Goal: Task Accomplishment & Management: Manage account settings

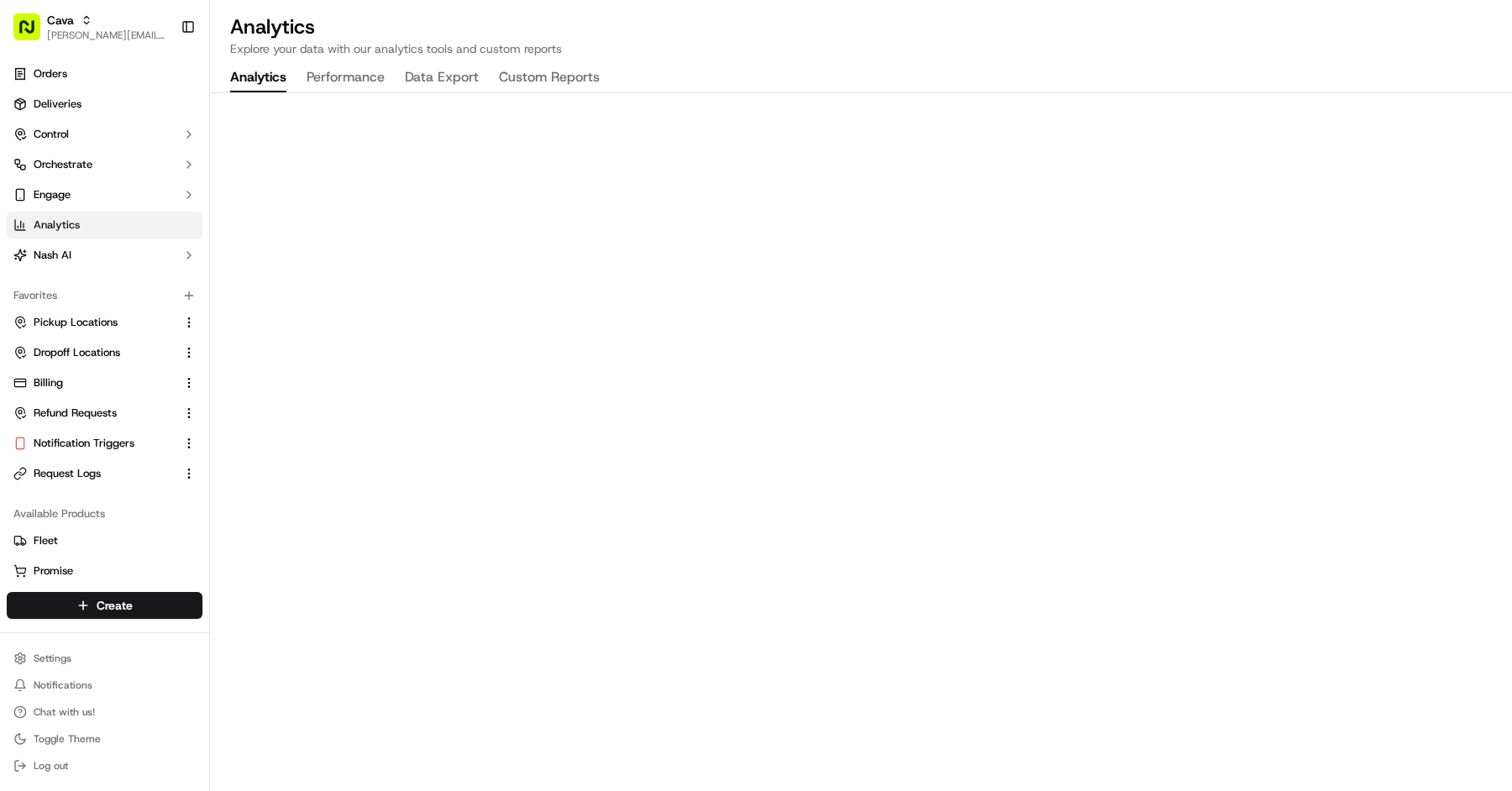
click at [129, 19] on div "Cava" at bounding box center [107, 20] width 120 height 17
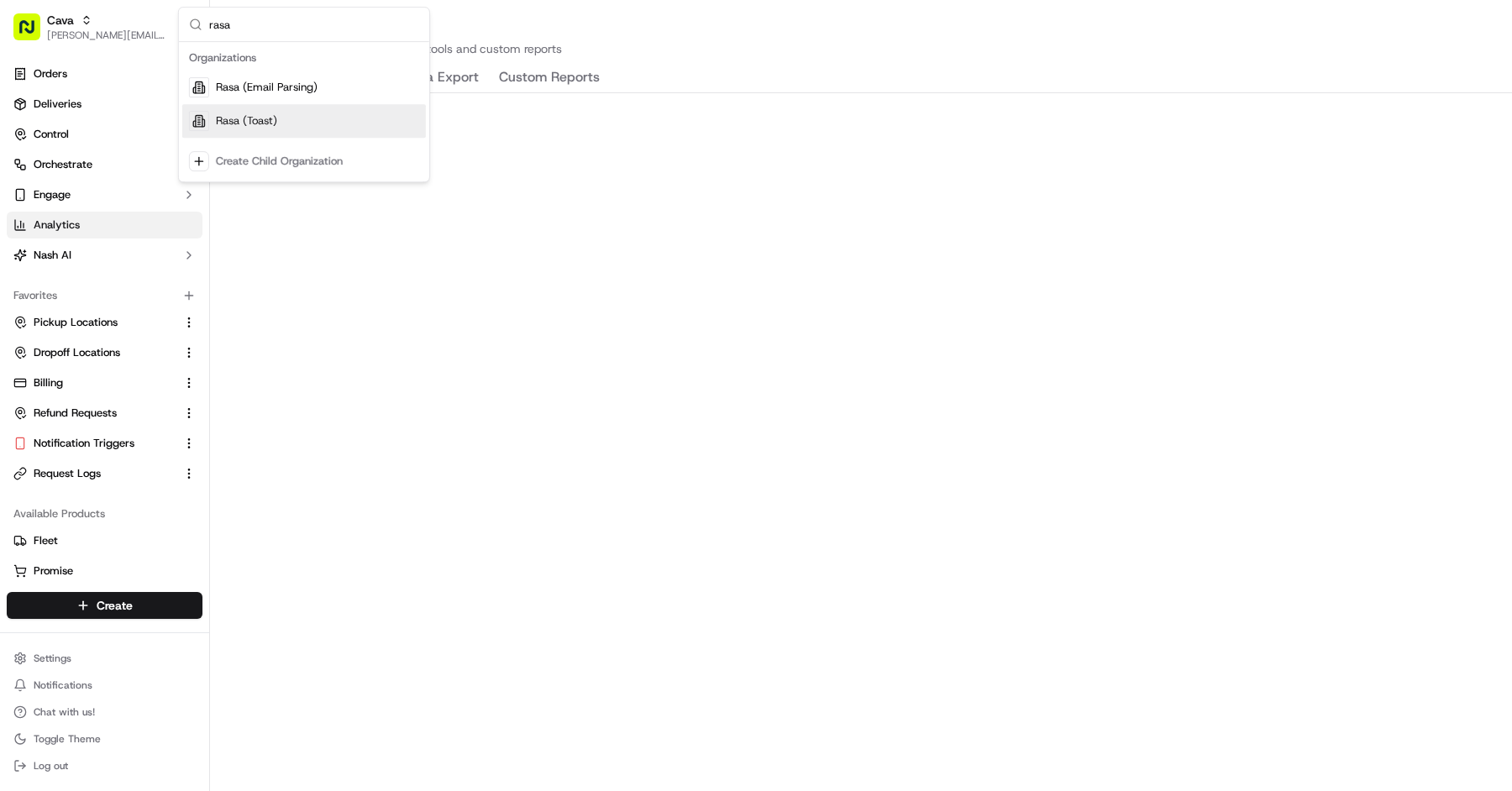
type input "rasa"
click at [270, 120] on span "Rasa (Toast)" at bounding box center [246, 120] width 61 height 15
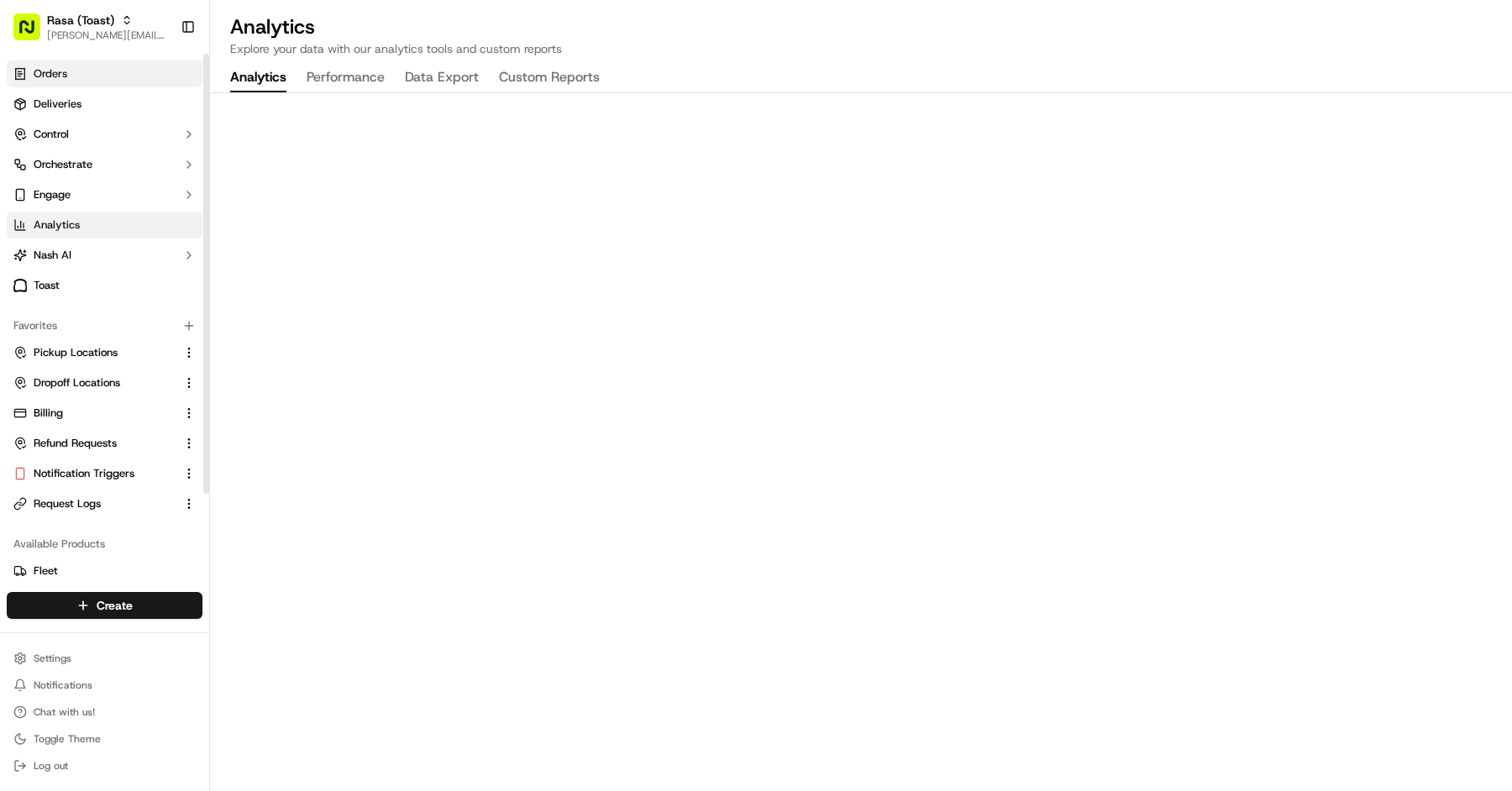
click at [133, 83] on link "Orders" at bounding box center [104, 74] width 196 height 27
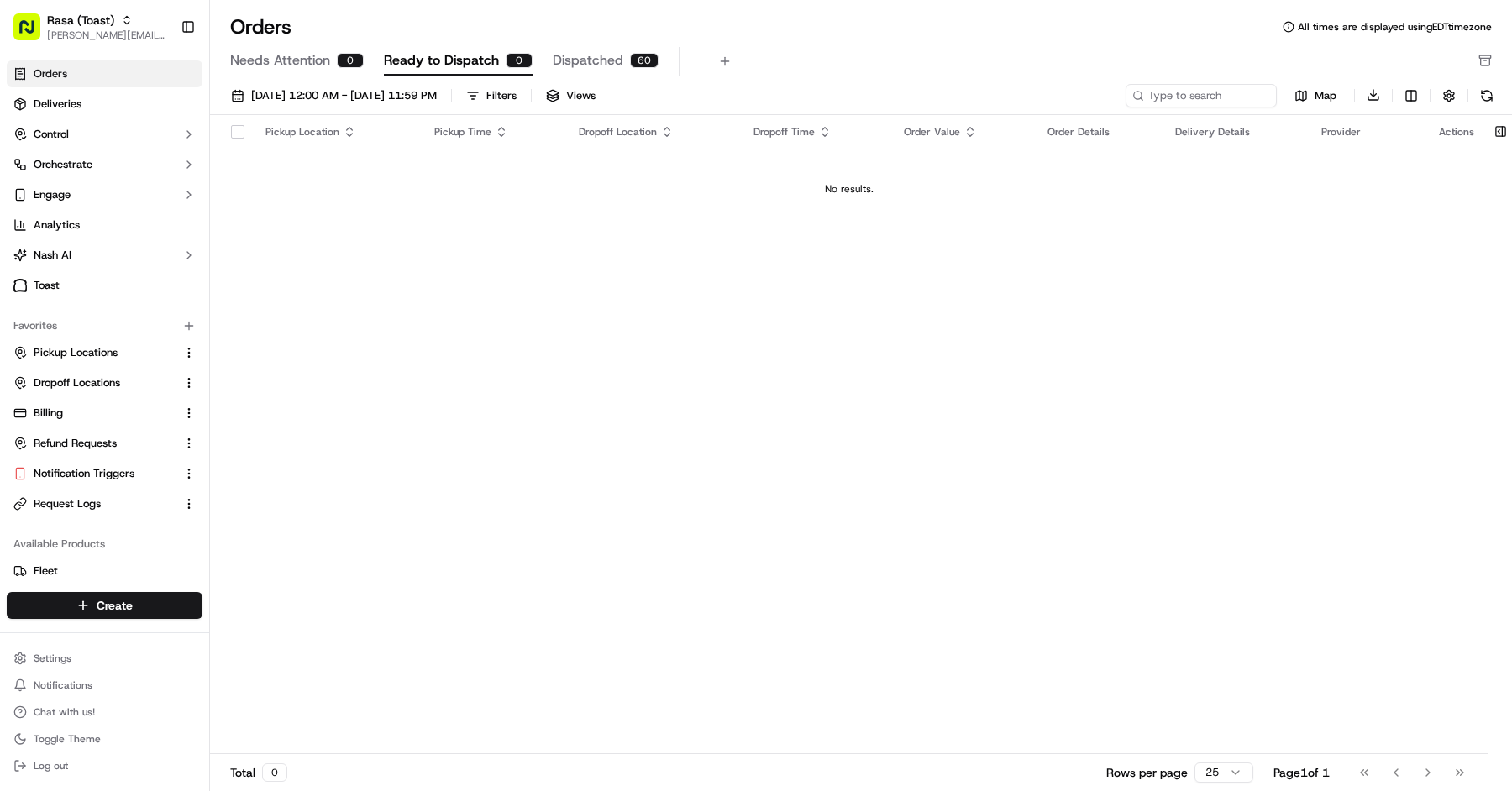
click at [268, 108] on div "09/01/2025 12:00 AM - 09/30/2025 11:59 PM Filters Views Map Download" at bounding box center [861, 100] width 1302 height 32
click at [270, 99] on span "09/01/2025 12:00 AM - 09/30/2025 11:59 PM" at bounding box center [344, 95] width 186 height 15
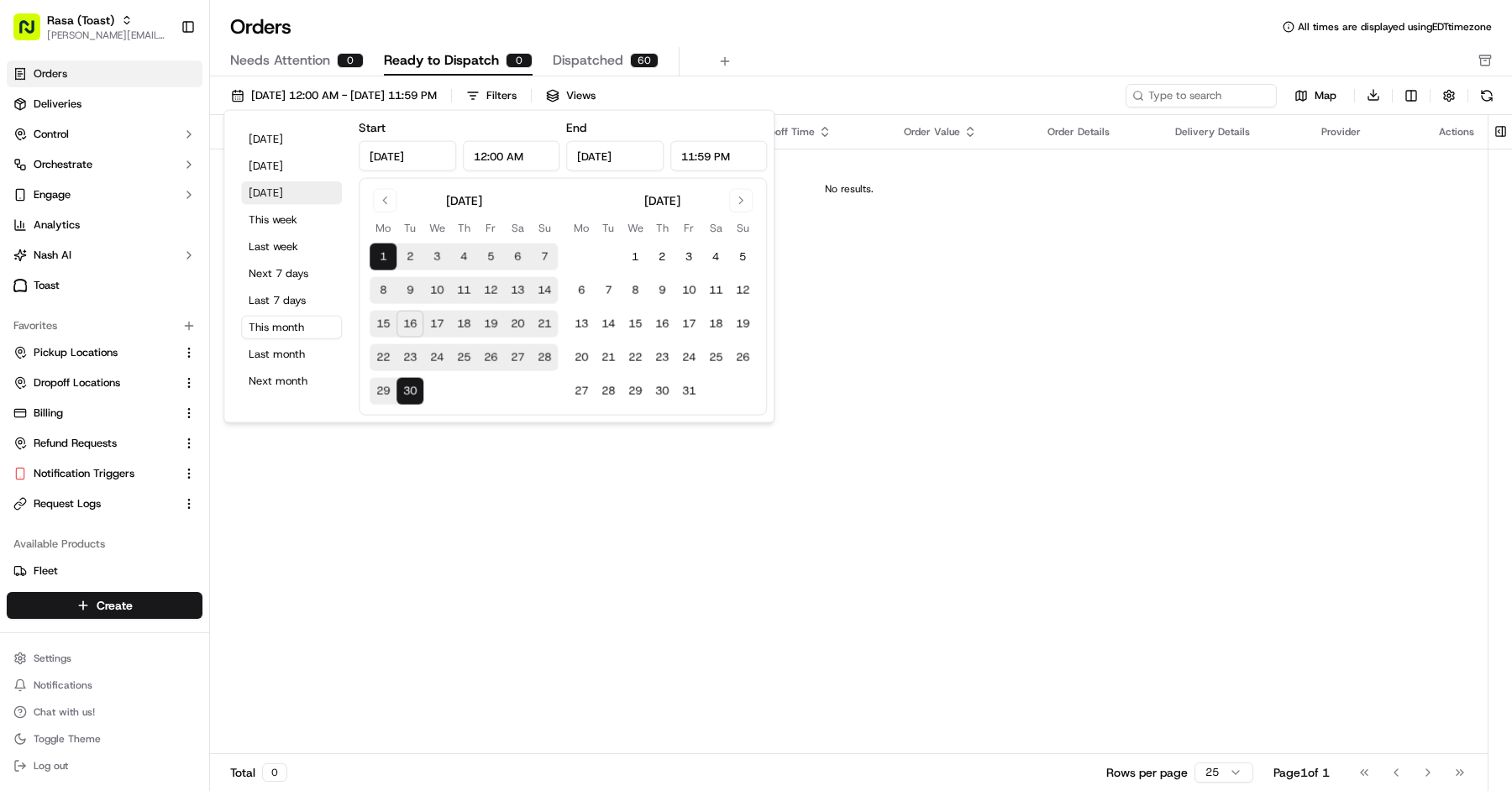
click at [277, 183] on button "Tomorrow" at bounding box center [291, 193] width 101 height 23
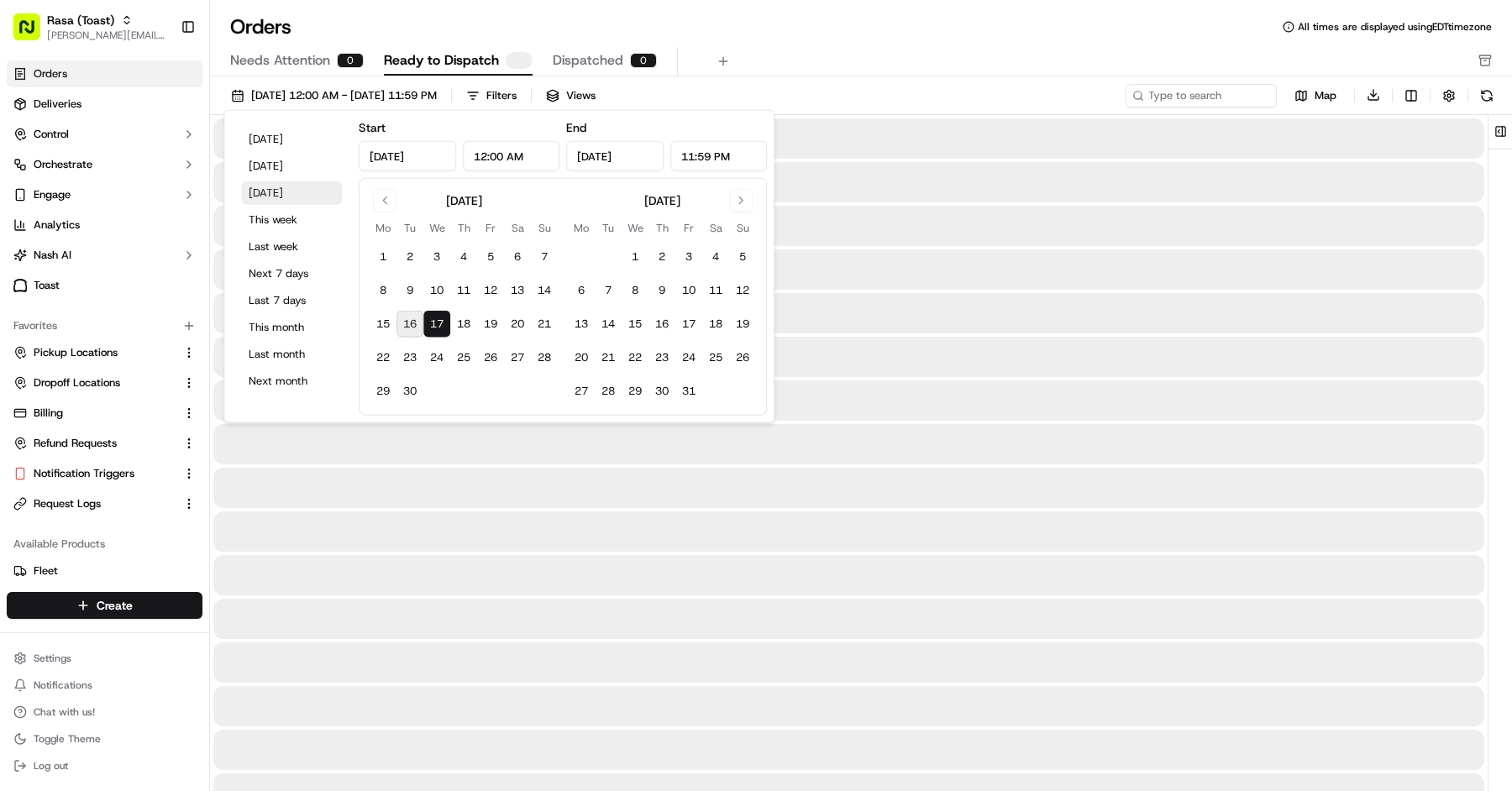
type input "Sep 17, 2025"
click at [738, 41] on div "Orders All times are displayed using EDT timezone Needs Attention 0 Ready to Di…" at bounding box center [861, 45] width 1302 height 63
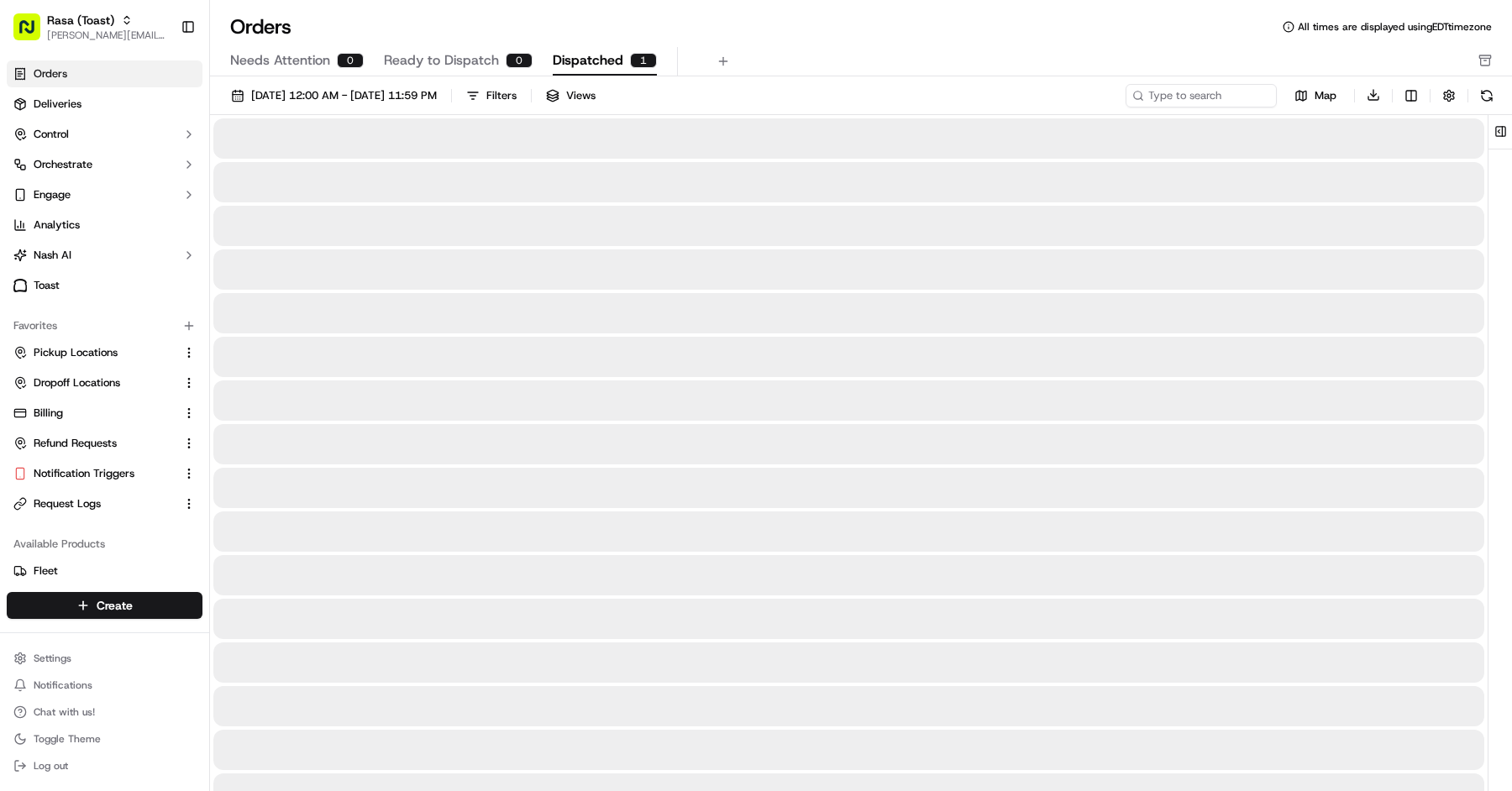
click at [576, 68] on span "Dispatched" at bounding box center [588, 60] width 71 height 20
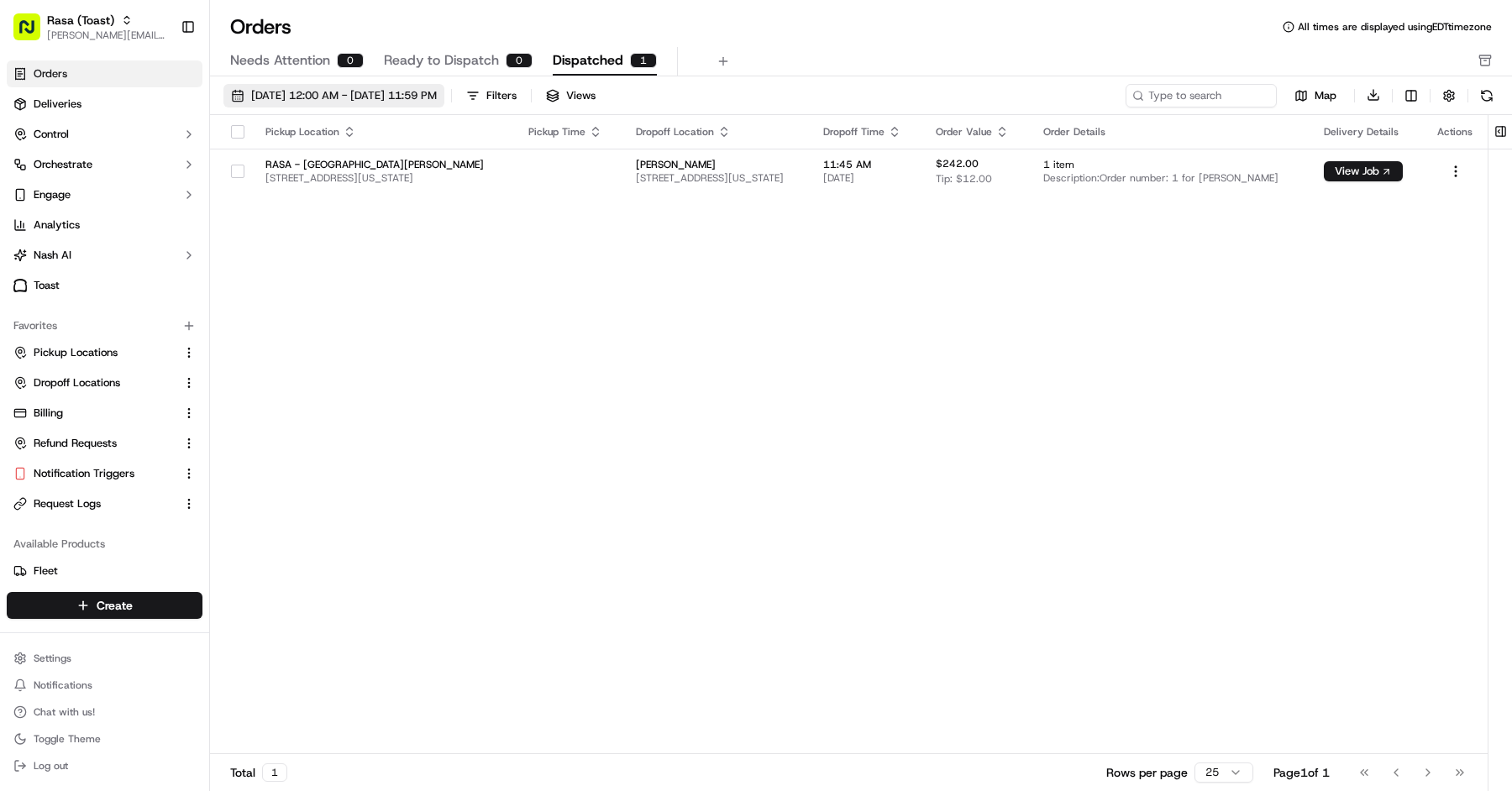
click at [329, 93] on span "09/17/2025 12:00 AM - 09/17/2025 11:59 PM" at bounding box center [344, 95] width 186 height 15
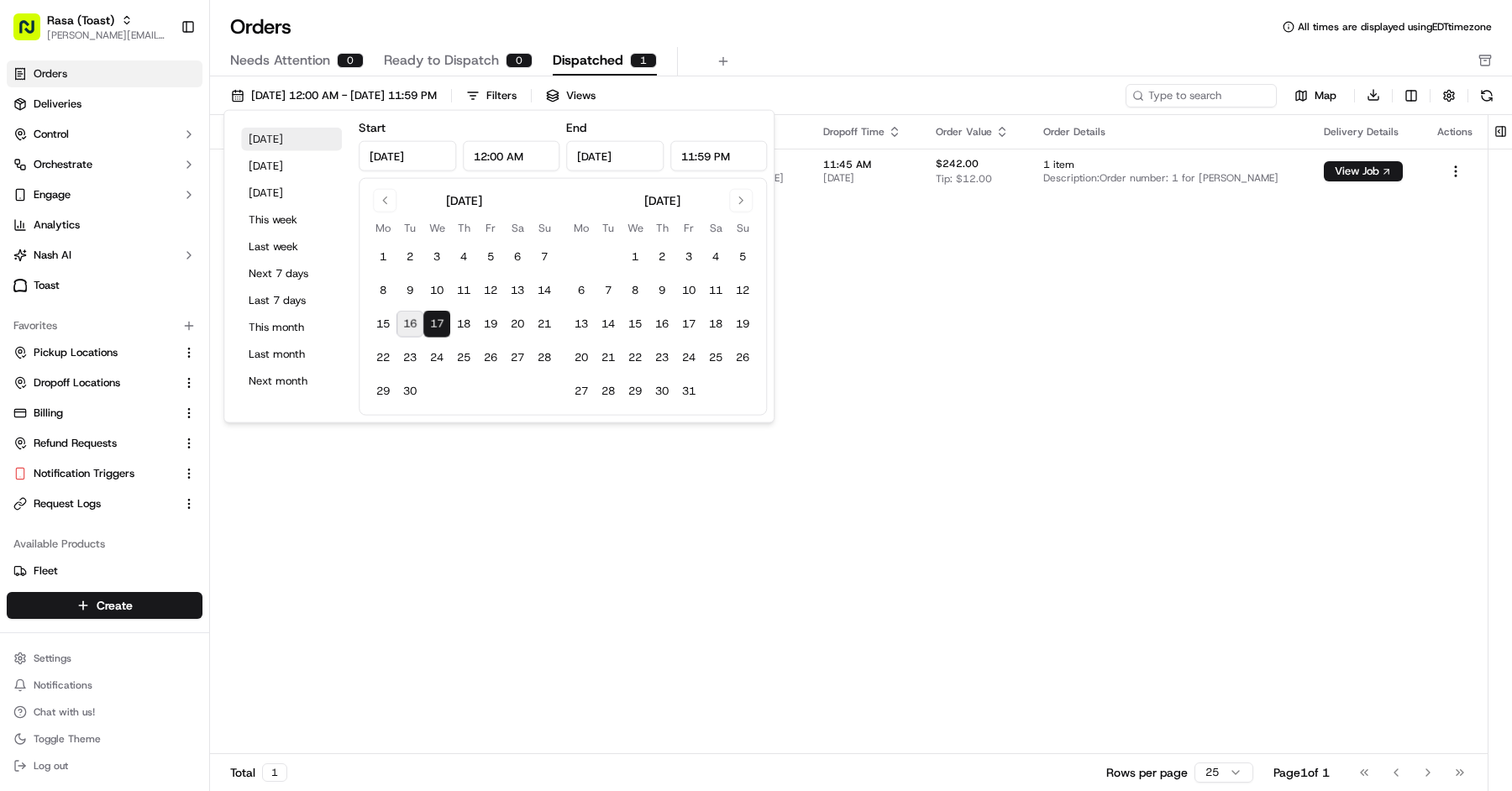
click at [290, 145] on button "Today" at bounding box center [291, 139] width 101 height 23
type input "Sep 16, 2025"
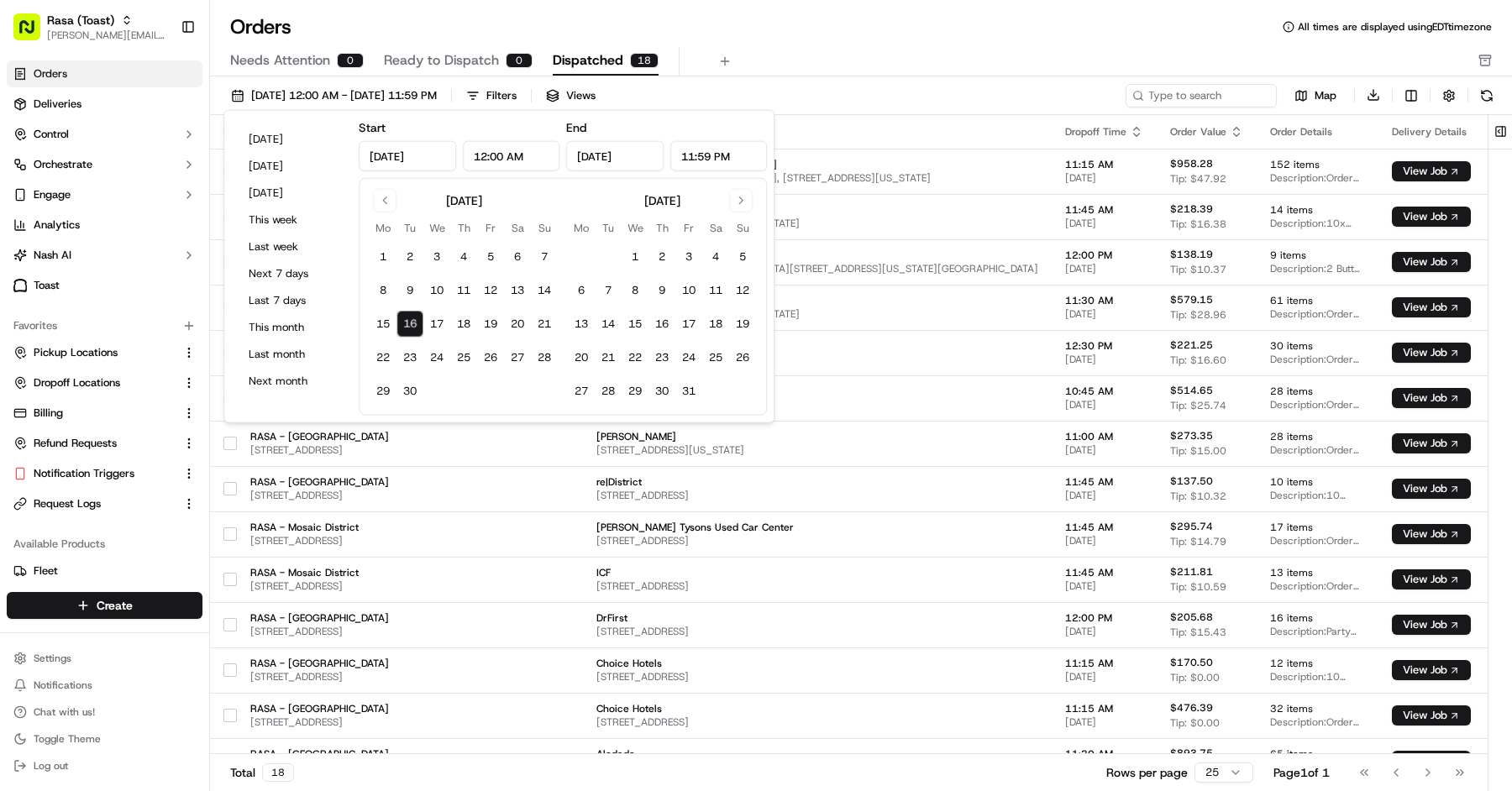
click at [582, 22] on div "Orders All times are displayed using EDT timezone" at bounding box center [861, 27] width 1302 height 27
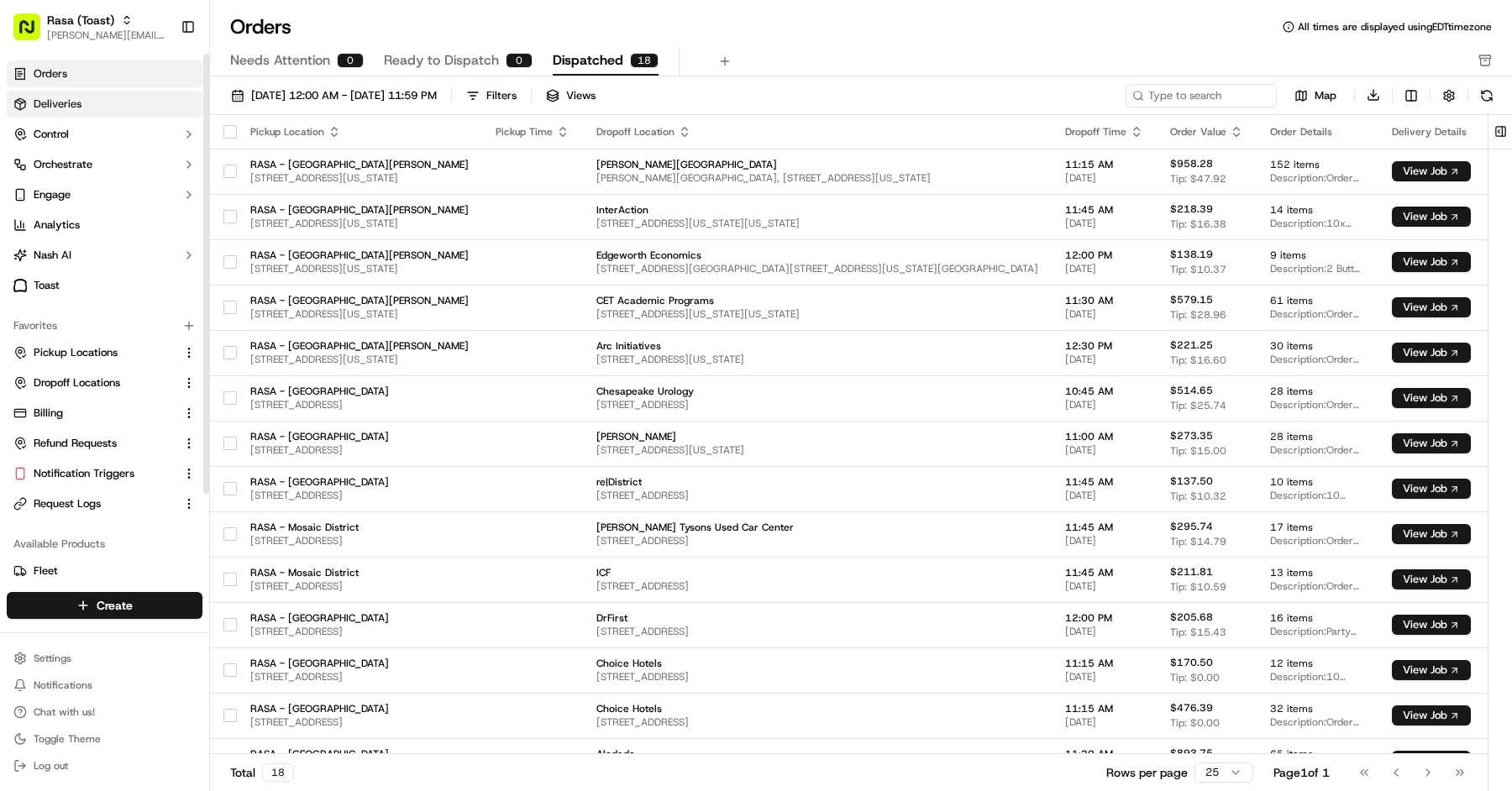
click at [75, 94] on link "Deliveries" at bounding box center [104, 104] width 196 height 27
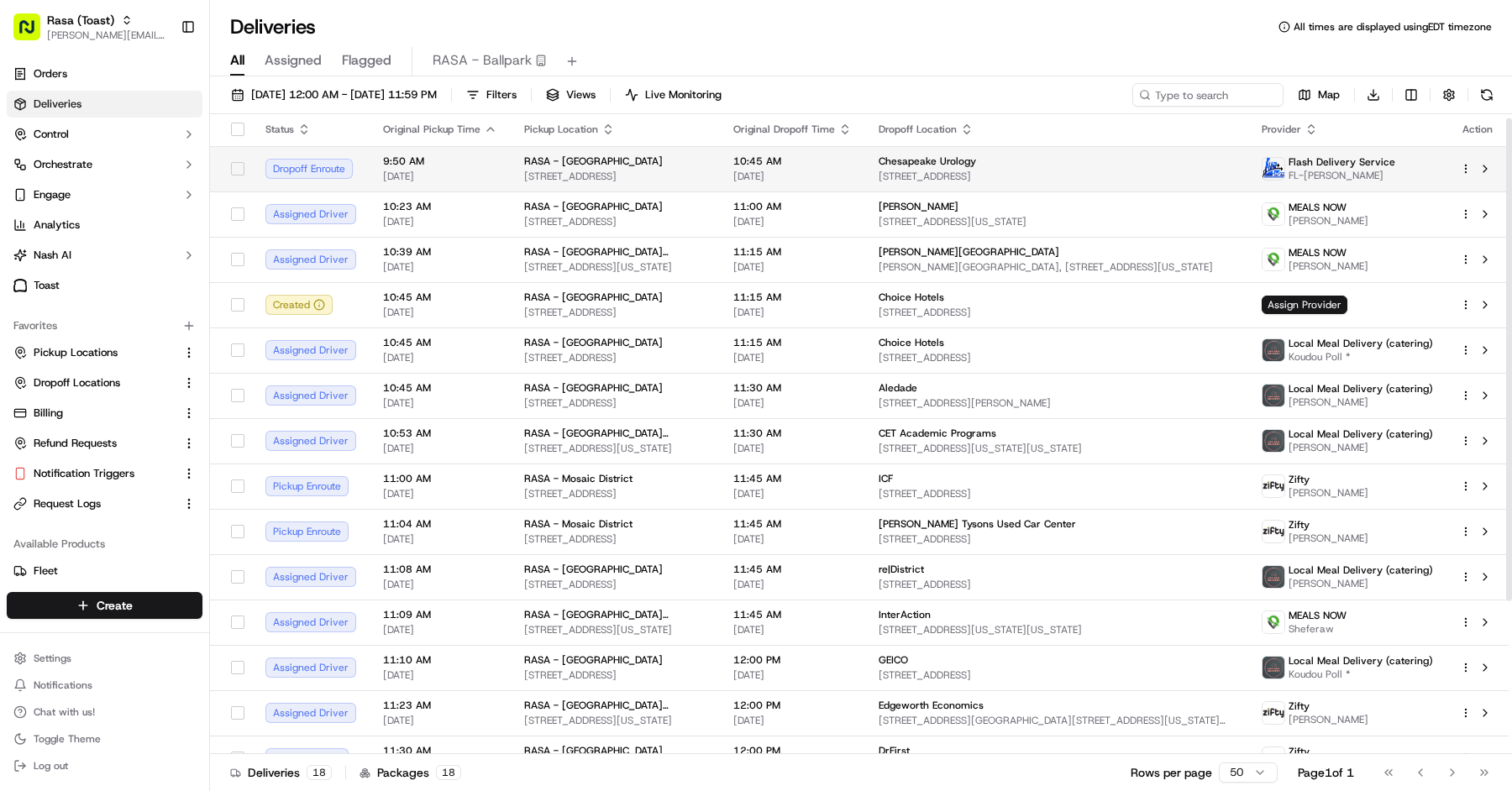
scroll to position [9, 0]
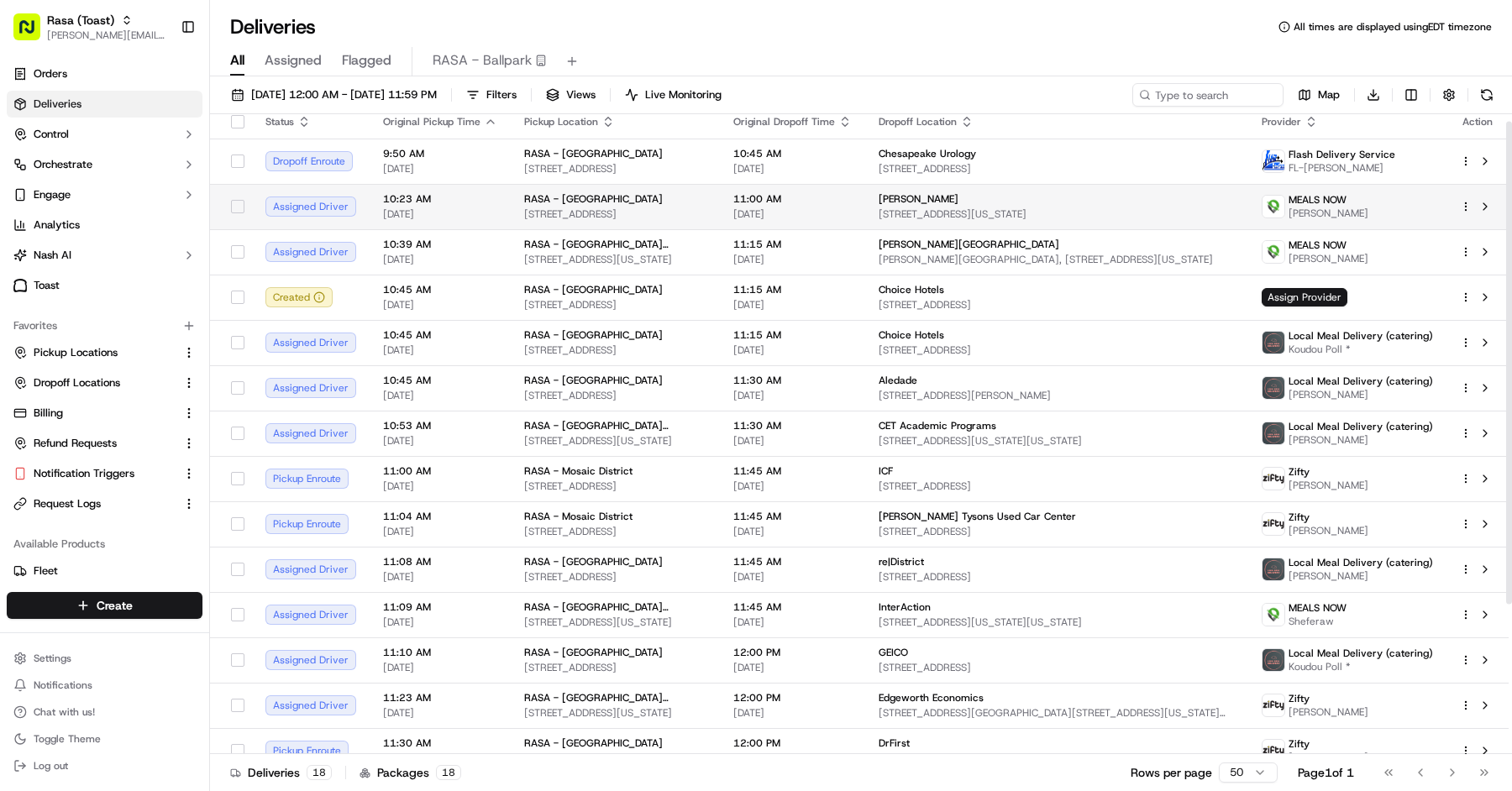
click at [763, 204] on span "11:00 AM" at bounding box center [792, 198] width 119 height 13
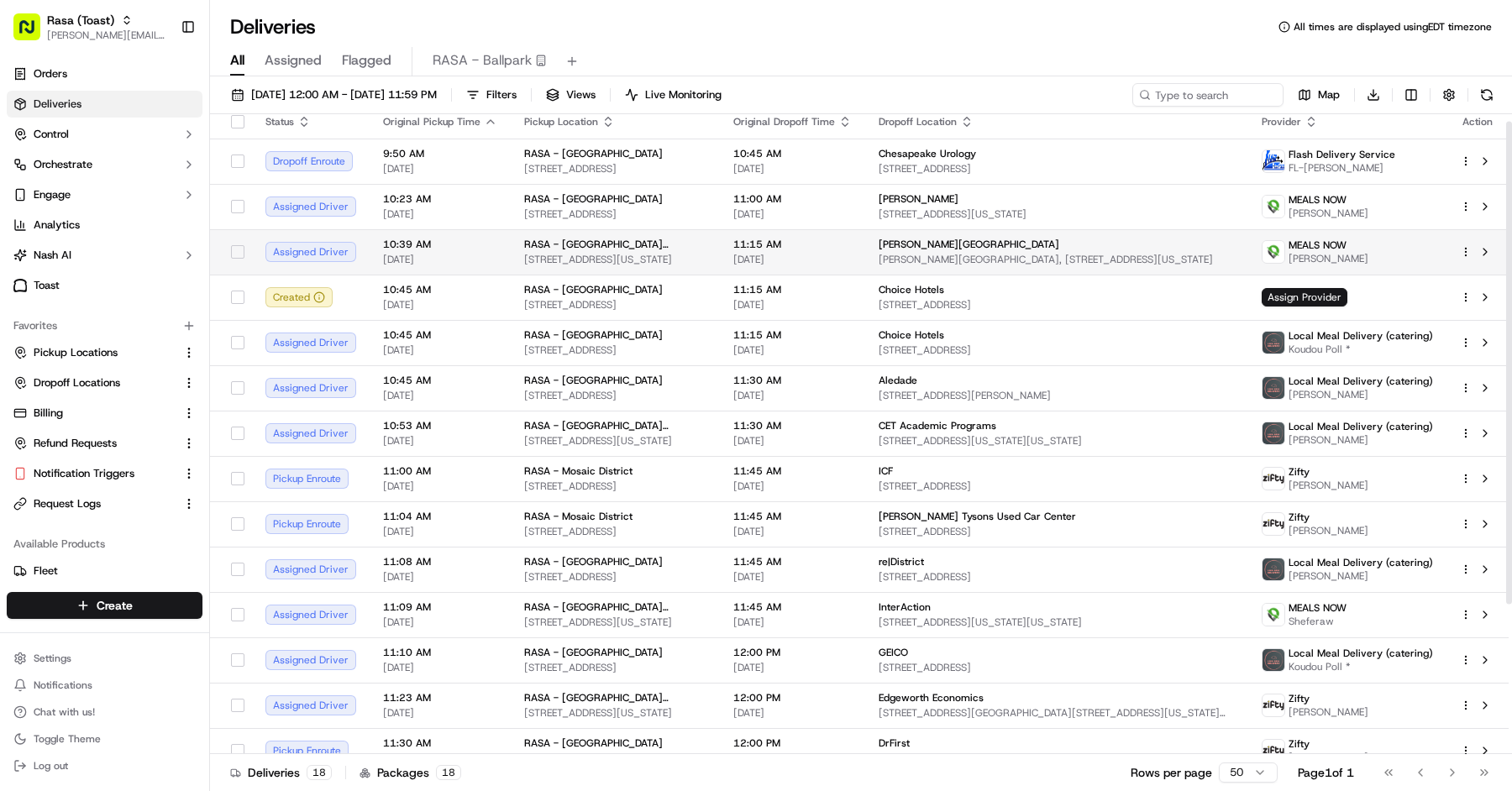
click at [769, 251] on div "11:15 AM 09/16/2025" at bounding box center [792, 252] width 119 height 29
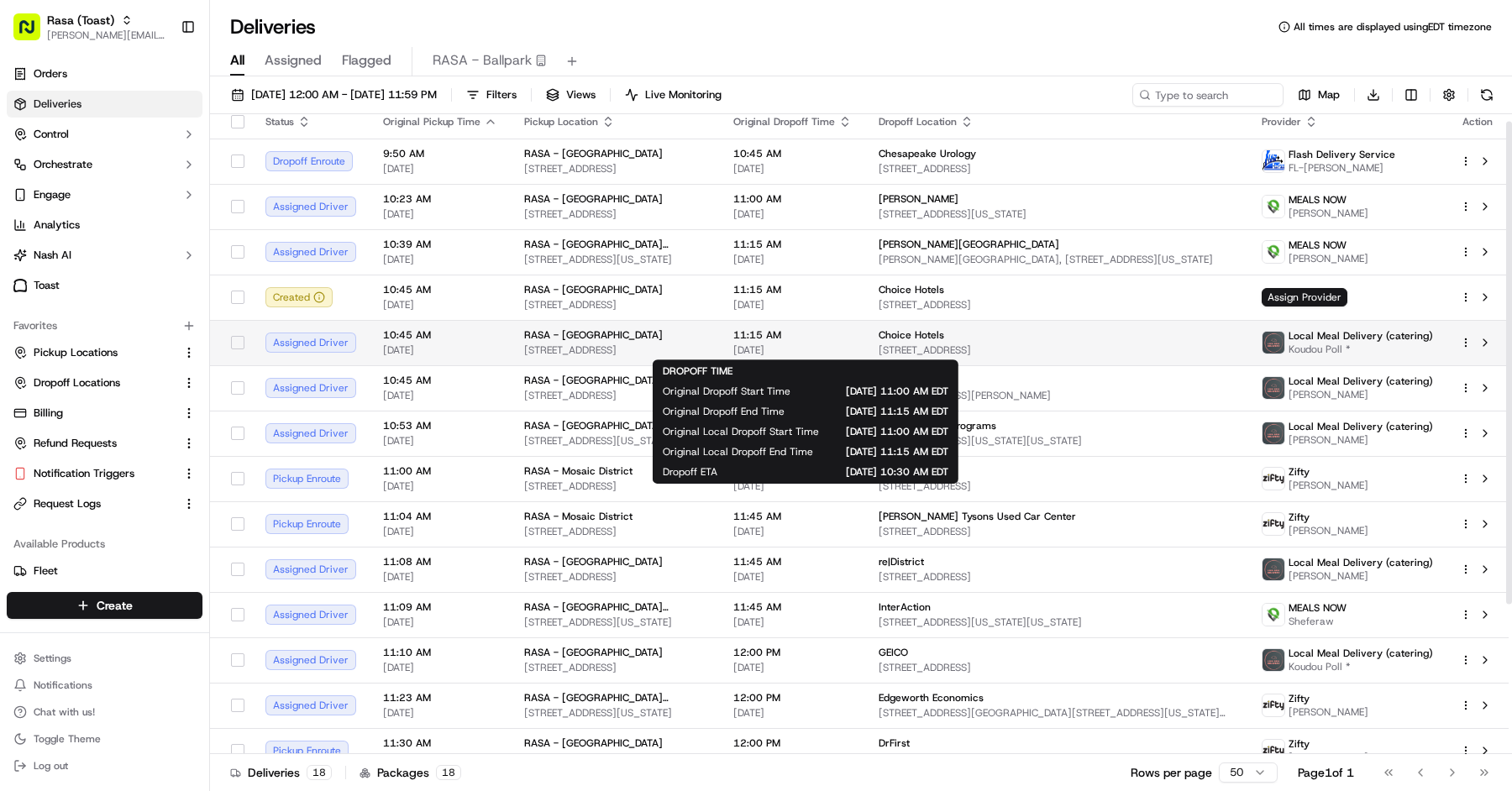
click at [777, 338] on span "11:15 AM" at bounding box center [792, 335] width 119 height 13
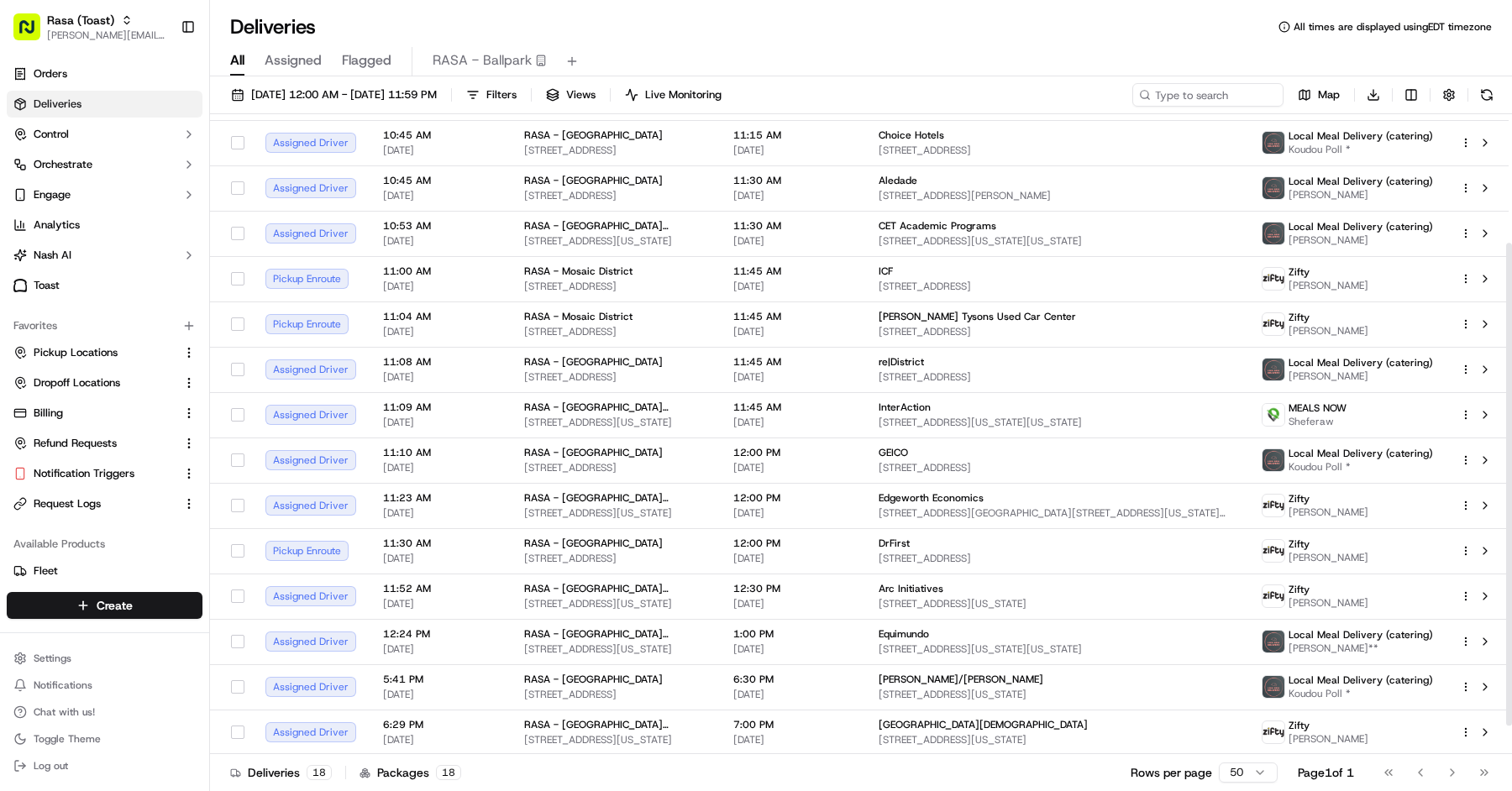
scroll to position [161, 0]
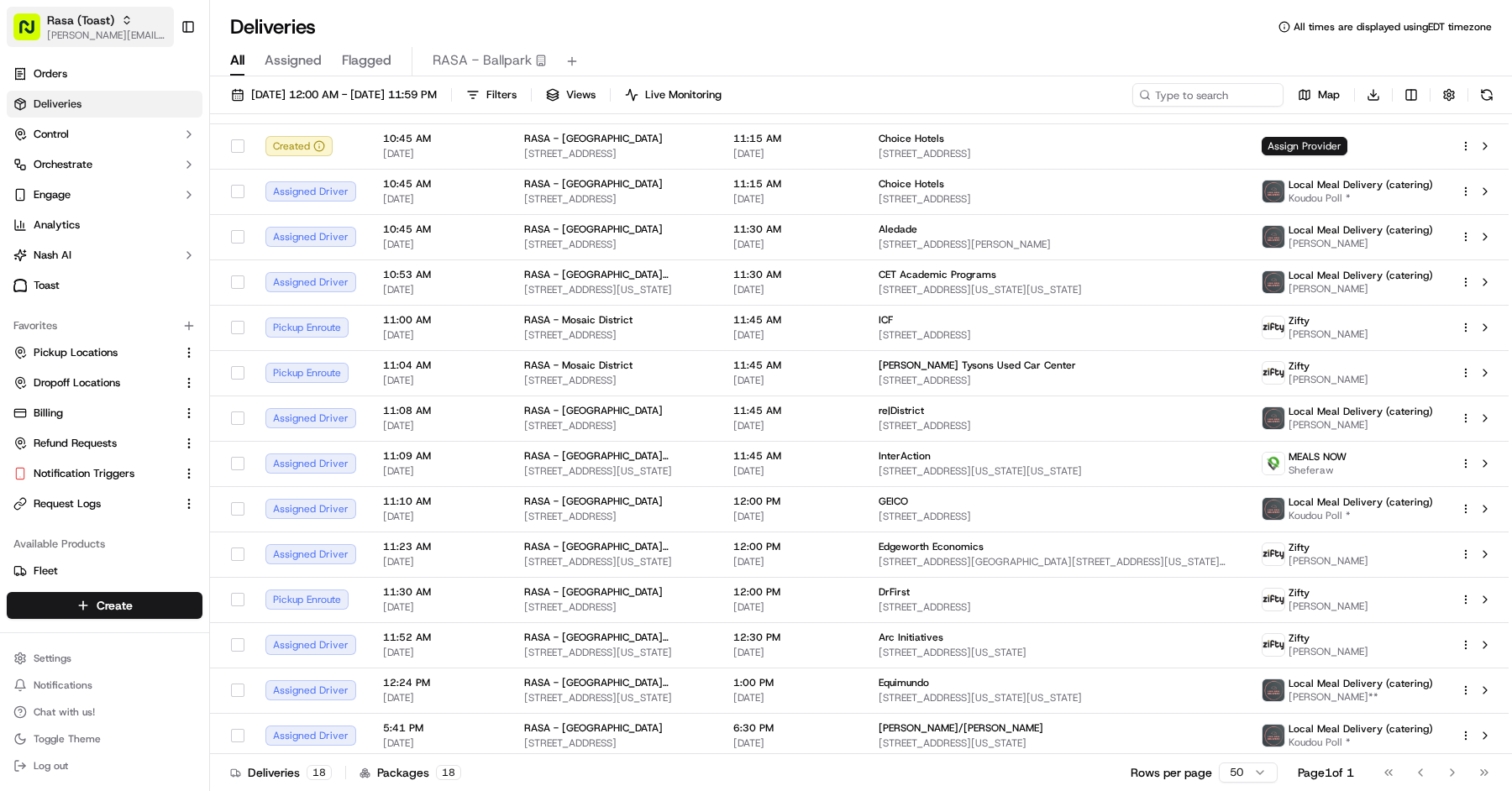
click at [57, 22] on span "Rasa (Toast)" at bounding box center [80, 20] width 67 height 17
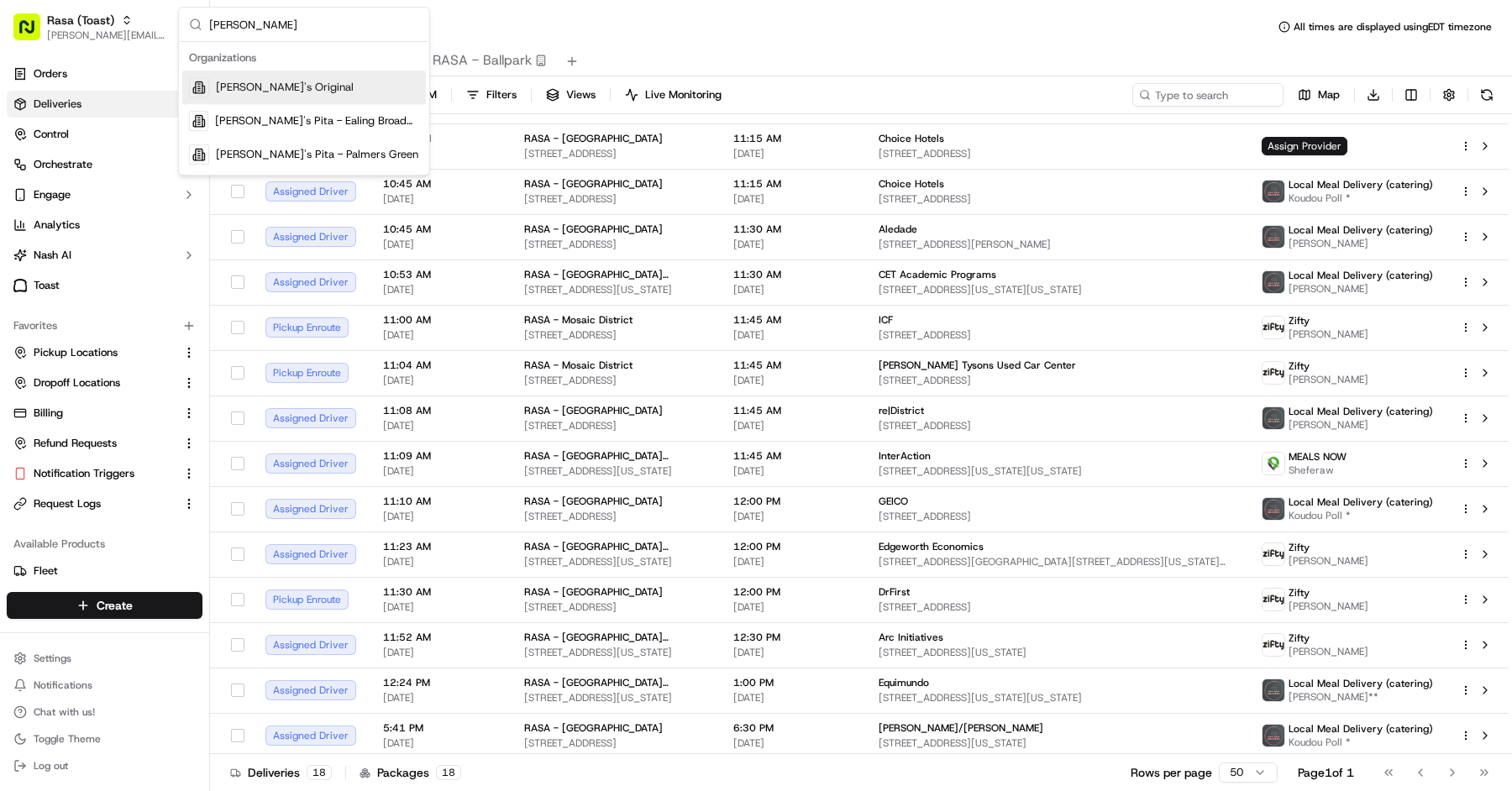
type input "tony"
click at [264, 74] on div "Tony's Original" at bounding box center [304, 87] width 243 height 33
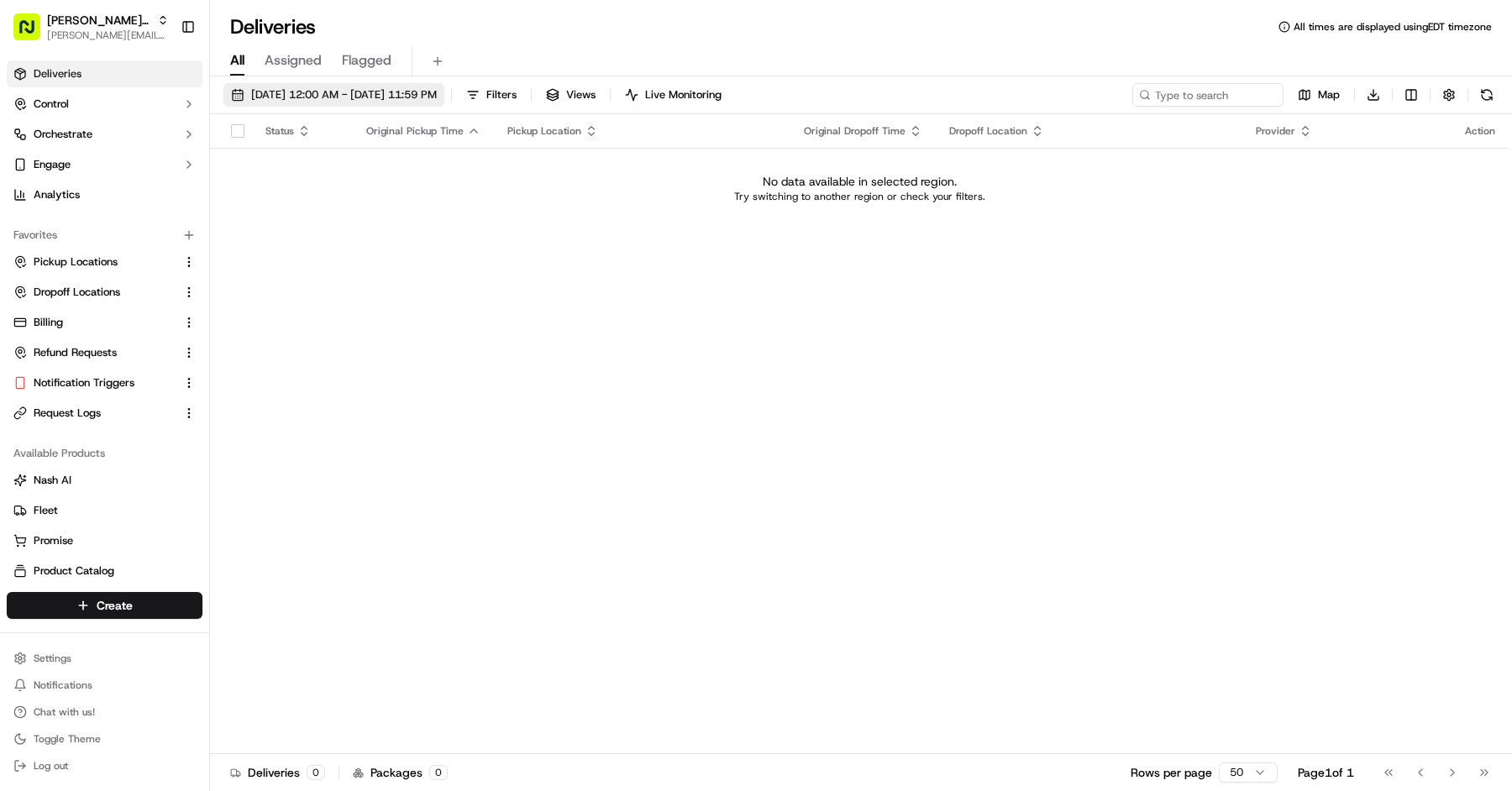
click at [264, 94] on span "09/16/2025 12:00 AM - 09/16/2025 11:59 PM" at bounding box center [344, 94] width 186 height 15
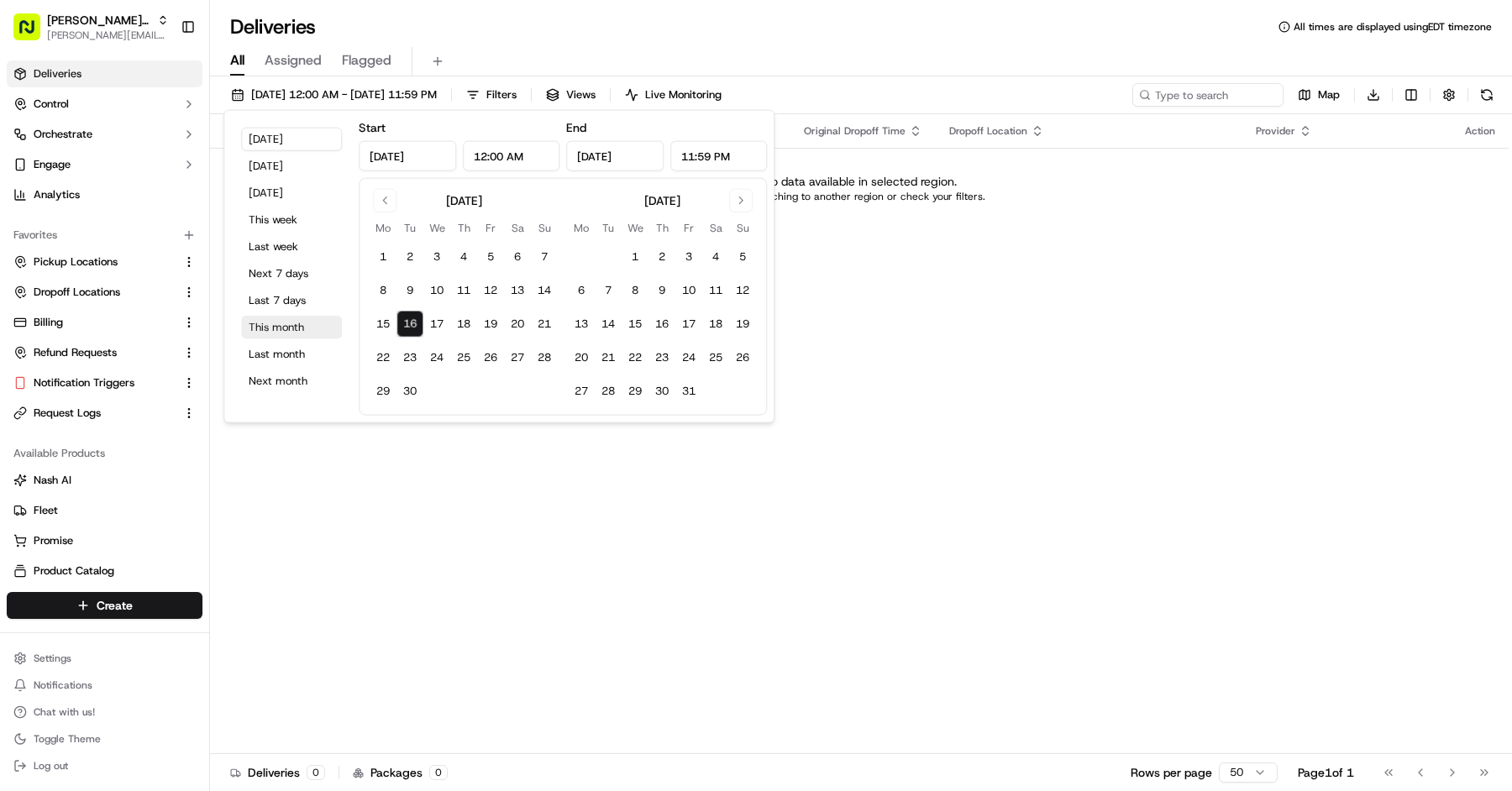
click at [290, 328] on button "This month" at bounding box center [291, 328] width 101 height 23
type input "Sep 1, 2025"
type input "Sep 30, 2025"
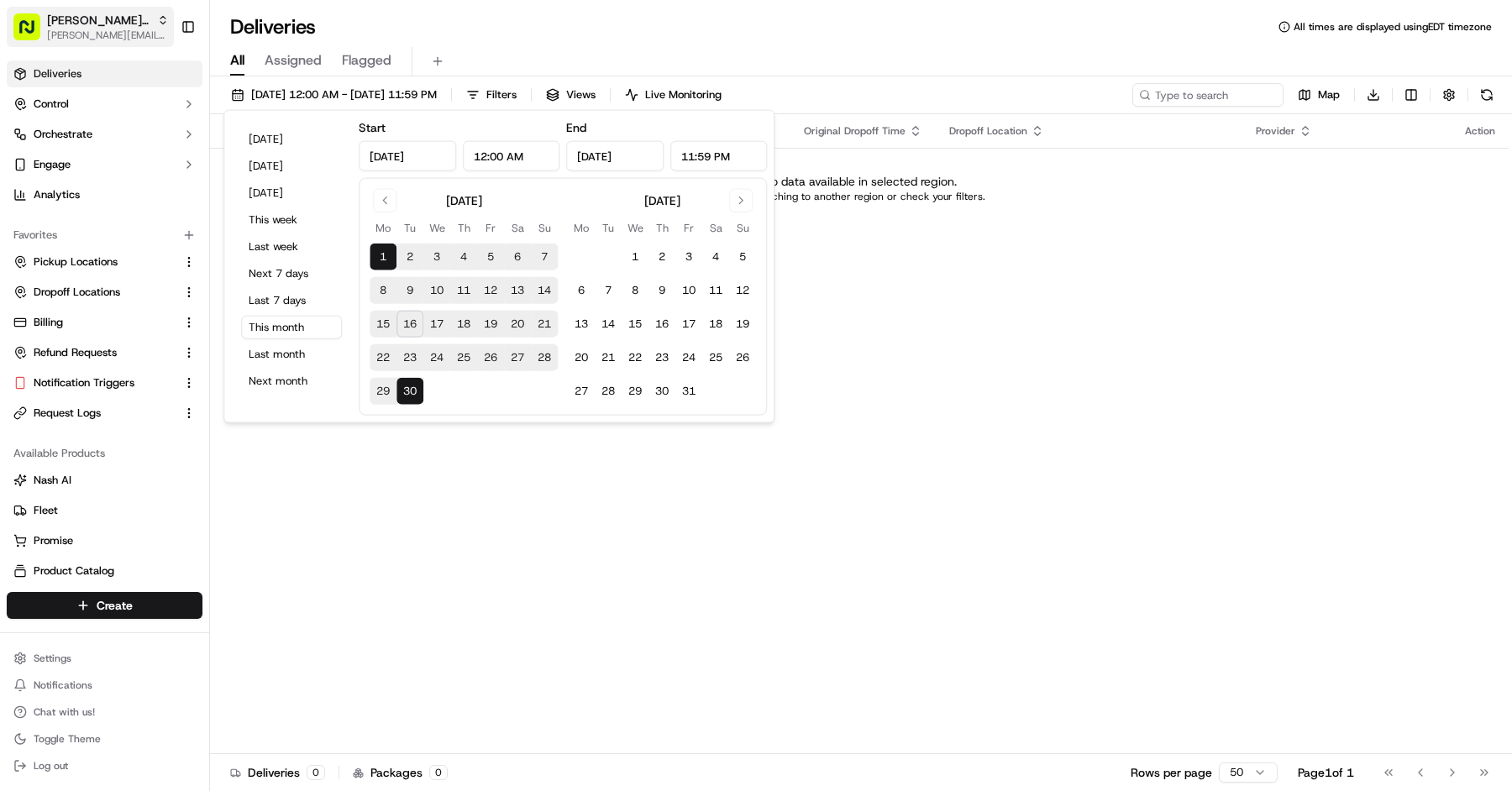
click at [115, 12] on span "Tony's Original" at bounding box center [98, 20] width 103 height 17
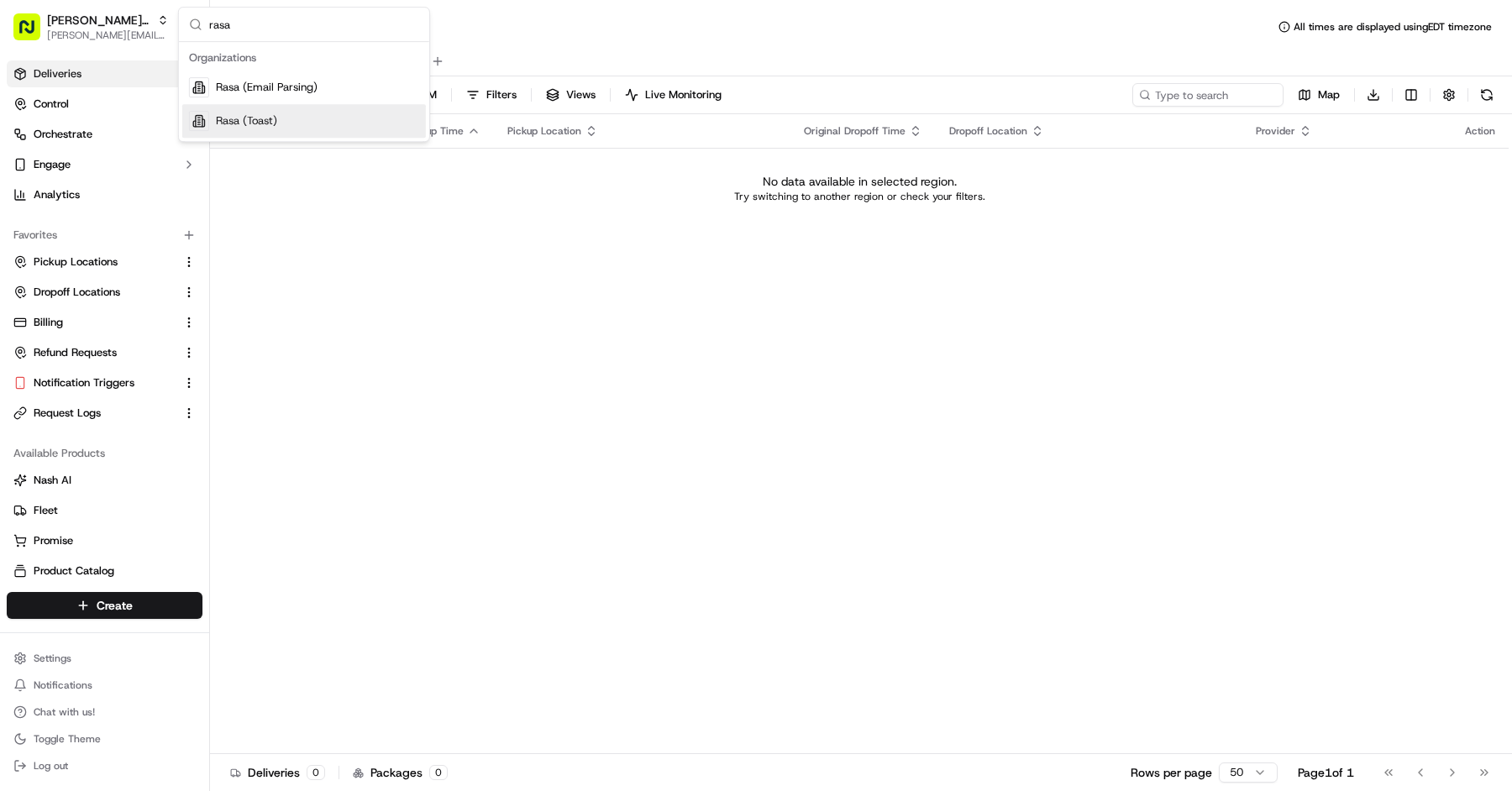
type input "rasa"
click at [257, 118] on span "Rasa (Toast)" at bounding box center [246, 120] width 61 height 15
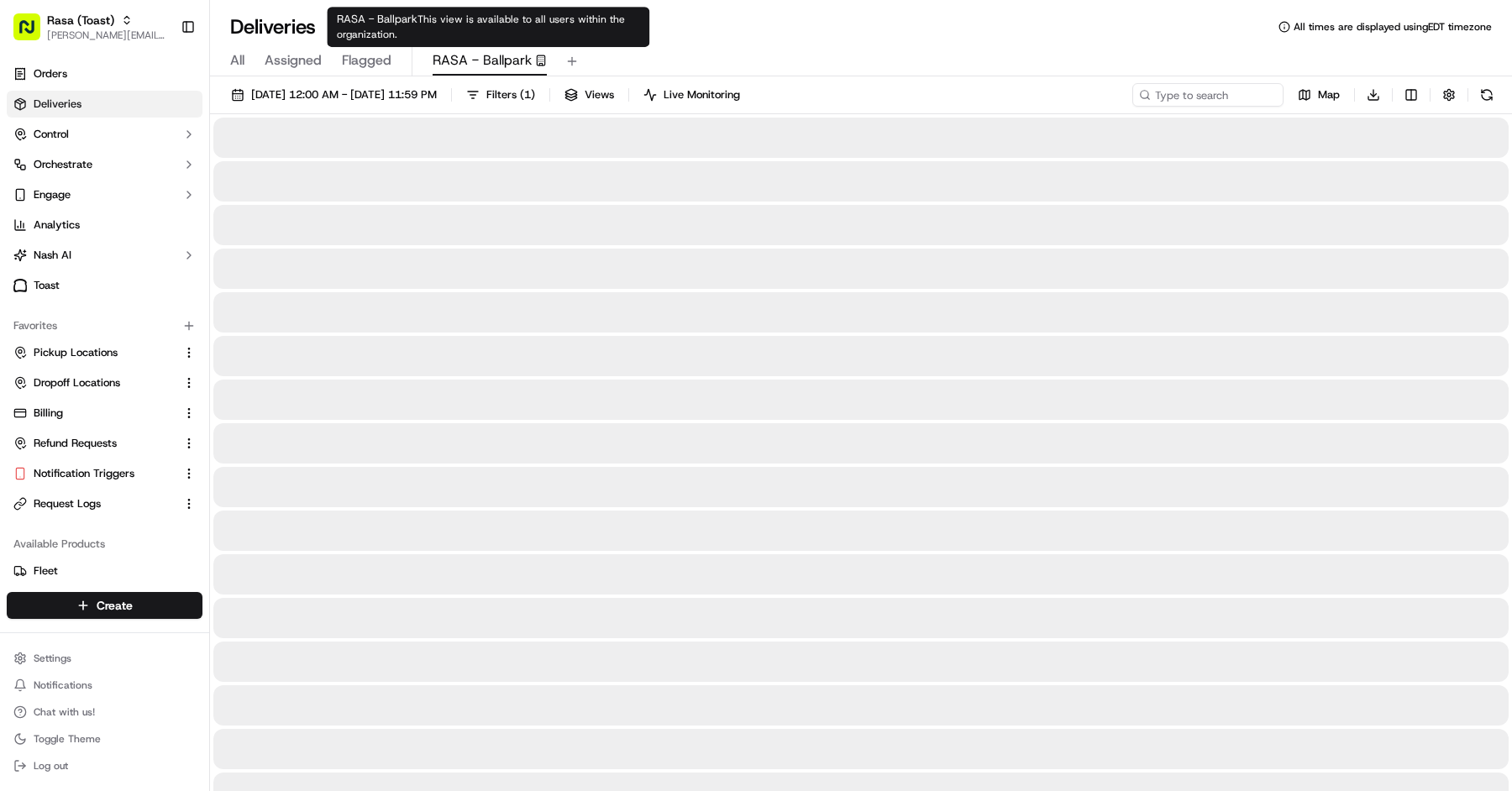
click at [478, 66] on span "RASA - Ballpark" at bounding box center [482, 60] width 99 height 20
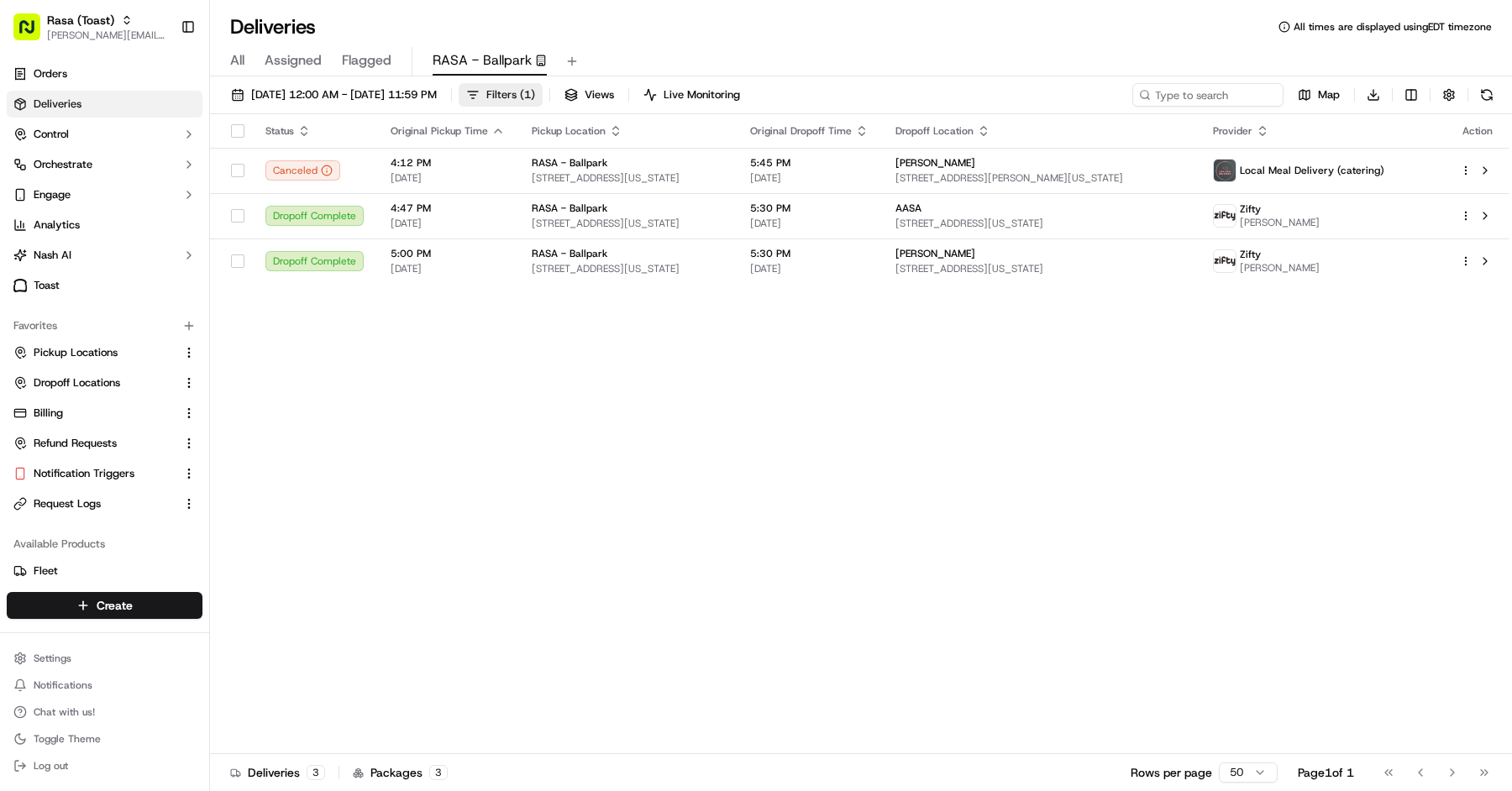
click at [535, 87] on span "Filters ( 1 )" at bounding box center [510, 94] width 49 height 15
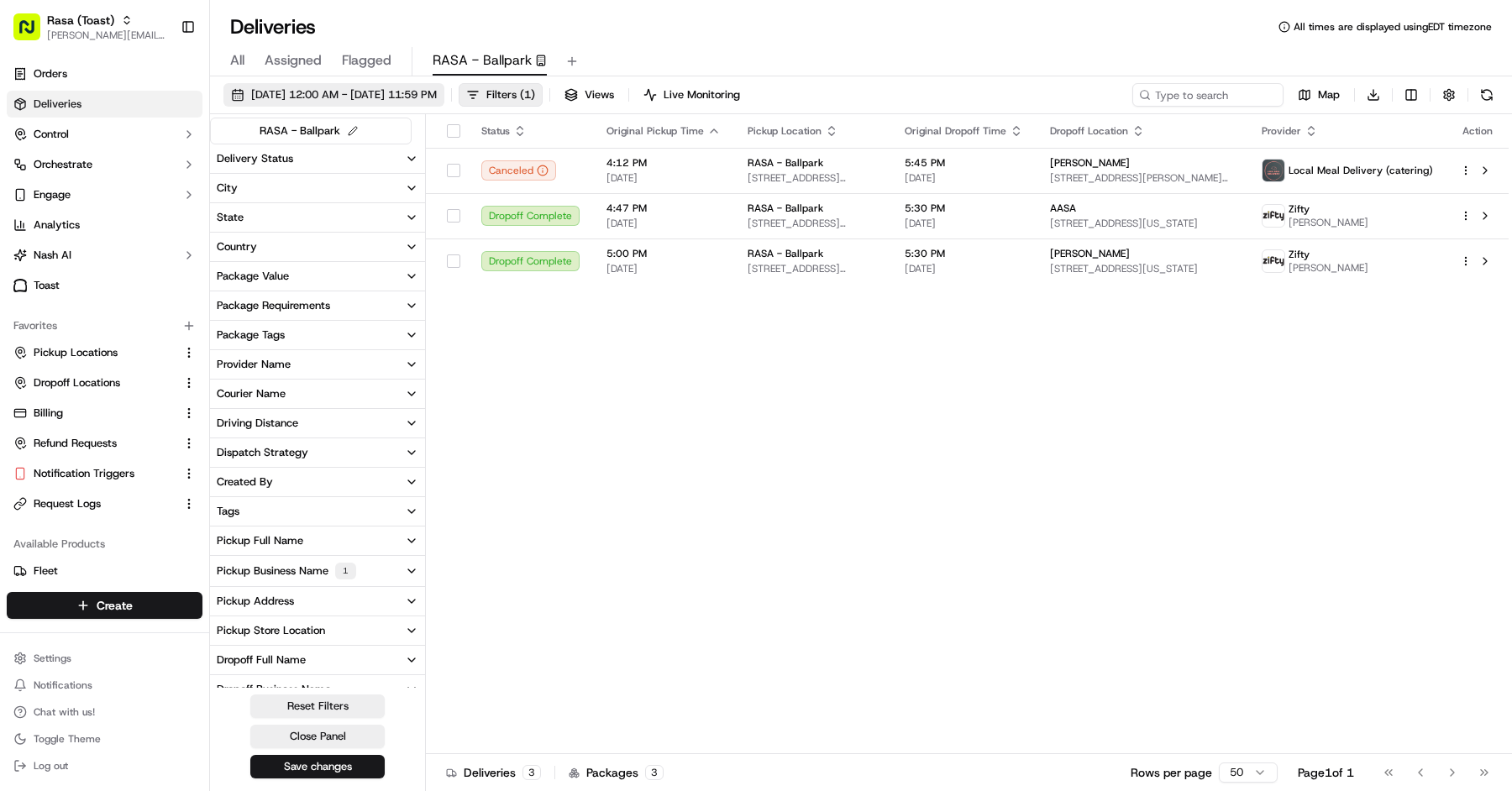
click at [415, 100] on span "[DATE] 12:00 AM - [DATE] 11:59 PM" at bounding box center [344, 94] width 186 height 15
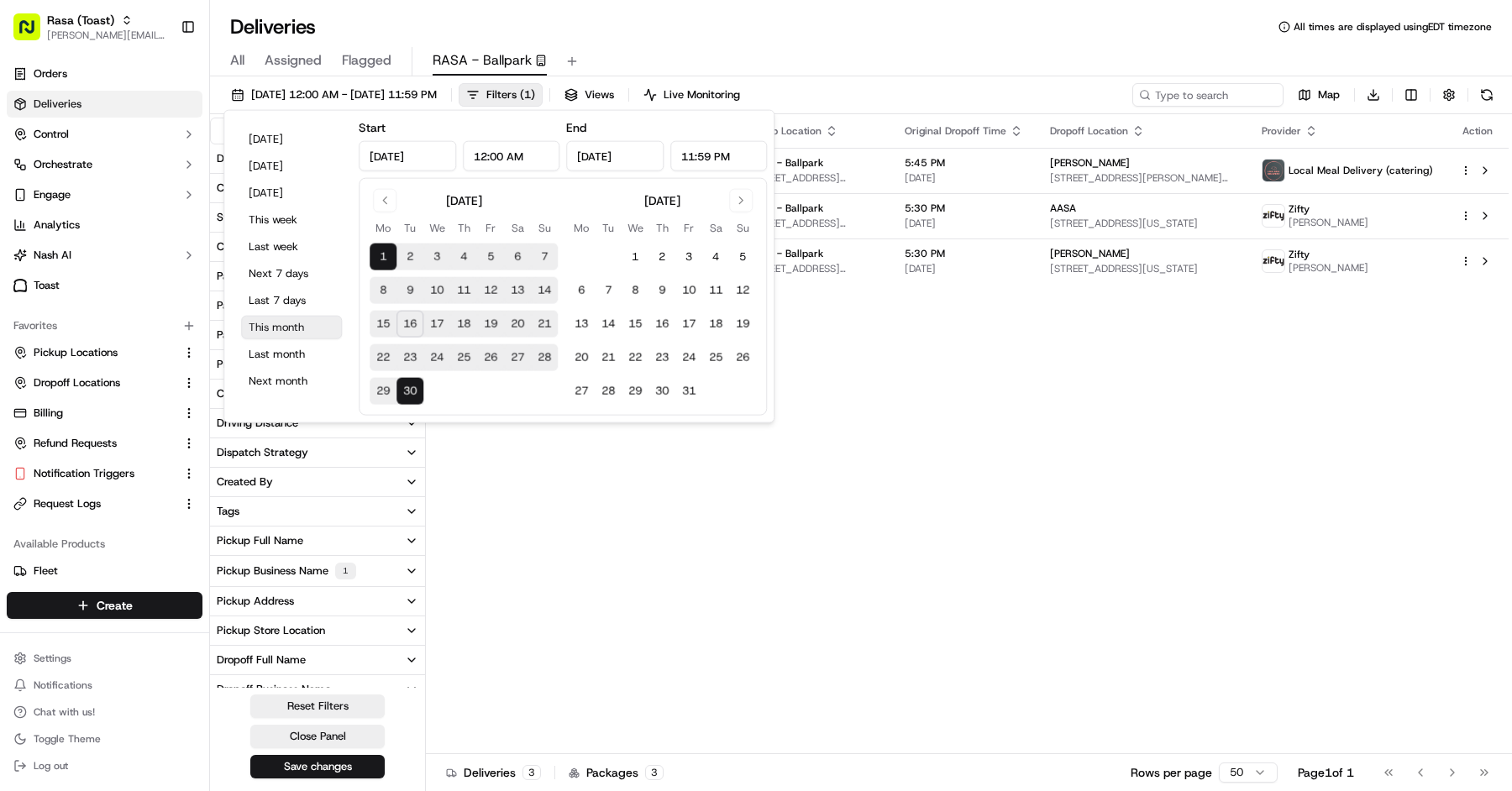
click at [316, 327] on button "This month" at bounding box center [291, 328] width 101 height 23
drag, startPoint x: 714, startPoint y: 29, endPoint x: 699, endPoint y: 29, distance: 15.0
click at [714, 29] on div "Deliveries All times are displayed using EDT timezone" at bounding box center [861, 27] width 1302 height 27
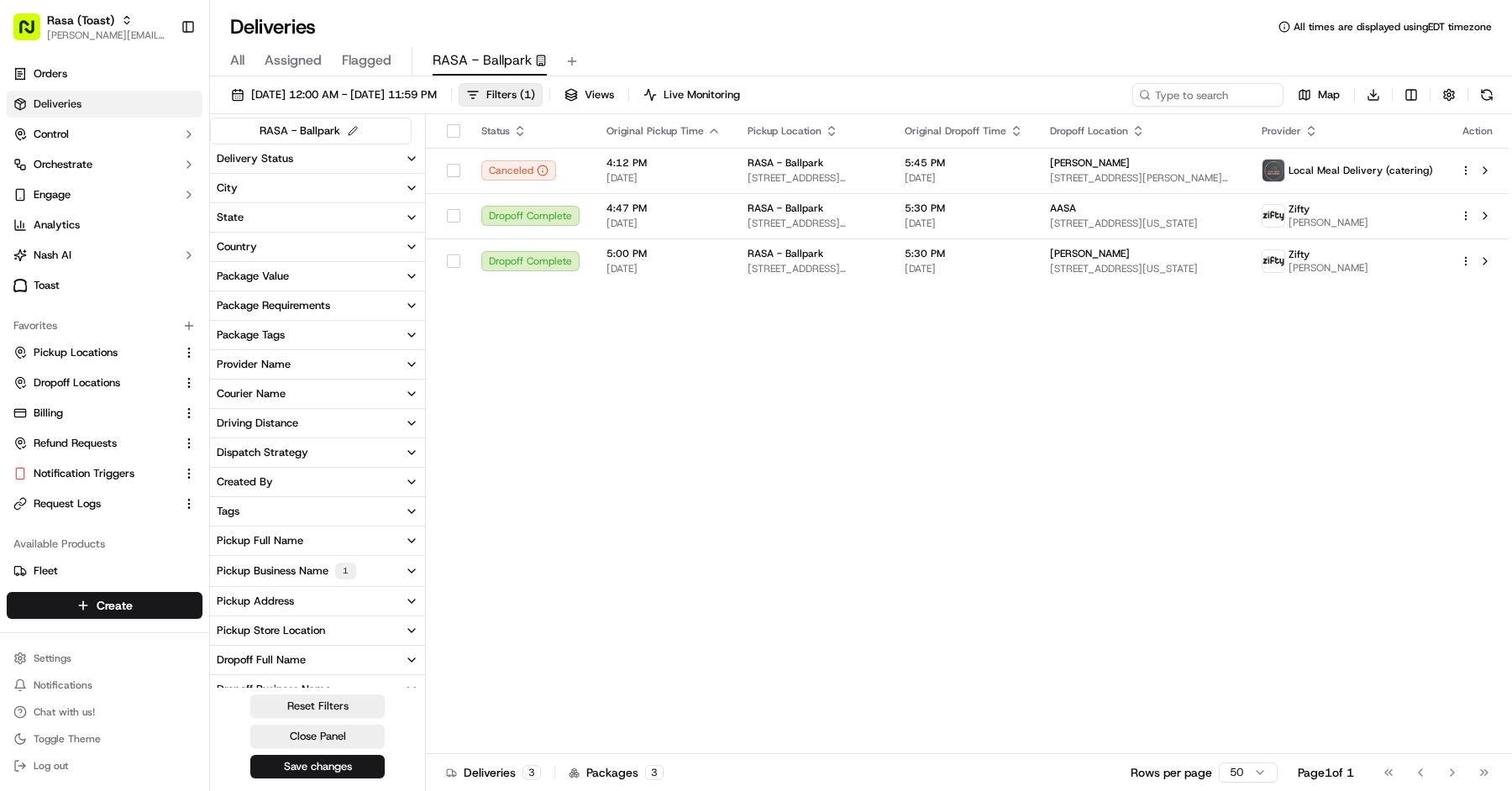
click at [316, 567] on div "Pickup Business Name 1" at bounding box center [286, 570] width 139 height 17
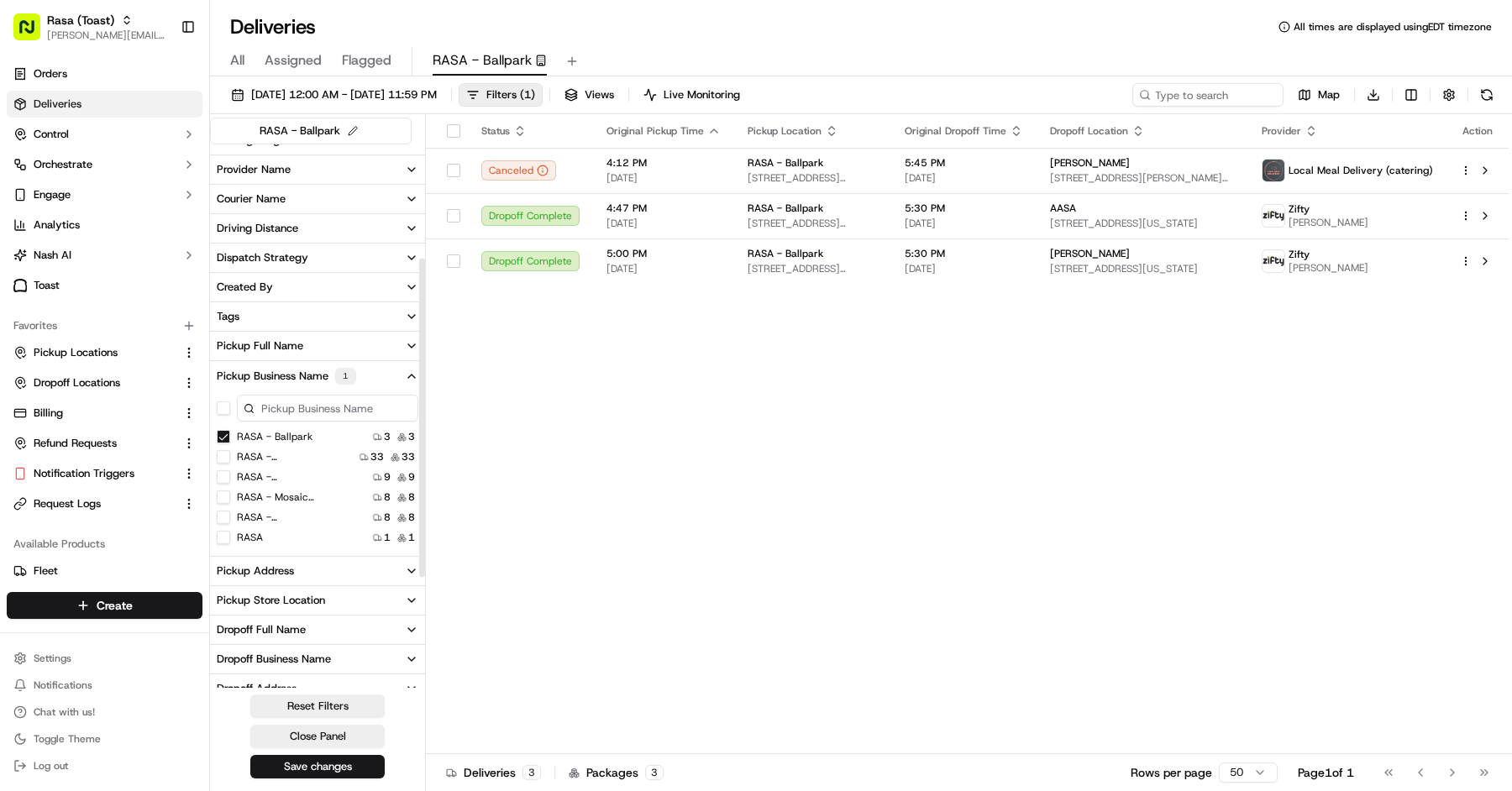
scroll to position [194, 0]
click at [313, 567] on button "Pickup Address" at bounding box center [317, 572] width 215 height 29
click at [218, 653] on USA "[STREET_ADDRESS][US_STATE]" at bounding box center [223, 651] width 13 height 13
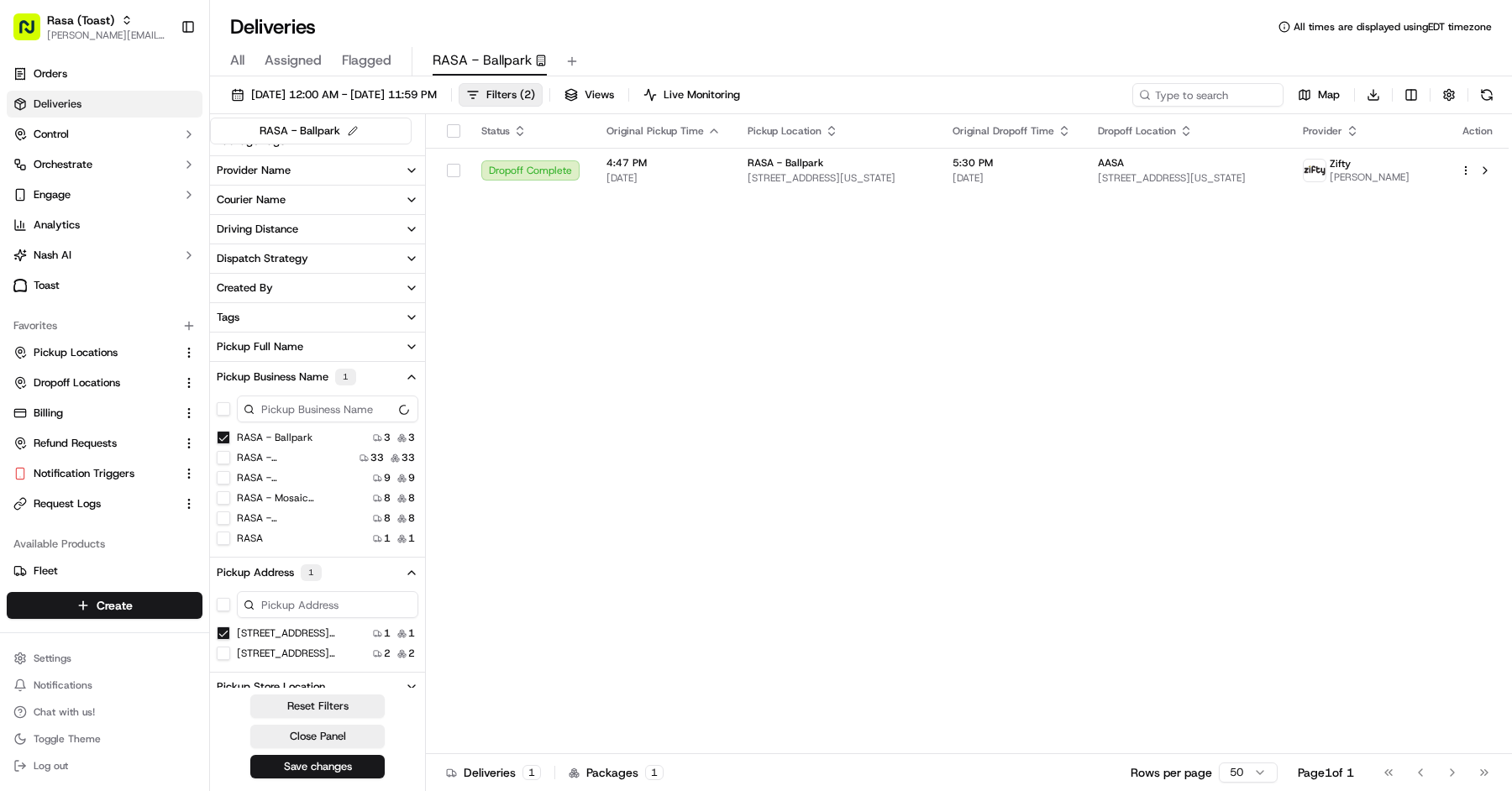
click at [225, 650] on US "[STREET_ADDRESS][US_STATE]" at bounding box center [223, 653] width 13 height 13
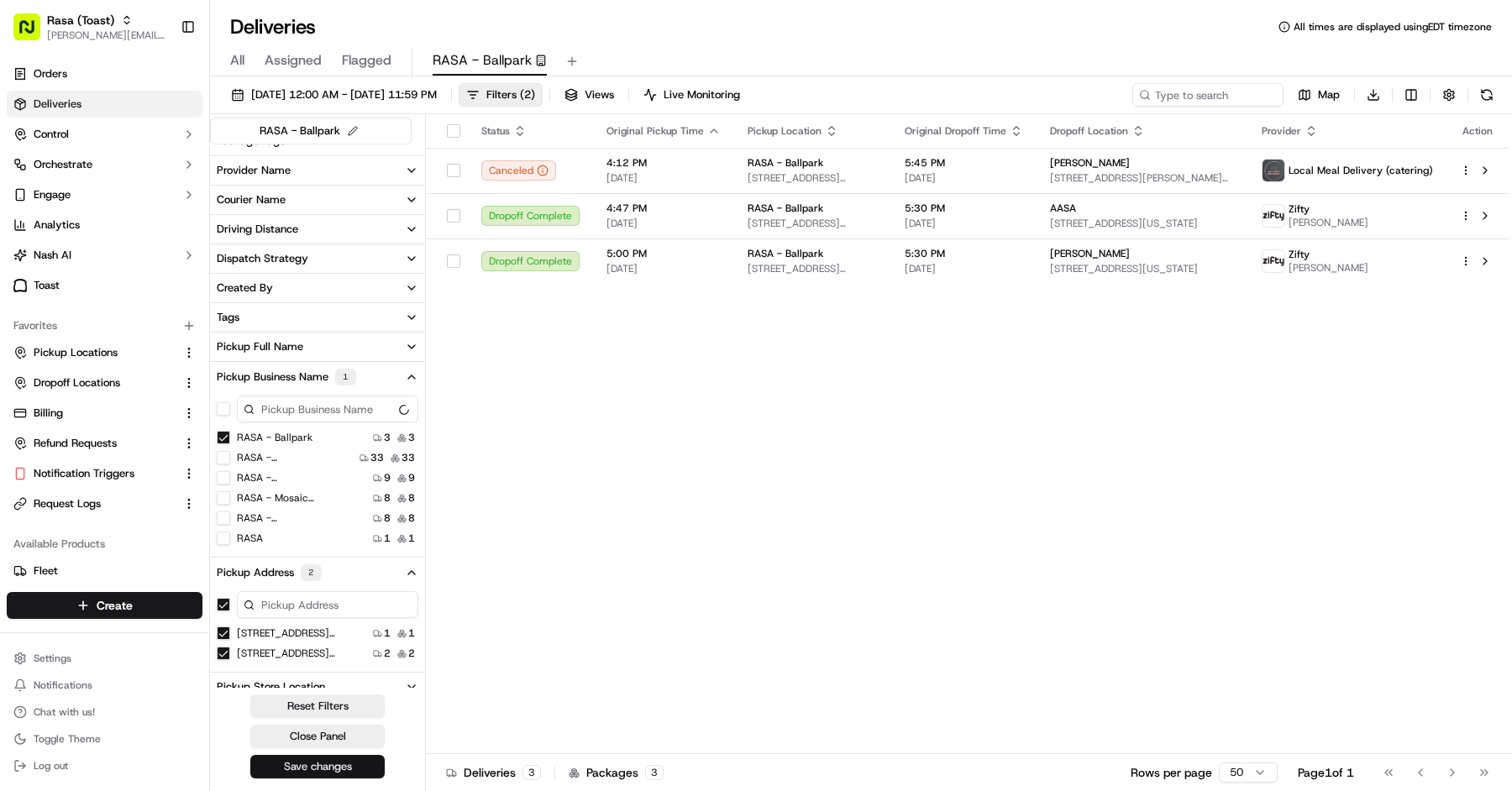
click at [342, 765] on button "Save changes" at bounding box center [318, 766] width 135 height 23
click at [227, 66] on div "All Assigned Flagged RASA - Ballpark" at bounding box center [861, 61] width 1302 height 30
click at [237, 61] on span "All" at bounding box center [237, 60] width 14 height 20
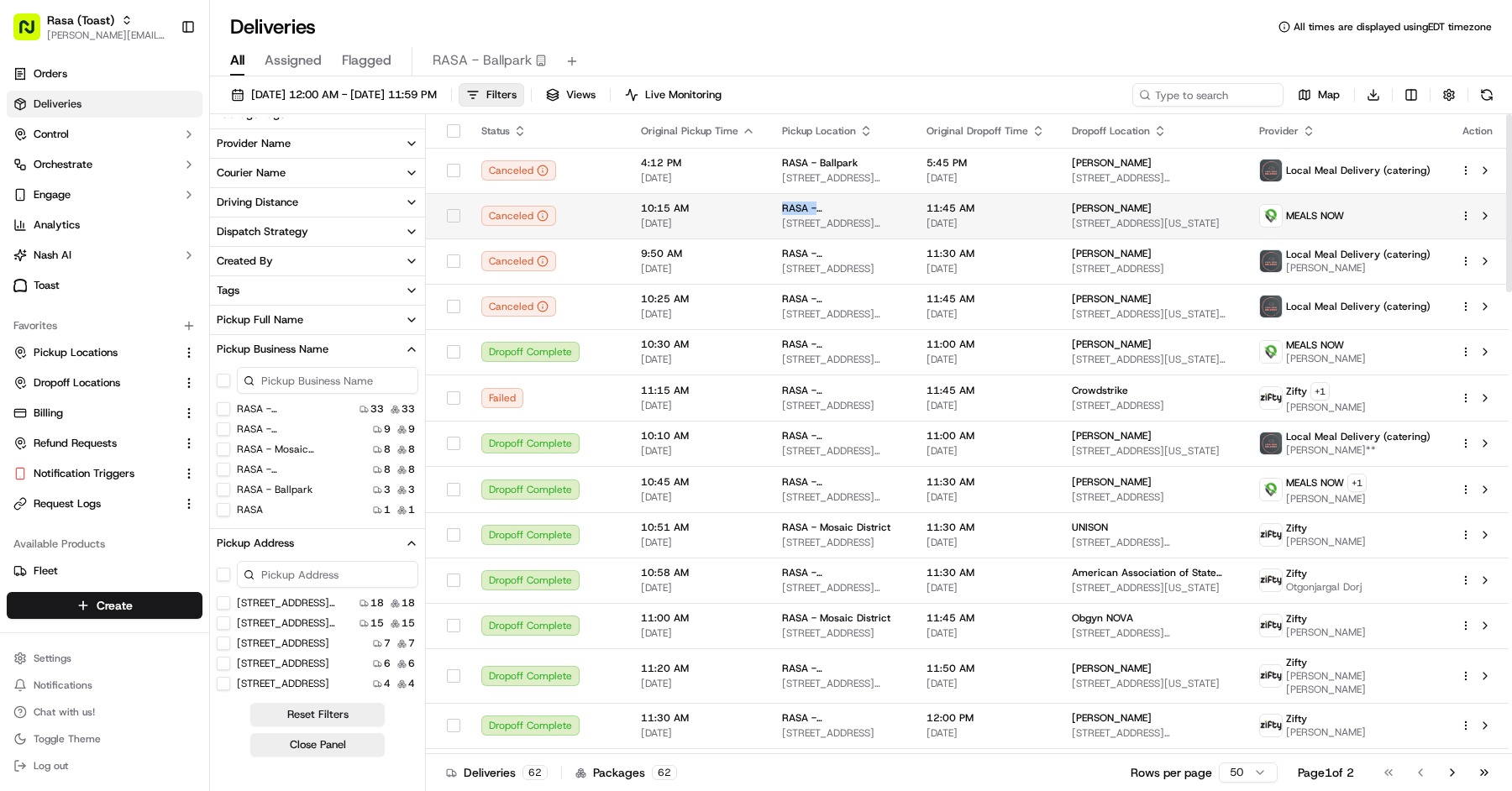
drag, startPoint x: 877, startPoint y: 209, endPoint x: 778, endPoint y: 209, distance: 99.0
click at [782, 209] on div "RASA - [GEOGRAPHIC_DATA][PERSON_NAME]" at bounding box center [840, 207] width 118 height 13
copy span "RASA - [GEOGRAPHIC_DATA][PERSON_NAME]"
click at [562, 63] on button at bounding box center [572, 61] width 23 height 23
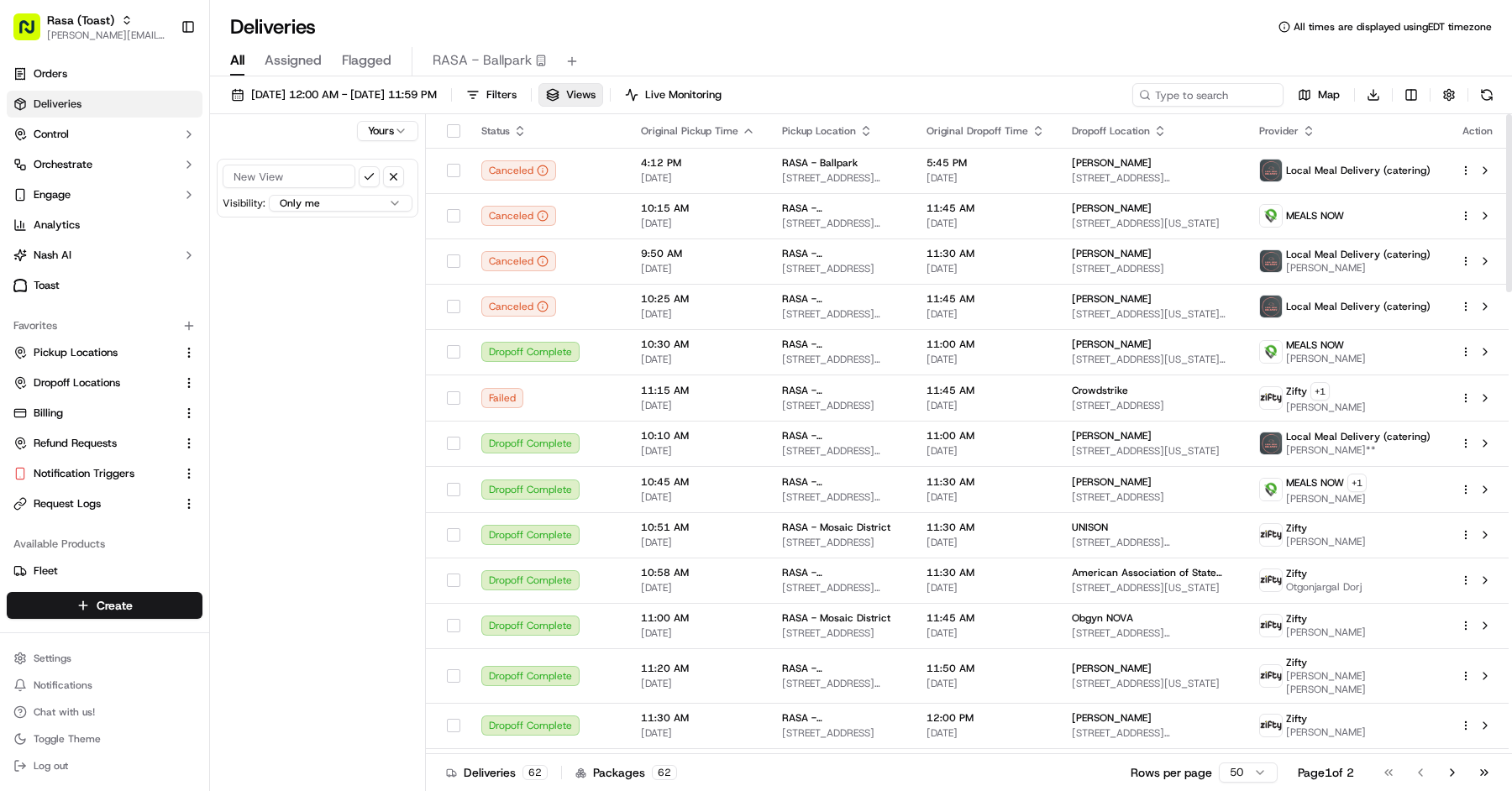
click at [321, 168] on input at bounding box center [289, 176] width 133 height 23
paste input "RASA - [GEOGRAPHIC_DATA][PERSON_NAME]"
type input "RASA - [GEOGRAPHIC_DATA][PERSON_NAME]"
click at [359, 200] on html "Rasa (Toast) mariam@usenash.com Toggle Sidebar Orders Deliveries Control Orches…" at bounding box center [756, 395] width 1512 height 791
select select "user"
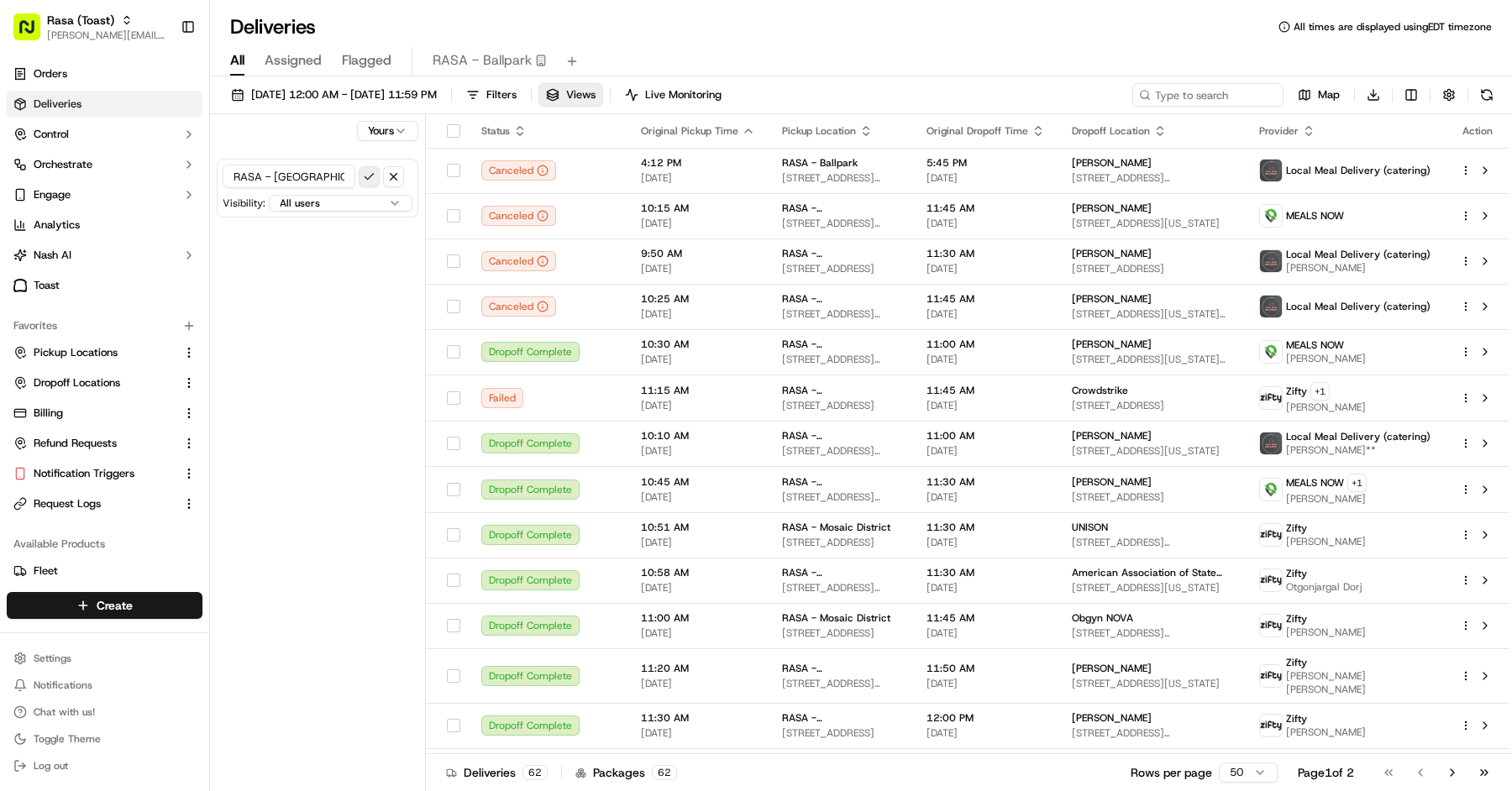
click at [363, 175] on button "submit" at bounding box center [368, 176] width 21 height 21
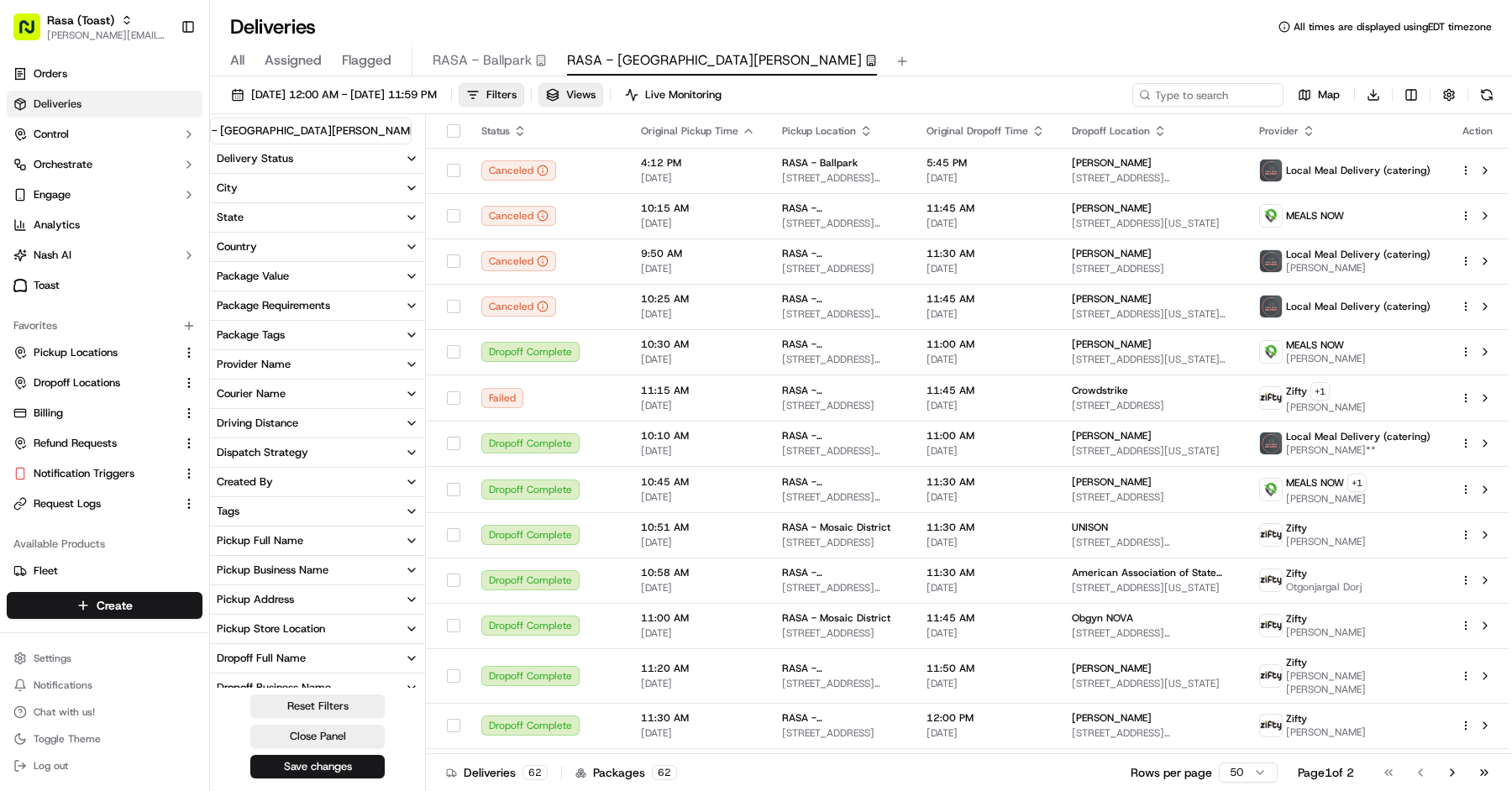
click at [343, 574] on button "Pickup Business Name" at bounding box center [317, 570] width 215 height 29
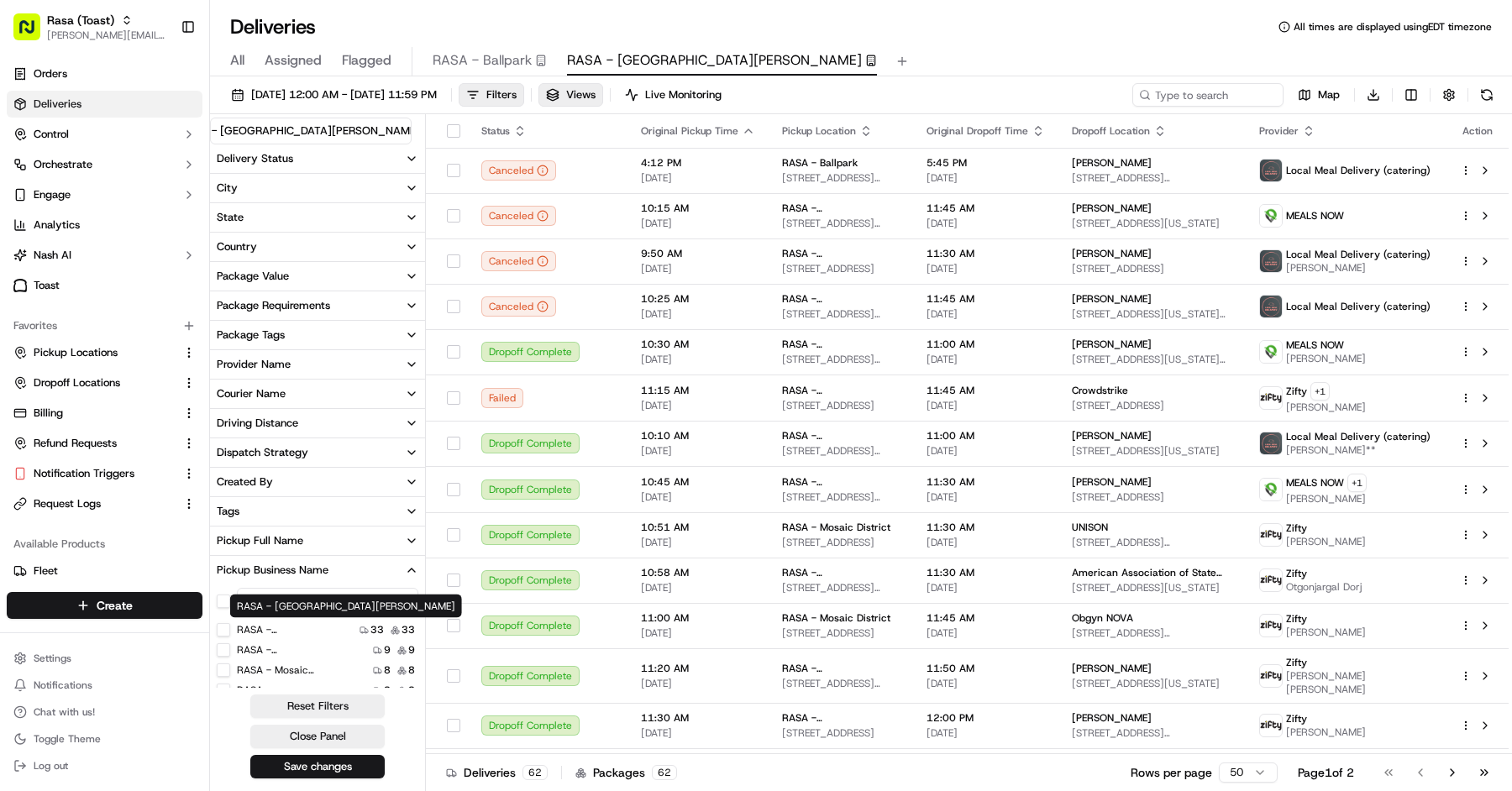
click at [326, 628] on label "RASA - [GEOGRAPHIC_DATA][PERSON_NAME]" at bounding box center [291, 629] width 108 height 13
click at [230, 628] on Vernon "RASA - [GEOGRAPHIC_DATA][PERSON_NAME]" at bounding box center [223, 629] width 13 height 13
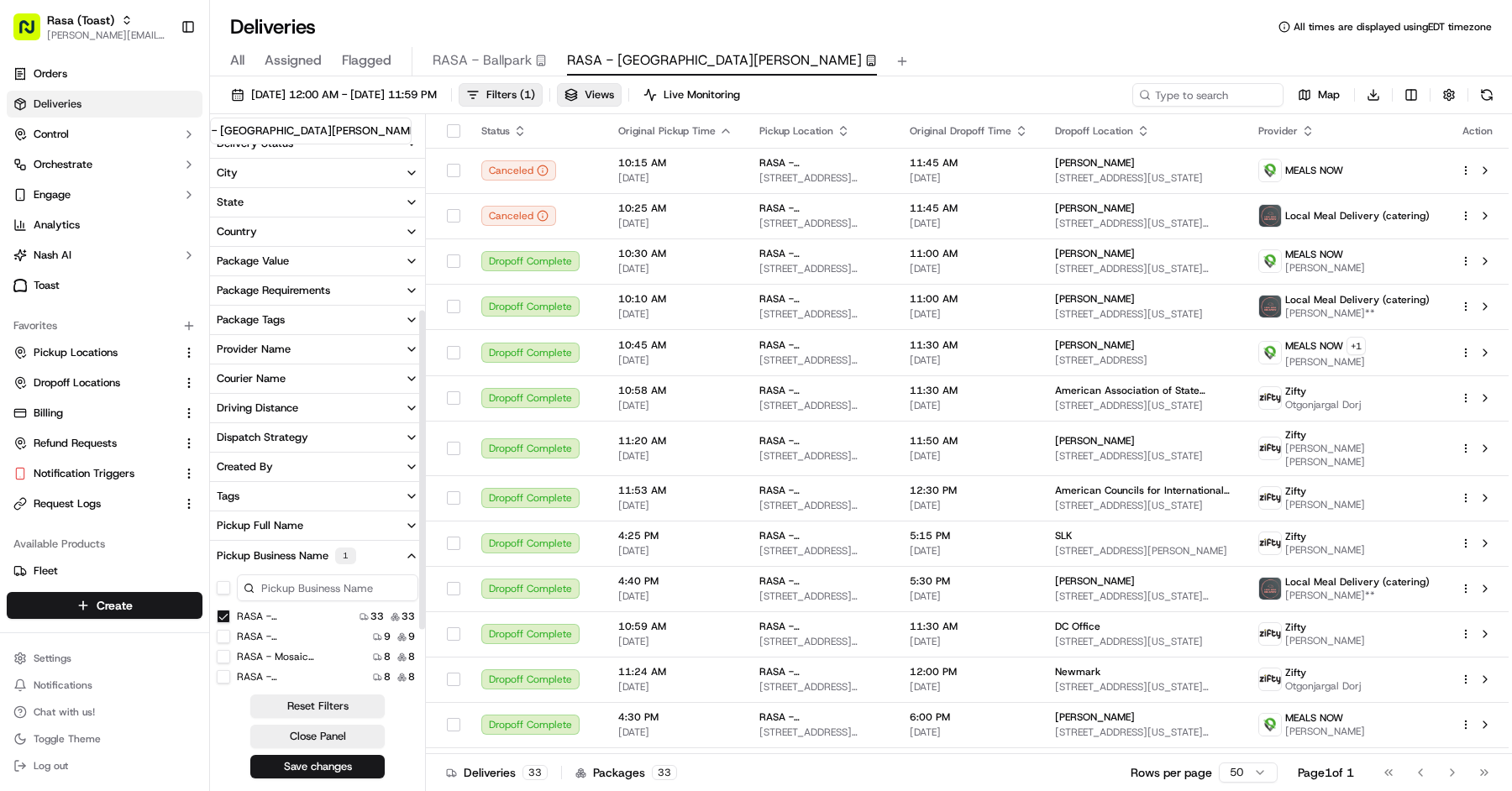
scroll to position [282, 0]
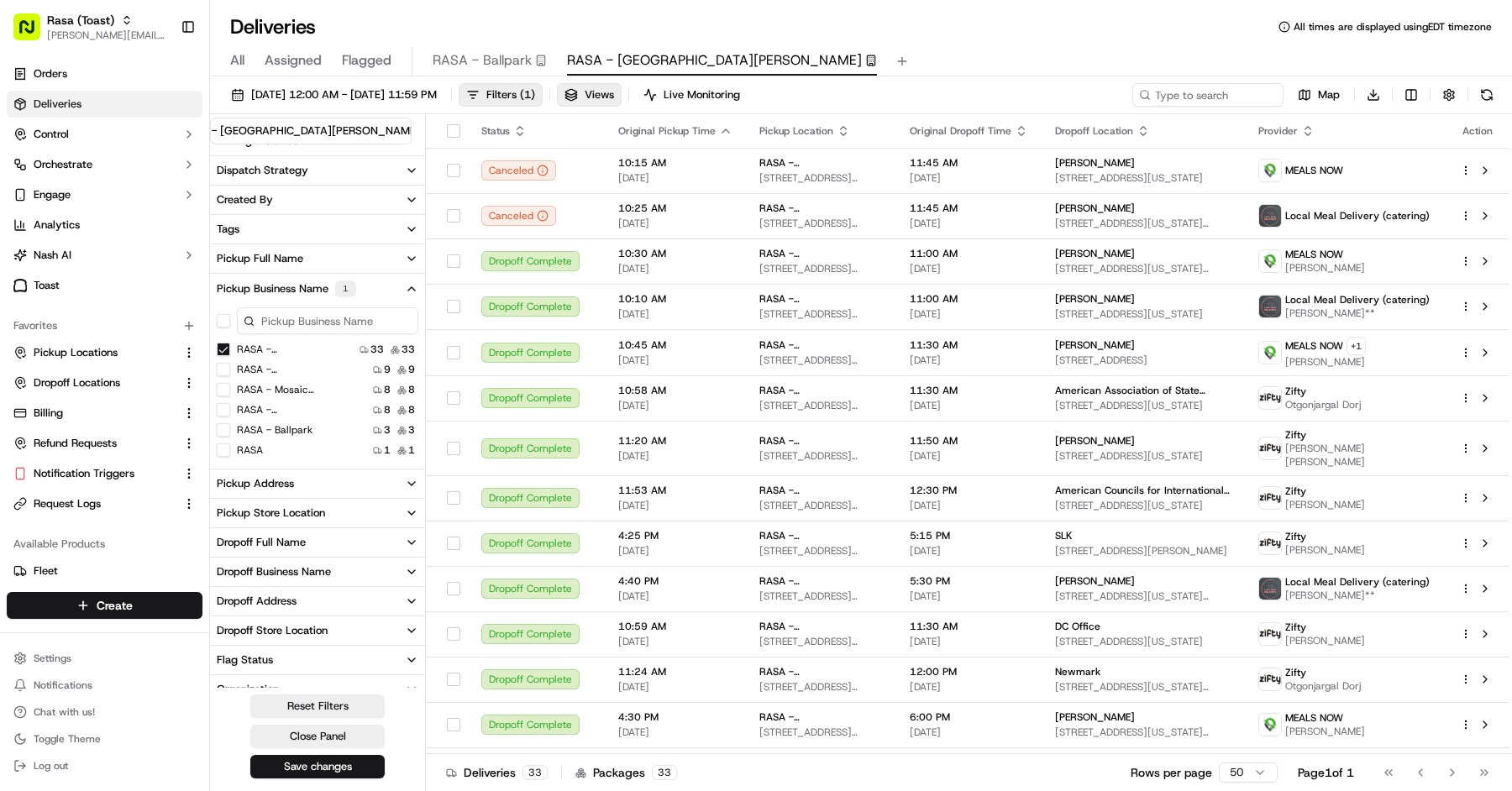
click at [260, 476] on div "Pickup Address" at bounding box center [255, 483] width 77 height 15
click at [220, 541] on USA "[STREET_ADDRESS][US_STATE]" at bounding box center [223, 542] width 13 height 13
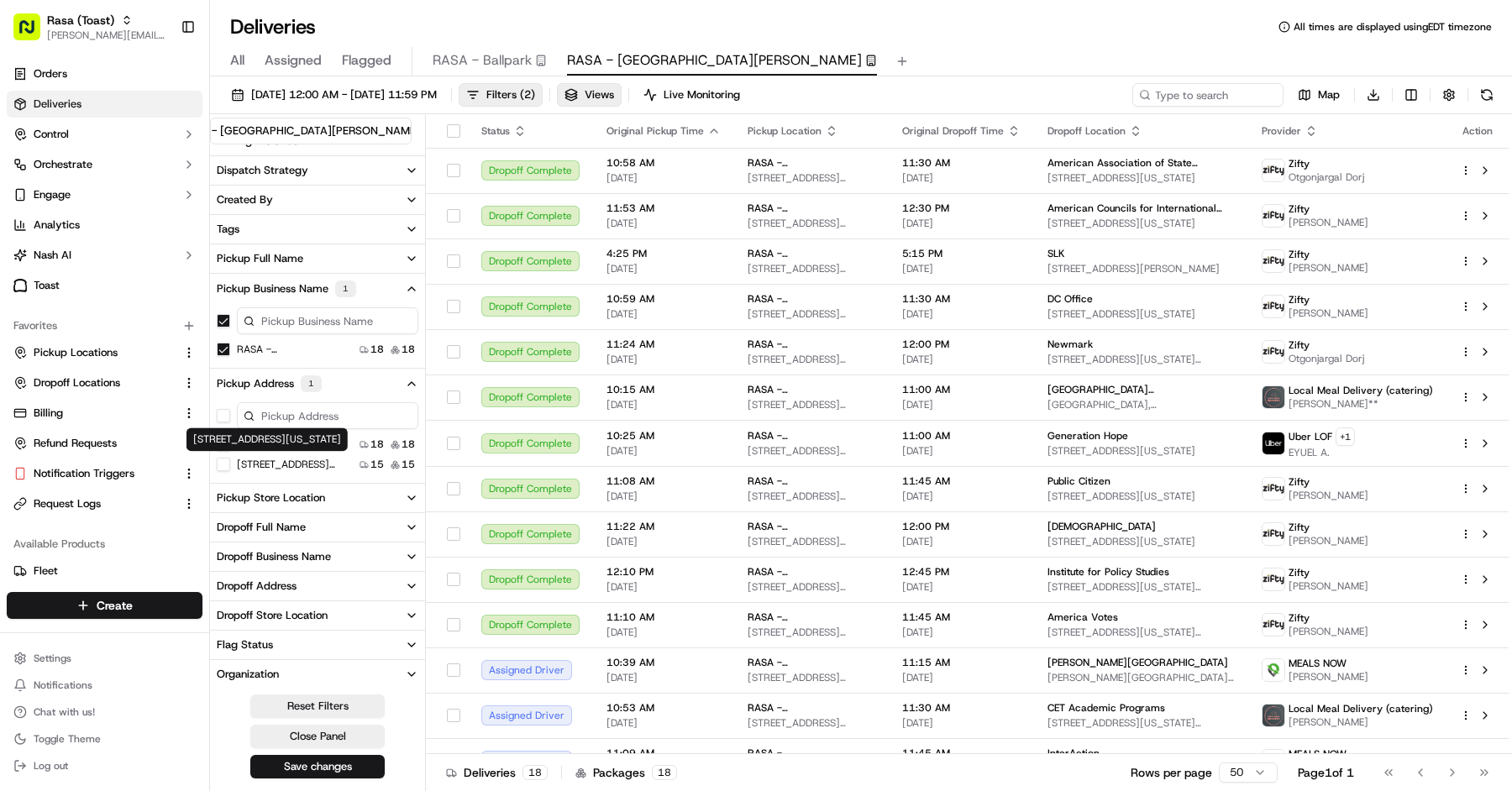
click at [221, 461] on US "[STREET_ADDRESS][US_STATE]" at bounding box center [223, 463] width 13 height 13
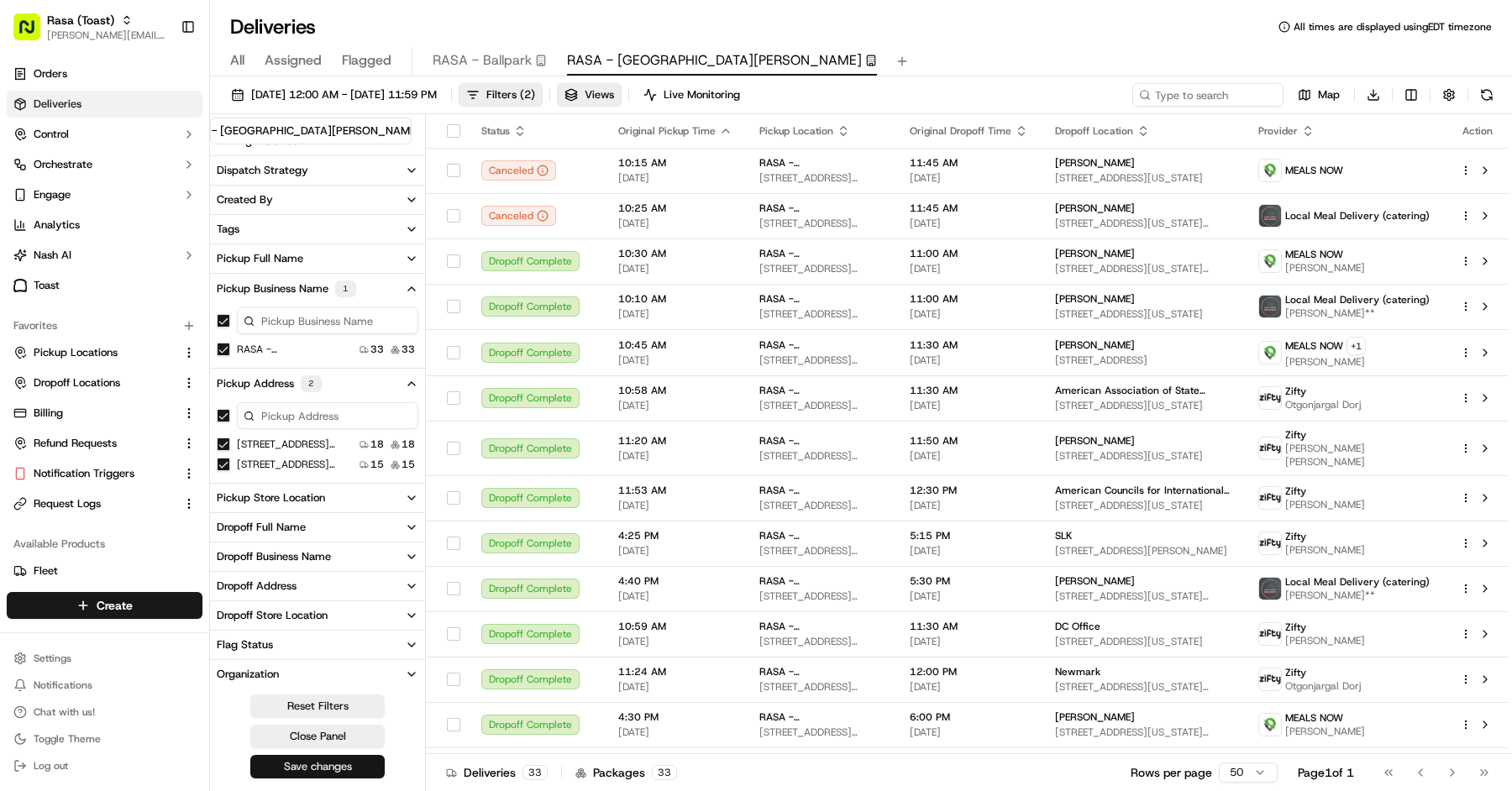
click at [358, 767] on button "Save changes" at bounding box center [318, 766] width 135 height 23
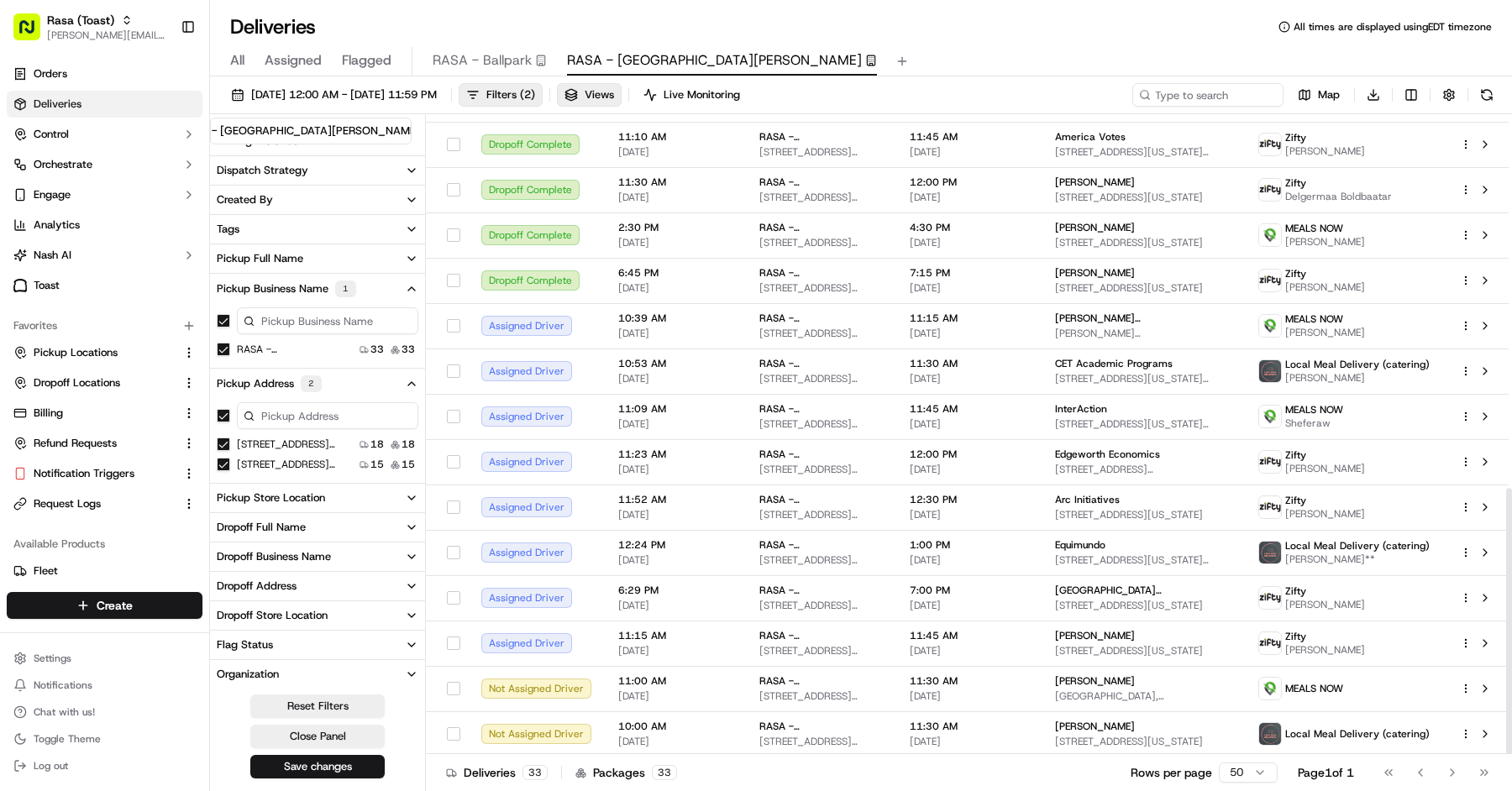
scroll to position [454, 0]
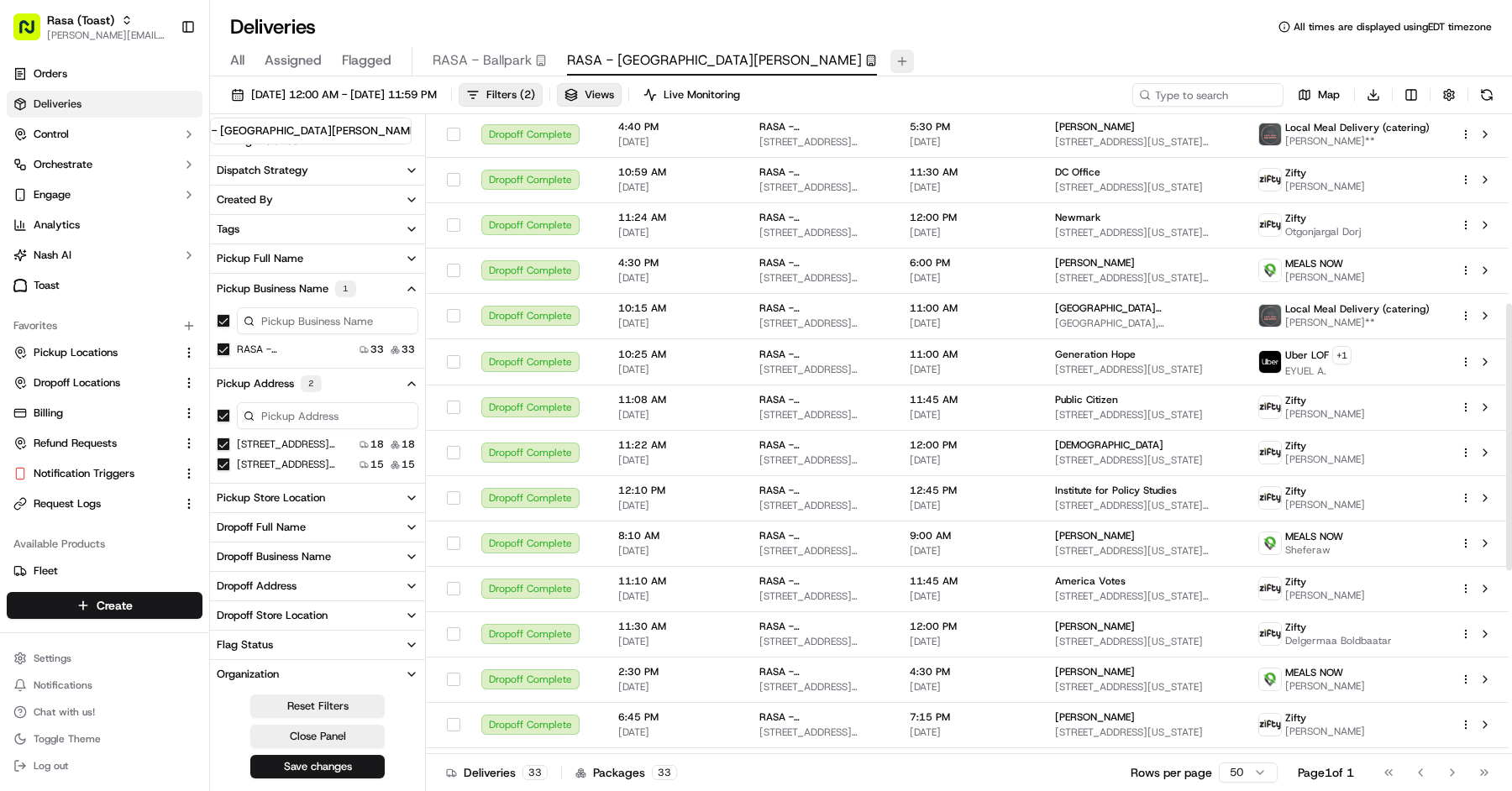
click at [890, 54] on button at bounding box center [902, 61] width 23 height 23
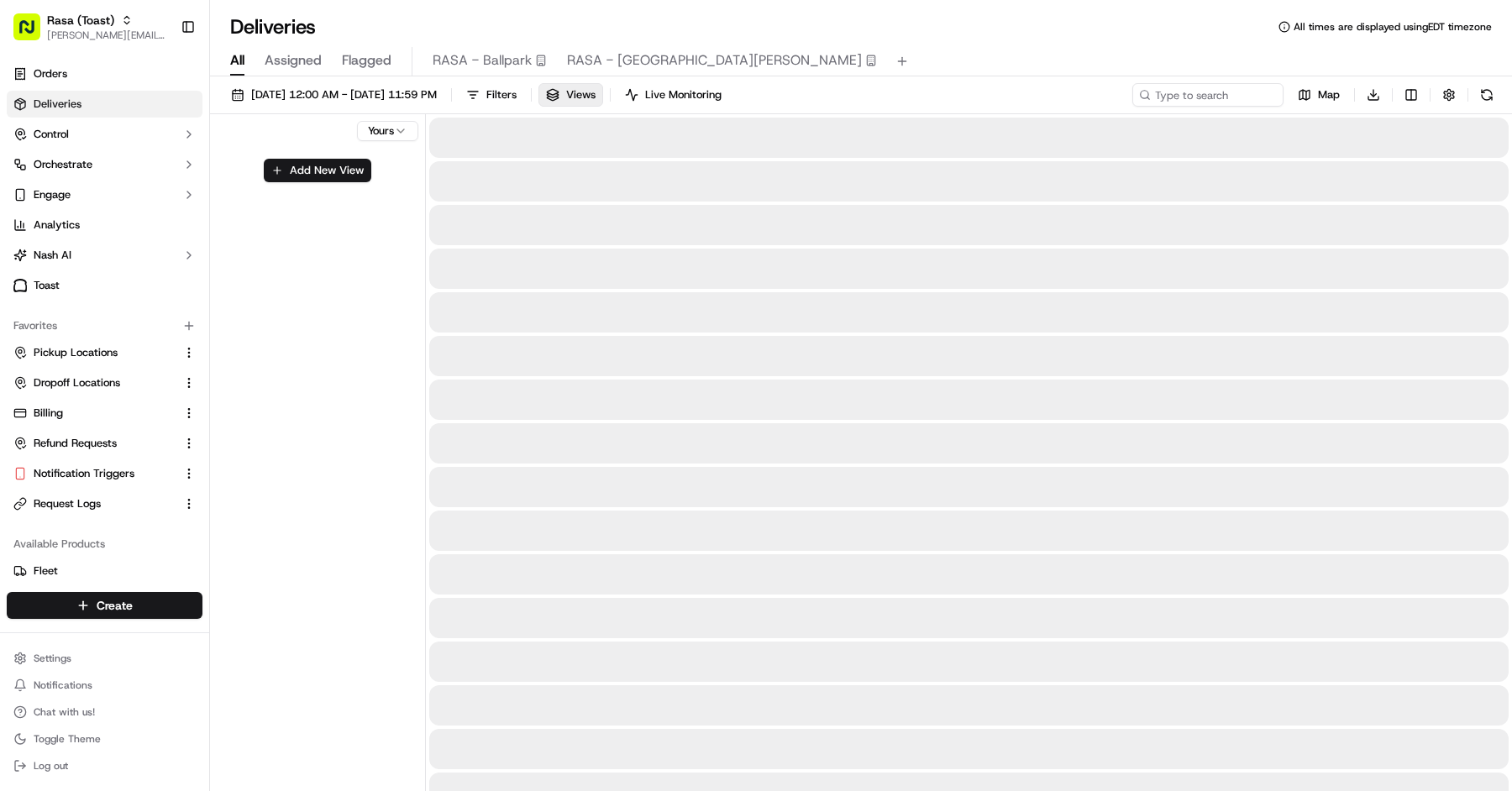
click at [243, 64] on span "All" at bounding box center [237, 60] width 14 height 20
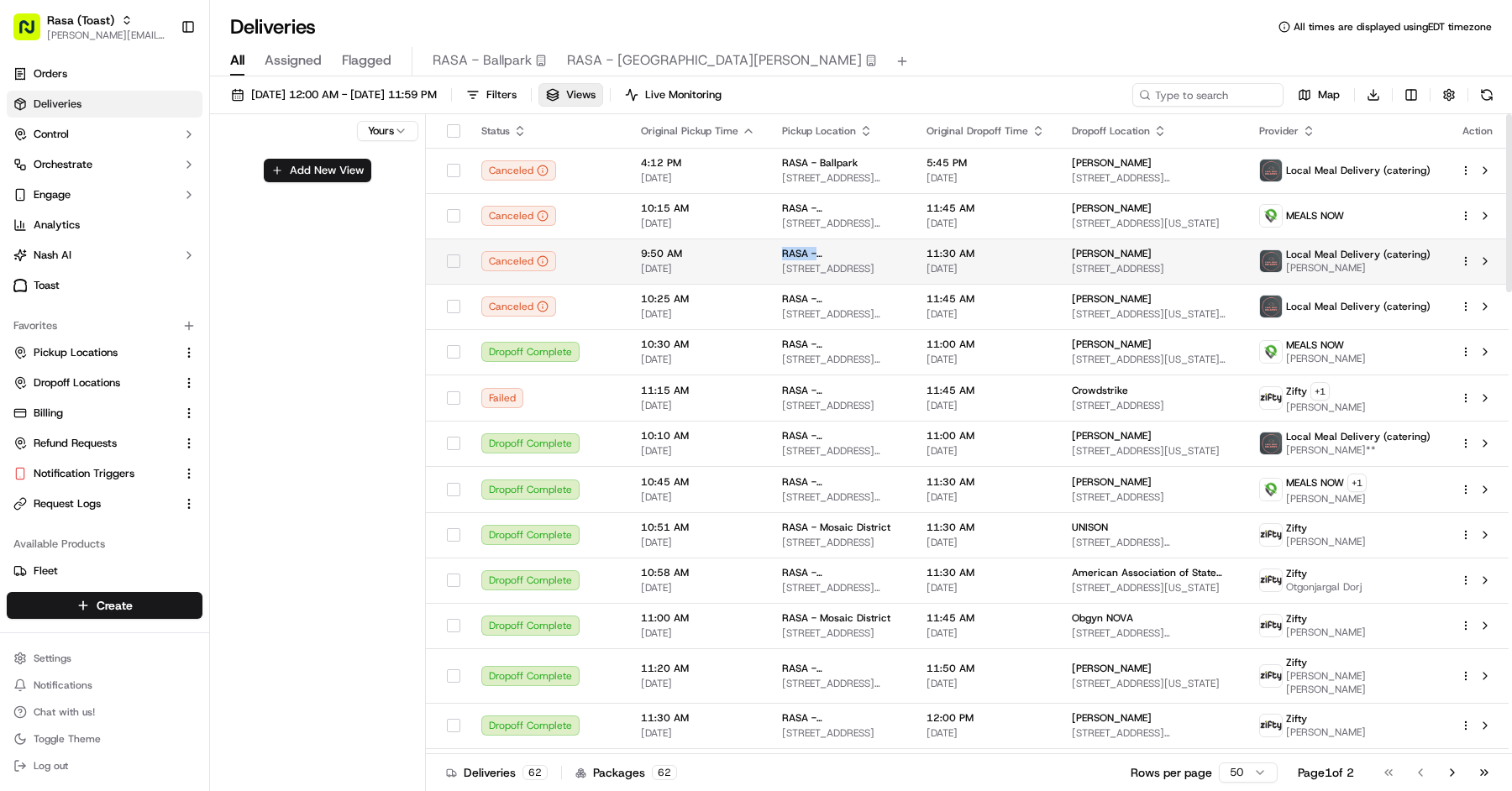
drag, startPoint x: 891, startPoint y: 258, endPoint x: 774, endPoint y: 256, distance: 117.0
click at [782, 256] on div "RASA - [GEOGRAPHIC_DATA]" at bounding box center [840, 253] width 118 height 13
copy span "RASA - [GEOGRAPHIC_DATA]"
click at [300, 171] on button "Add New View" at bounding box center [318, 171] width 108 height 23
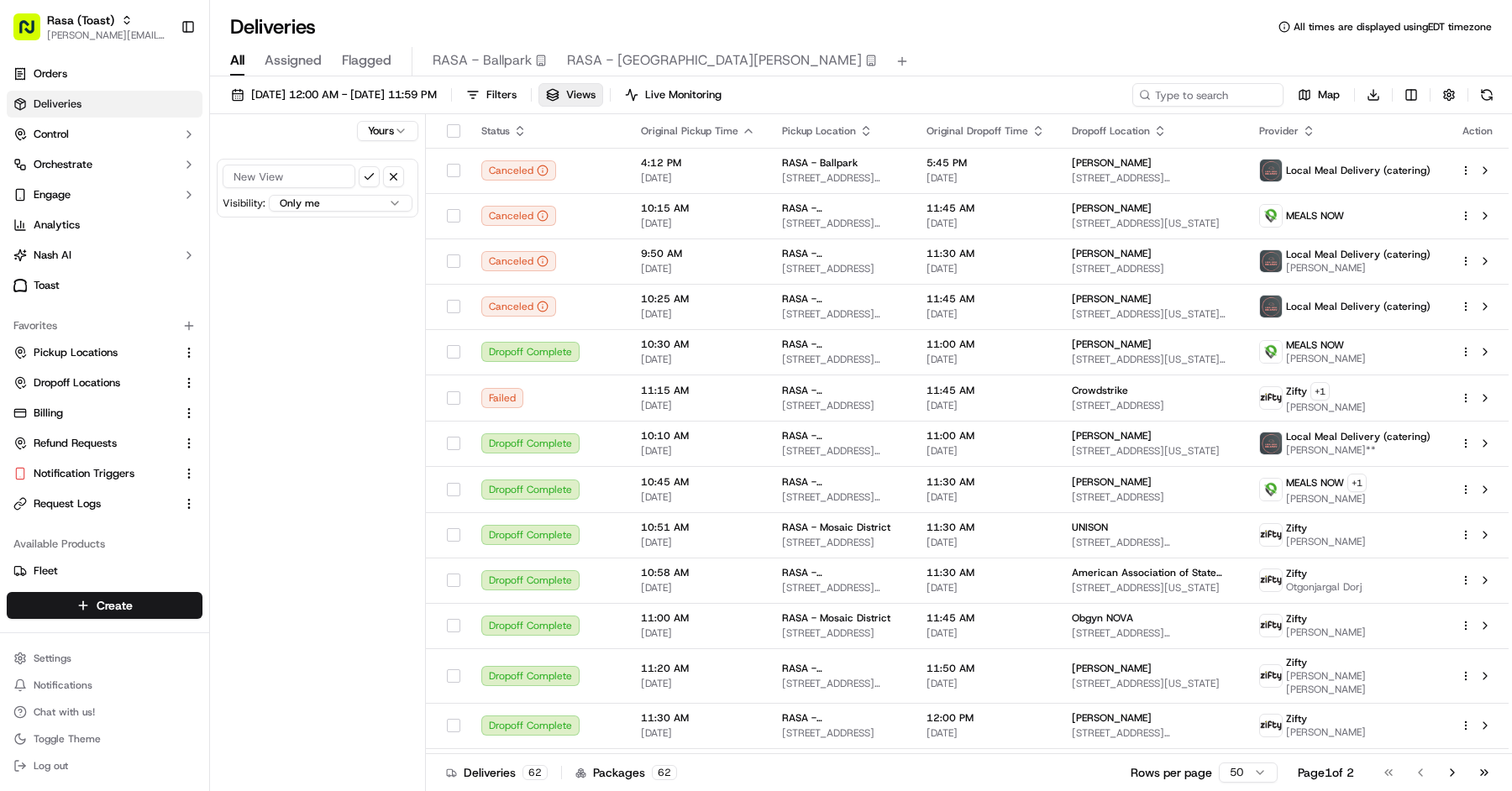
click at [300, 171] on input at bounding box center [289, 176] width 133 height 23
paste input "RASA - [GEOGRAPHIC_DATA]"
type input "RASA - [GEOGRAPHIC_DATA]"
click at [370, 180] on button "submit" at bounding box center [368, 176] width 21 height 21
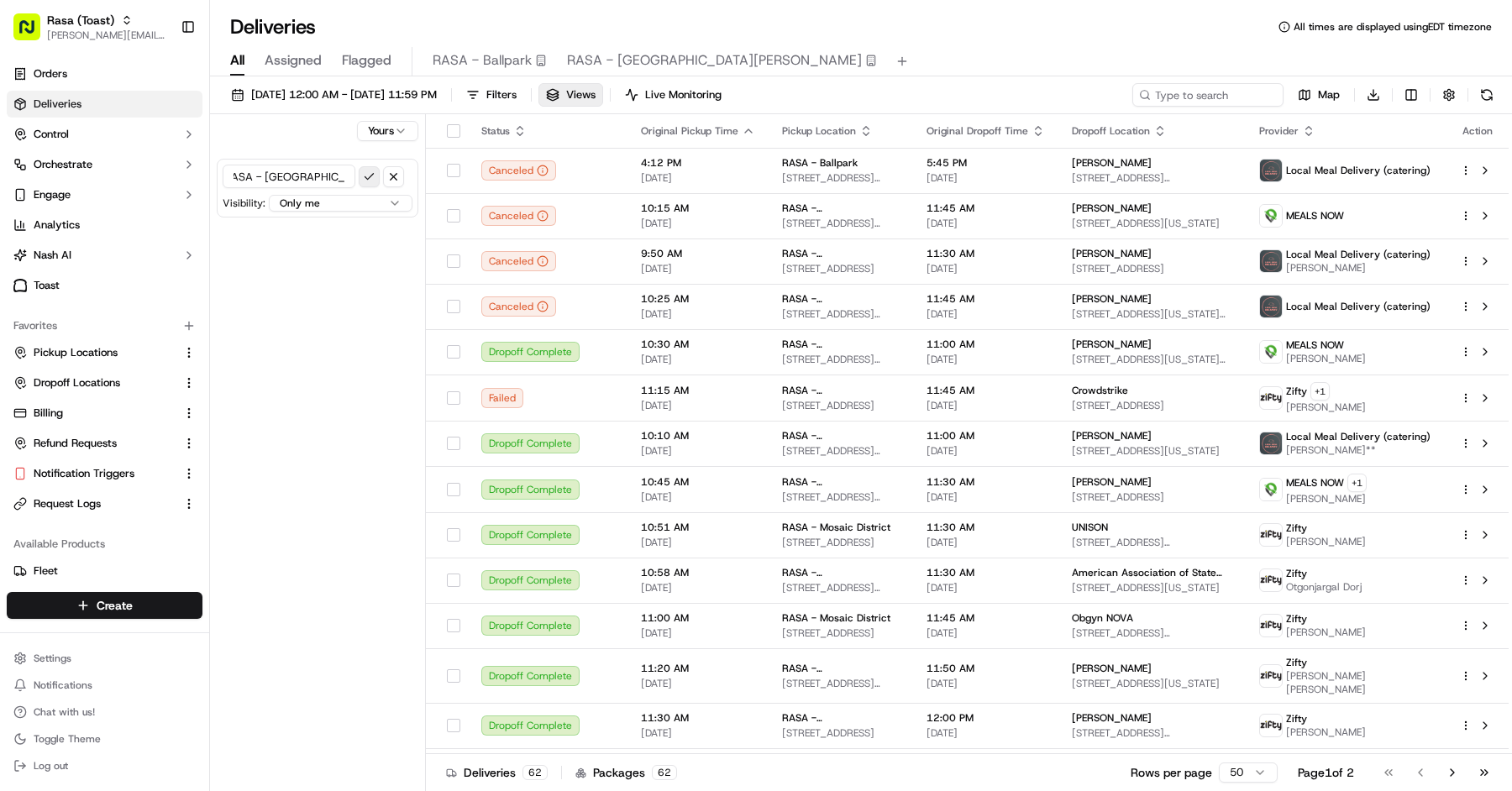
scroll to position [0, 0]
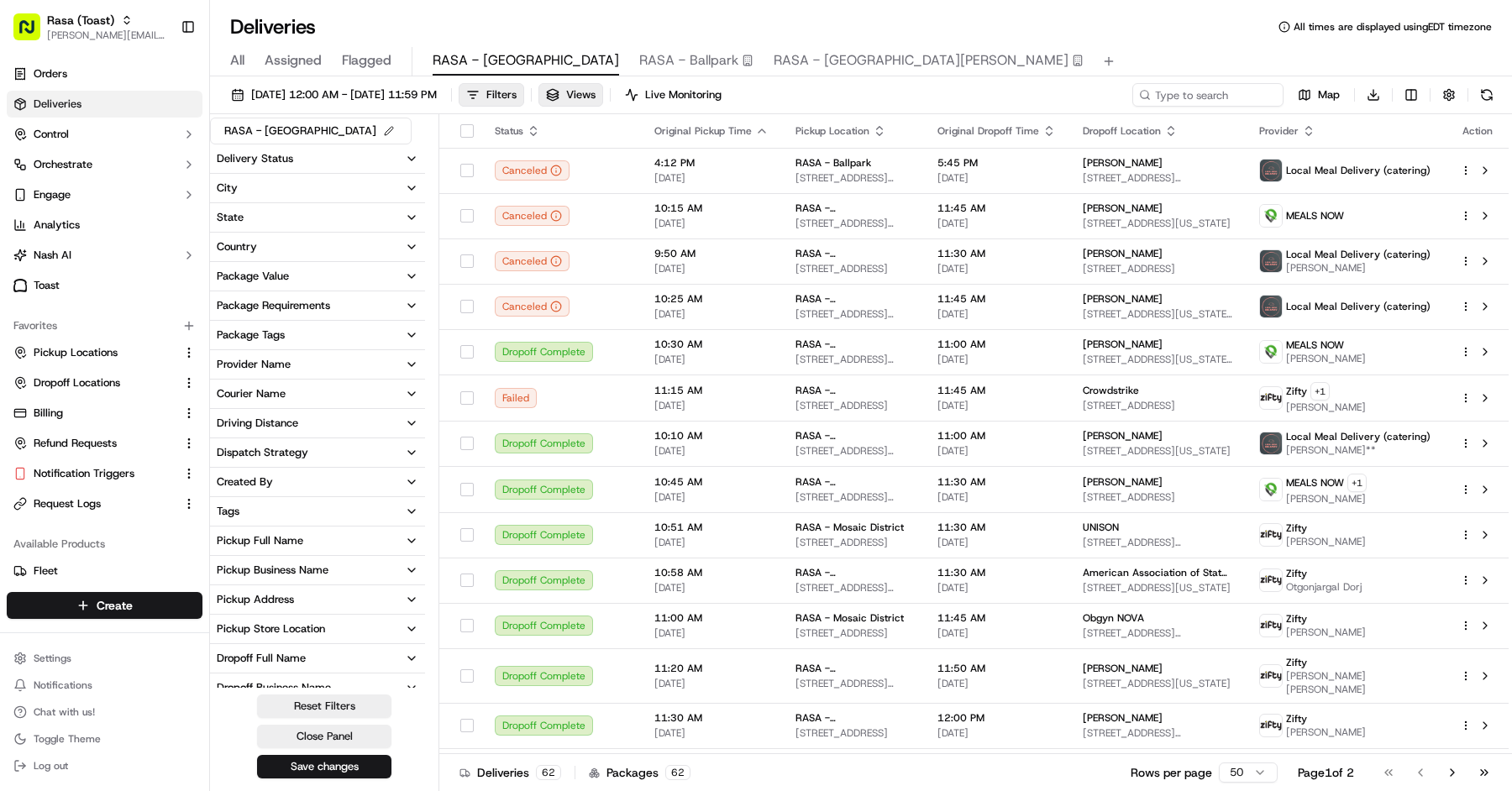
click at [774, 63] on span "RASA - [GEOGRAPHIC_DATA][PERSON_NAME]" at bounding box center [921, 60] width 295 height 20
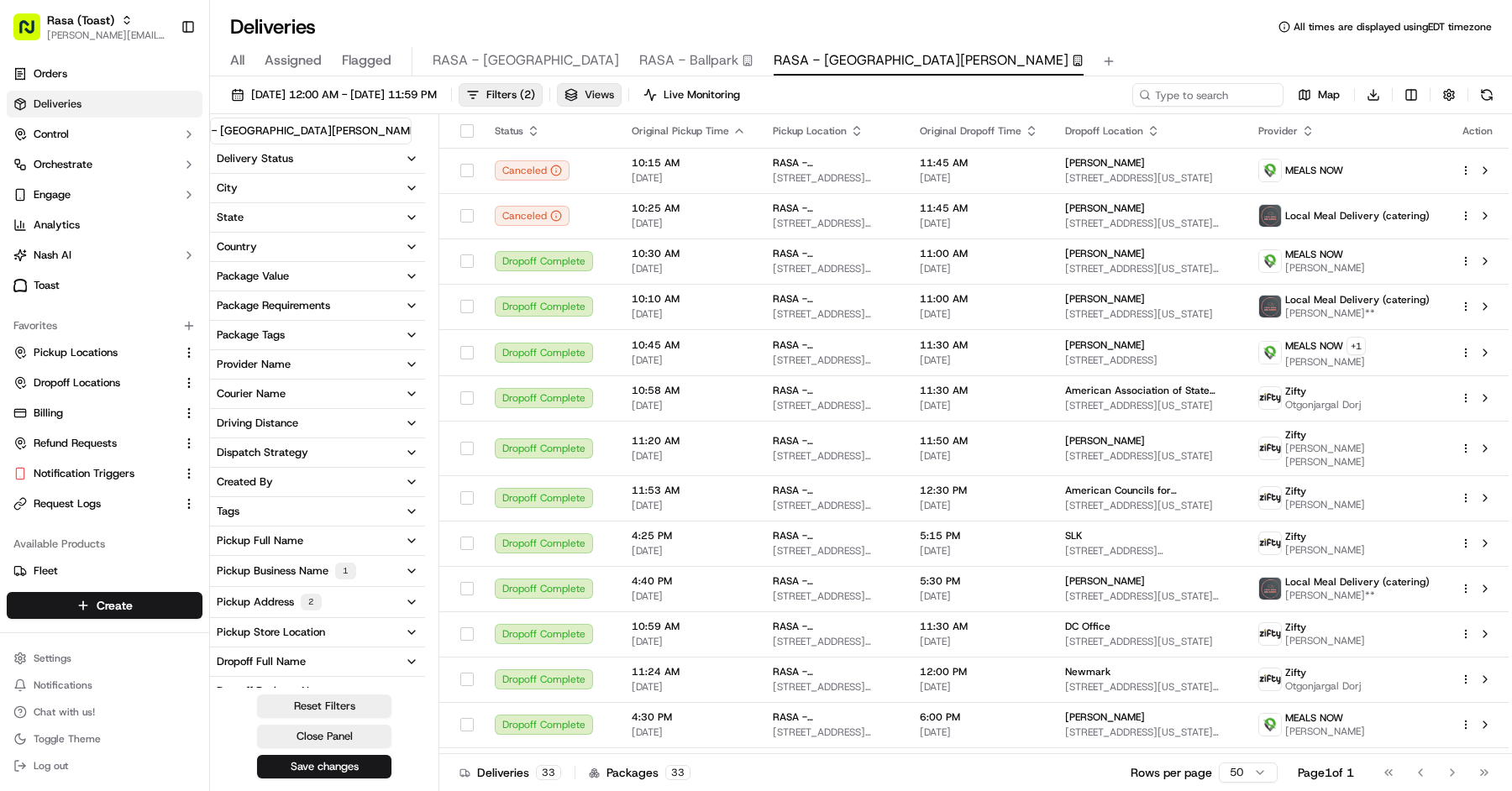
click at [622, 92] on button "Views" at bounding box center [589, 95] width 65 height 23
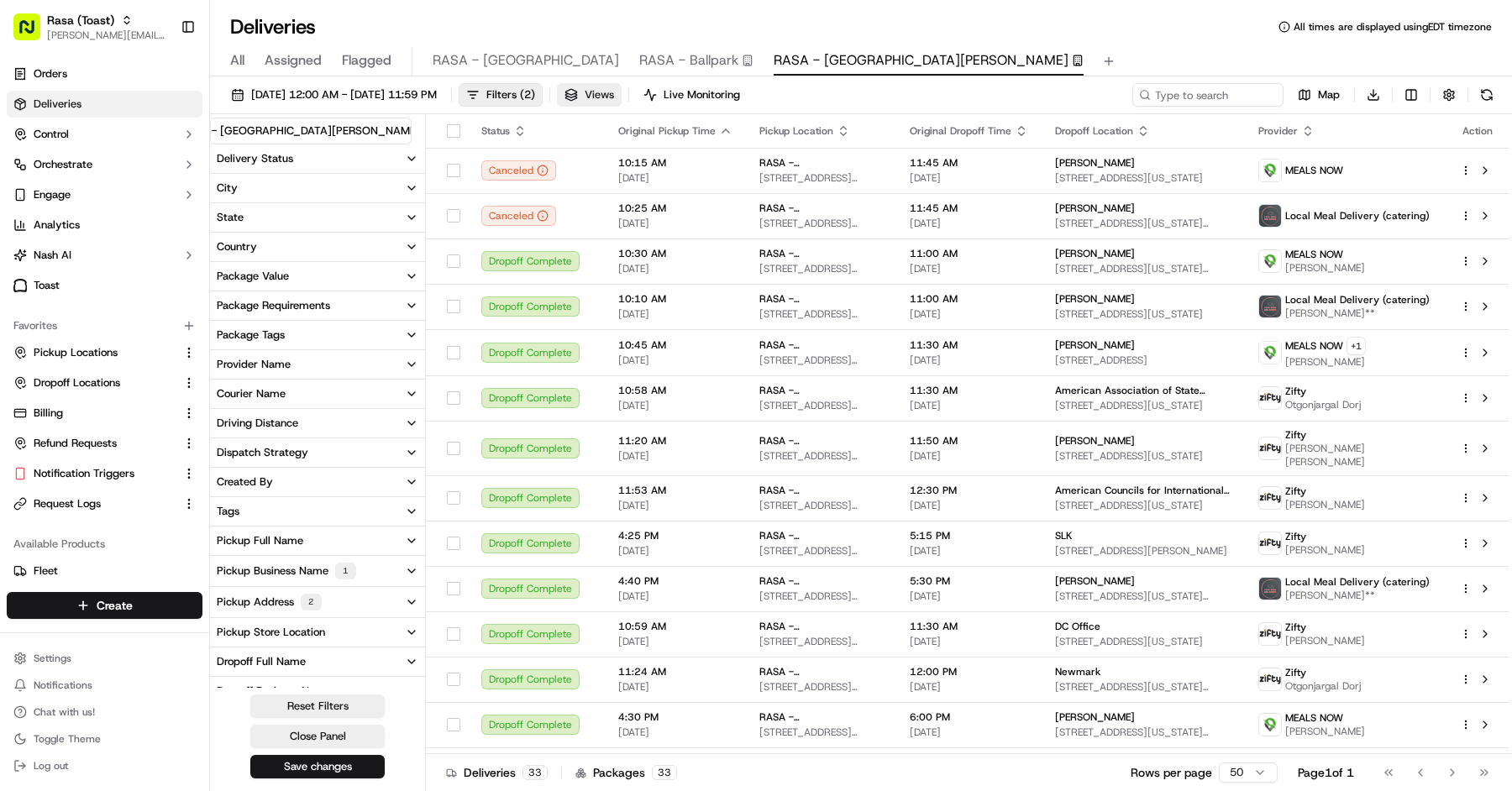
click at [622, 92] on button "Views" at bounding box center [589, 95] width 65 height 23
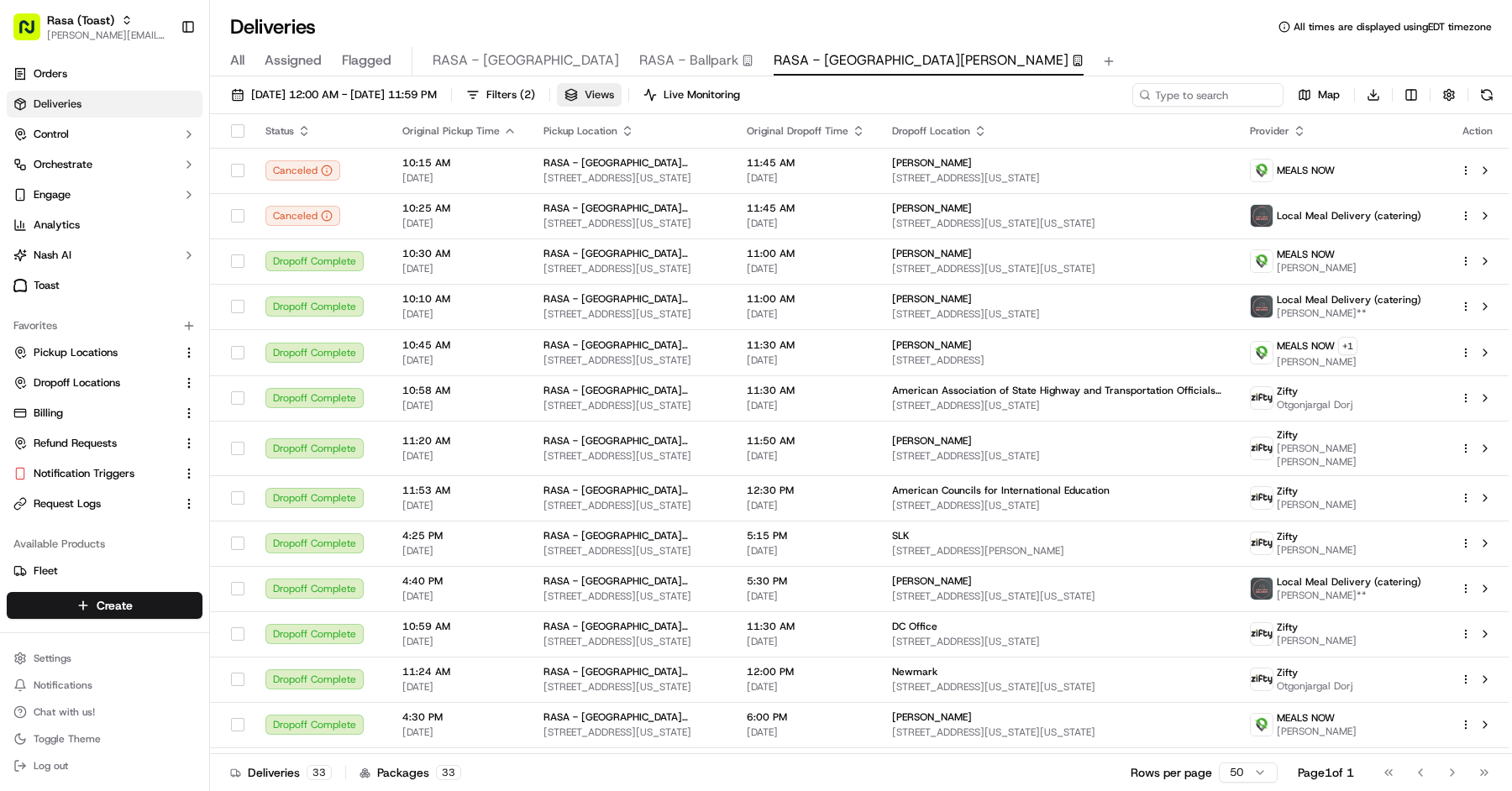
click at [622, 103] on button "Views" at bounding box center [589, 95] width 65 height 23
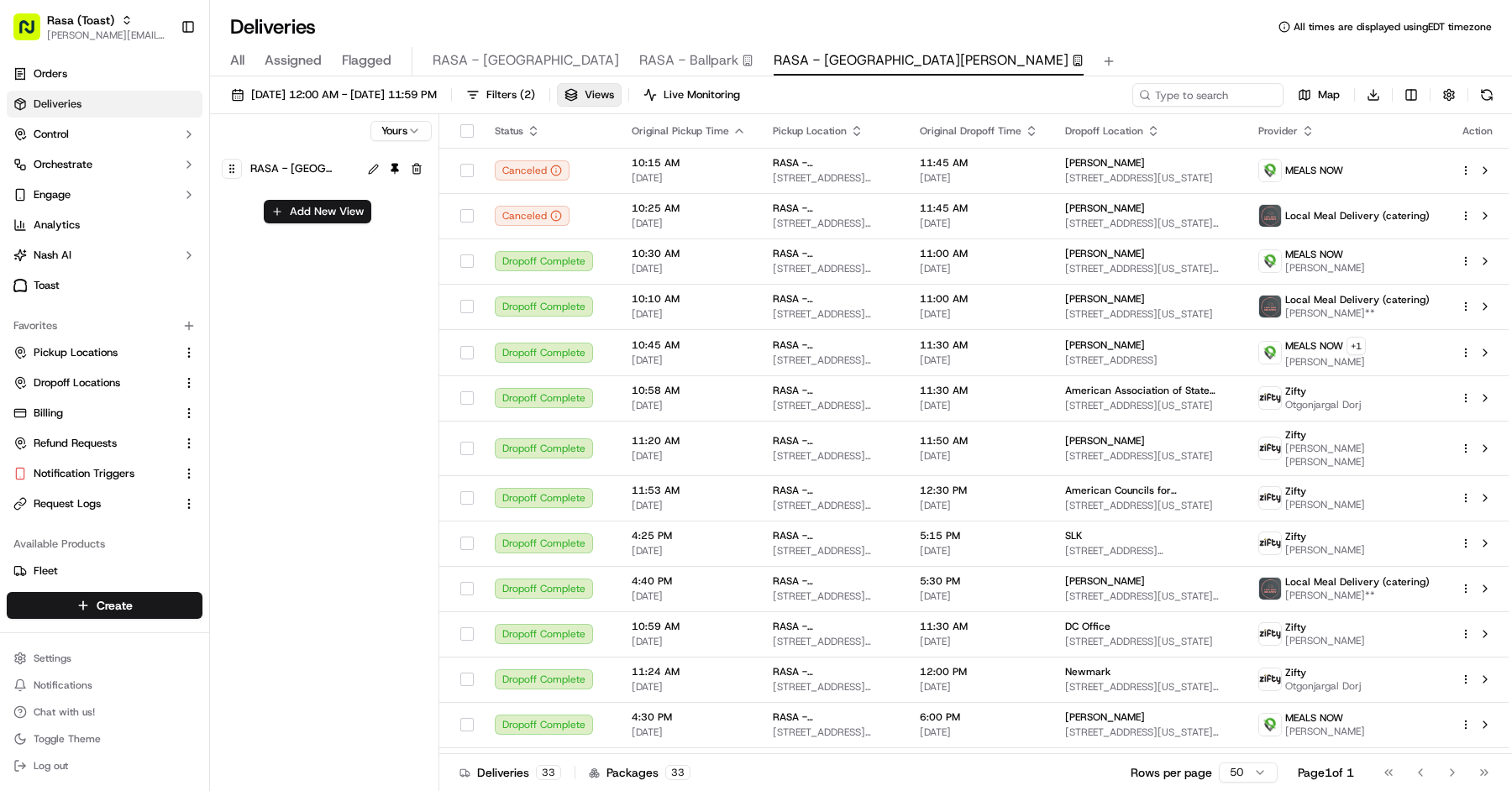
drag, startPoint x: 248, startPoint y: 73, endPoint x: 227, endPoint y: 69, distance: 21.4
click at [248, 73] on div "All Assigned Flagged RASA - National Landing [GEOGRAPHIC_DATA] - [GEOGRAPHIC_DA…" at bounding box center [861, 61] width 1302 height 30
click at [221, 66] on div "All Assigned Flagged RASA - National Landing [GEOGRAPHIC_DATA] - [GEOGRAPHIC_DA…" at bounding box center [861, 61] width 1302 height 30
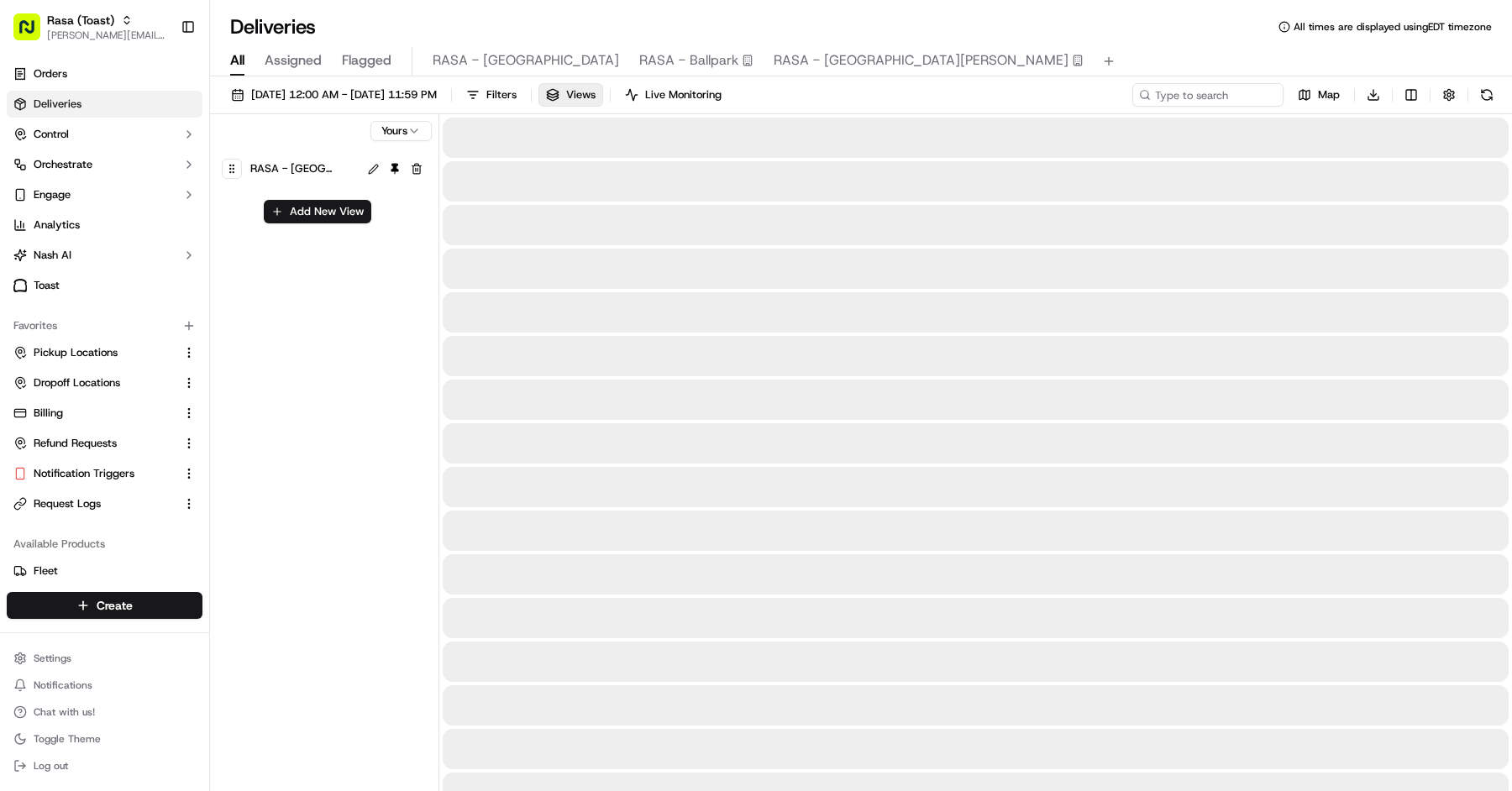
click at [234, 66] on span "All" at bounding box center [237, 60] width 14 height 20
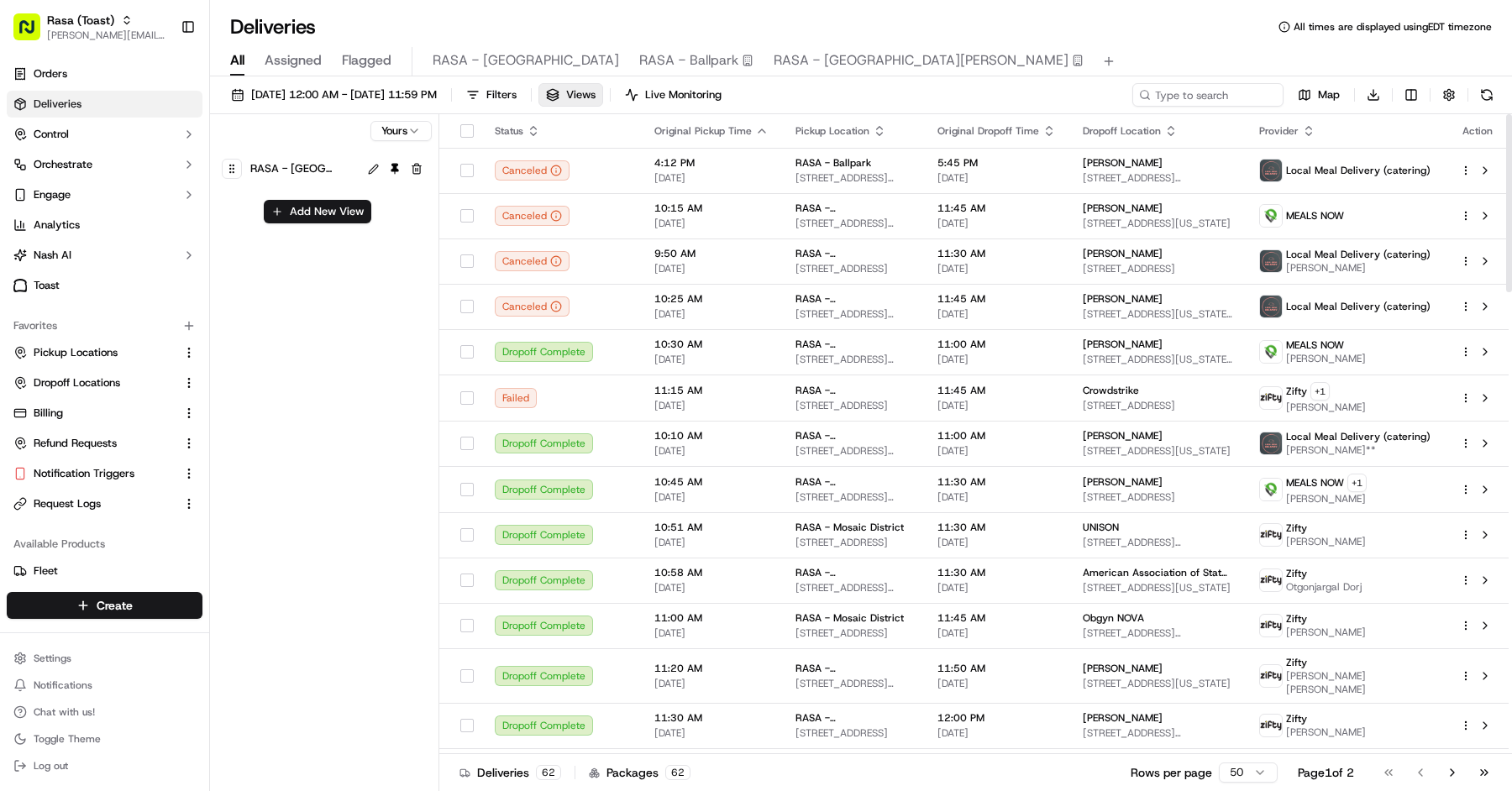
click at [397, 134] on html "Rasa (Toast) [PERSON_NAME][EMAIL_ADDRESS][DOMAIN_NAME] Toggle Sidebar Orders De…" at bounding box center [756, 395] width 1512 height 791
click at [419, 169] on button "button" at bounding box center [416, 169] width 20 height 20
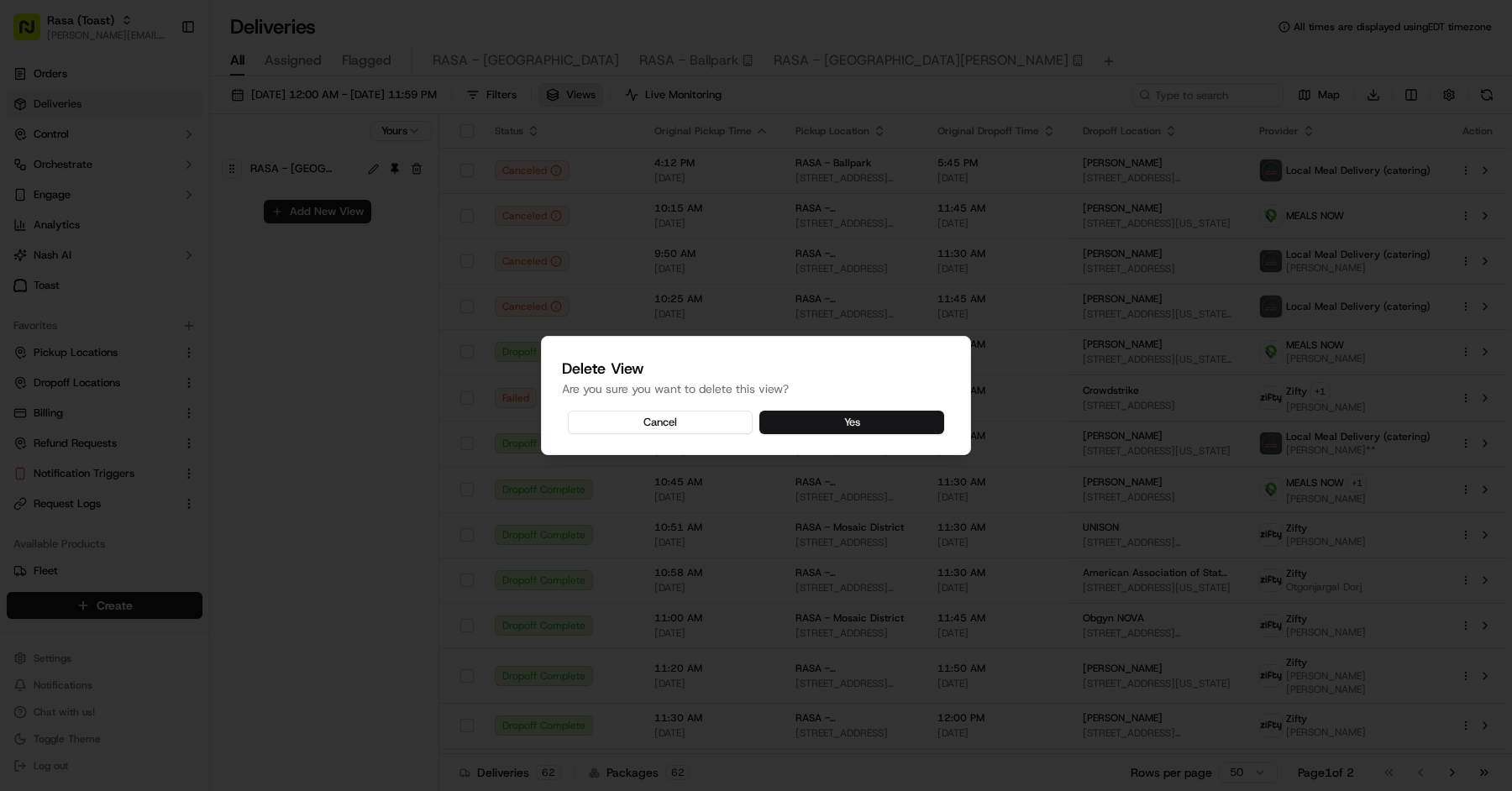
click at [894, 422] on button "Yes" at bounding box center [852, 422] width 185 height 23
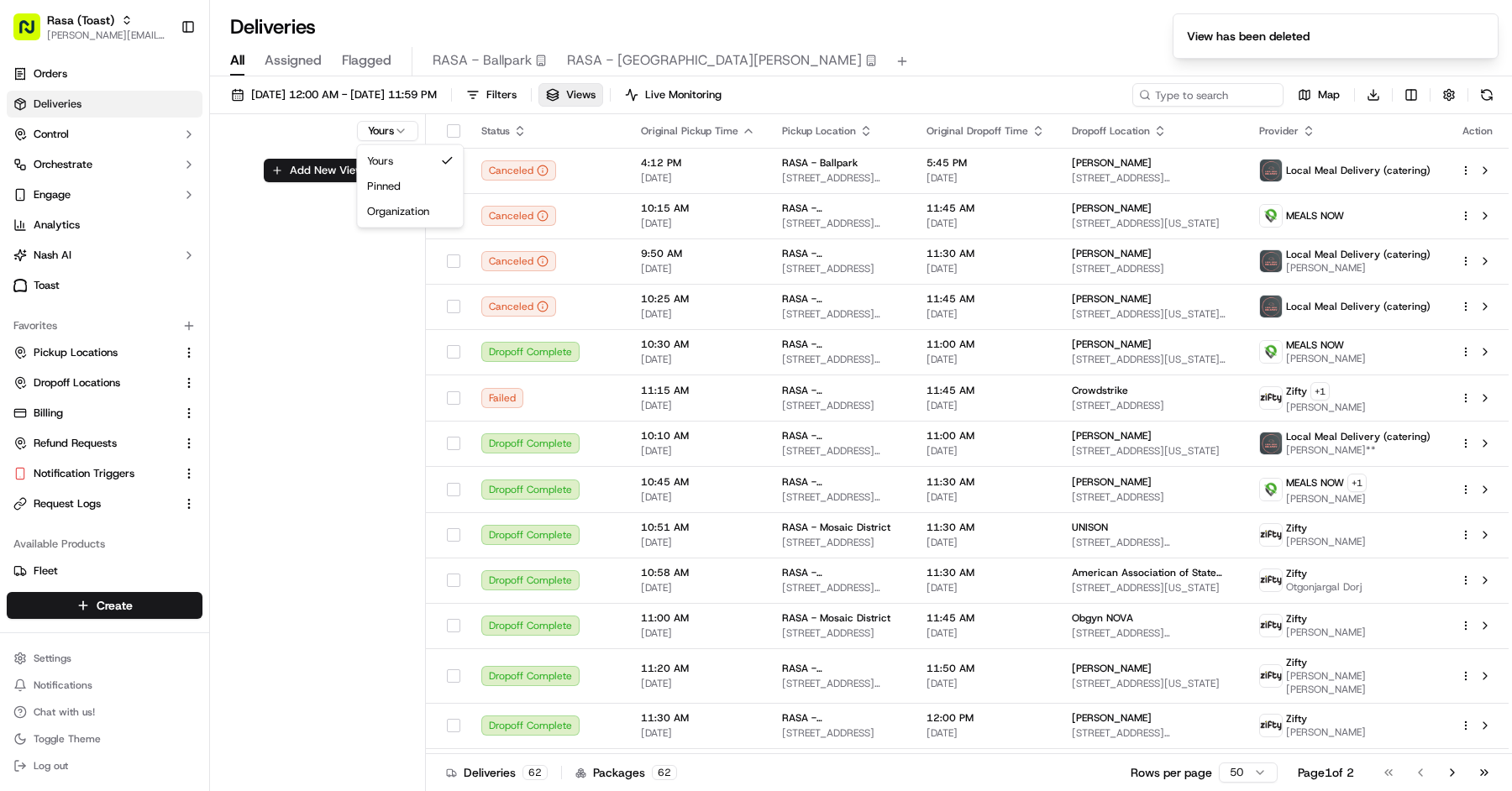
click at [408, 137] on body "Rasa (Toast) [PERSON_NAME][EMAIL_ADDRESS][DOMAIN_NAME] Toggle Sidebar Orders De…" at bounding box center [756, 395] width 1512 height 791
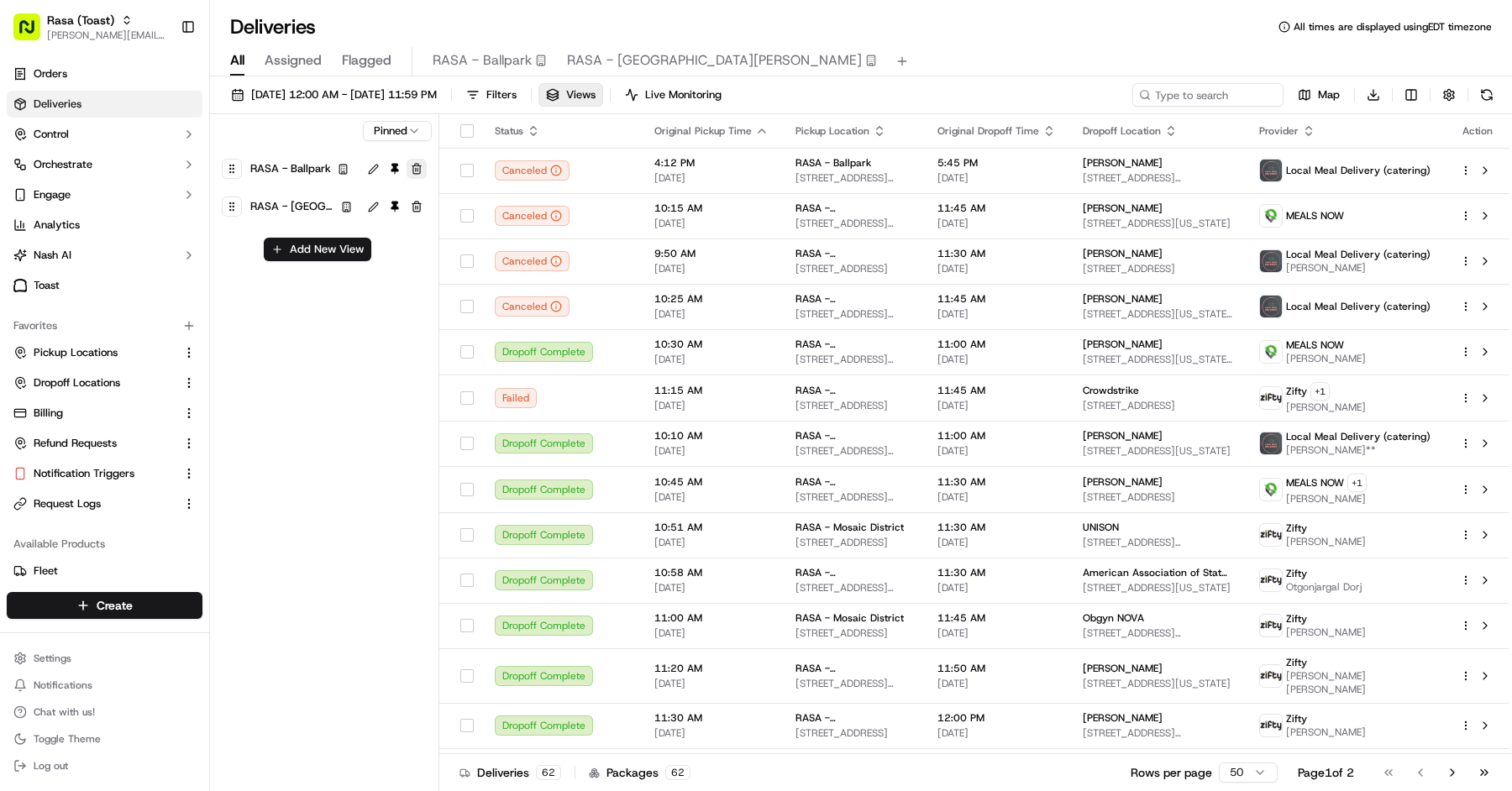
click at [415, 171] on button "button" at bounding box center [416, 169] width 20 height 20
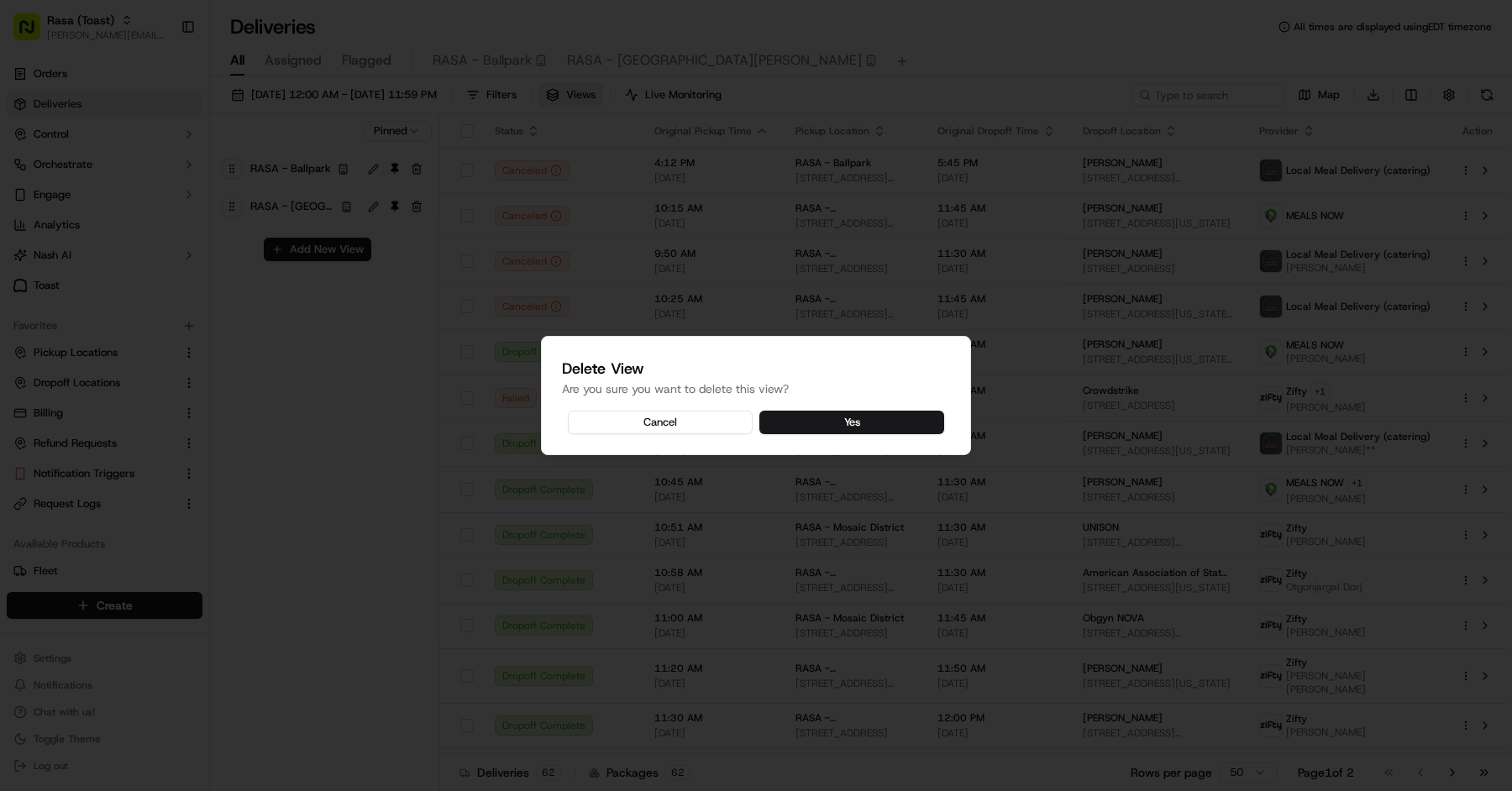
drag, startPoint x: 831, startPoint y: 416, endPoint x: 729, endPoint y: 389, distance: 105.5
click at [831, 416] on button "Yes" at bounding box center [852, 422] width 185 height 23
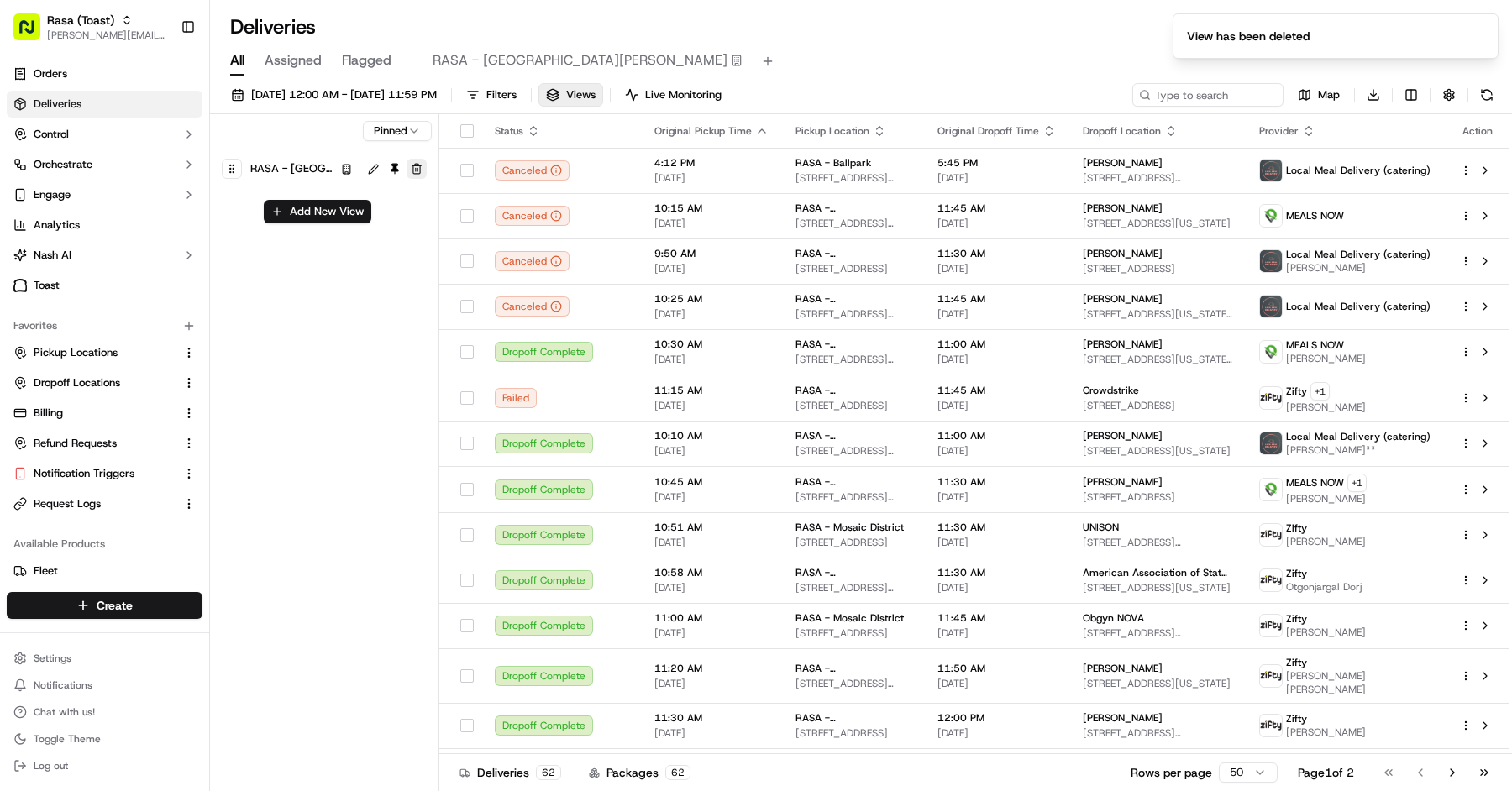
click at [419, 160] on button "button" at bounding box center [416, 169] width 20 height 20
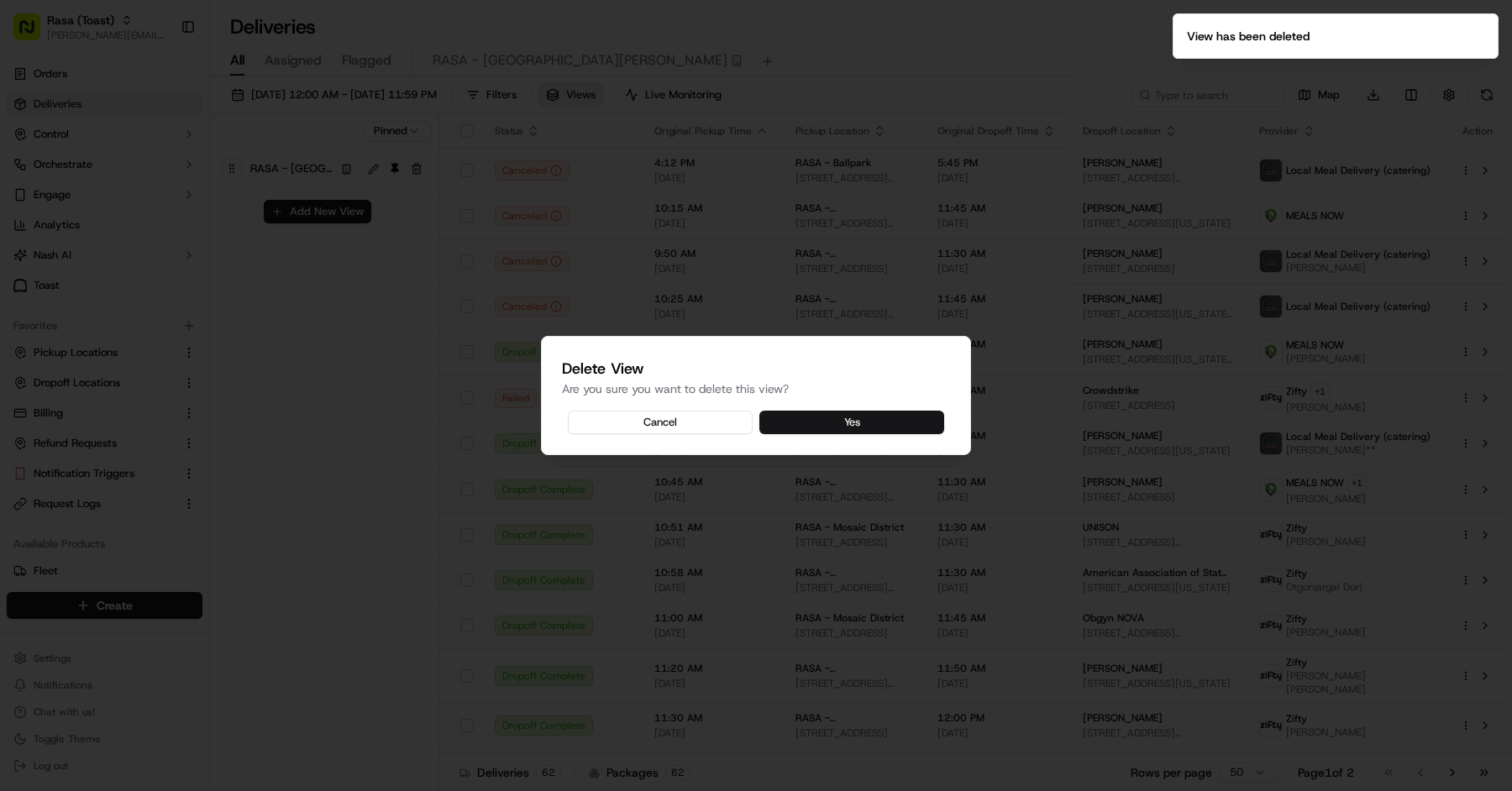
click at [824, 425] on button "Yes" at bounding box center [852, 422] width 185 height 23
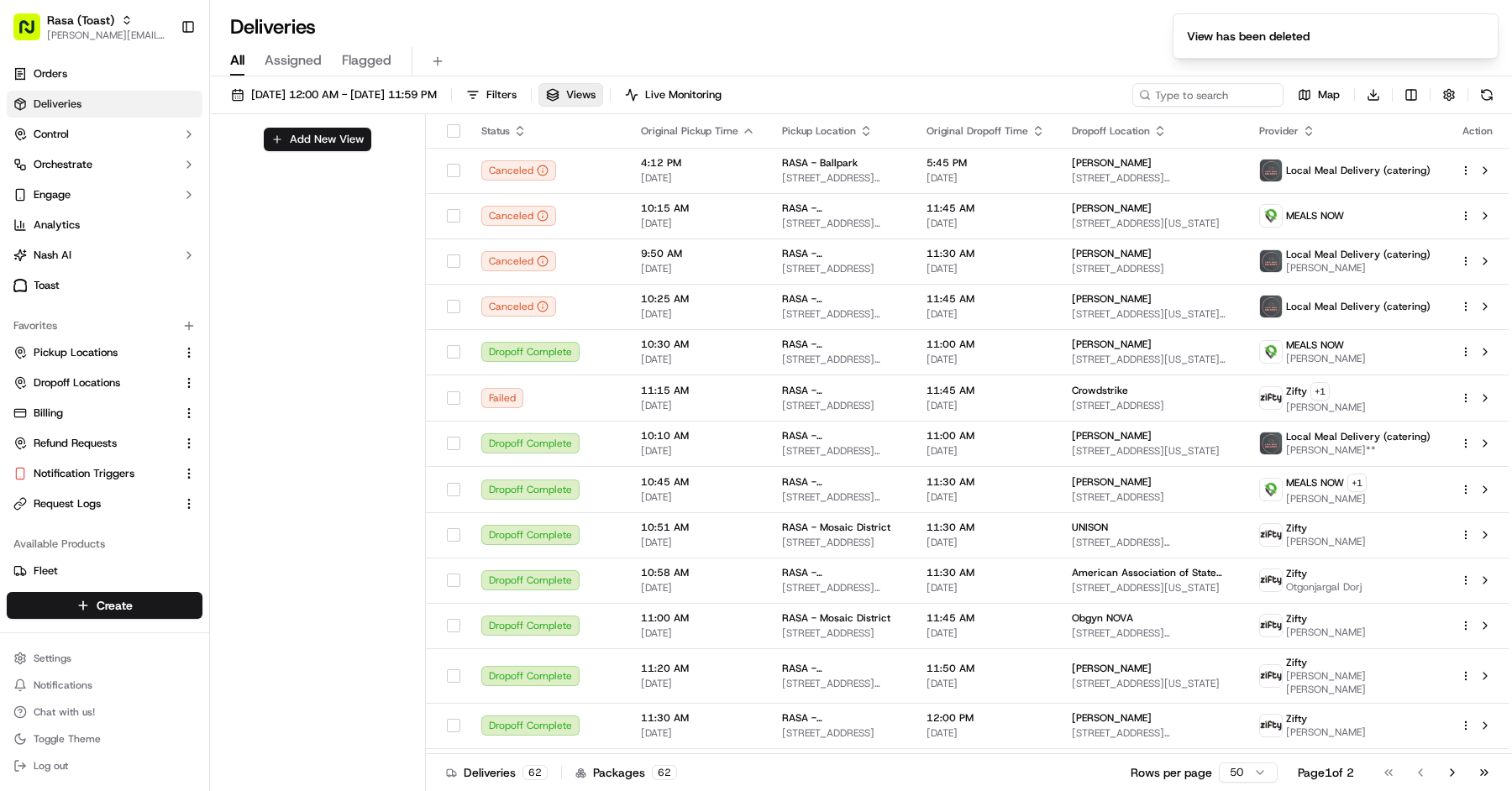
click at [225, 54] on div "All Assigned Flagged" at bounding box center [861, 61] width 1302 height 30
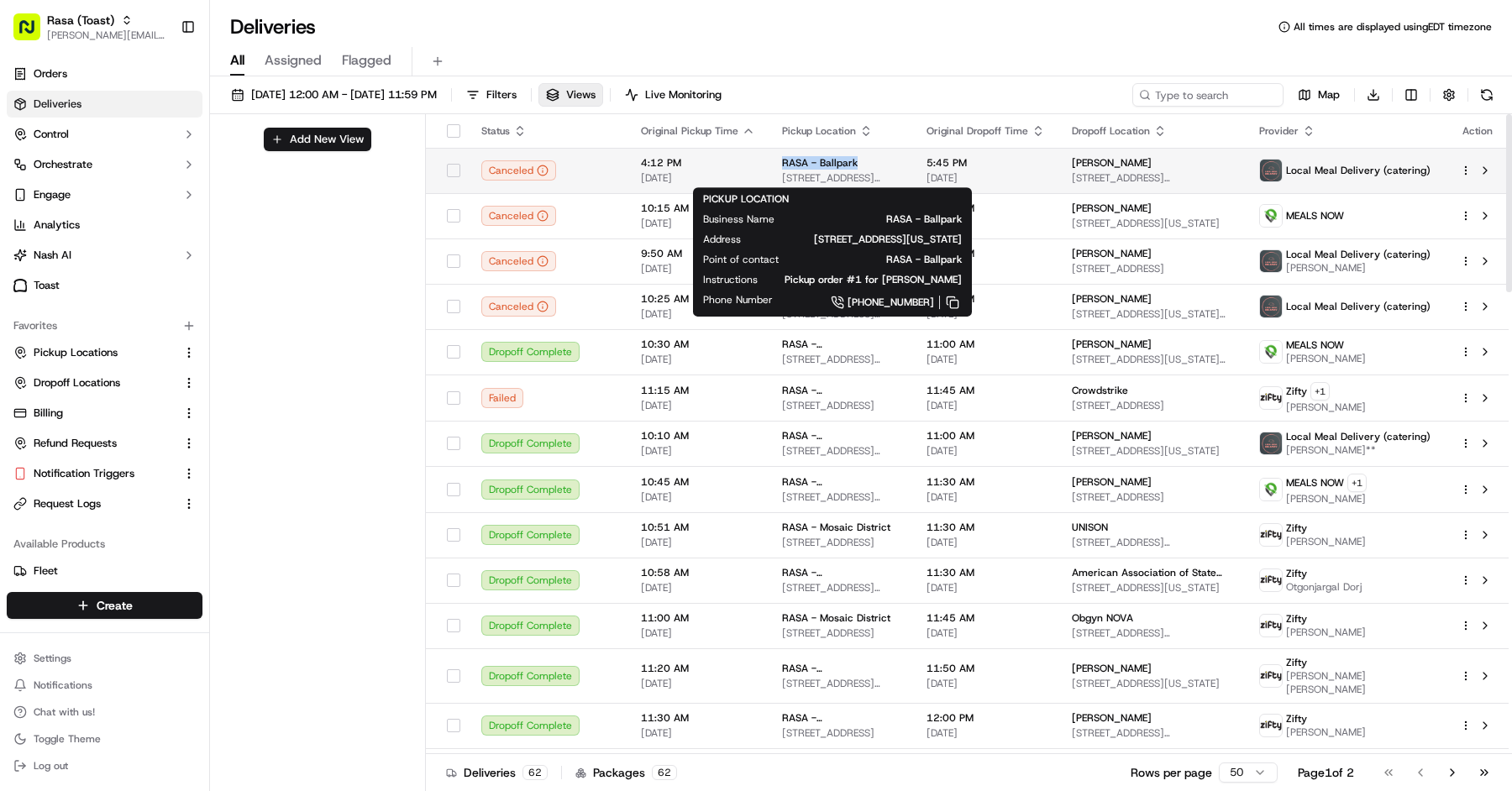
copy span "RASA - Ballpark"
drag, startPoint x: 859, startPoint y: 163, endPoint x: 776, endPoint y: 164, distance: 83.0
click at [782, 164] on div "RASA - Ballpark" at bounding box center [840, 163] width 118 height 13
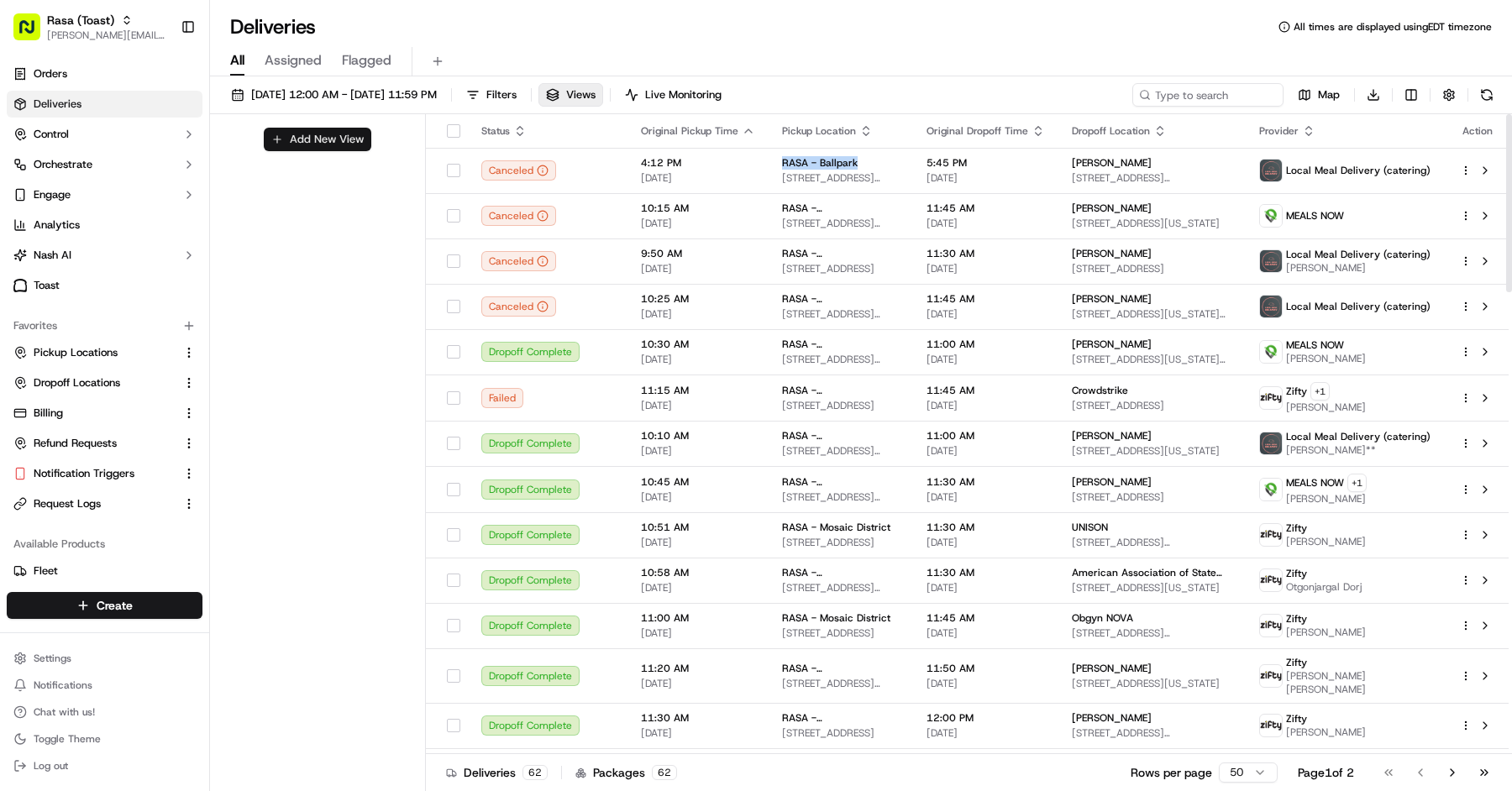
click at [340, 129] on button "Add New View" at bounding box center [318, 139] width 108 height 23
click at [330, 147] on input at bounding box center [289, 145] width 133 height 23
paste input "RASA - Ballpark"
type input "RASA - Ballpark"
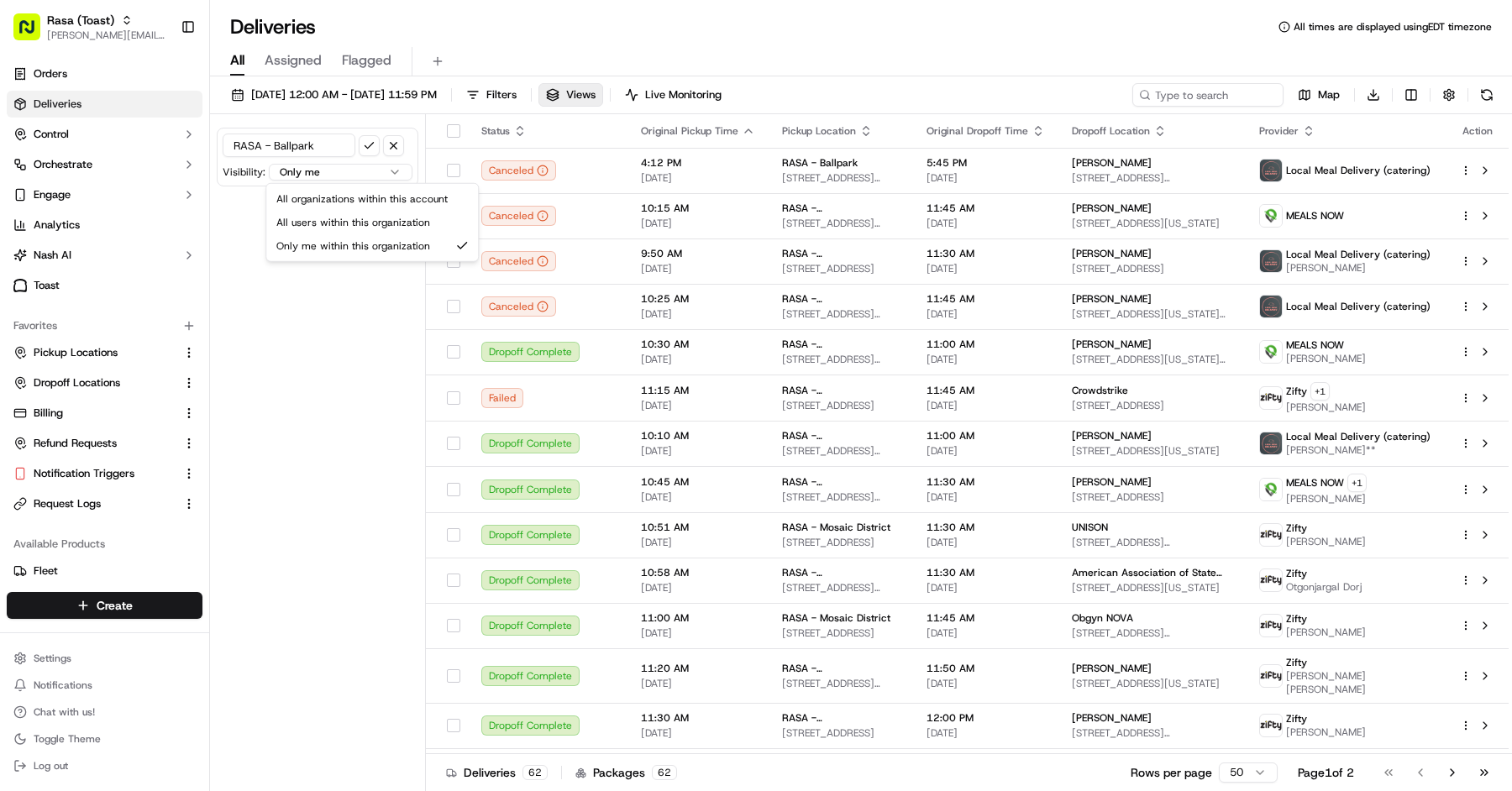
click at [335, 169] on html "Rasa (Toast) [PERSON_NAME][EMAIL_ADDRESS][DOMAIN_NAME] Toggle Sidebar Orders De…" at bounding box center [756, 395] width 1512 height 791
select select "user"
click at [367, 143] on button "submit" at bounding box center [368, 145] width 21 height 21
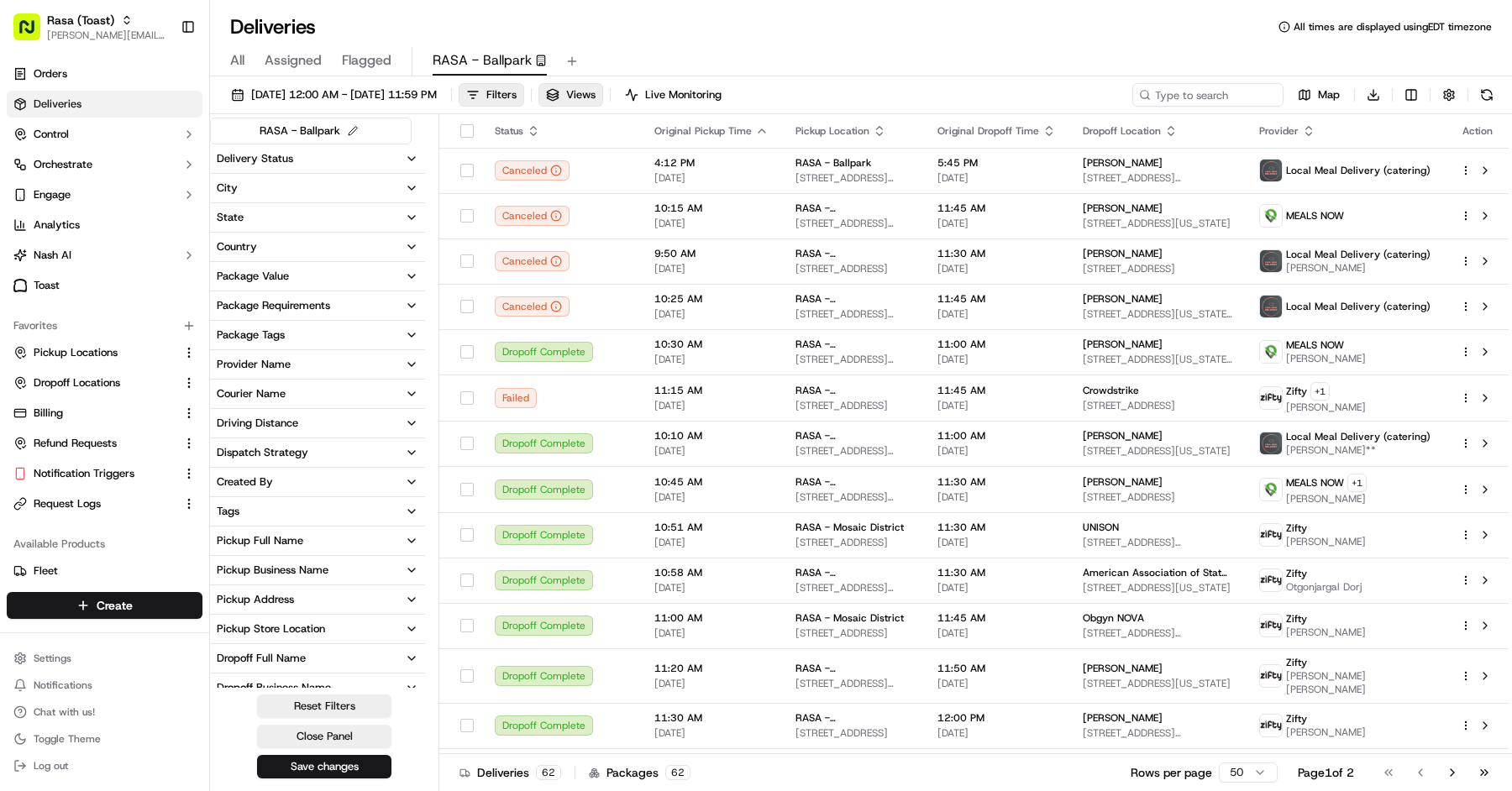
click at [286, 562] on div "Pickup Business Name" at bounding box center [272, 569] width 111 height 15
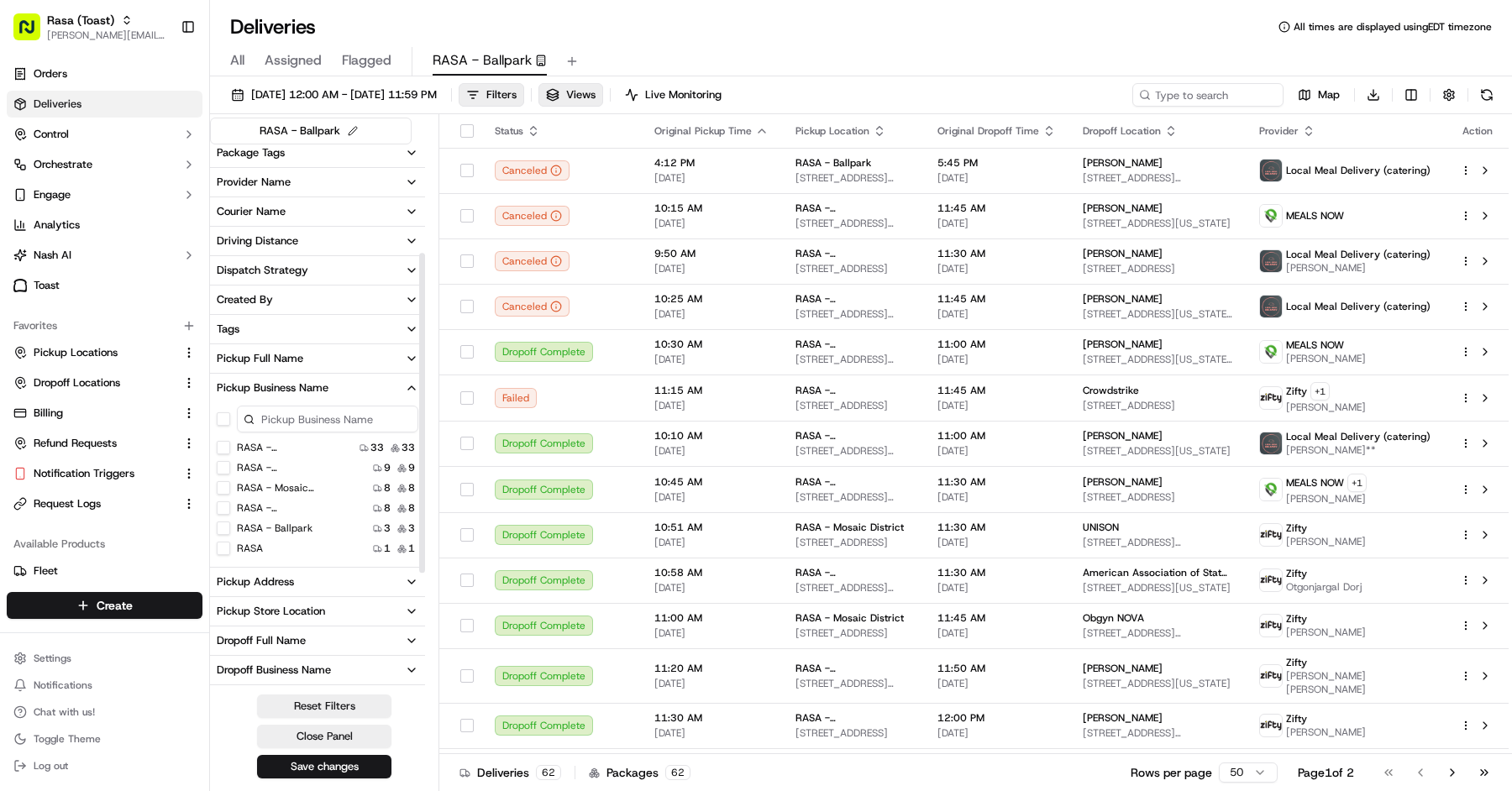
scroll to position [186, 0]
click at [288, 526] on label "RASA - Ballpark" at bounding box center [275, 524] width 75 height 13
click at [230, 526] on Ballpark "RASA - Ballpark" at bounding box center [223, 524] width 13 height 13
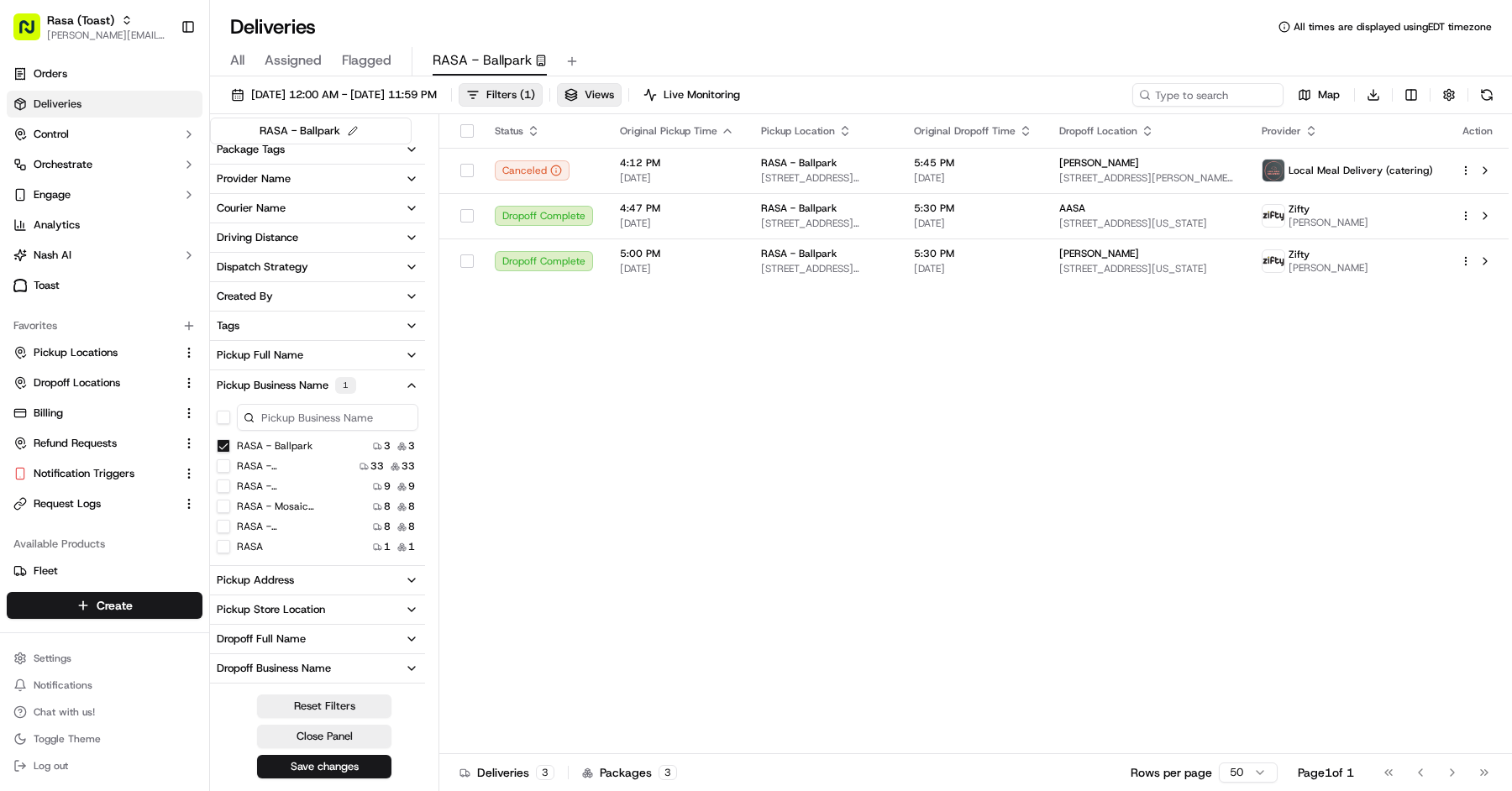
click at [276, 576] on div "Pickup Address" at bounding box center [255, 580] width 77 height 15
click at [225, 640] on US "[STREET_ADDRESS][US_STATE]" at bounding box center [223, 639] width 13 height 13
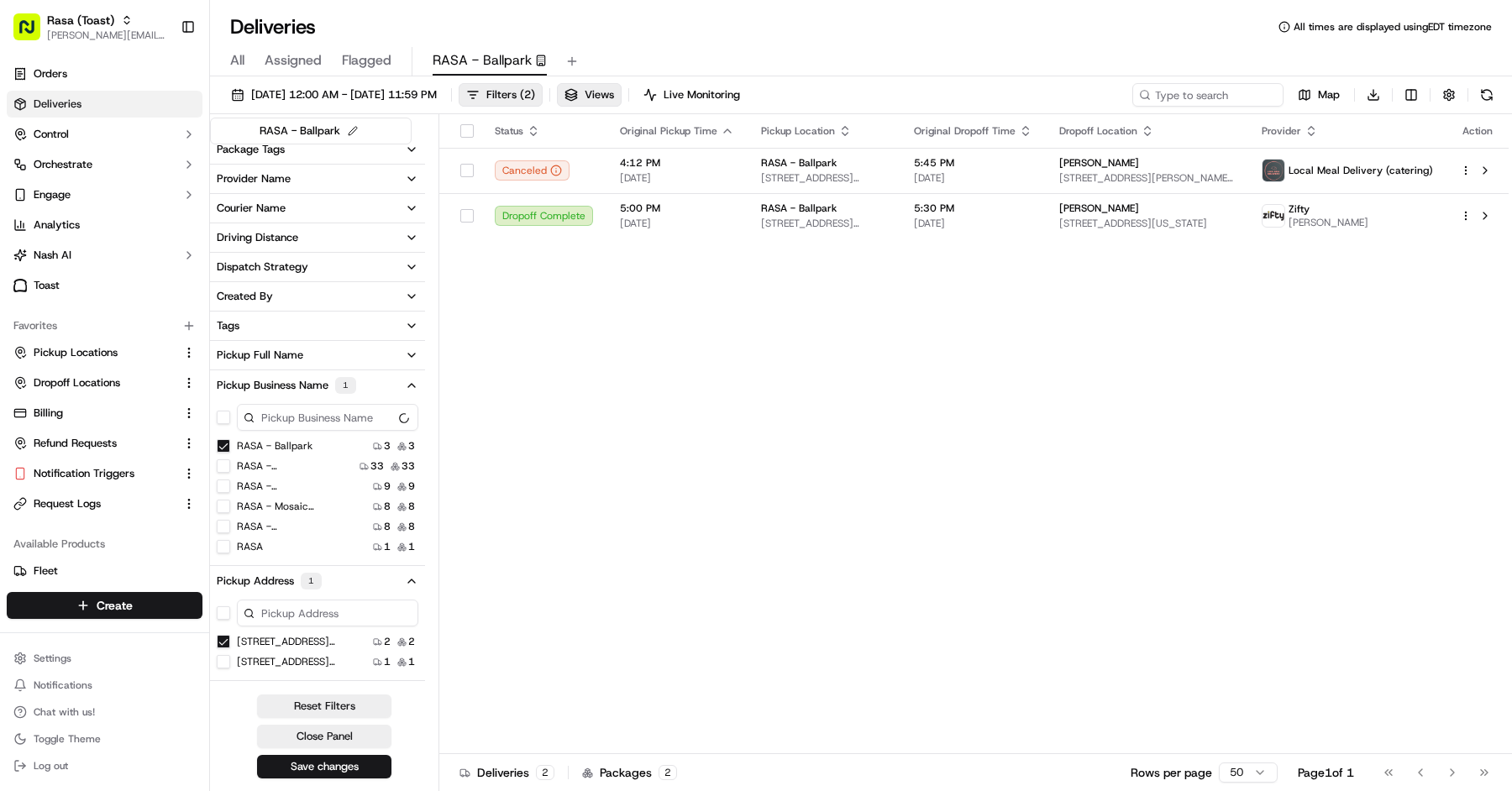
click at [225, 656] on USA "[STREET_ADDRESS][US_STATE]" at bounding box center [223, 661] width 13 height 13
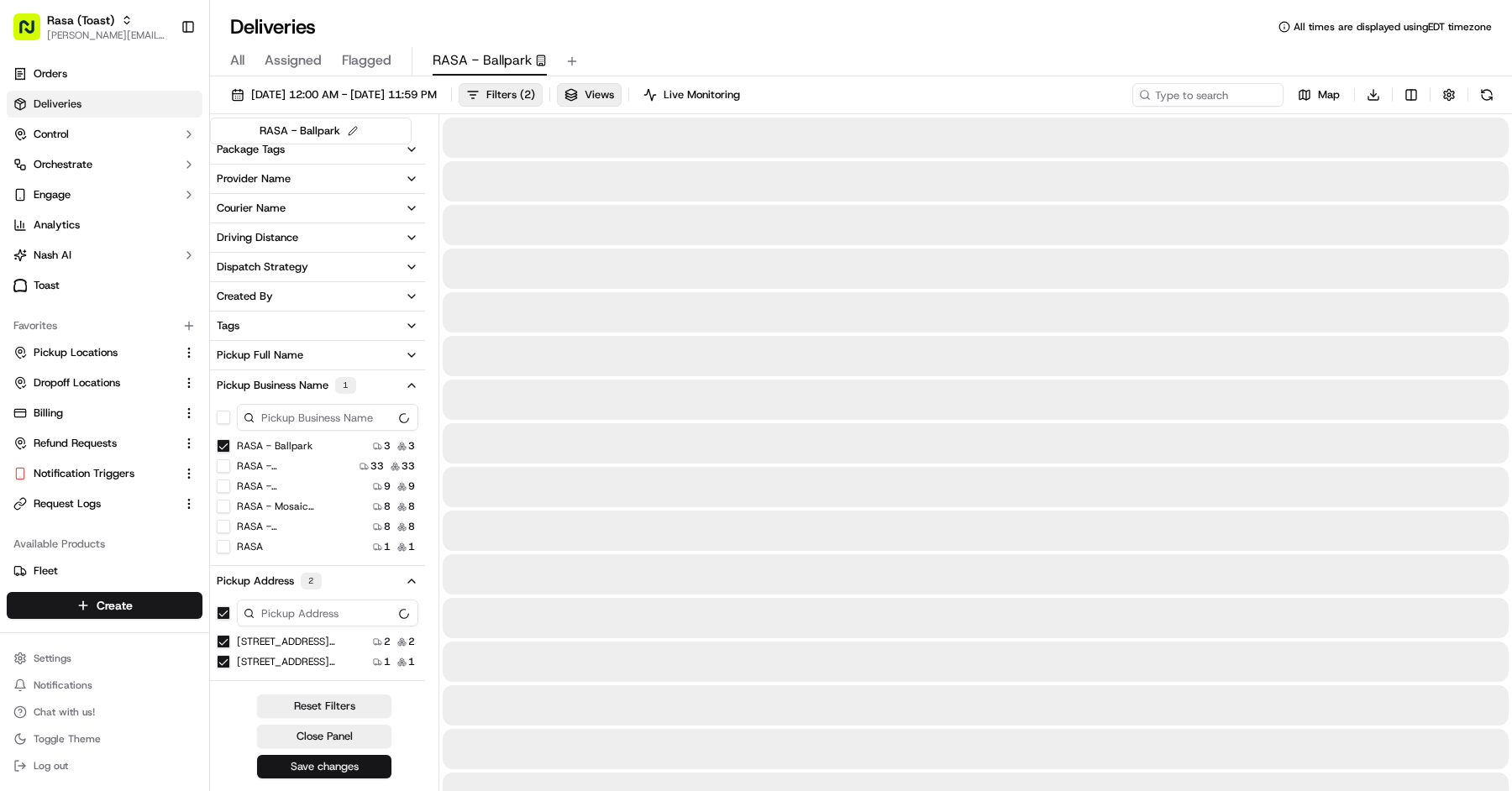
click at [315, 763] on button "Save changes" at bounding box center [324, 766] width 135 height 23
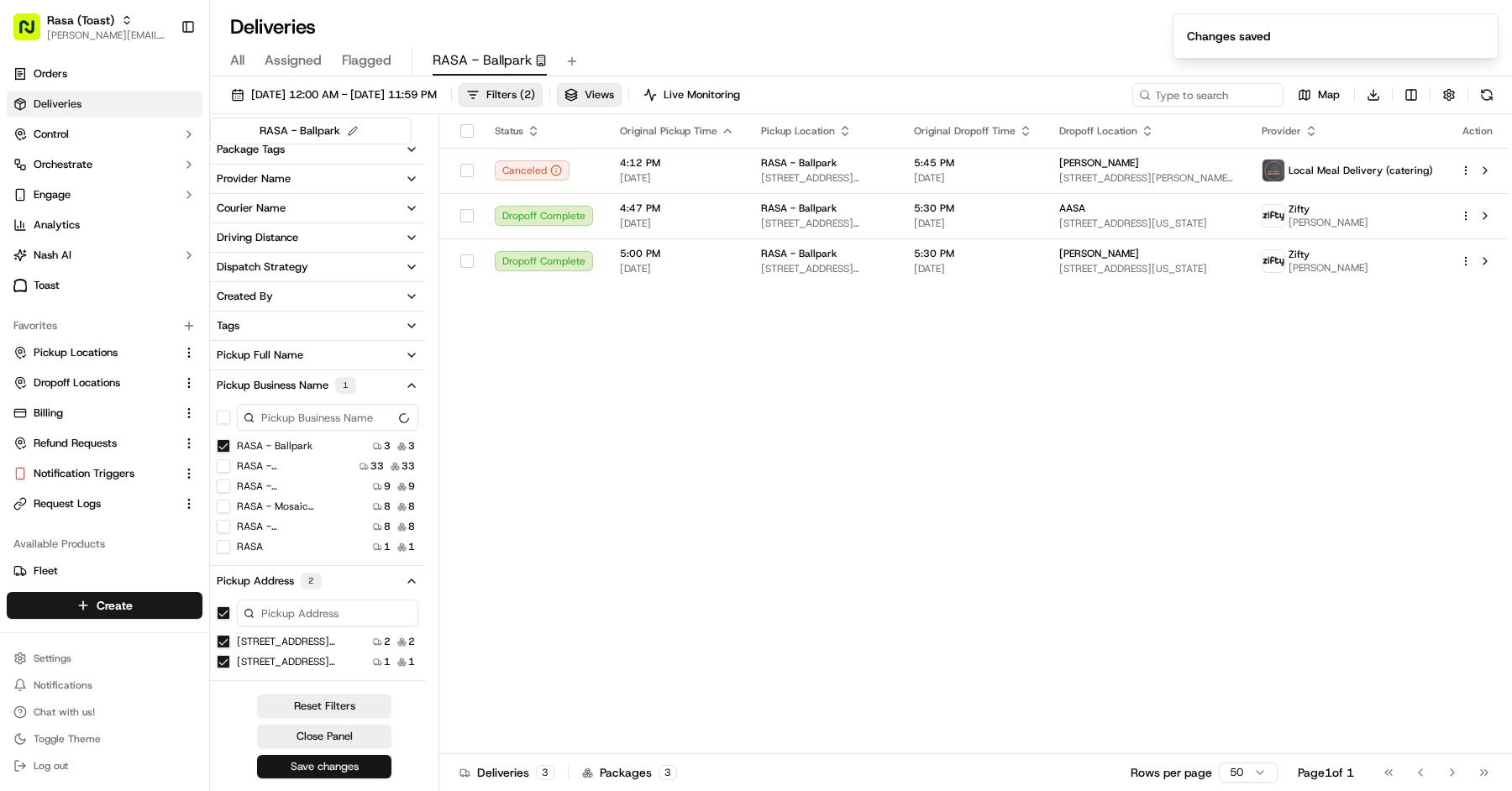
click at [352, 769] on button "Save changes" at bounding box center [324, 766] width 135 height 23
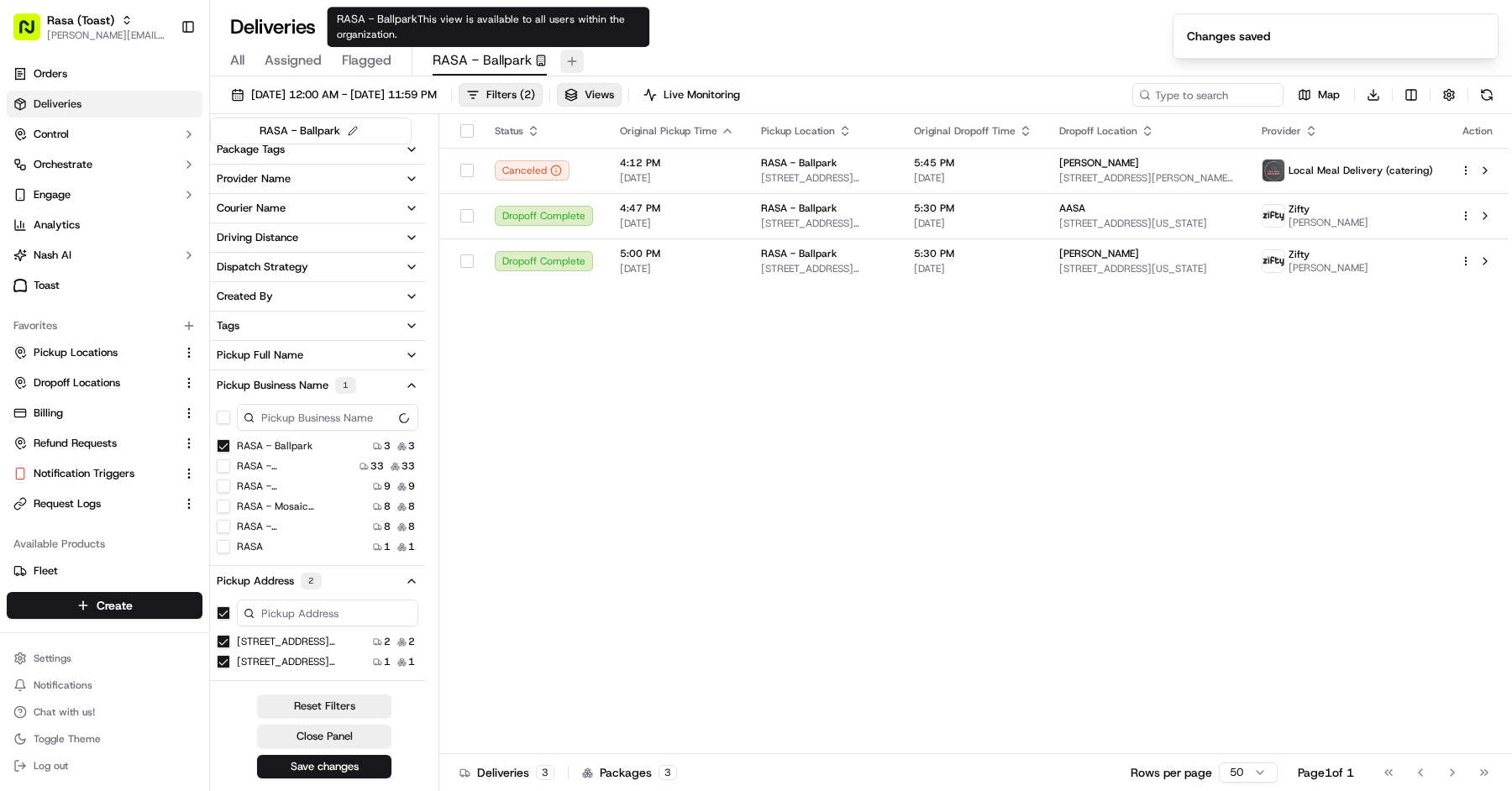
click at [566, 59] on button at bounding box center [572, 61] width 23 height 23
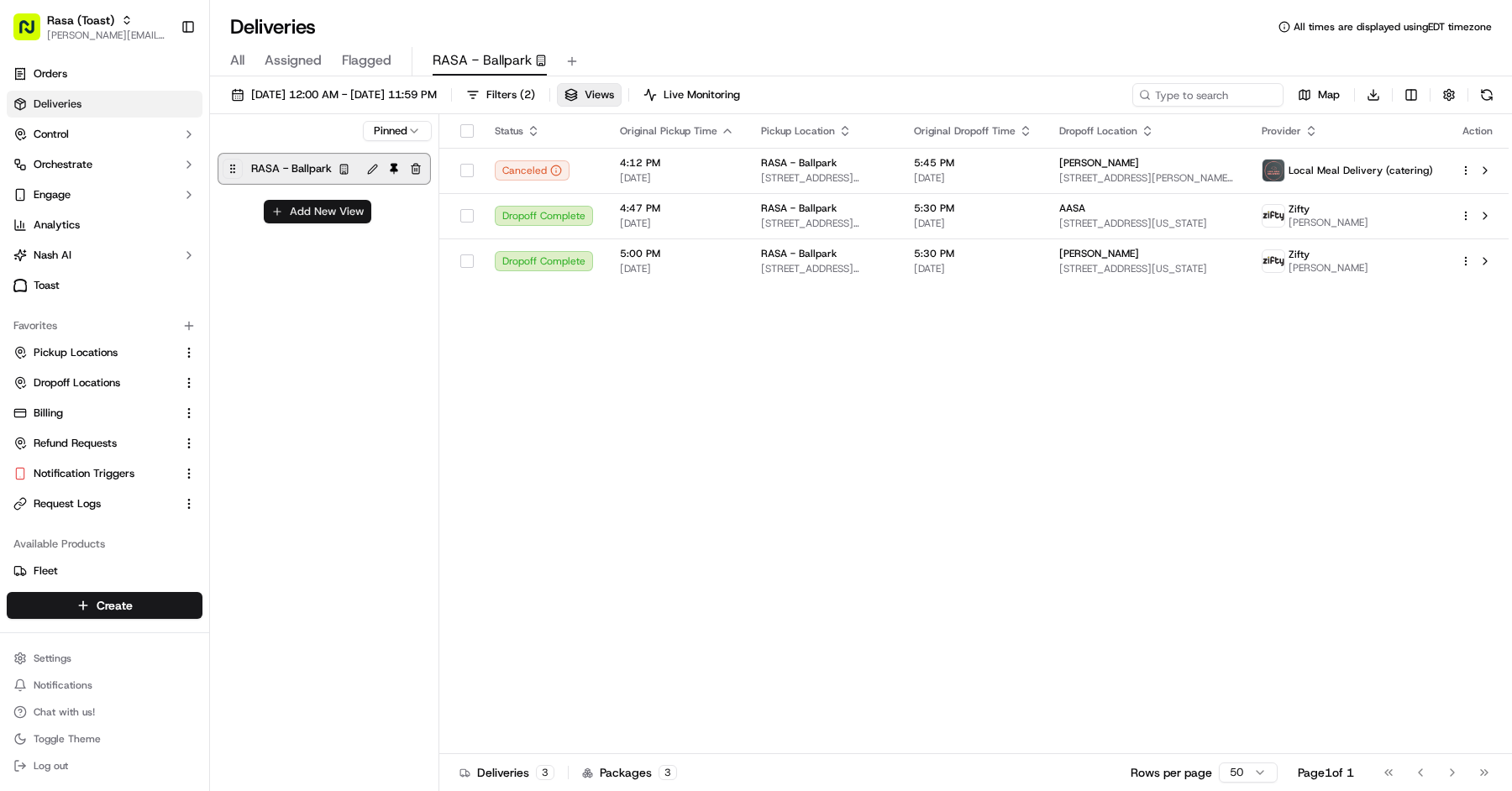
click at [335, 215] on button "Add New View" at bounding box center [318, 211] width 108 height 23
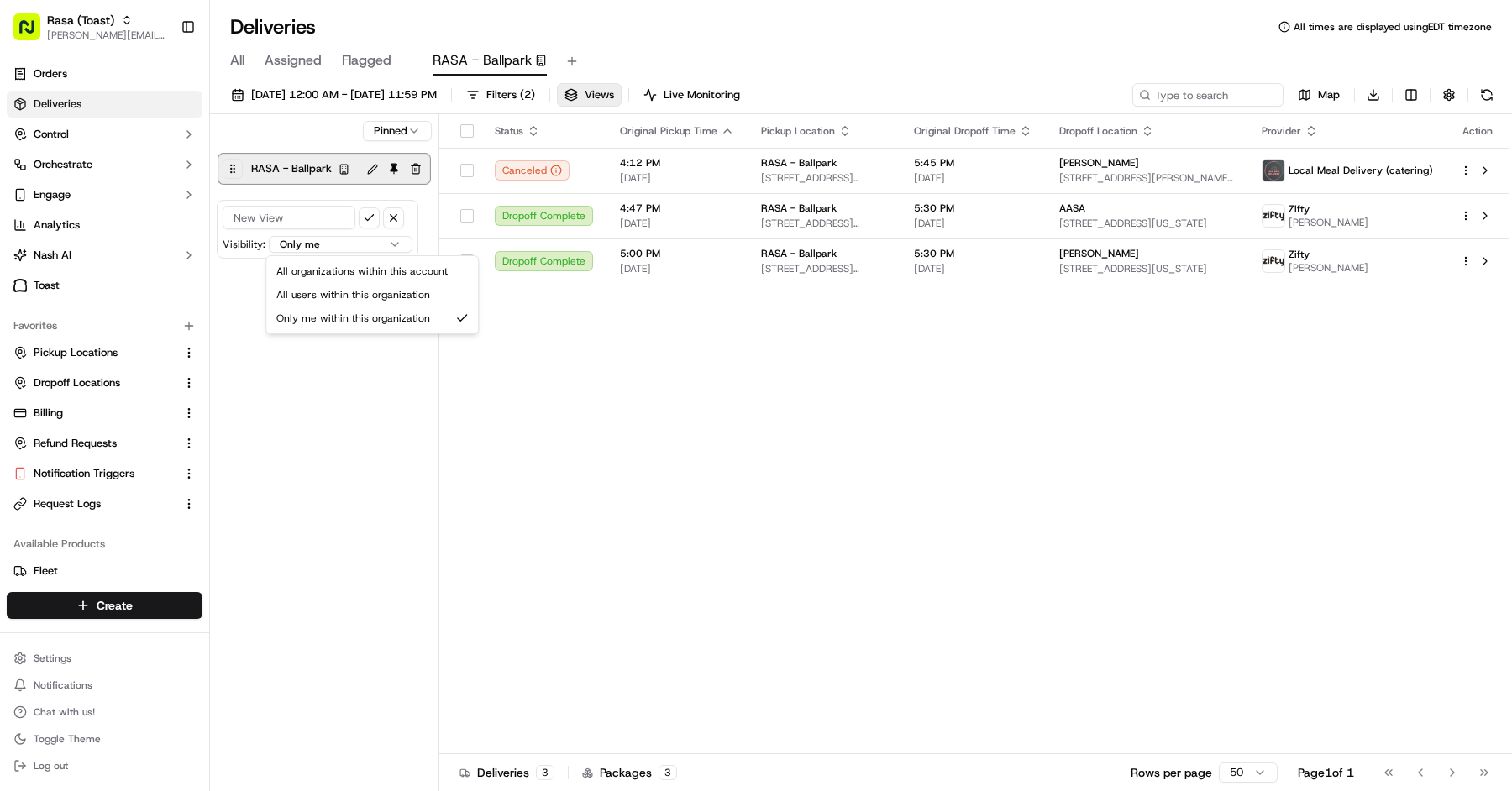
click at [323, 244] on html "Rasa (Toast) [PERSON_NAME][EMAIL_ADDRESS][DOMAIN_NAME] Toggle Sidebar Orders De…" at bounding box center [756, 395] width 1512 height 791
select select "user"
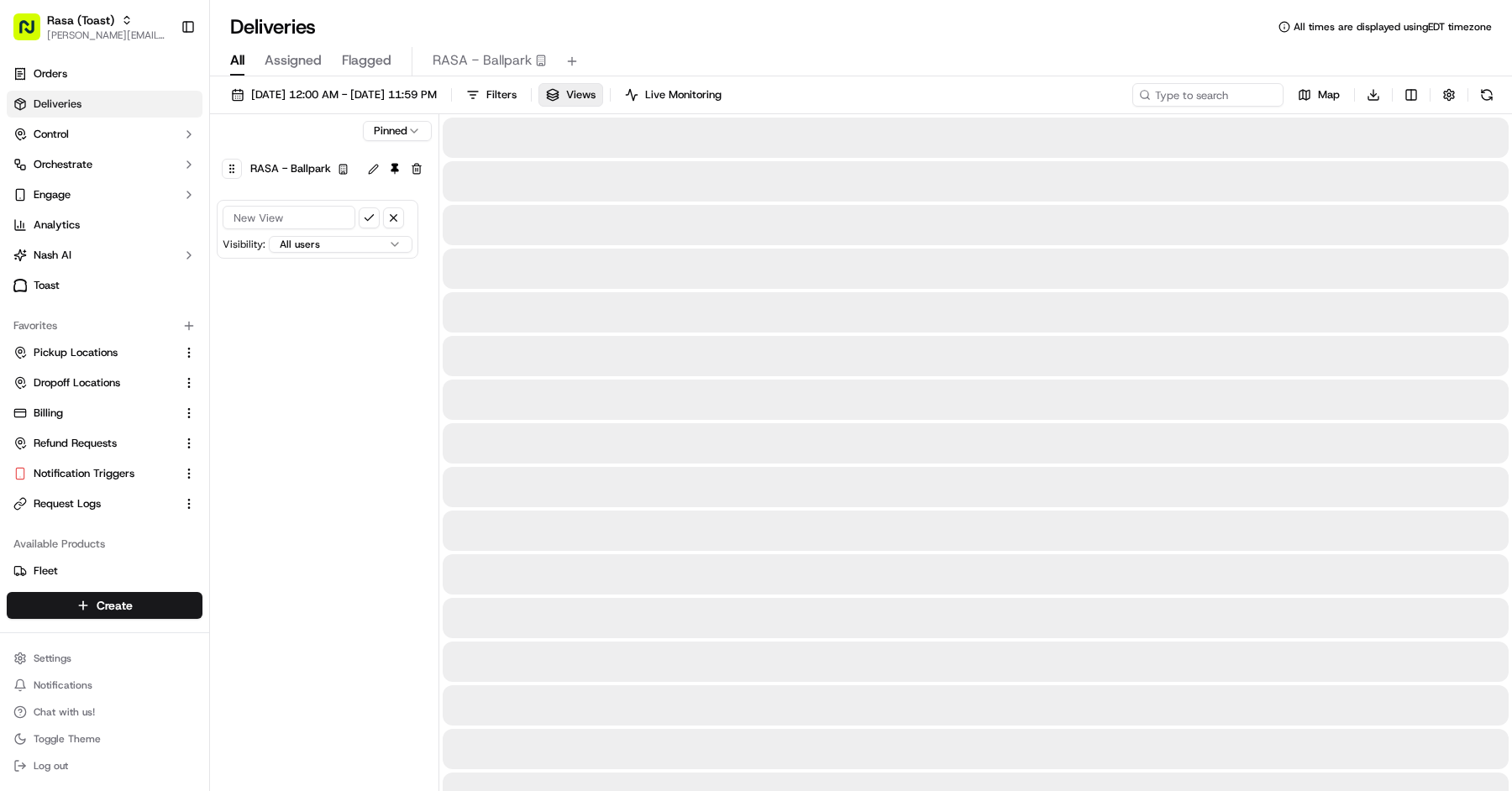
click at [243, 62] on span "All" at bounding box center [237, 60] width 14 height 20
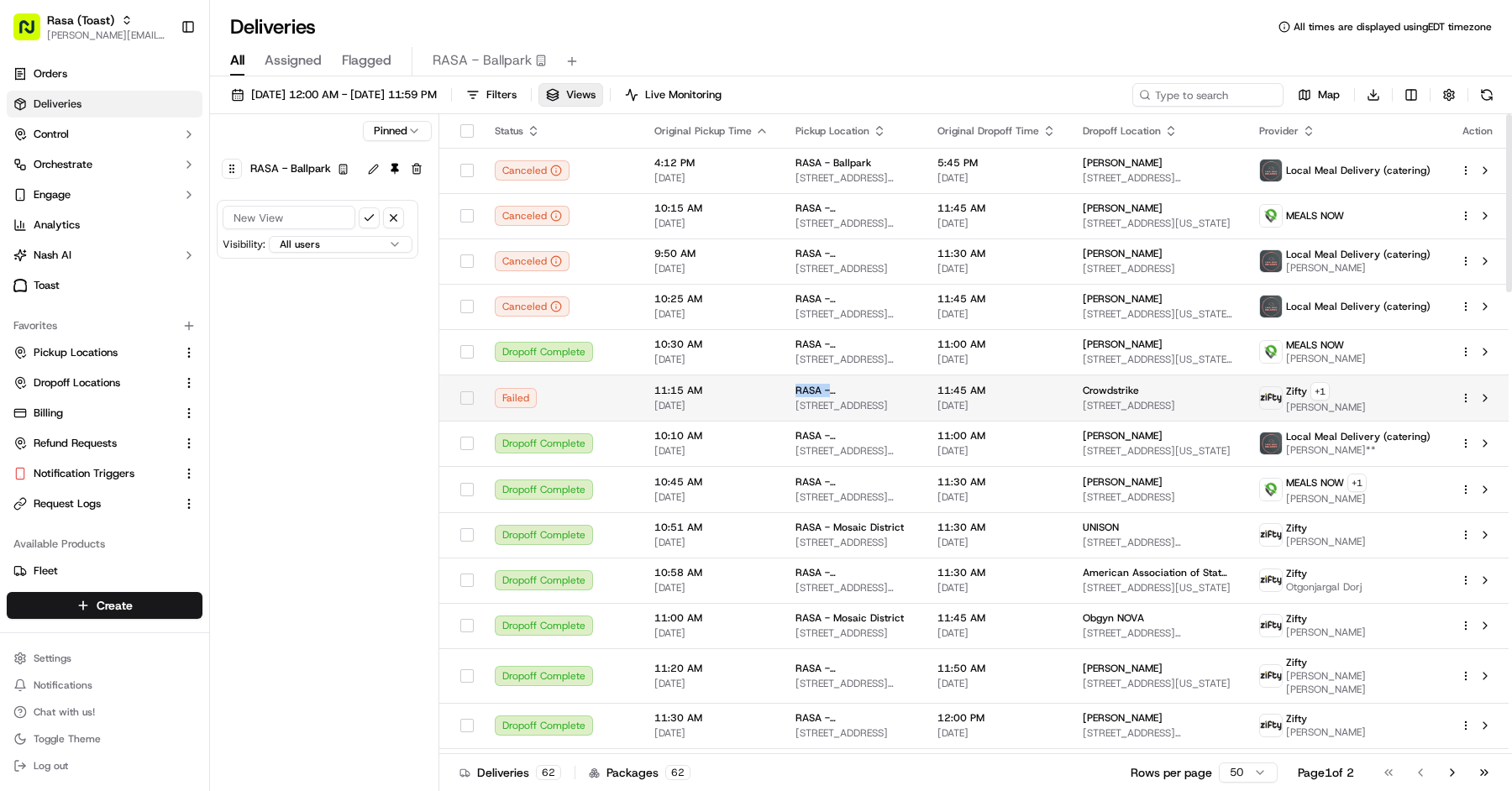
copy span "RASA - [GEOGRAPHIC_DATA]"
drag, startPoint x: 906, startPoint y: 386, endPoint x: 790, endPoint y: 388, distance: 116.0
click at [795, 388] on div "RASA - [GEOGRAPHIC_DATA]" at bounding box center [853, 390] width 115 height 13
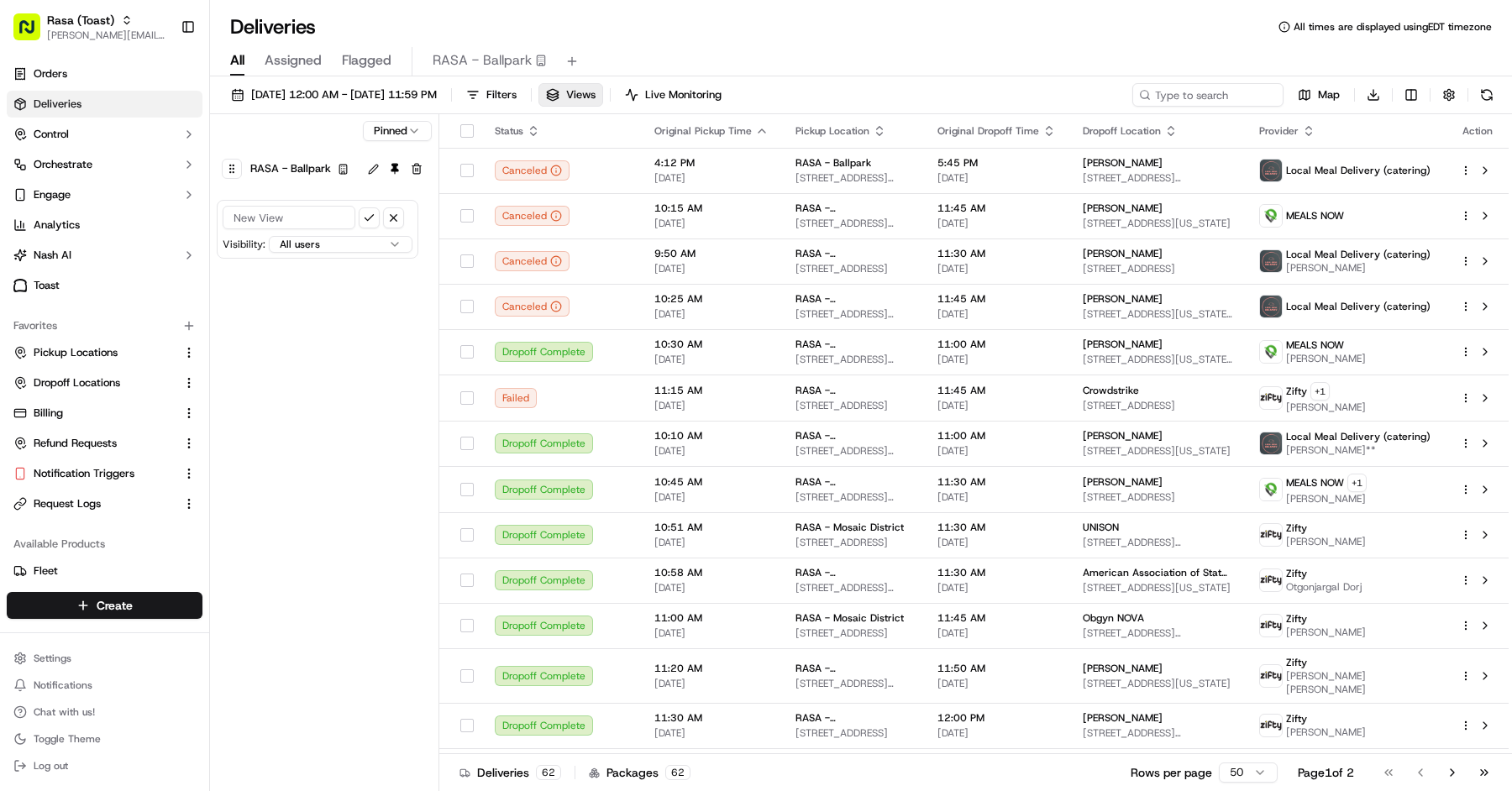
click at [298, 217] on input at bounding box center [289, 217] width 133 height 23
paste input "RASA - [GEOGRAPHIC_DATA]"
type input "RASA - [GEOGRAPHIC_DATA]"
click at [305, 250] on html "Rasa (Toast) [PERSON_NAME][EMAIL_ADDRESS][DOMAIN_NAME] Toggle Sidebar Orders De…" at bounding box center [756, 395] width 1512 height 791
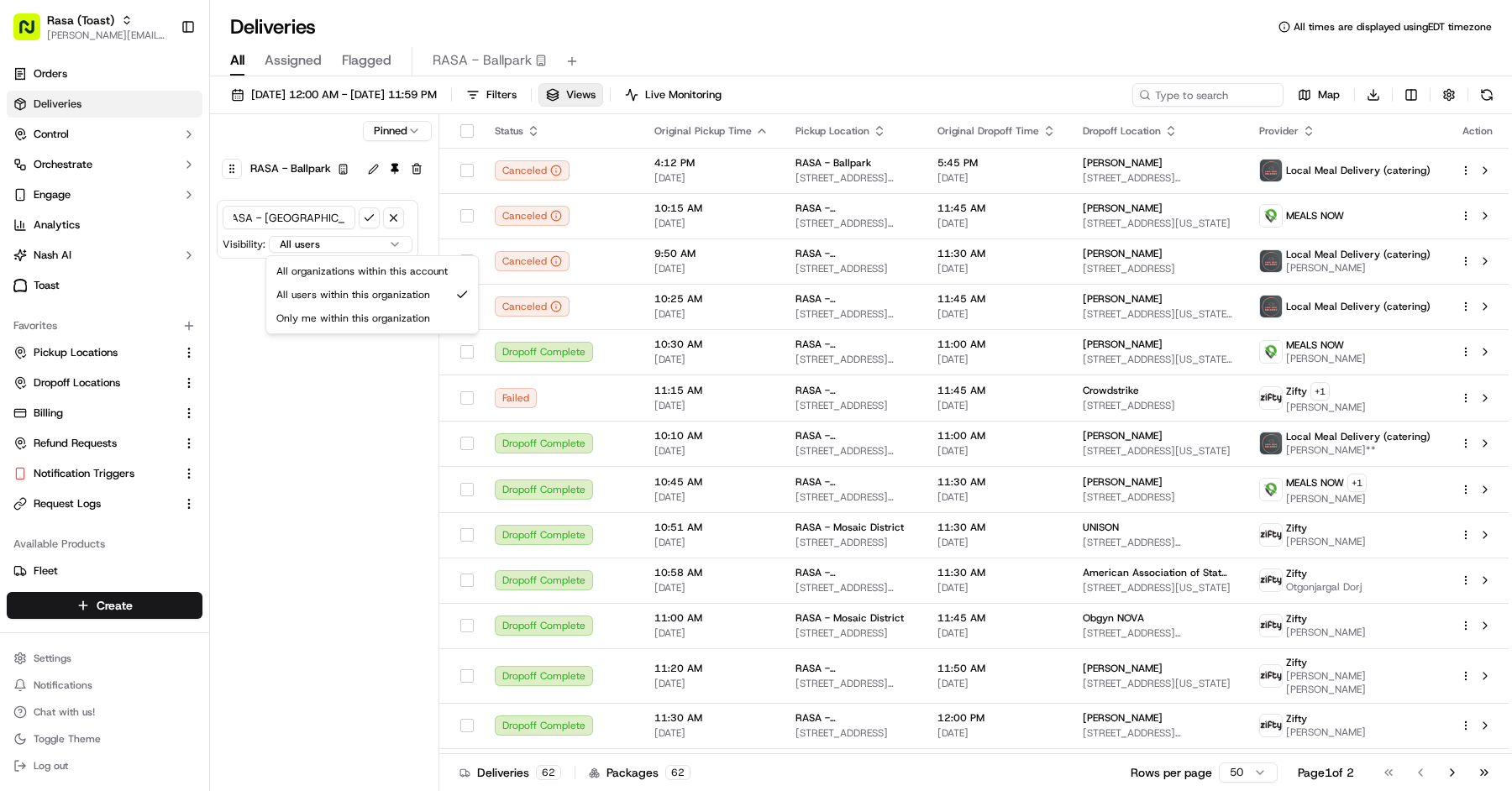
scroll to position [0, 0]
click at [372, 219] on html "Rasa (Toast) [PERSON_NAME][EMAIL_ADDRESS][DOMAIN_NAME] Toggle Sidebar Orders De…" at bounding box center [756, 395] width 1512 height 791
click at [371, 219] on button "submit" at bounding box center [368, 217] width 21 height 21
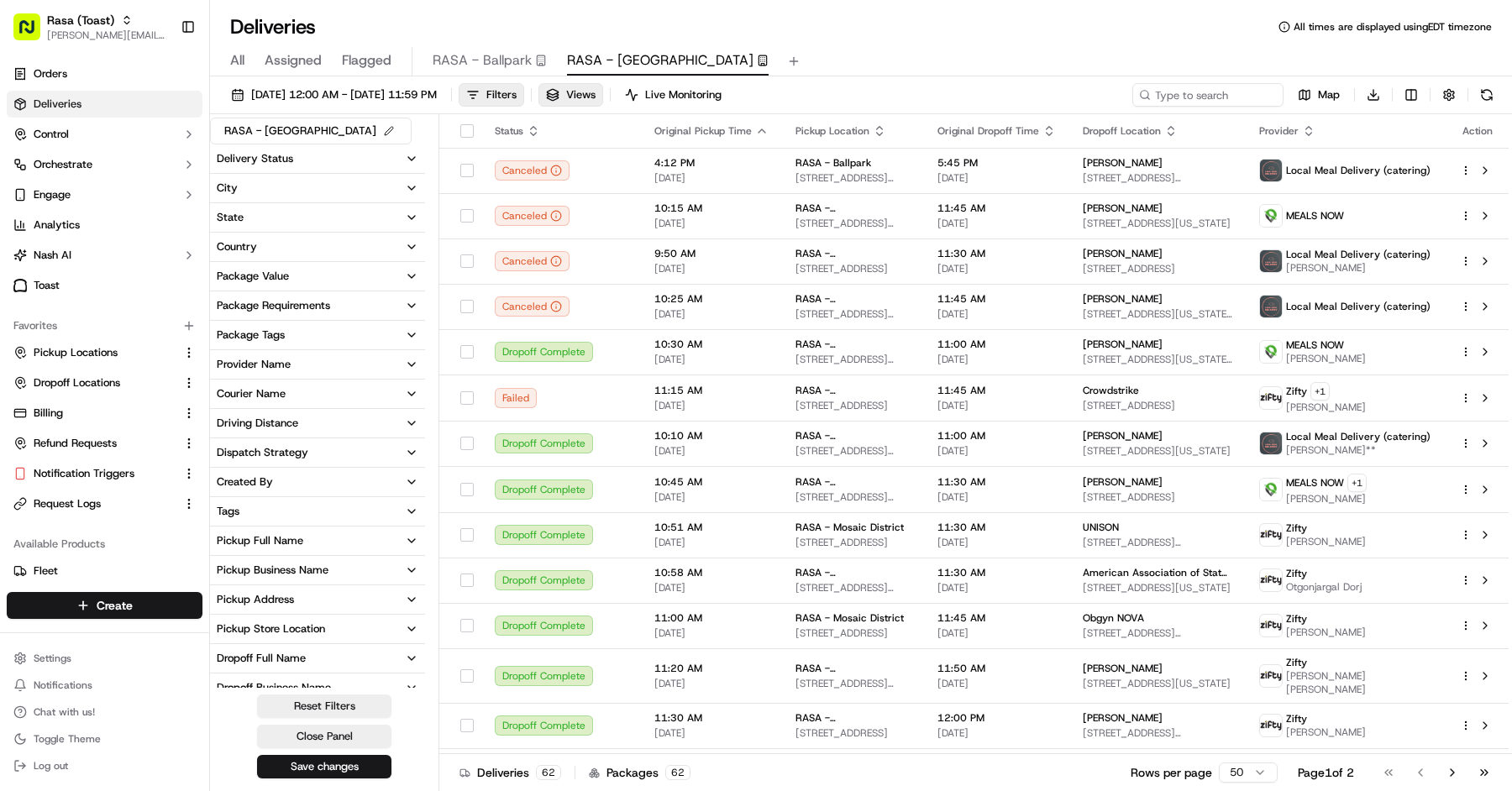
click at [296, 573] on div "Pickup Business Name" at bounding box center [272, 569] width 111 height 15
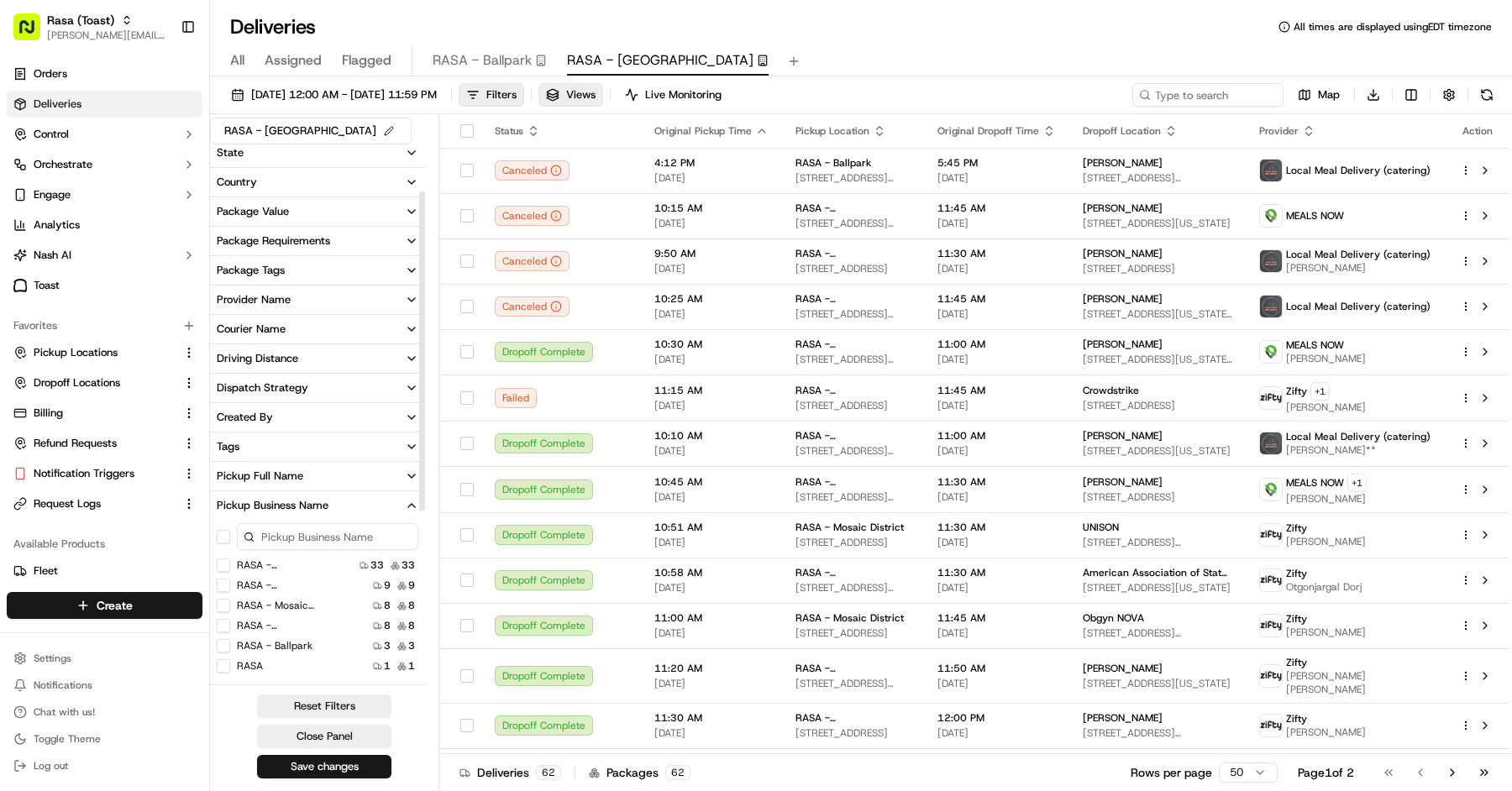
scroll to position [154, 0]
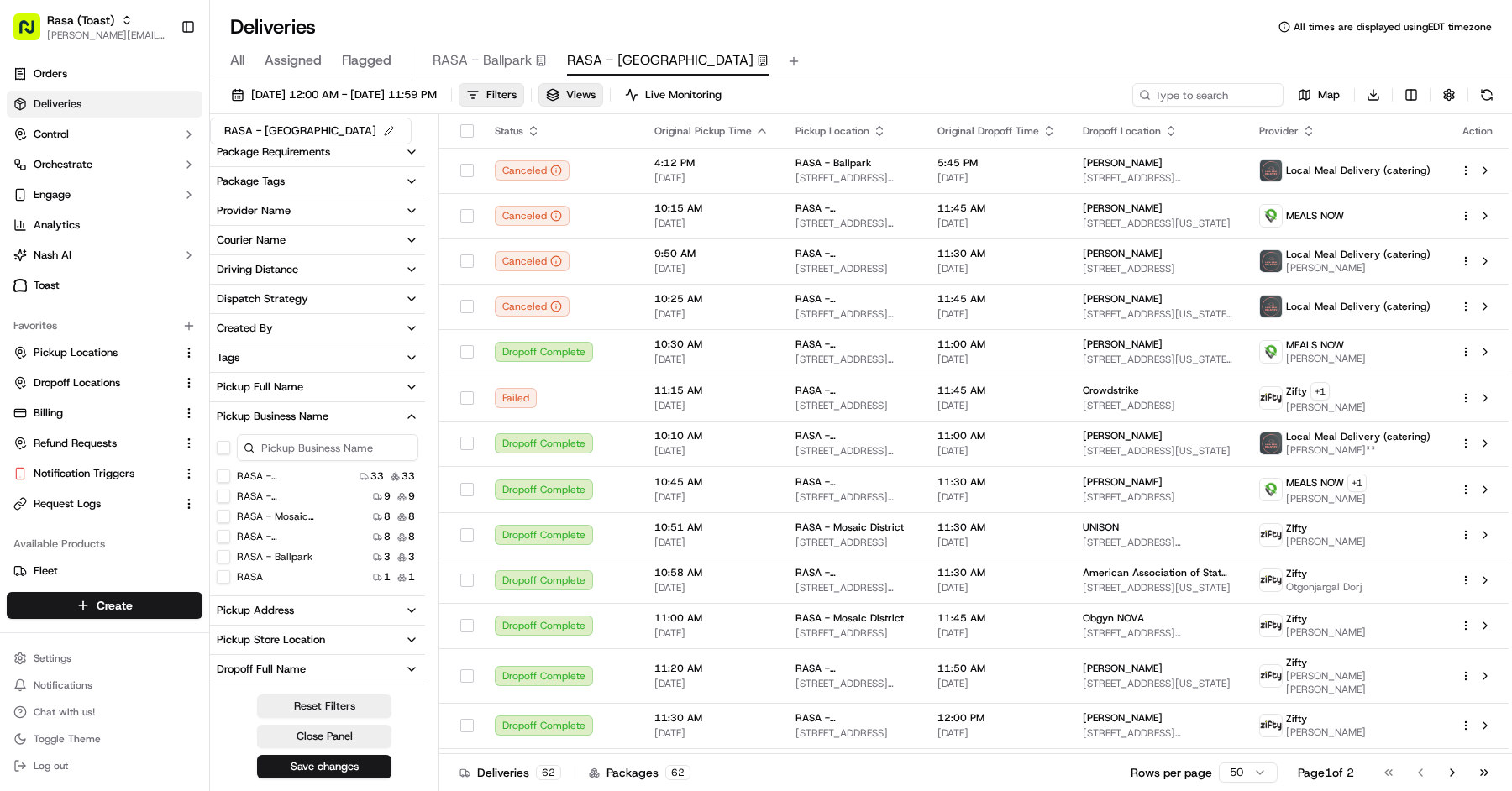
click at [226, 495] on Landing "RASA - [GEOGRAPHIC_DATA]" at bounding box center [223, 496] width 13 height 13
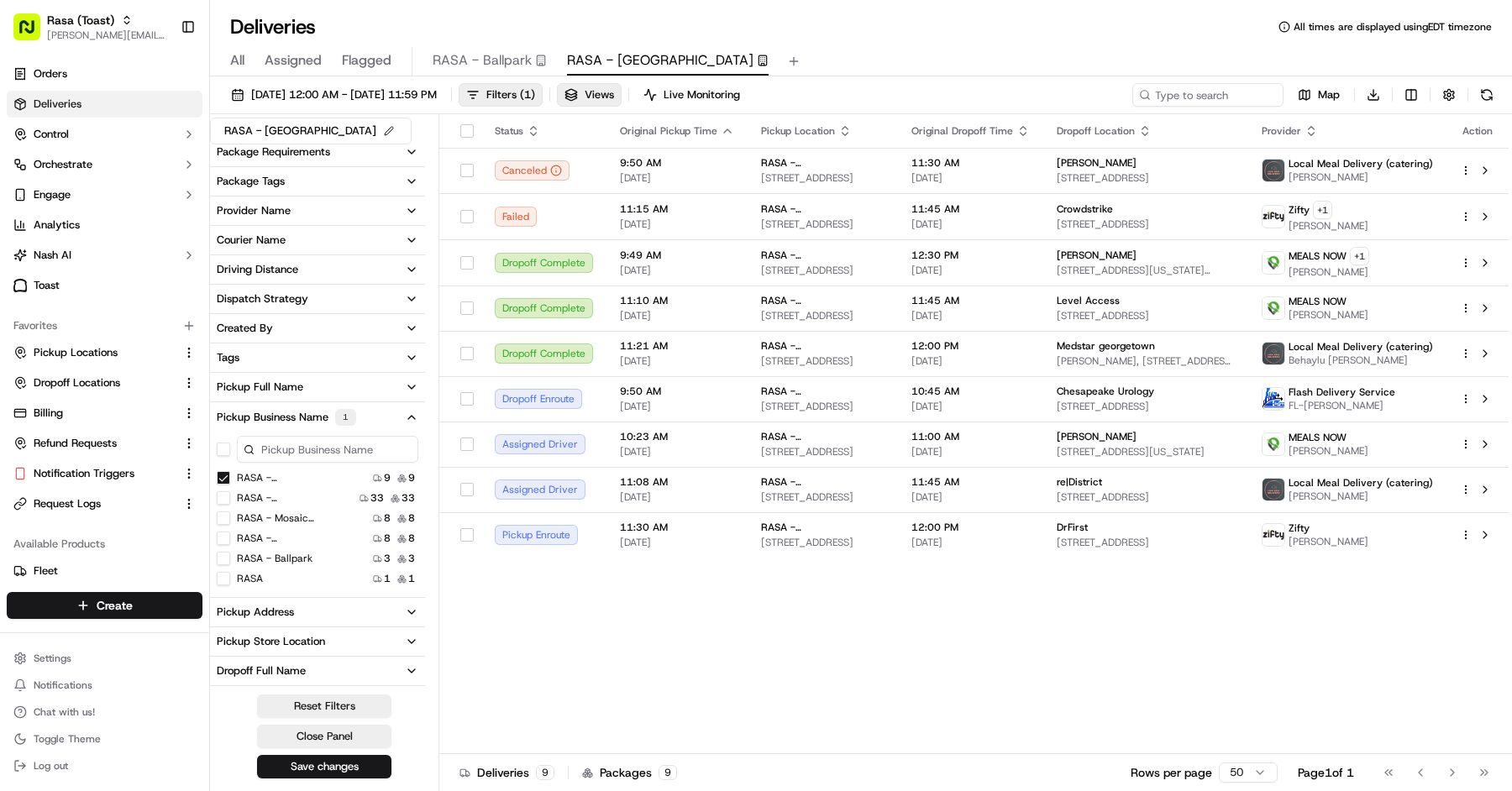
click at [253, 612] on div "Pickup Address" at bounding box center [255, 611] width 77 height 15
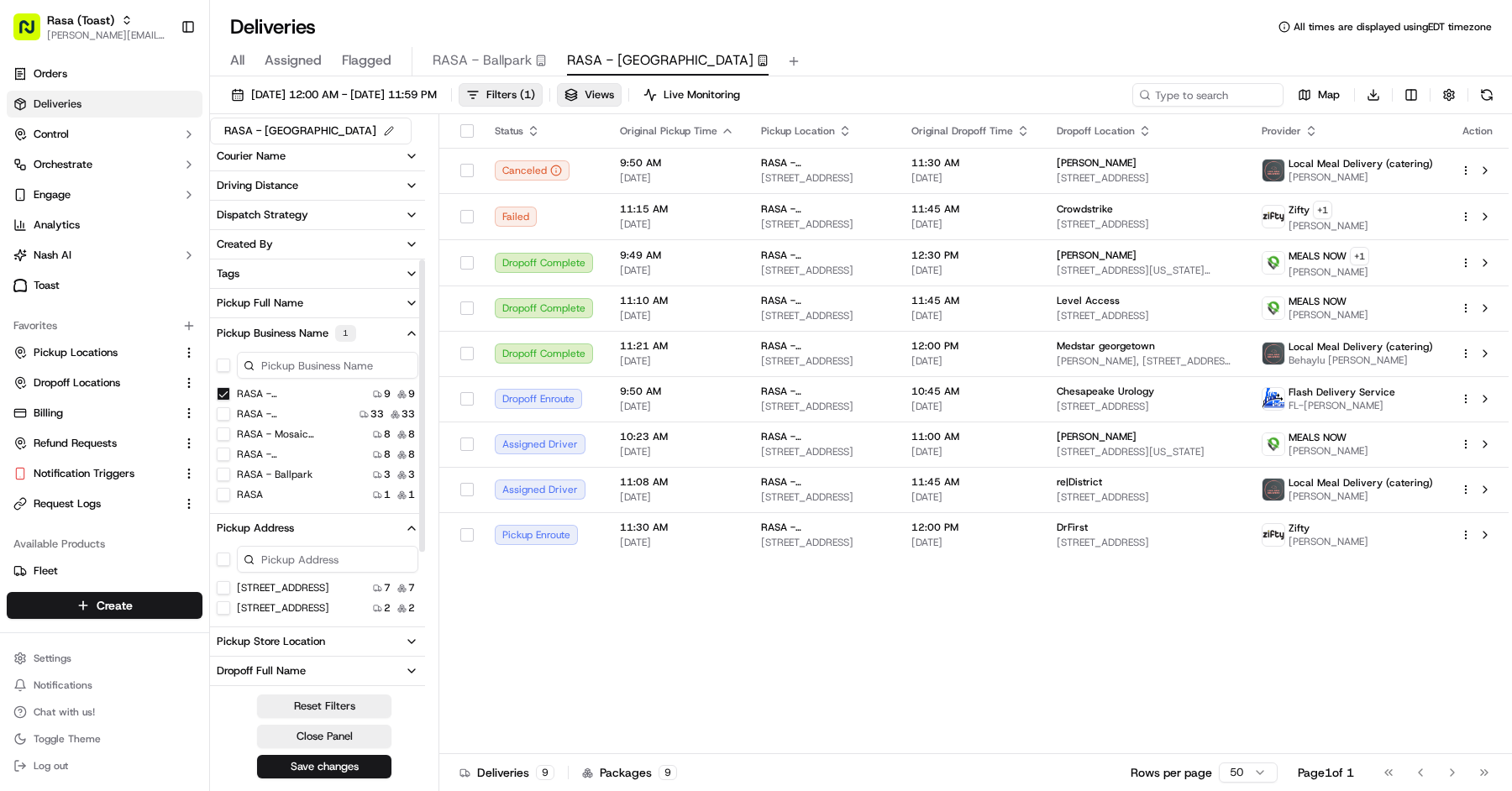
scroll to position [239, 0]
click at [262, 603] on label "[STREET_ADDRESS]" at bounding box center [283, 605] width 93 height 13
click at [230, 603] on US "[STREET_ADDRESS]" at bounding box center [223, 605] width 13 height 13
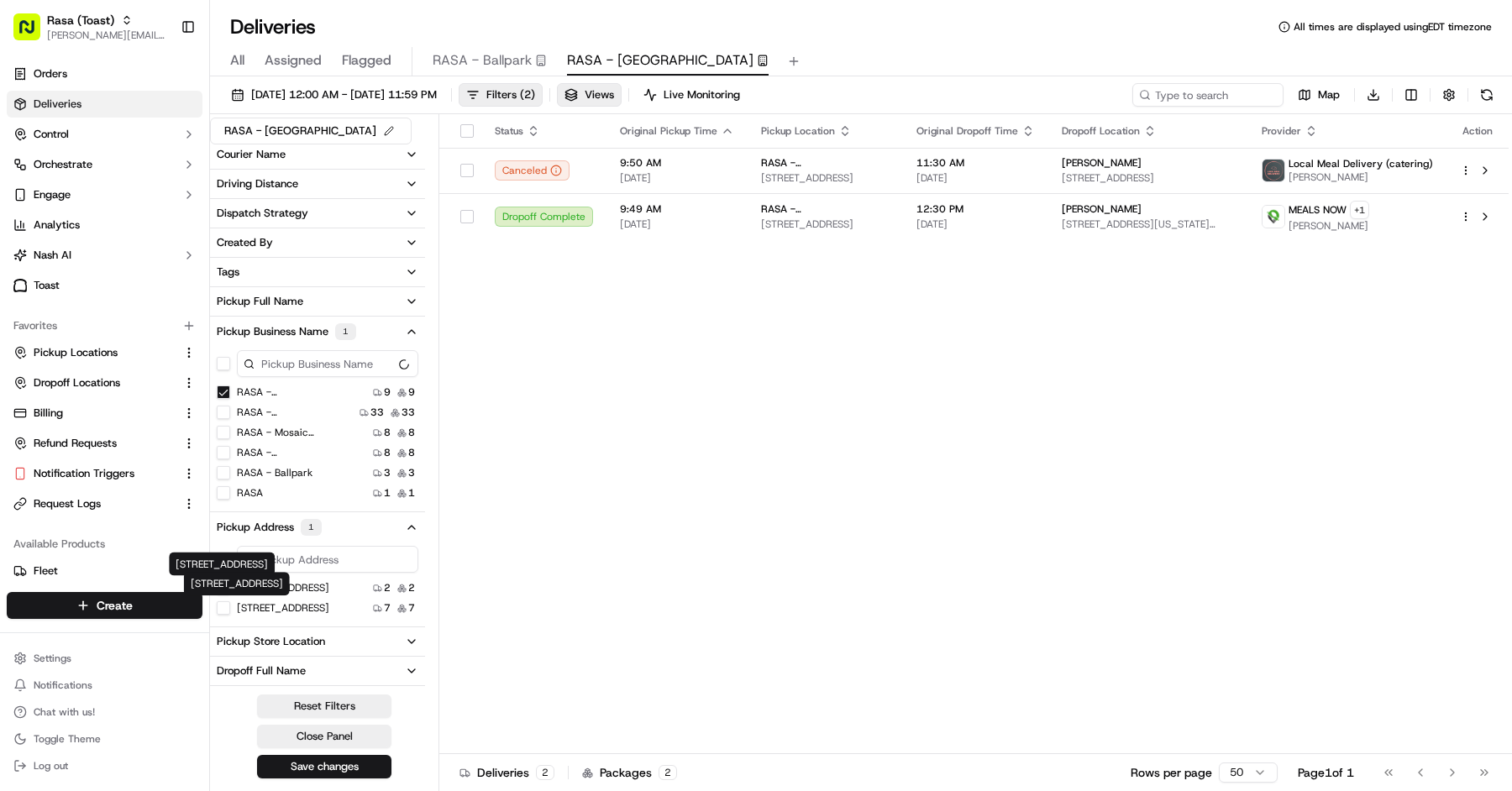
click at [264, 602] on label "[STREET_ADDRESS]" at bounding box center [283, 607] width 93 height 13
click at [230, 602] on USA "[STREET_ADDRESS]" at bounding box center [223, 607] width 13 height 13
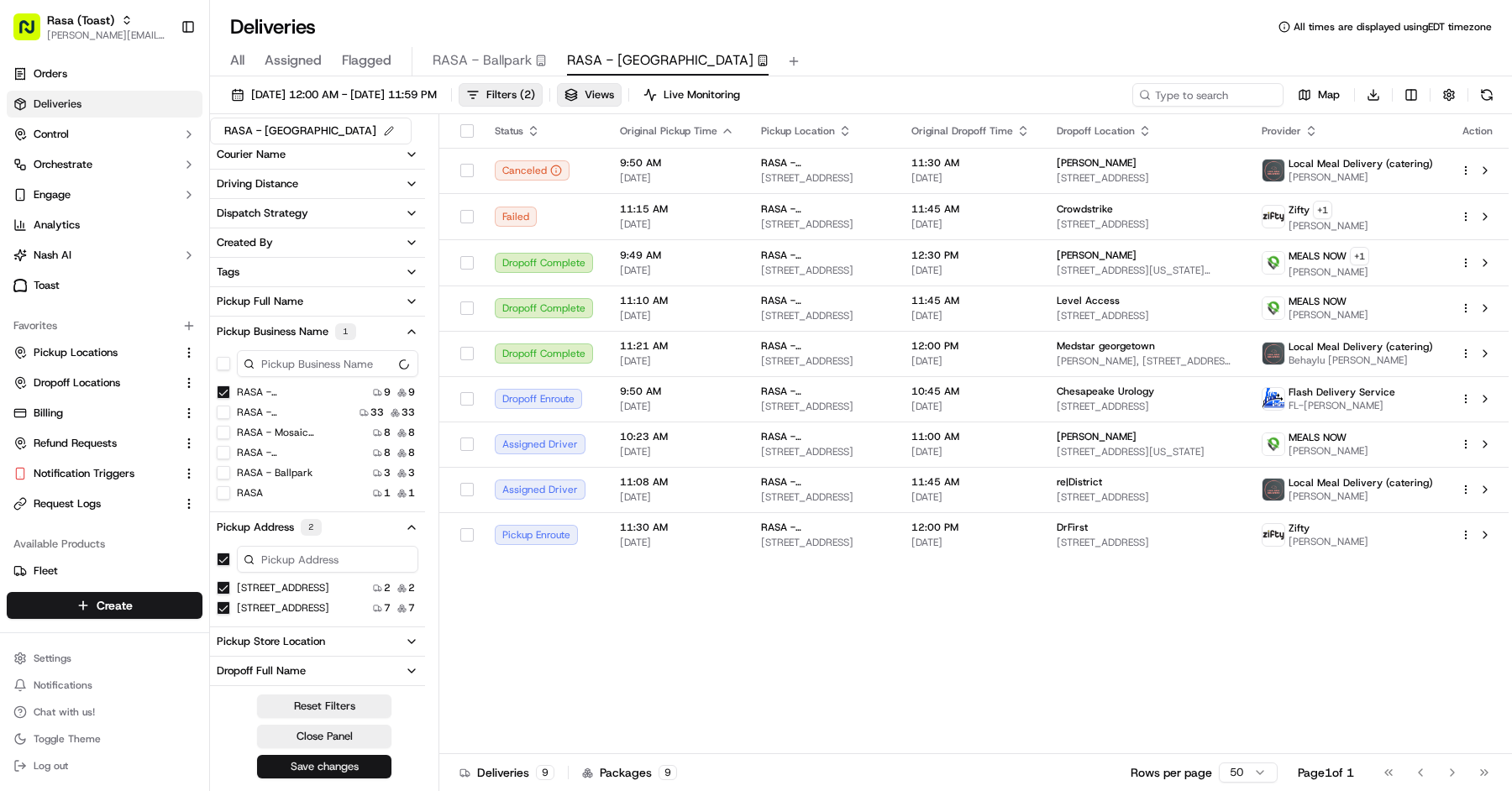
click at [374, 770] on button "Save changes" at bounding box center [324, 766] width 135 height 23
click at [367, 766] on button "Save changes" at bounding box center [324, 766] width 135 height 23
click at [247, 57] on div "All Assigned Flagged RASA - Ballpark [GEOGRAPHIC_DATA]" at bounding box center [861, 61] width 1302 height 30
click at [243, 58] on span "All" at bounding box center [237, 60] width 14 height 20
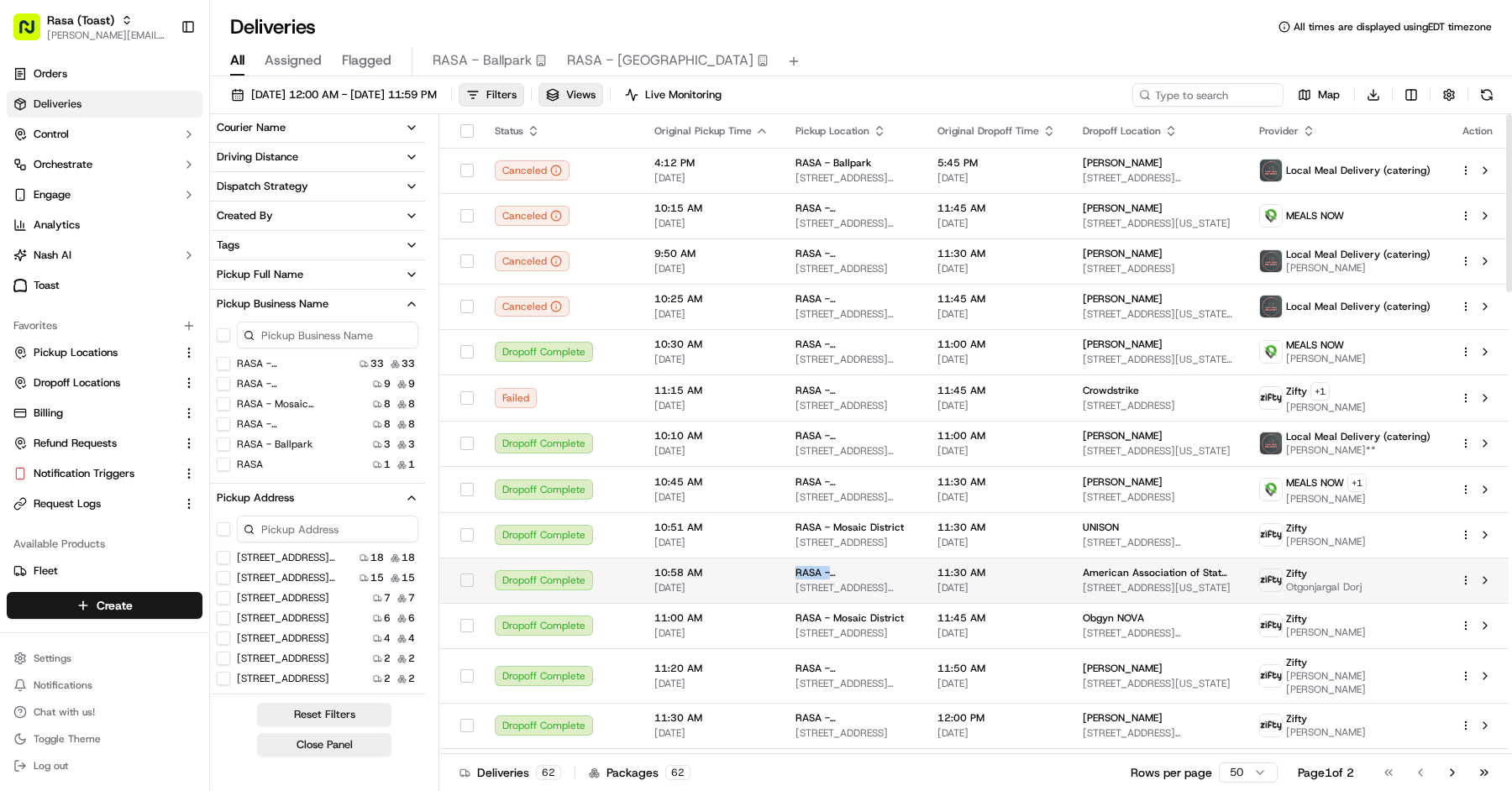
copy span "RASA - [GEOGRAPHIC_DATA][PERSON_NAME]"
drag, startPoint x: 894, startPoint y: 570, endPoint x: 789, endPoint y: 571, distance: 105.0
click at [795, 571] on div "RASA - [GEOGRAPHIC_DATA][PERSON_NAME]" at bounding box center [853, 572] width 115 height 13
click at [782, 63] on button at bounding box center [793, 61] width 23 height 23
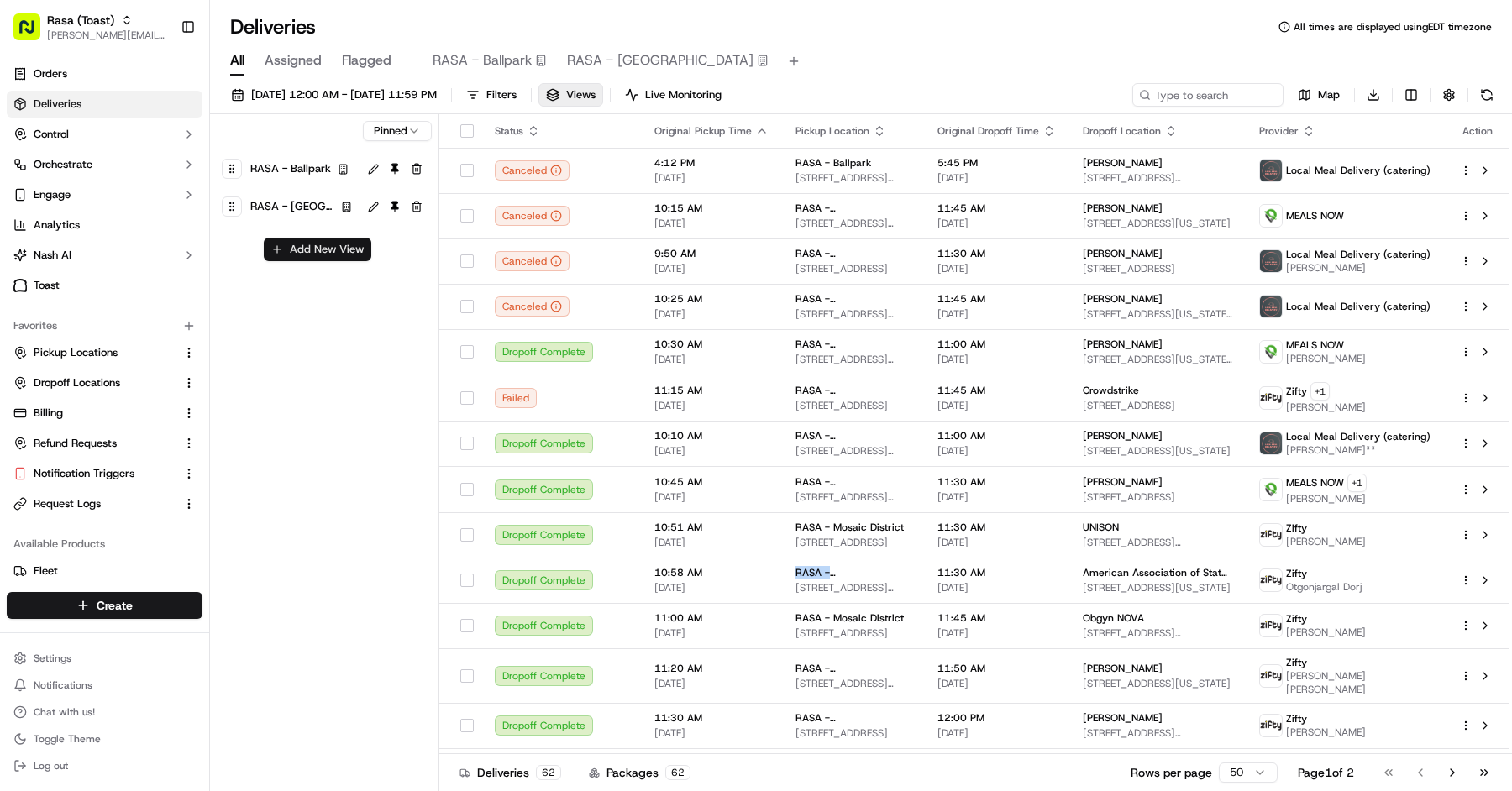
click at [308, 248] on button "Add New View" at bounding box center [318, 250] width 108 height 23
click at [308, 248] on input at bounding box center [289, 255] width 133 height 23
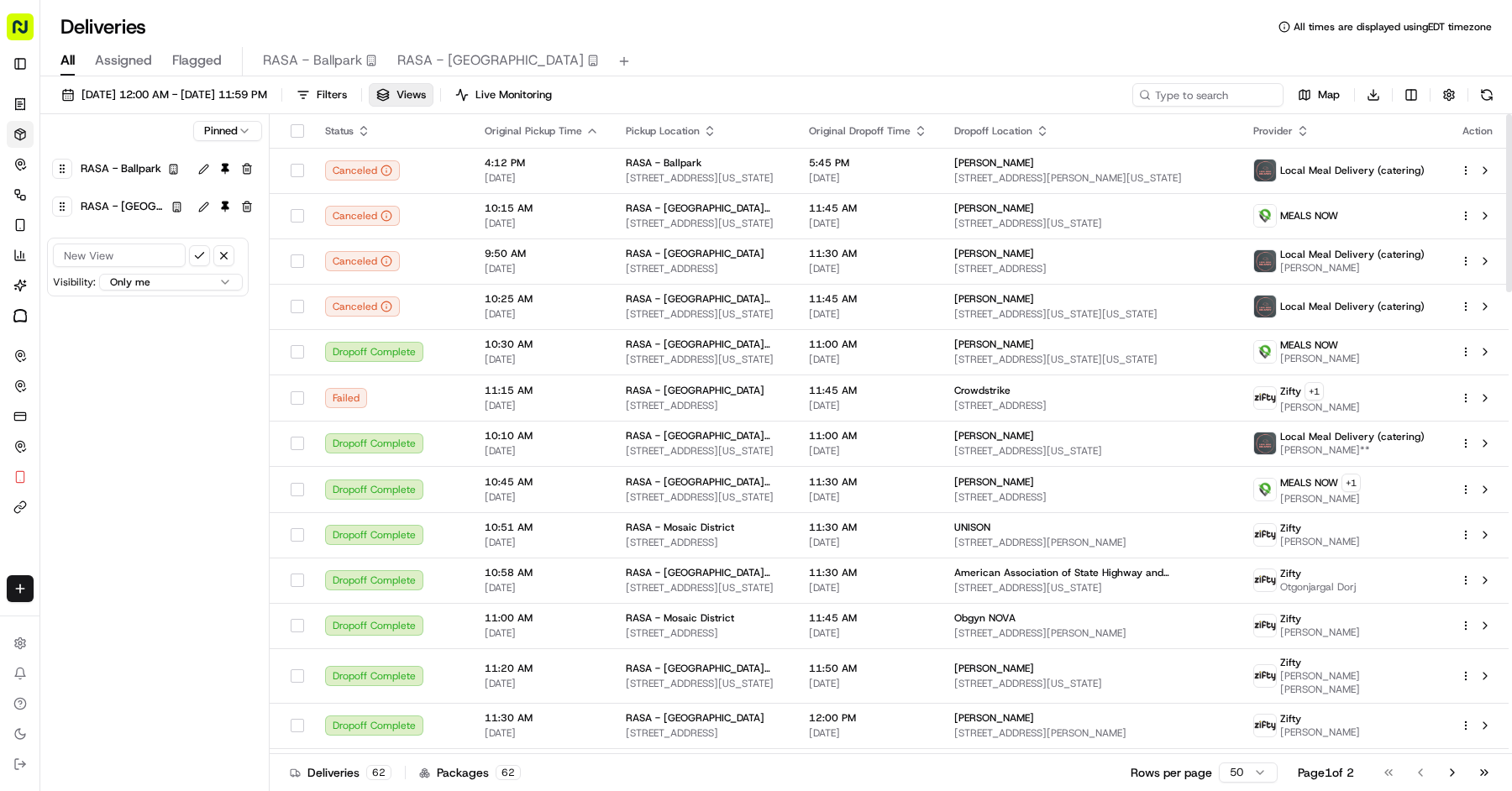
click at [157, 259] on input at bounding box center [119, 255] width 133 height 23
paste input "RASA - [GEOGRAPHIC_DATA][PERSON_NAME]"
type input "RASA - [GEOGRAPHIC_DATA][PERSON_NAME]"
click at [181, 282] on html "Rasa (Toast) [PERSON_NAME][EMAIL_ADDRESS][DOMAIN_NAME] Toggle Sidebar Orders De…" at bounding box center [756, 395] width 1512 height 791
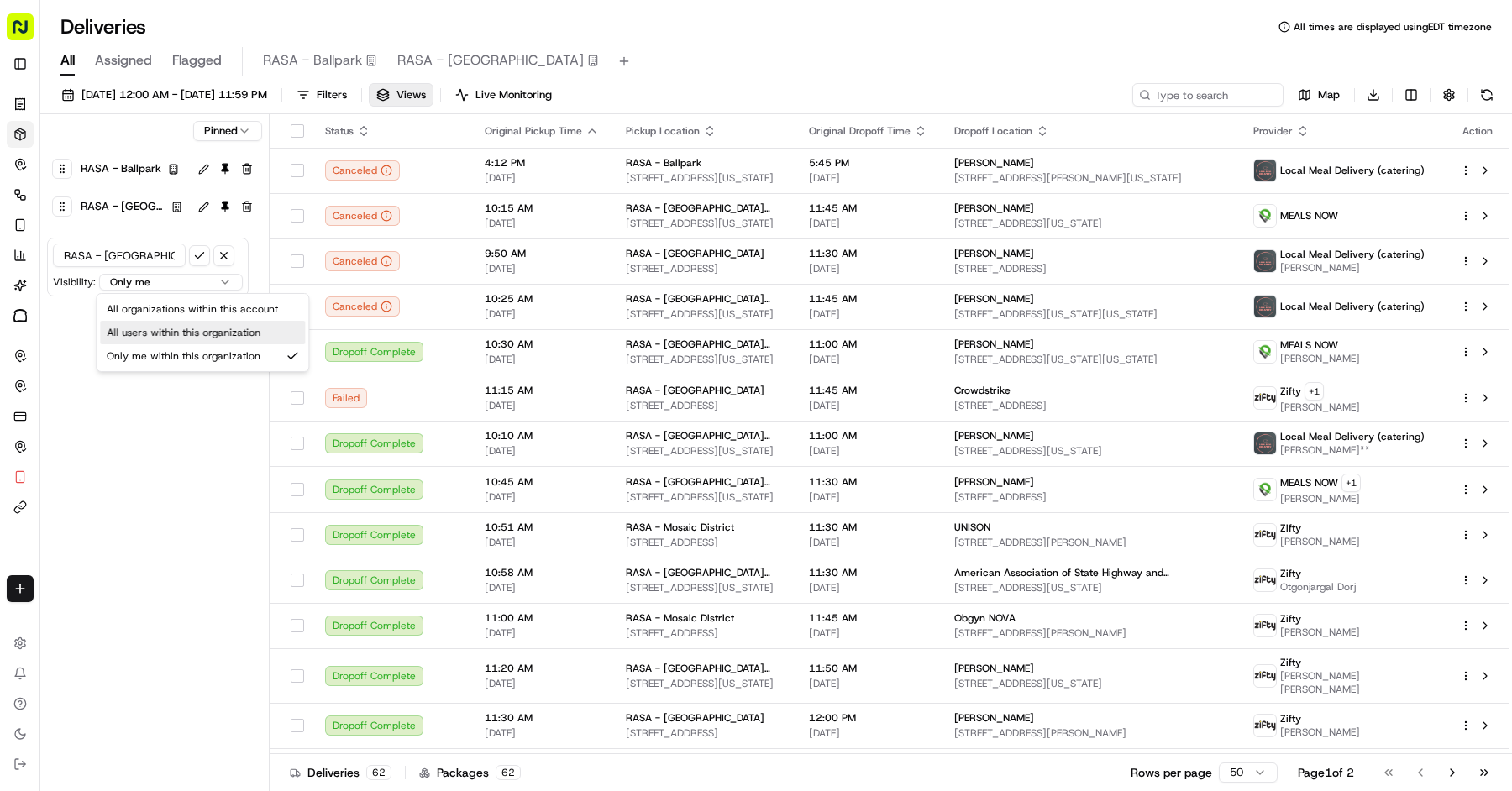
select select "user"
click at [197, 253] on button "submit" at bounding box center [199, 255] width 21 height 21
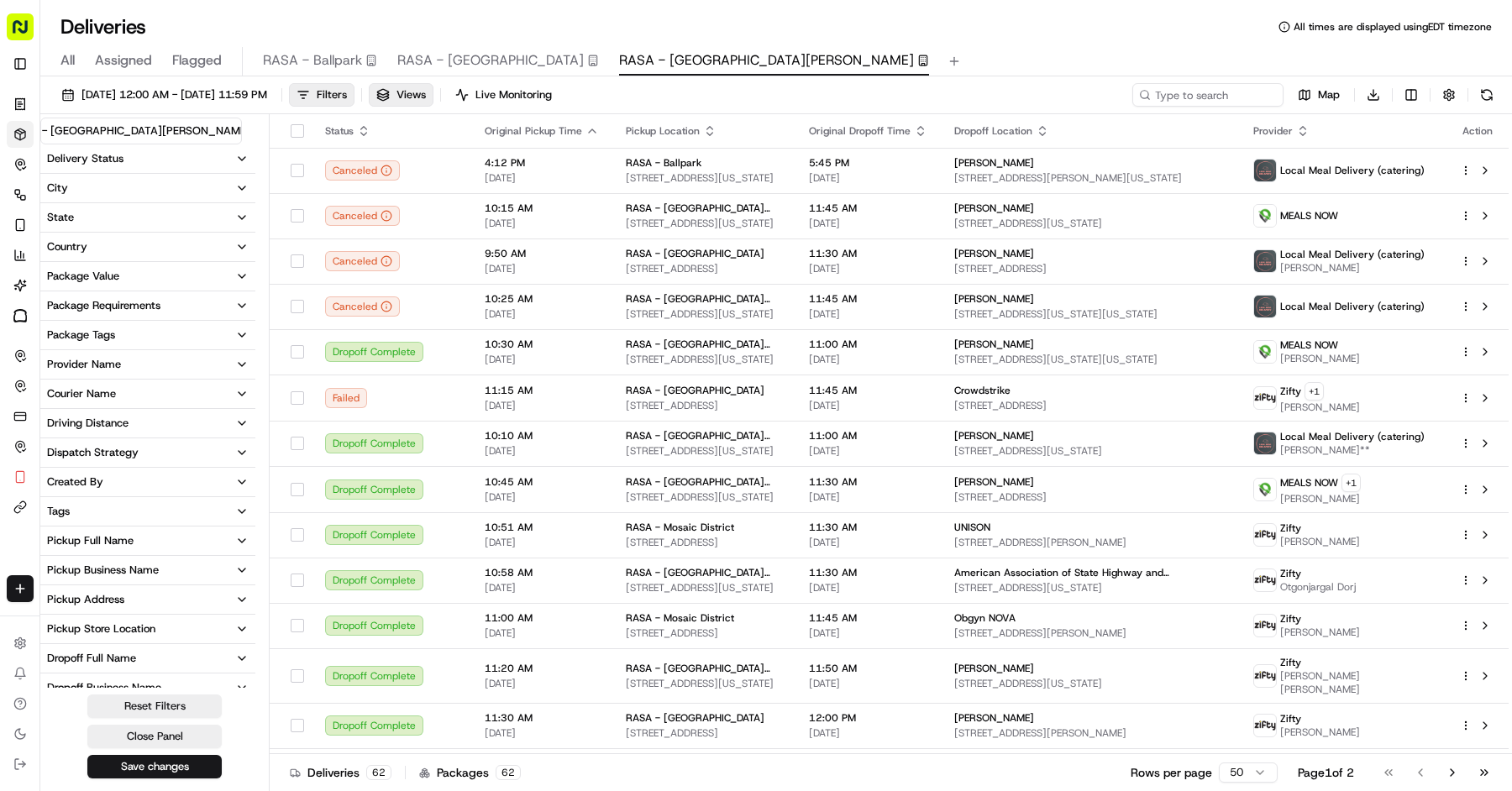
click at [159, 572] on button "Pickup Business Name" at bounding box center [147, 570] width 215 height 29
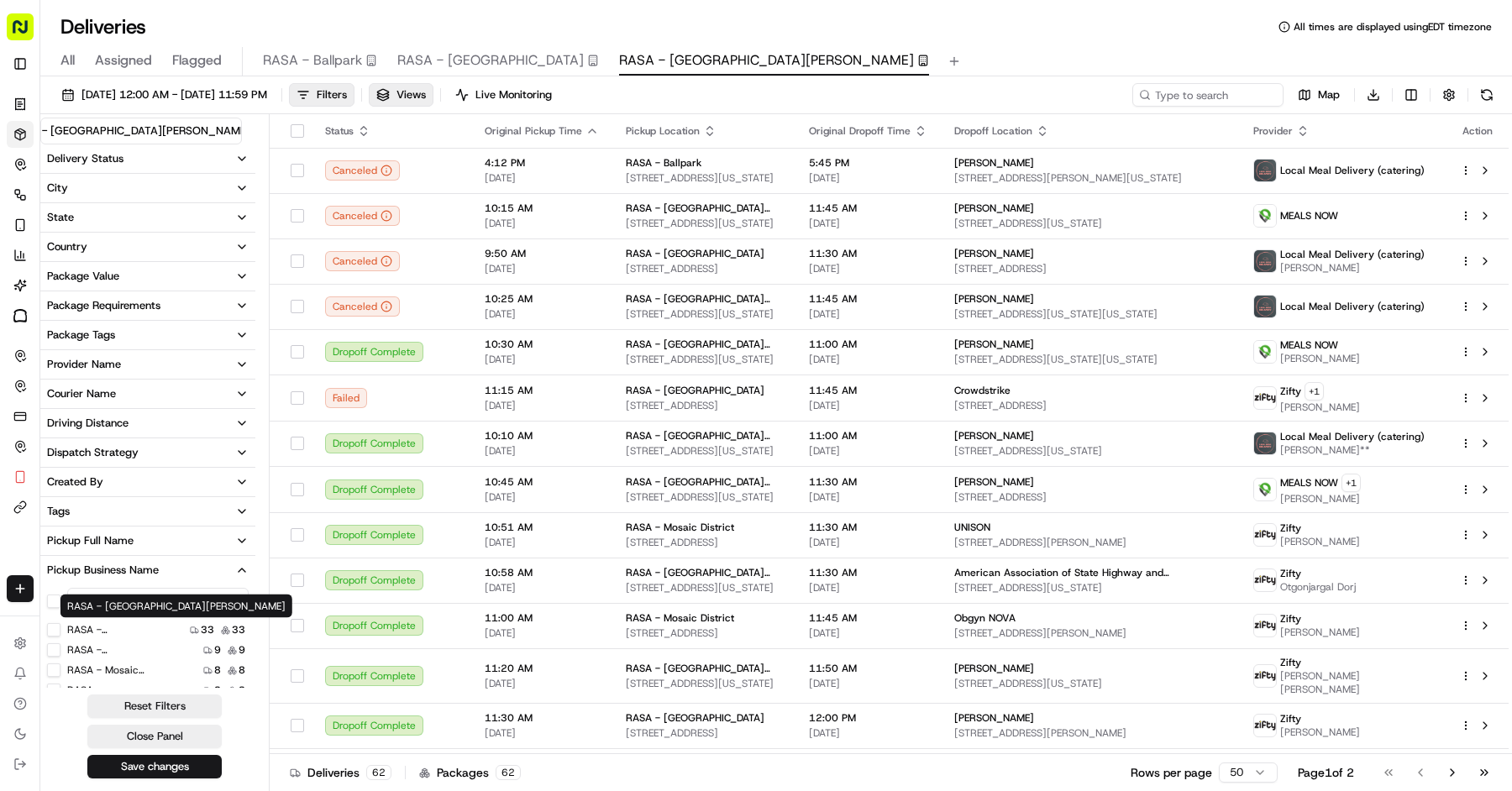
click at [143, 625] on label "RASA - [GEOGRAPHIC_DATA][PERSON_NAME]" at bounding box center [121, 629] width 108 height 13
click at [60, 625] on Vernon "RASA - [GEOGRAPHIC_DATA][PERSON_NAME]" at bounding box center [53, 629] width 13 height 13
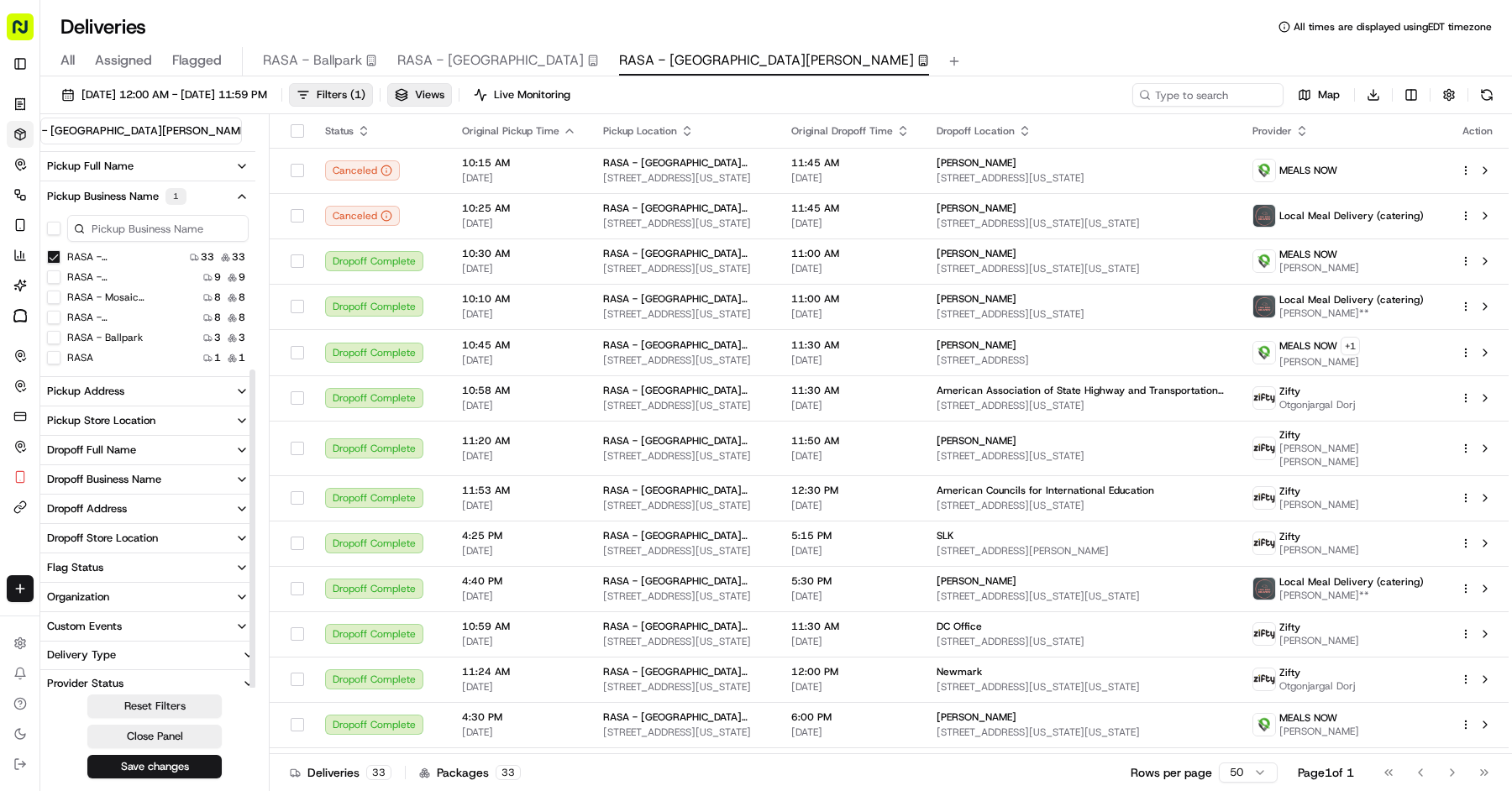
scroll to position [382, 0]
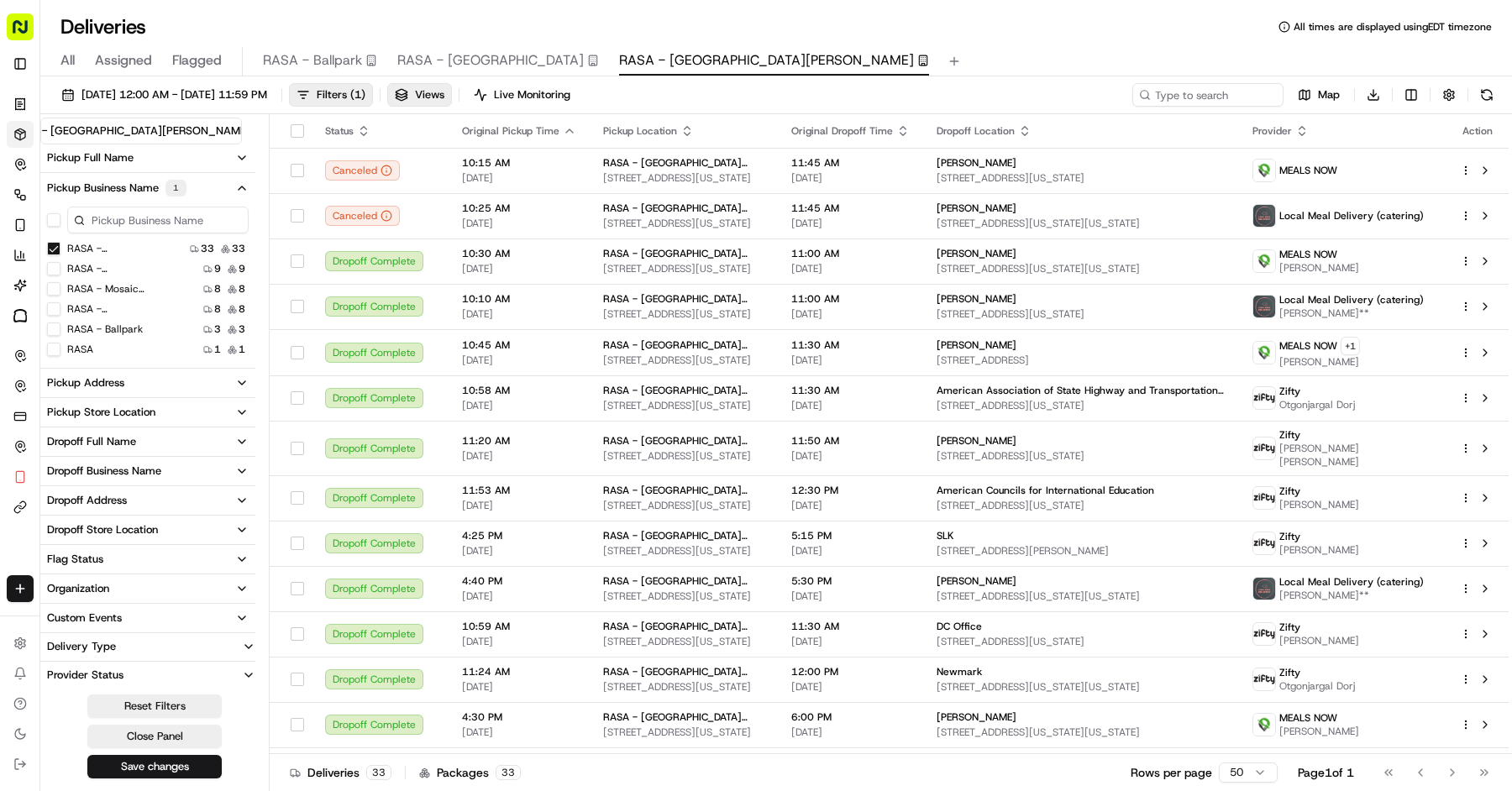
click at [125, 381] on button "Pickup Address" at bounding box center [147, 382] width 215 height 29
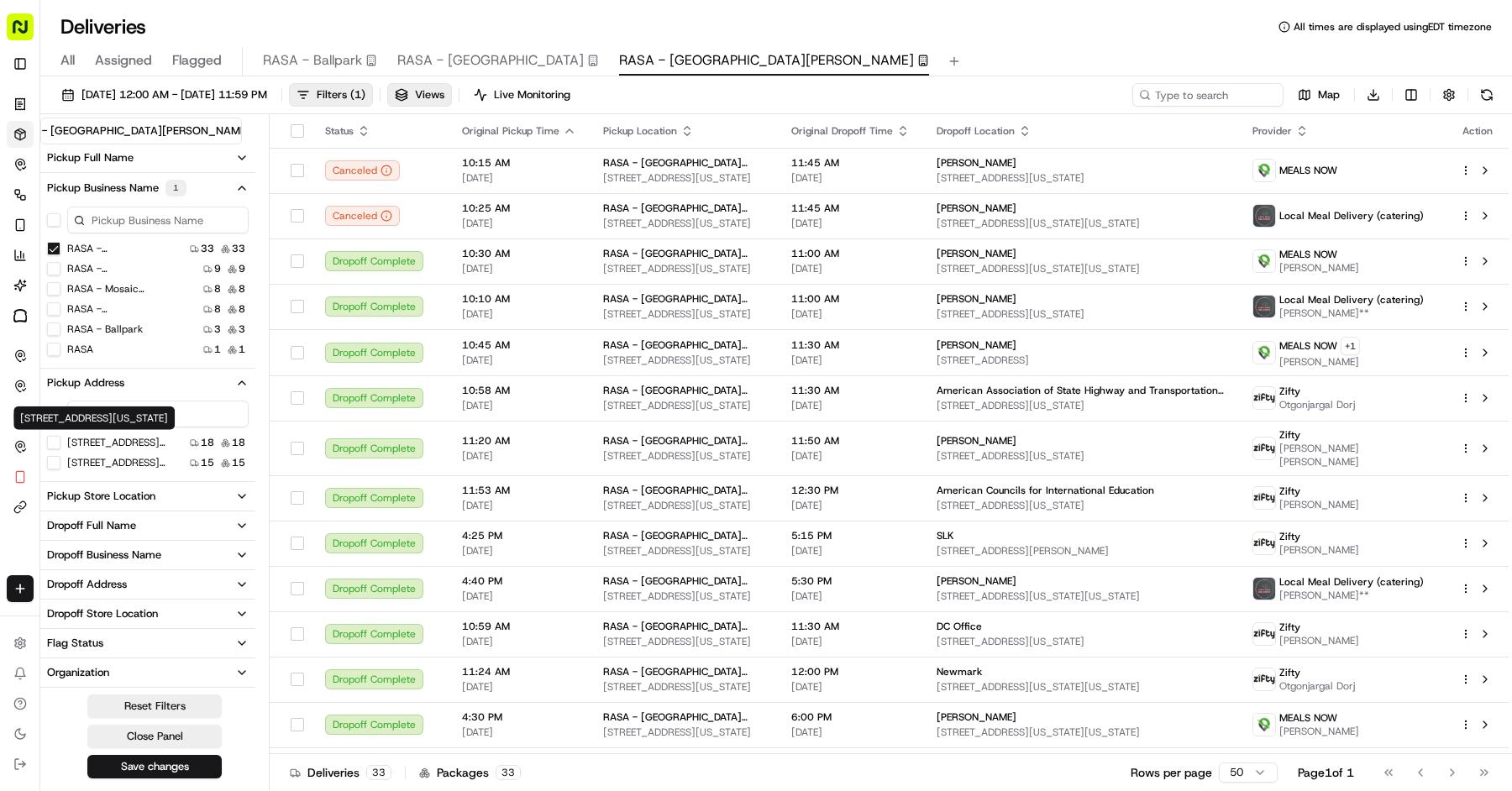
click at [104, 437] on label "[STREET_ADDRESS][US_STATE]" at bounding box center [121, 442] width 108 height 13
click at [60, 437] on USA "[STREET_ADDRESS][US_STATE]" at bounding box center [53, 442] width 13 height 13
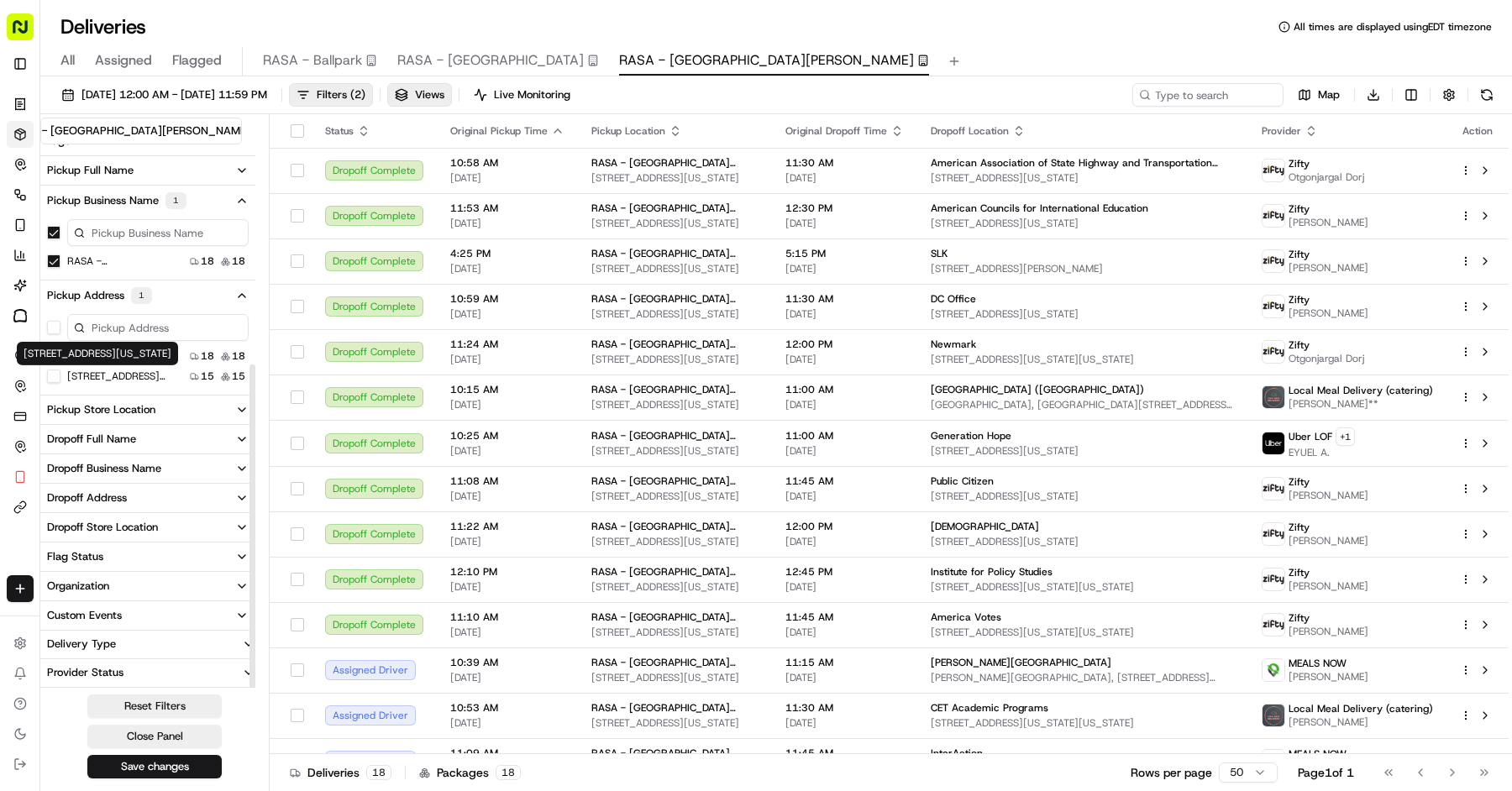
scroll to position [368, 0]
click at [122, 378] on label "[STREET_ADDRESS][US_STATE]" at bounding box center [121, 377] width 108 height 13
click at [60, 378] on US "[STREET_ADDRESS][US_STATE]" at bounding box center [53, 377] width 13 height 13
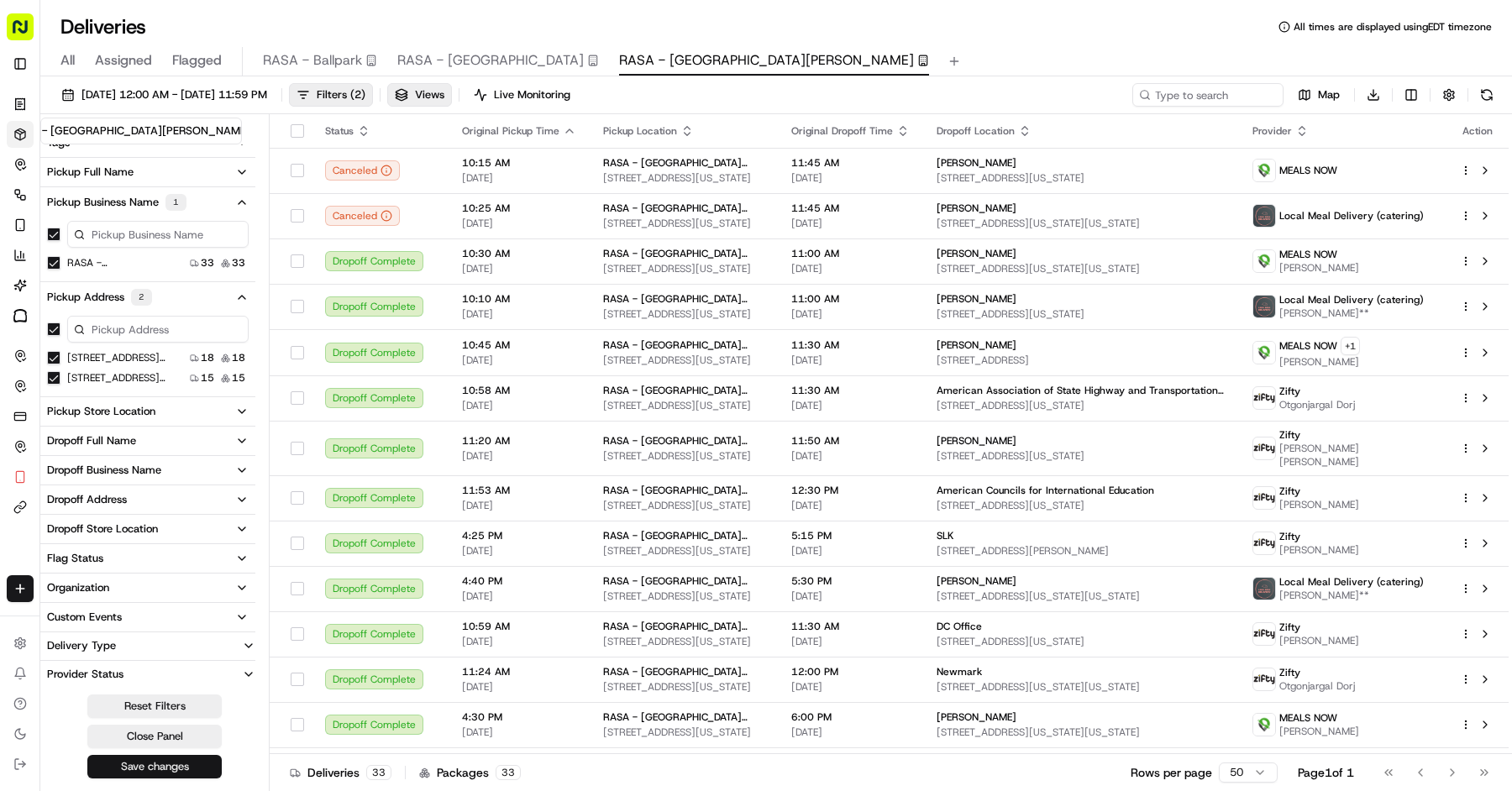
click at [182, 765] on button "Save changes" at bounding box center [155, 766] width 135 height 23
click at [71, 69] on span "All" at bounding box center [67, 60] width 14 height 20
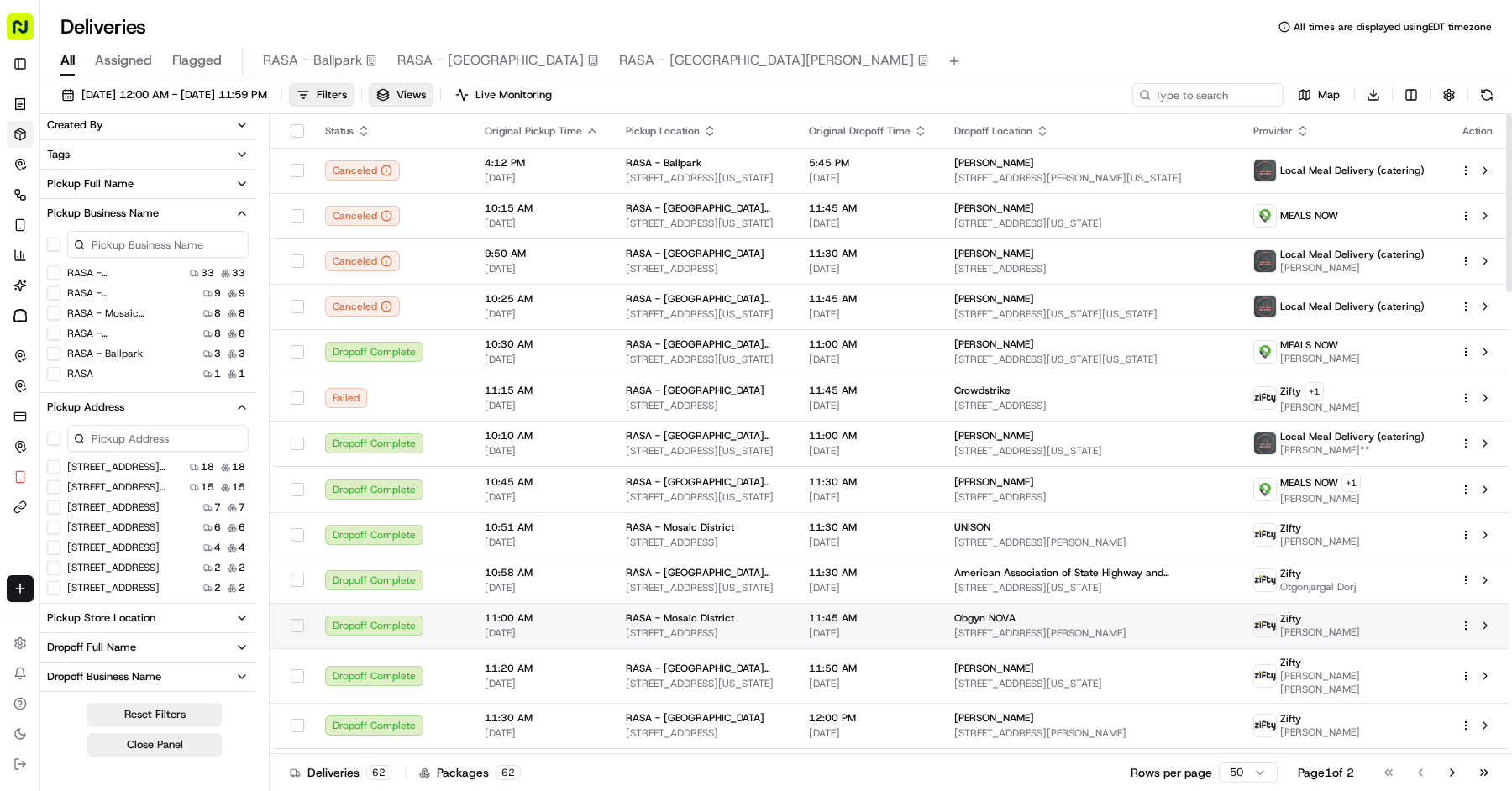
scroll to position [107, 0]
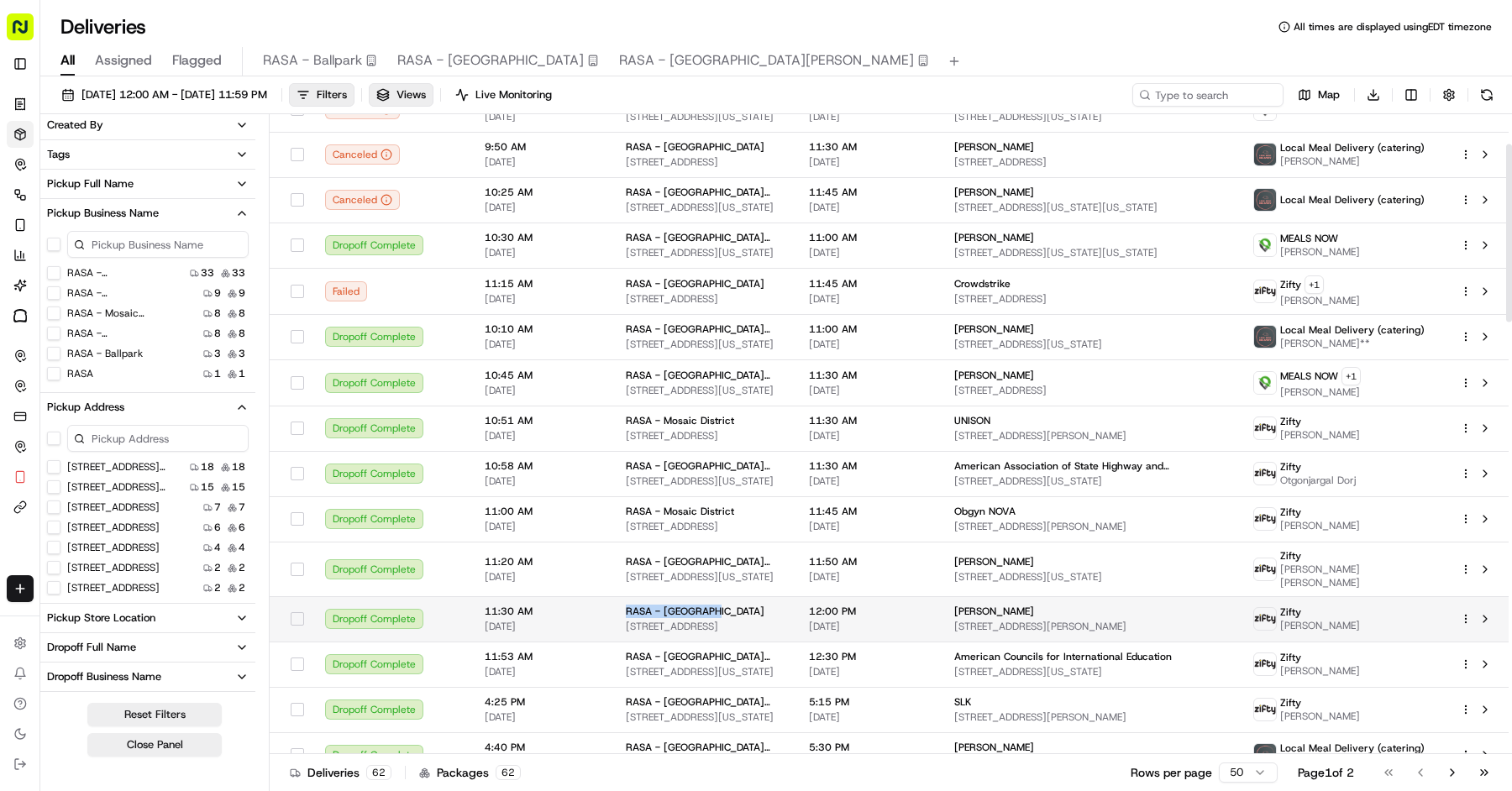
copy span "RASA - [GEOGRAPHIC_DATA]"
drag, startPoint x: 697, startPoint y: 609, endPoint x: 615, endPoint y: 608, distance: 82.0
click at [615, 608] on td "[GEOGRAPHIC_DATA] - [GEOGRAPHIC_DATA] [STREET_ADDRESS]" at bounding box center [704, 619] width 183 height 45
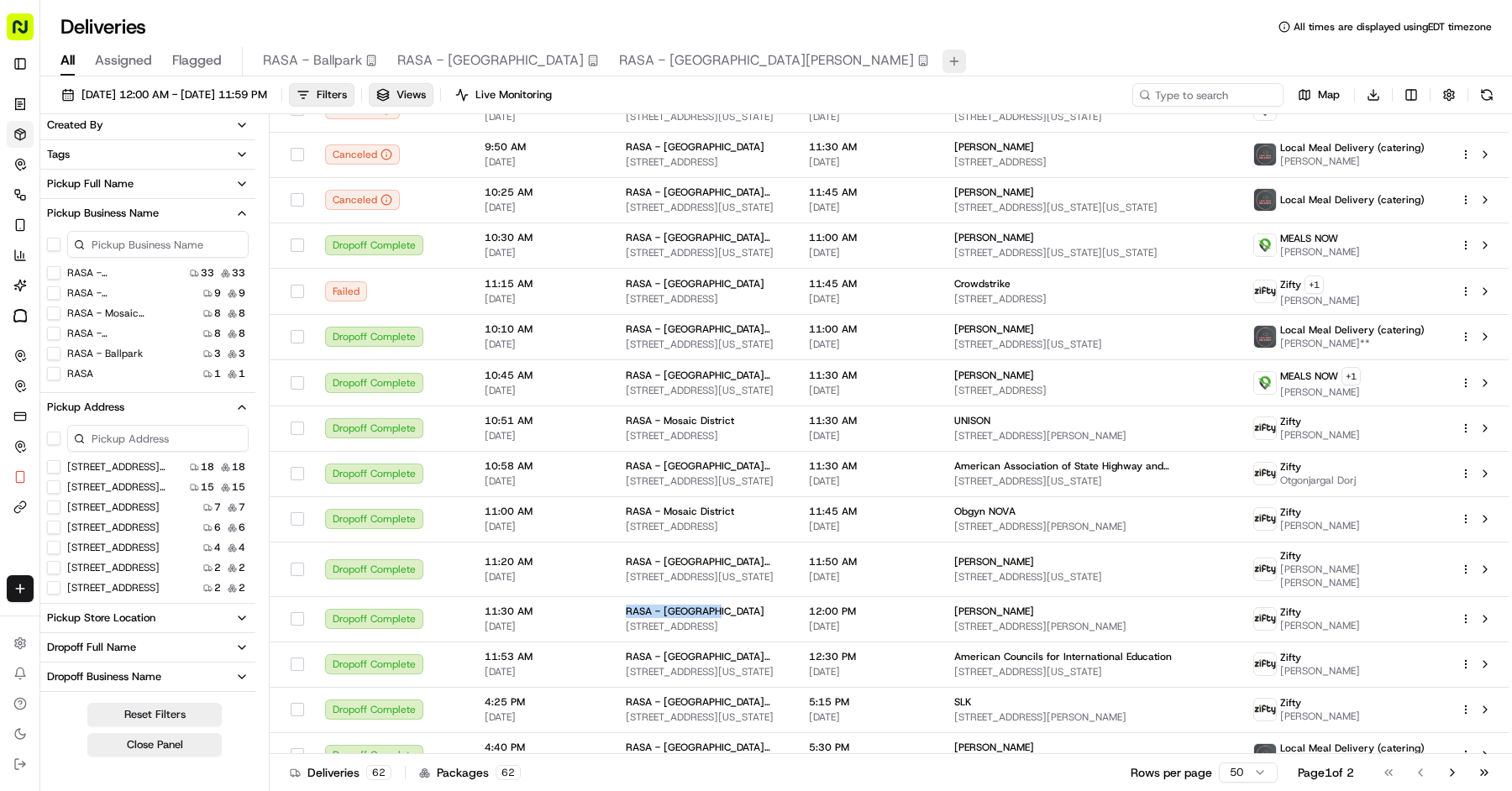
click at [942, 61] on button at bounding box center [954, 61] width 23 height 23
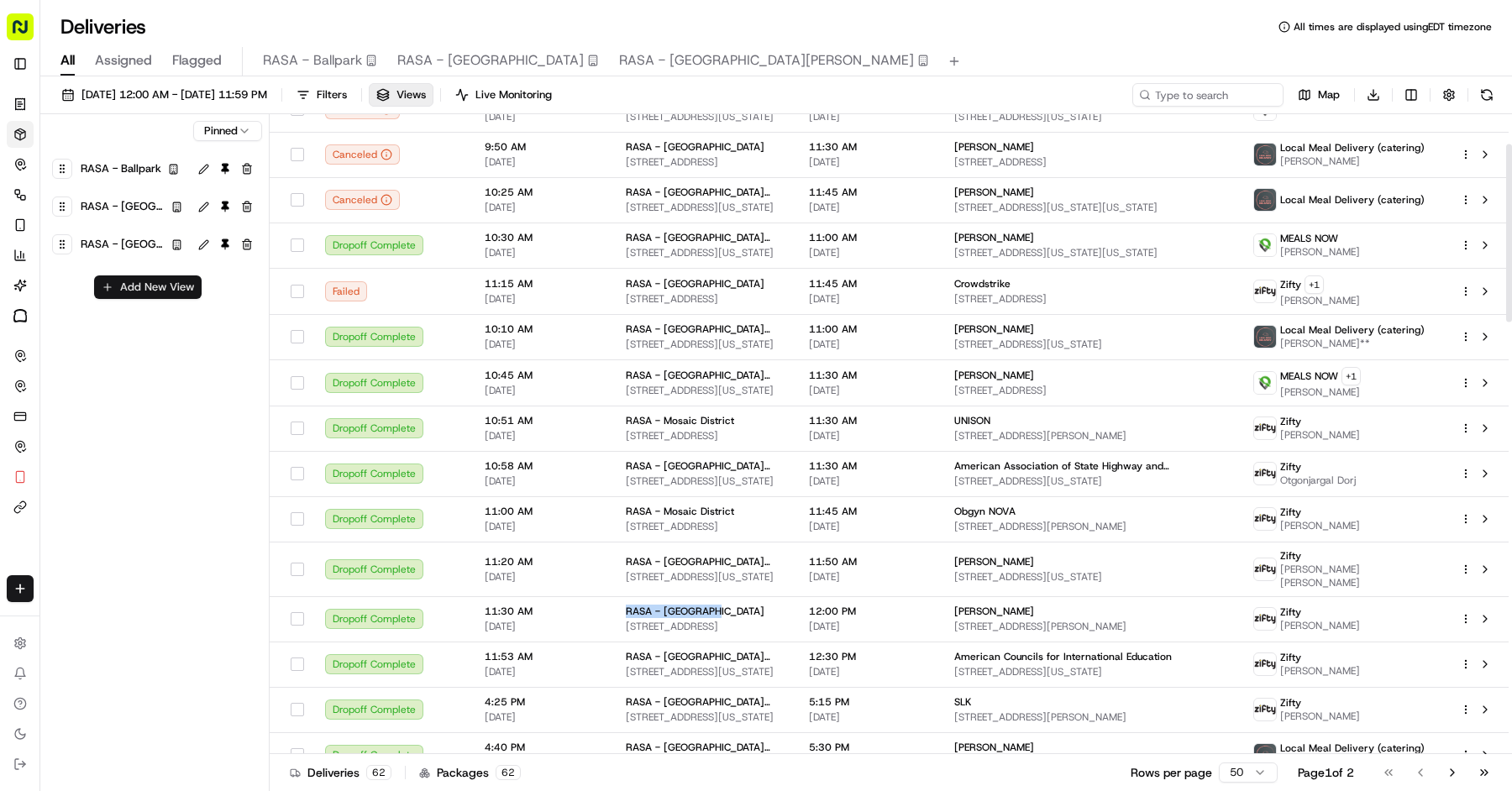
click at [155, 277] on button "Add New View" at bounding box center [148, 287] width 108 height 23
click at [129, 300] on input at bounding box center [119, 293] width 133 height 23
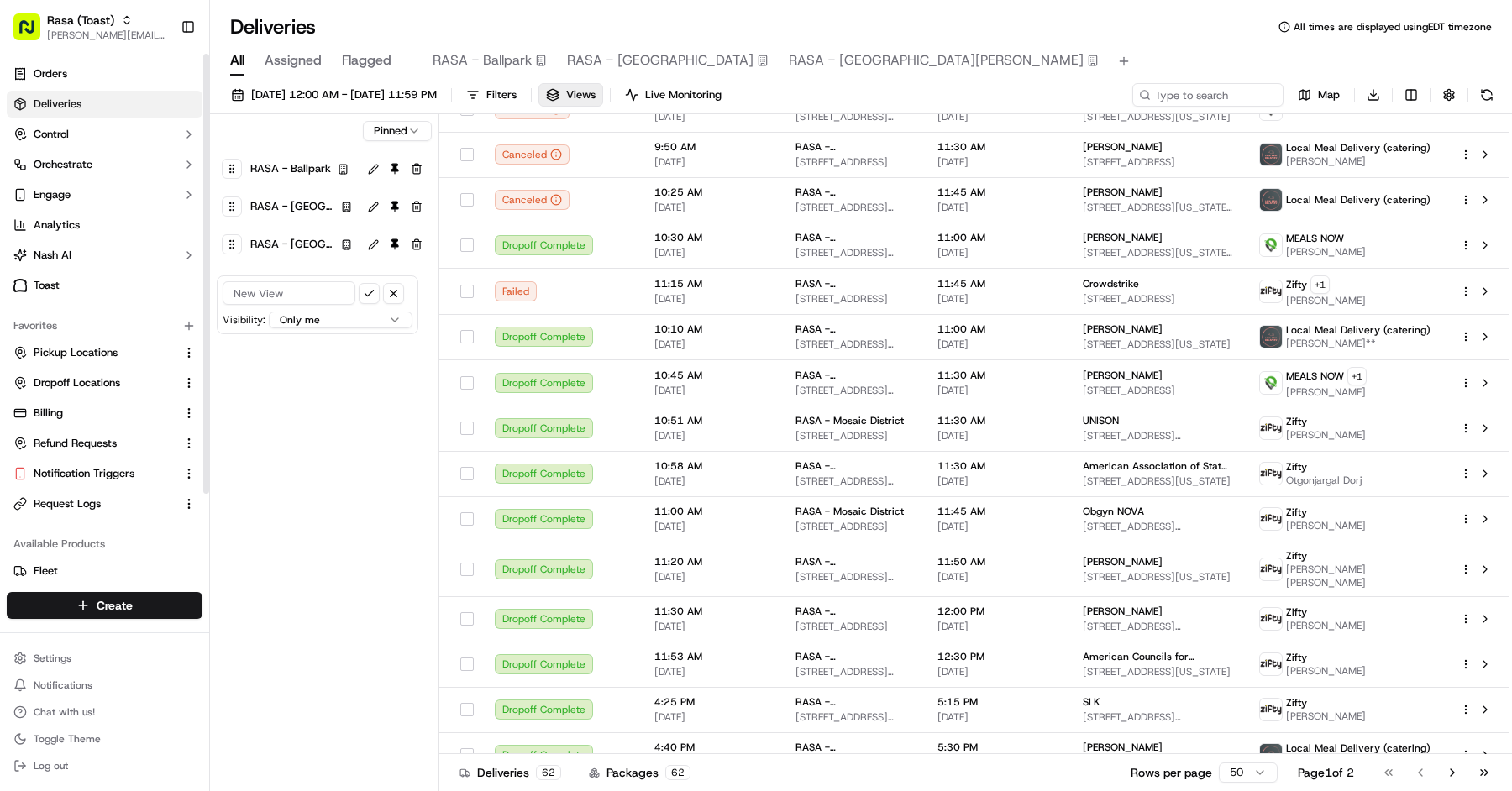
paste input "RASA - [GEOGRAPHIC_DATA]"
type input "RASA - [GEOGRAPHIC_DATA]"
click at [348, 321] on html "Rasa (Toast) [PERSON_NAME][EMAIL_ADDRESS][DOMAIN_NAME] Toggle Sidebar Orders De…" at bounding box center [756, 395] width 1512 height 791
select select "user"
click at [376, 287] on button "submit" at bounding box center [368, 293] width 21 height 21
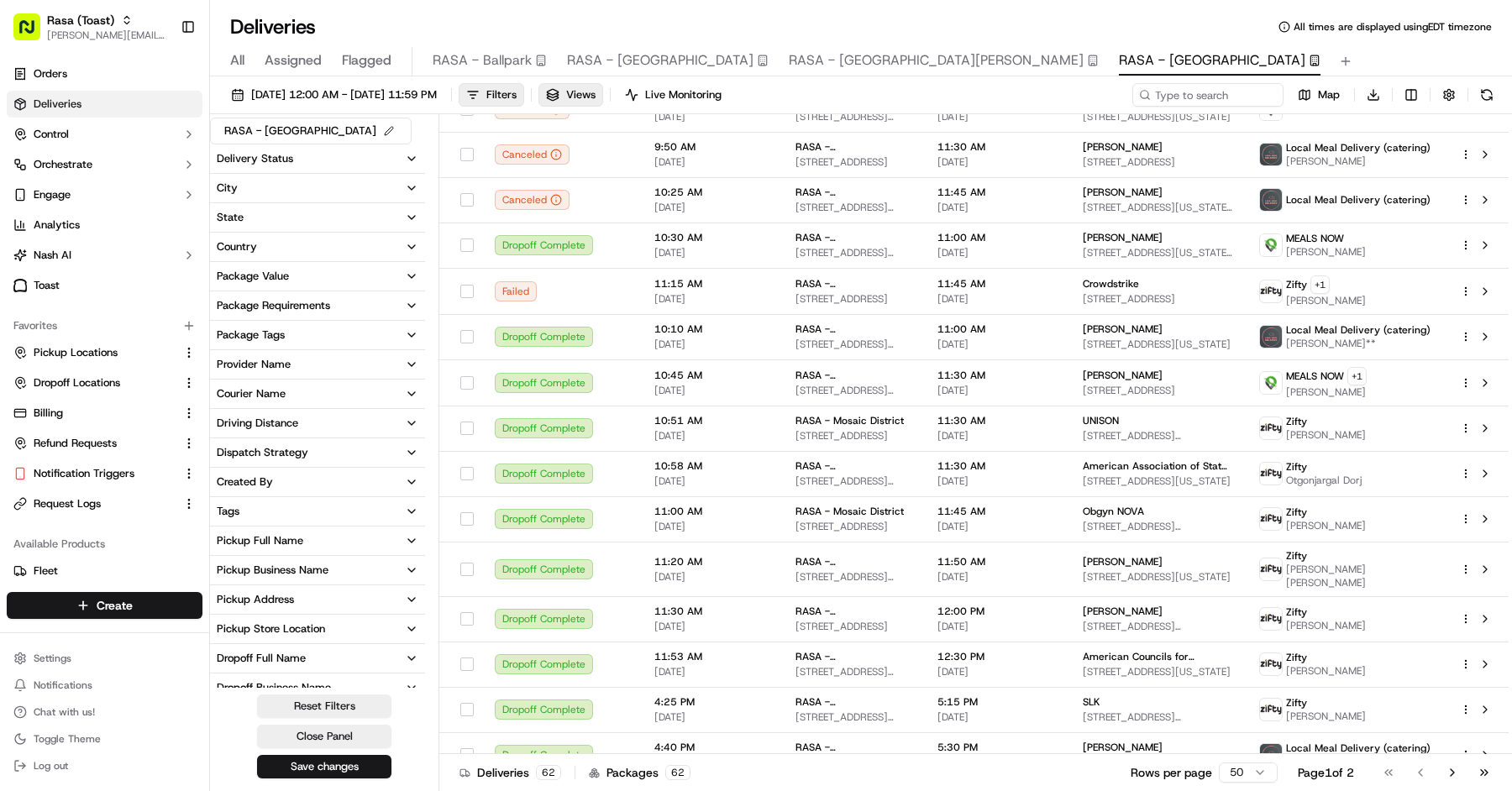
click at [279, 565] on div "Pickup Business Name" at bounding box center [272, 569] width 111 height 15
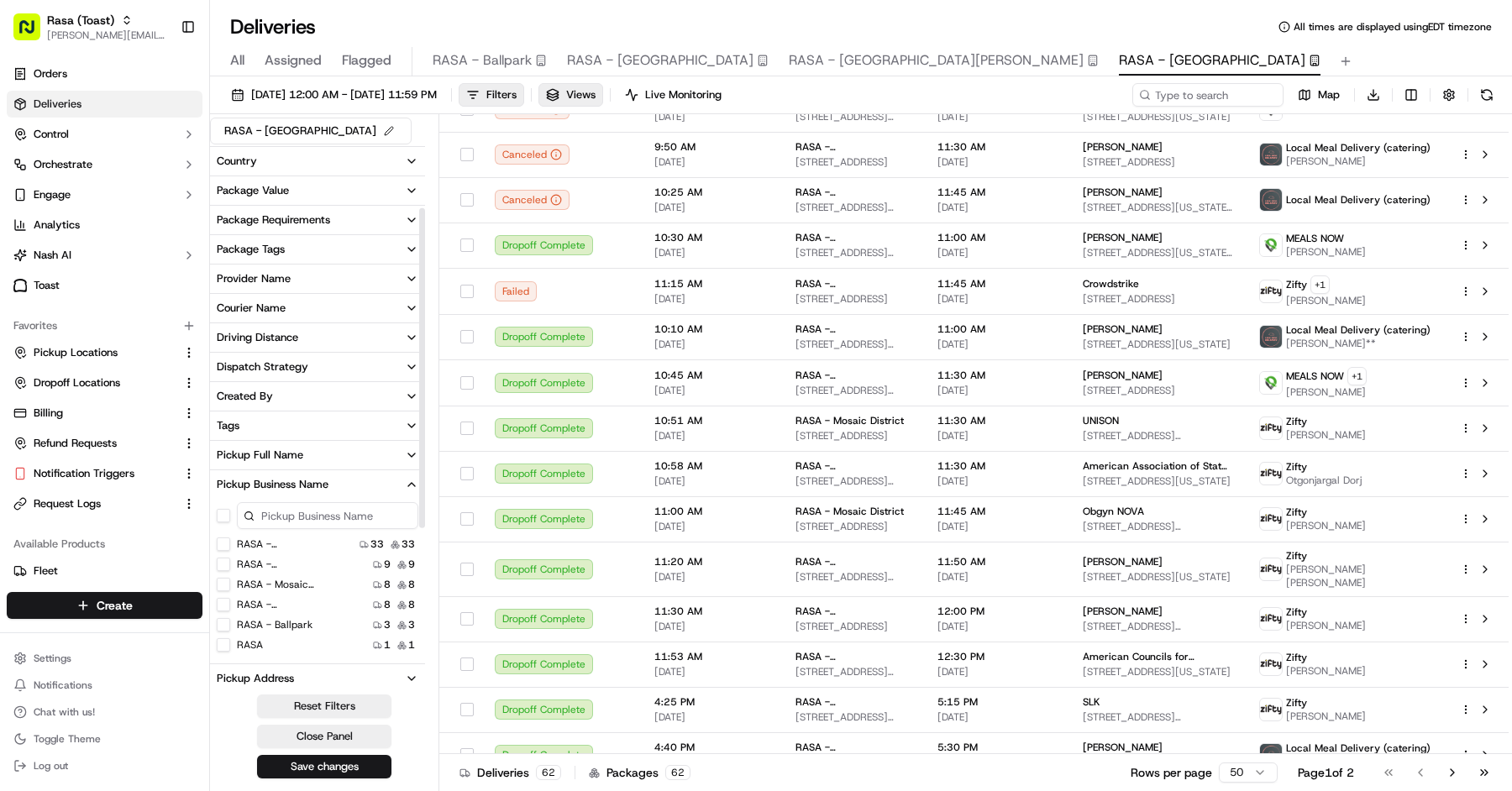
scroll to position [110, 0]
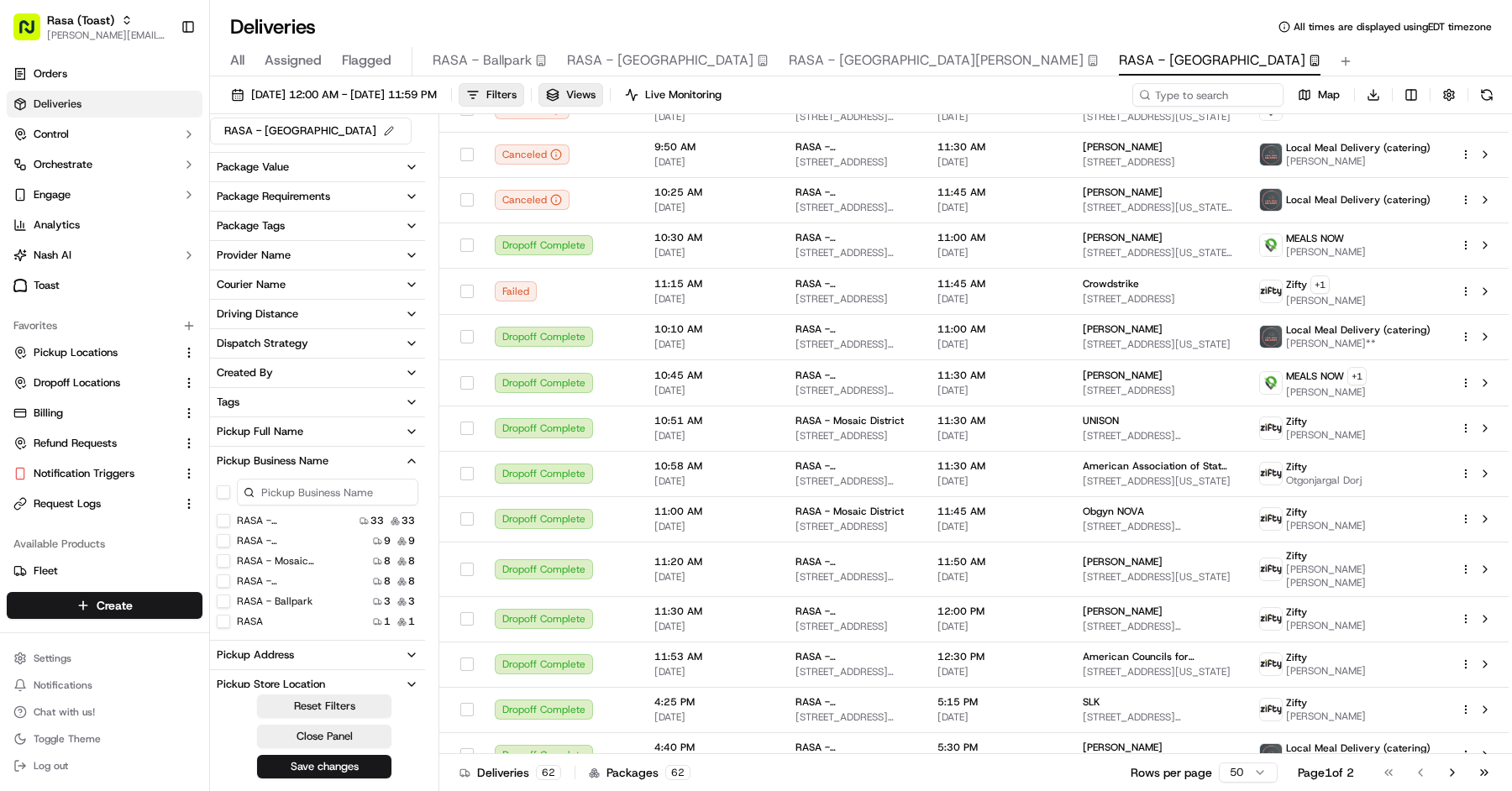
click at [222, 582] on Rockville "RASA - [GEOGRAPHIC_DATA]" at bounding box center [223, 580] width 13 height 13
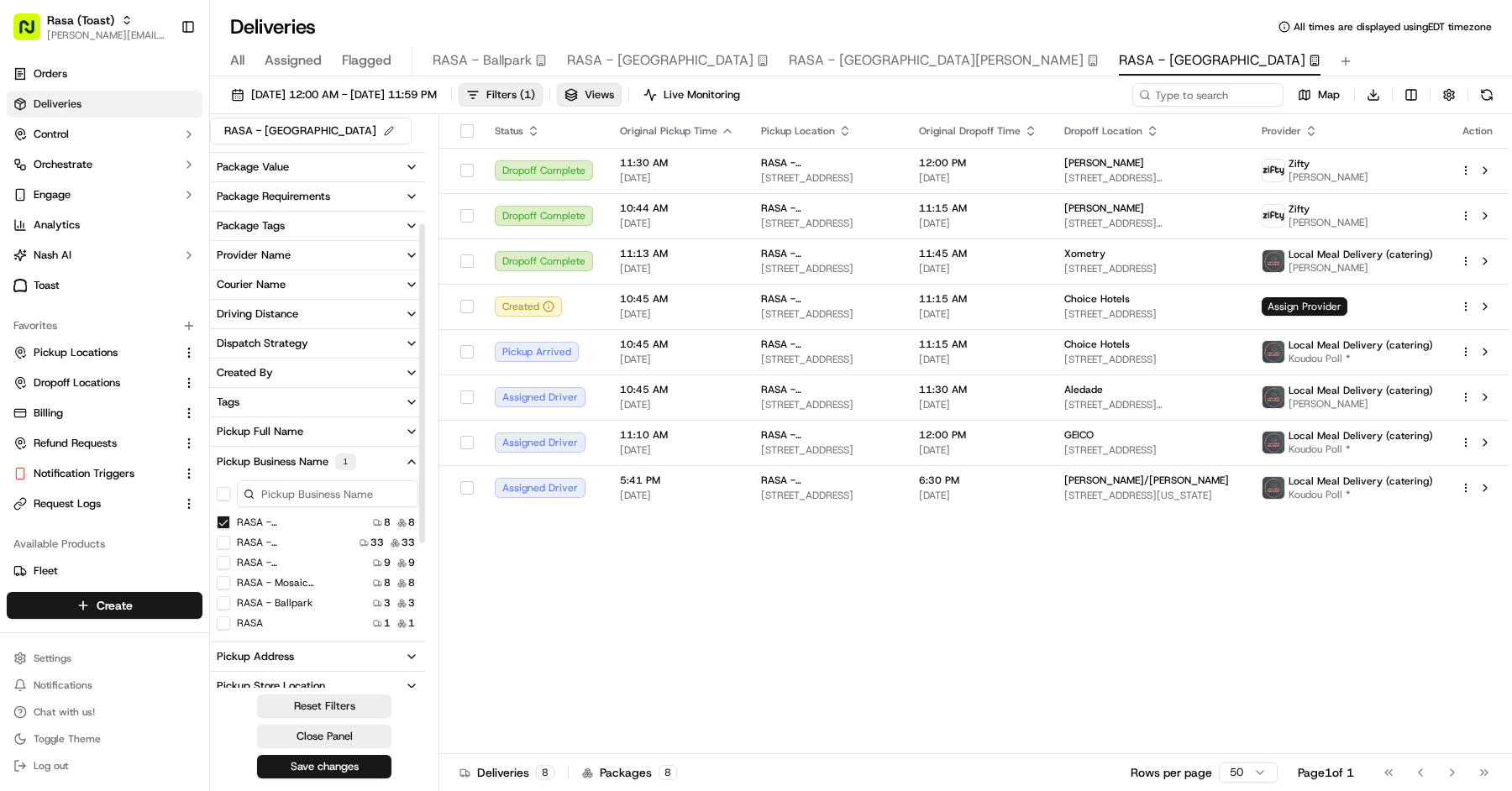
scroll to position [165, 0]
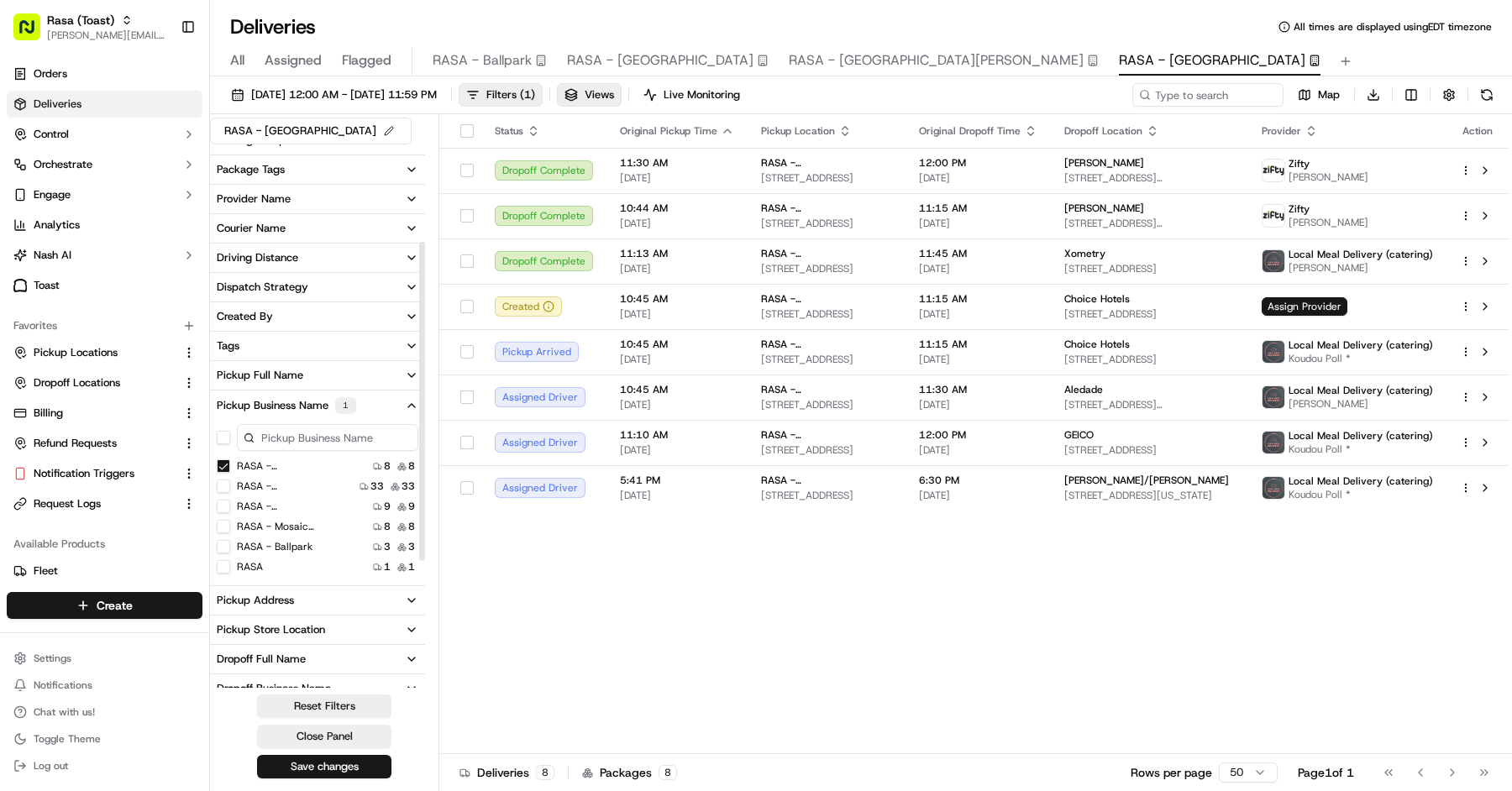
click at [233, 593] on div "Pickup Address" at bounding box center [255, 600] width 77 height 15
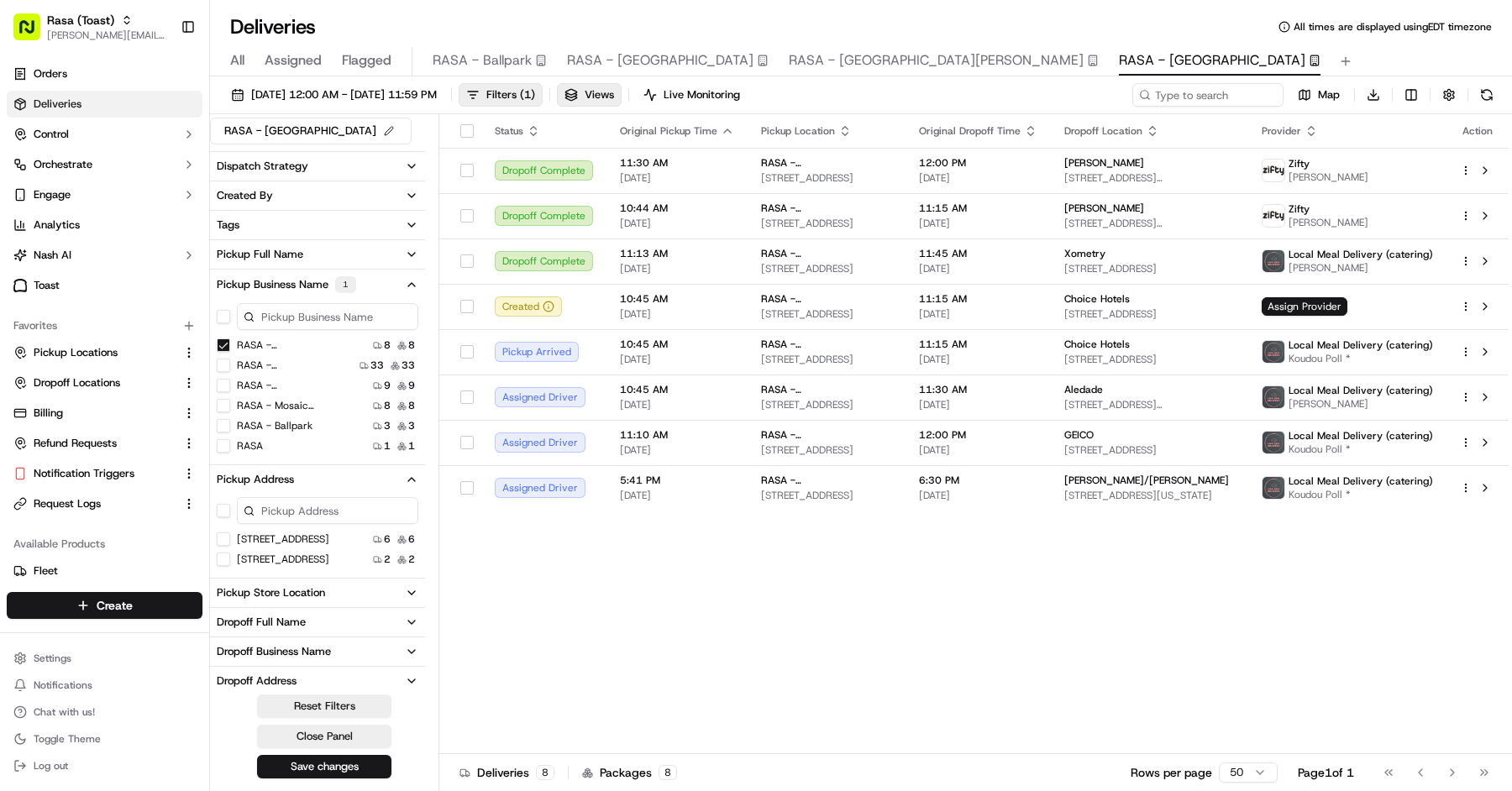
click at [223, 555] on US "[STREET_ADDRESS]" at bounding box center [223, 558] width 13 height 13
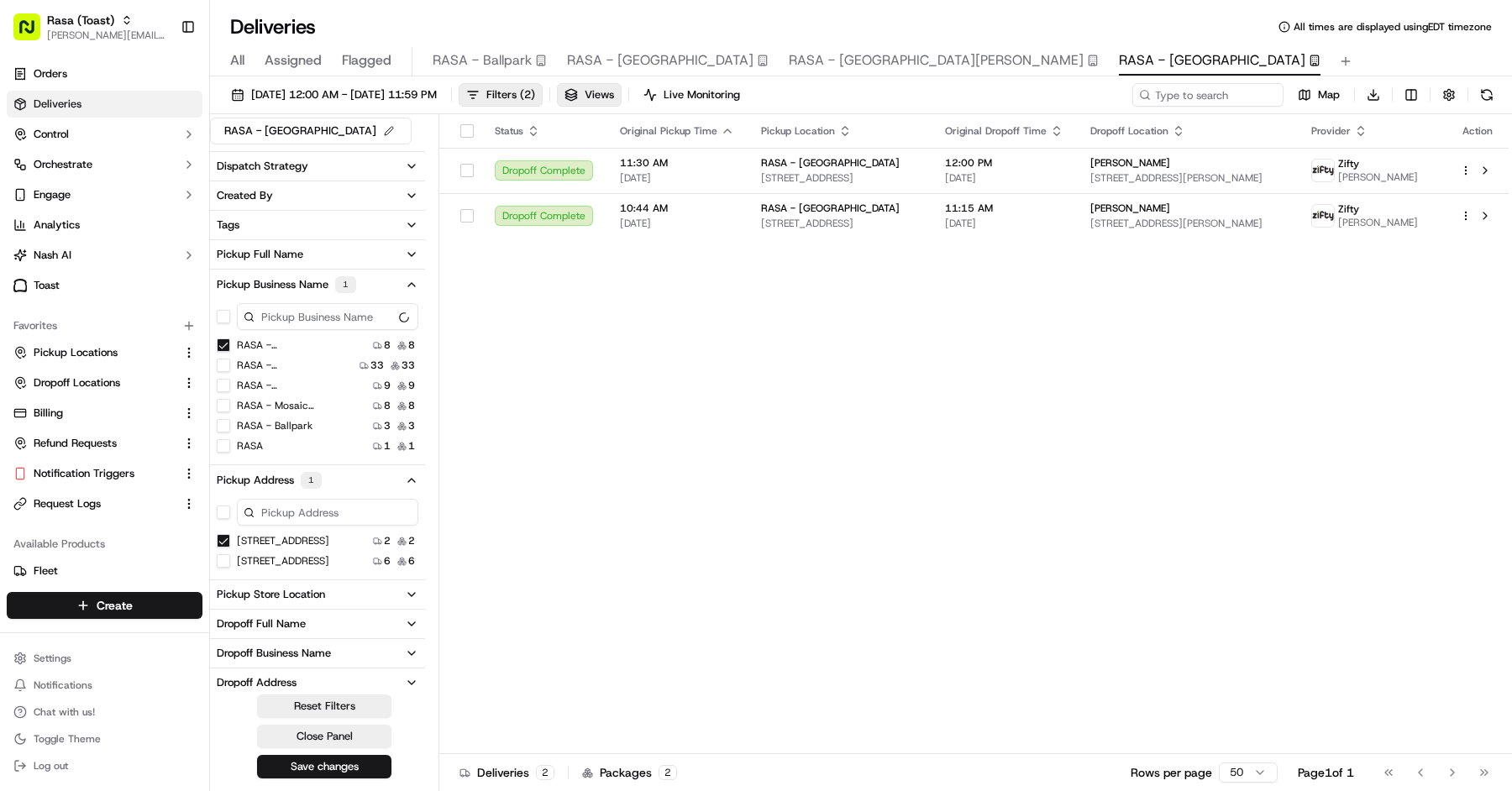
click at [225, 562] on USA "[STREET_ADDRESS]" at bounding box center [223, 560] width 13 height 13
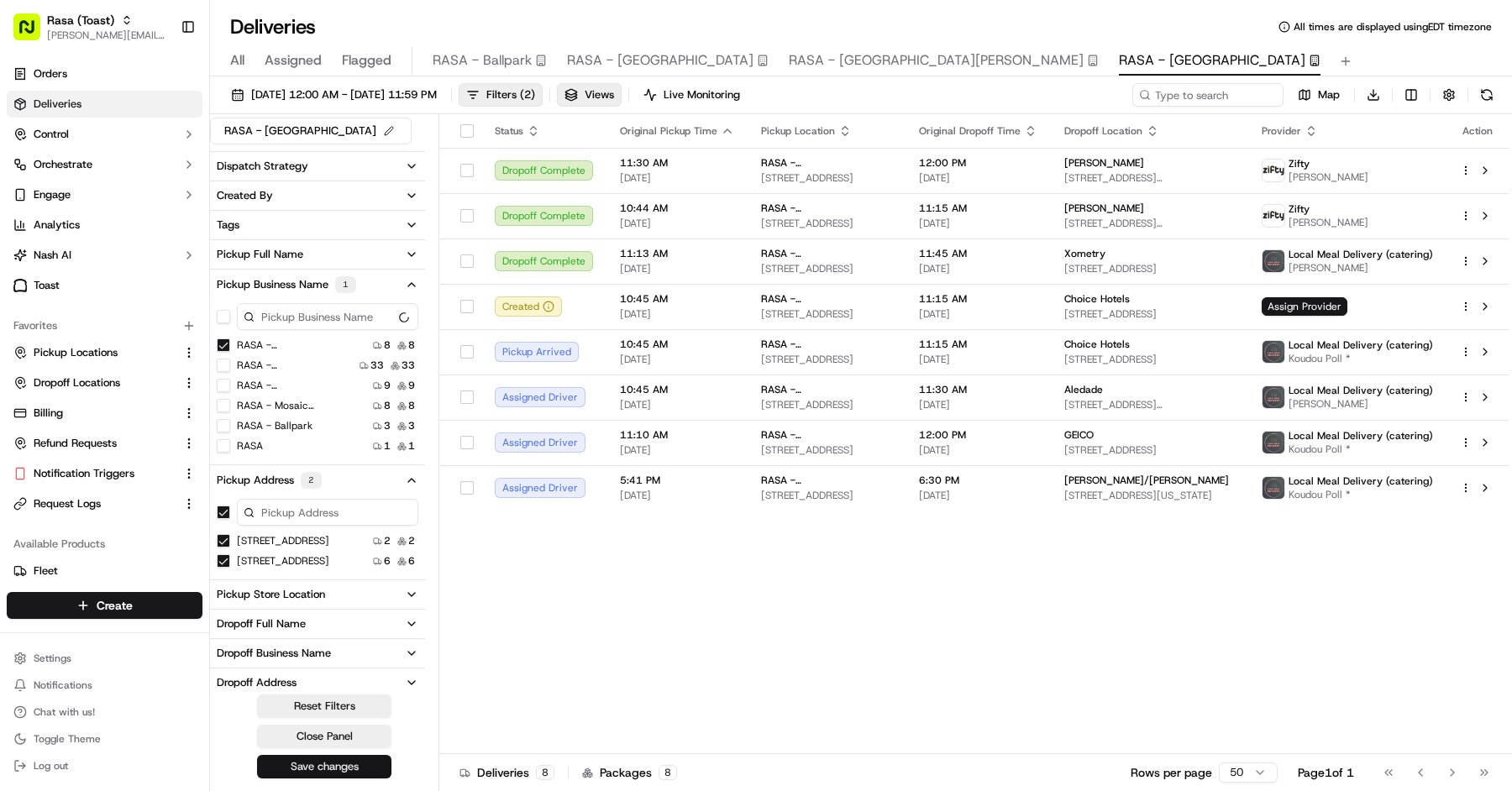
click at [335, 759] on button "Save changes" at bounding box center [324, 766] width 135 height 23
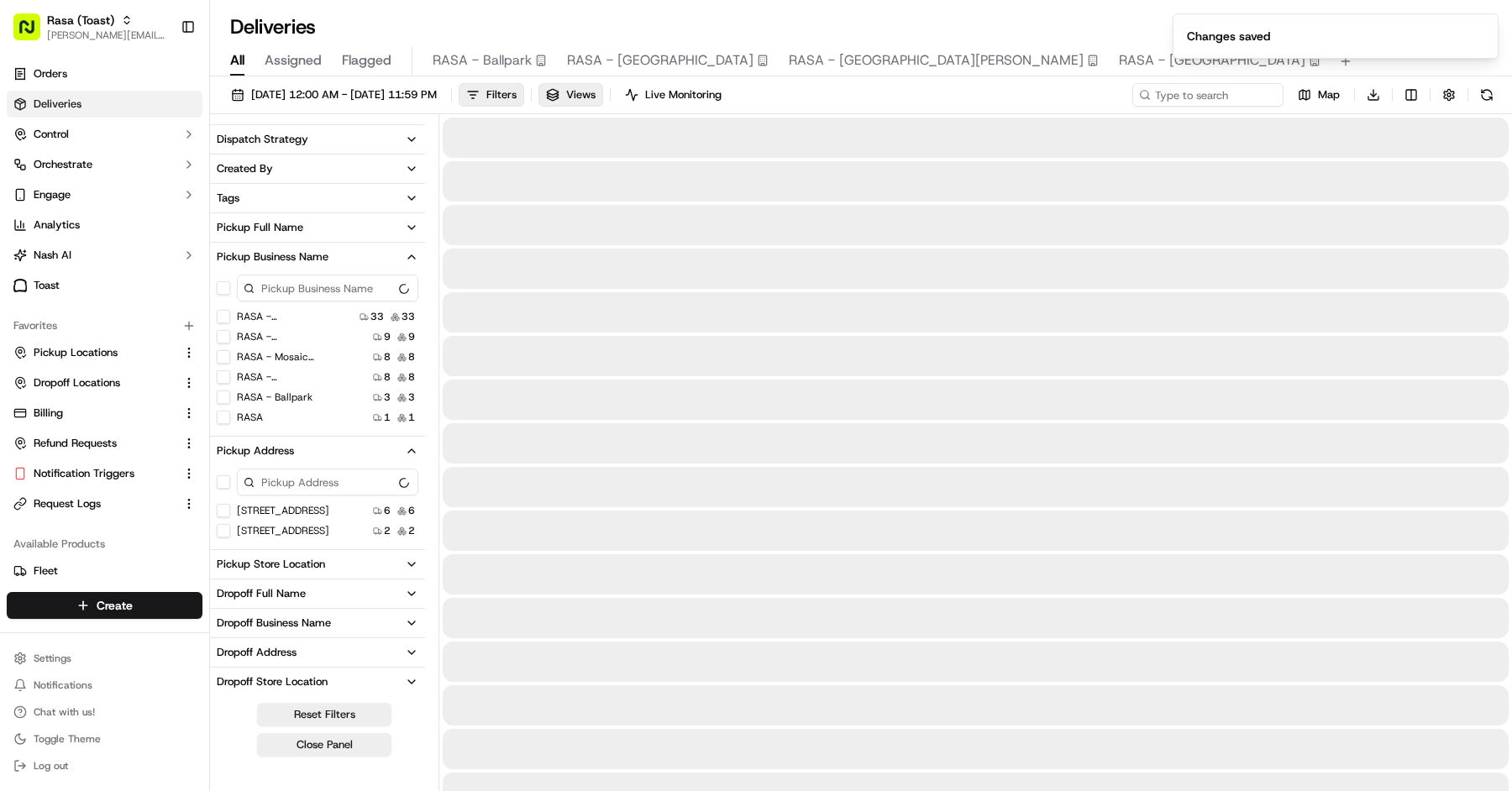
click at [243, 69] on span "All" at bounding box center [237, 60] width 14 height 20
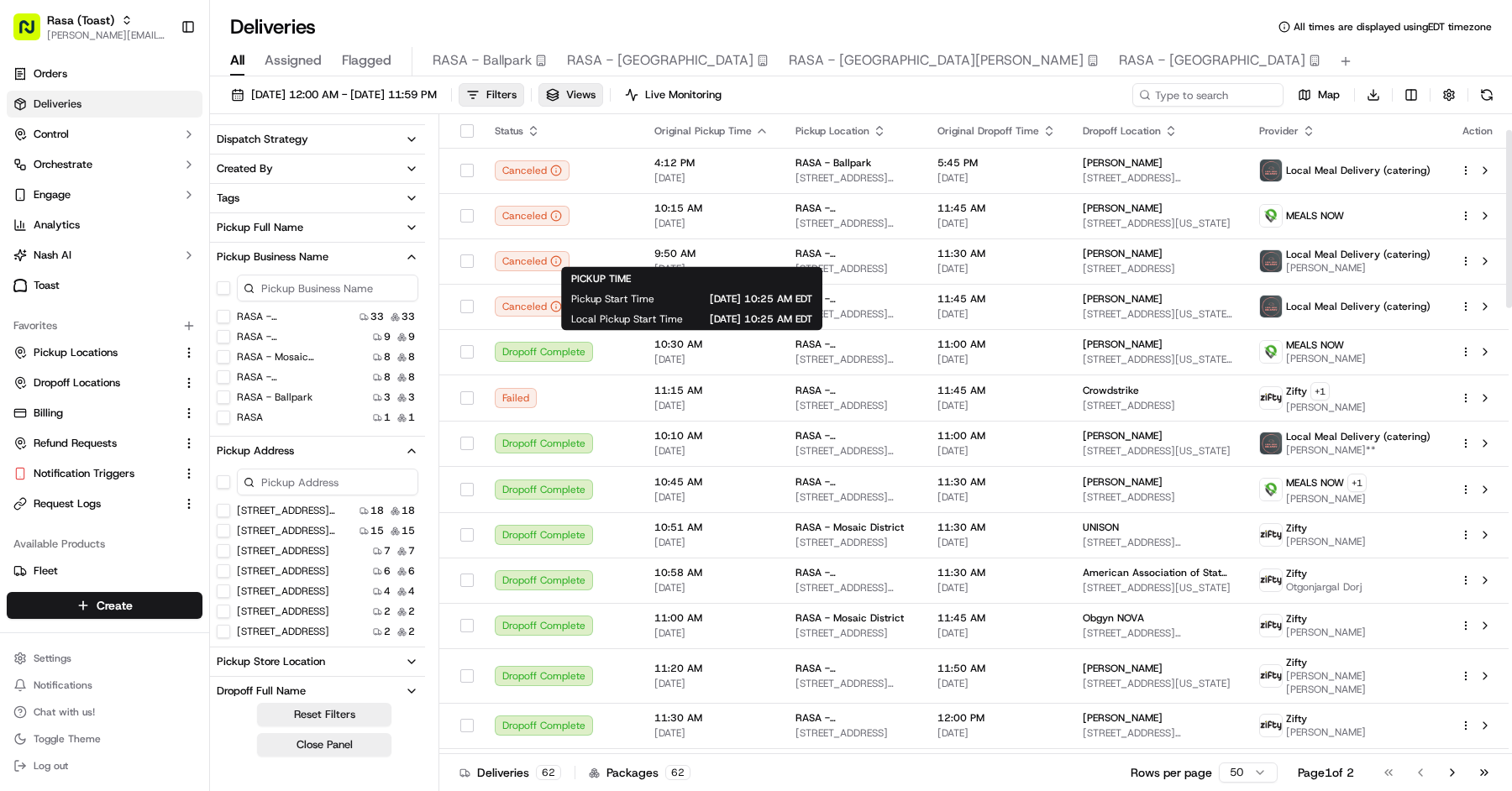
scroll to position [57, 0]
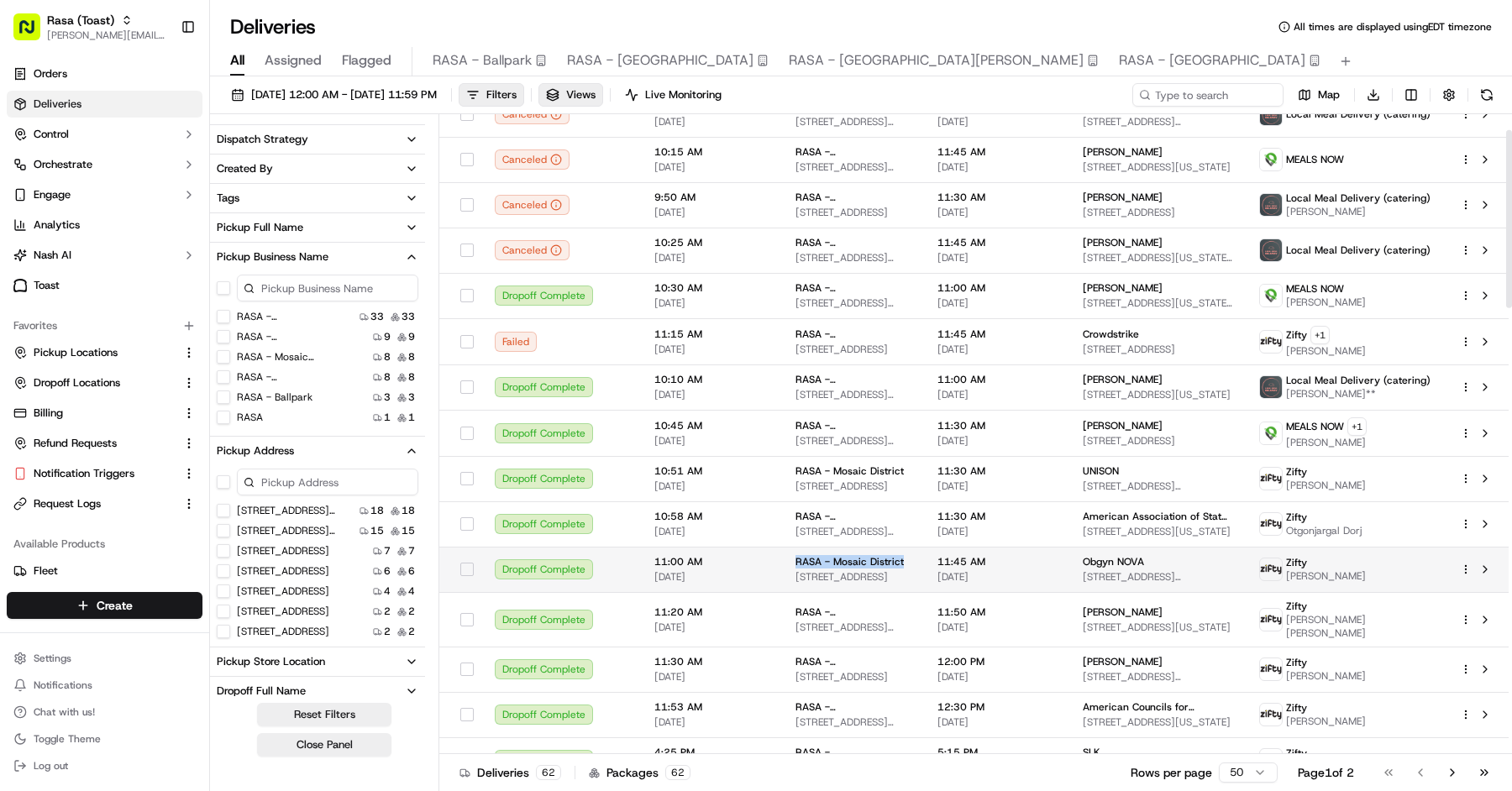
copy span "RASA - Mosaic District"
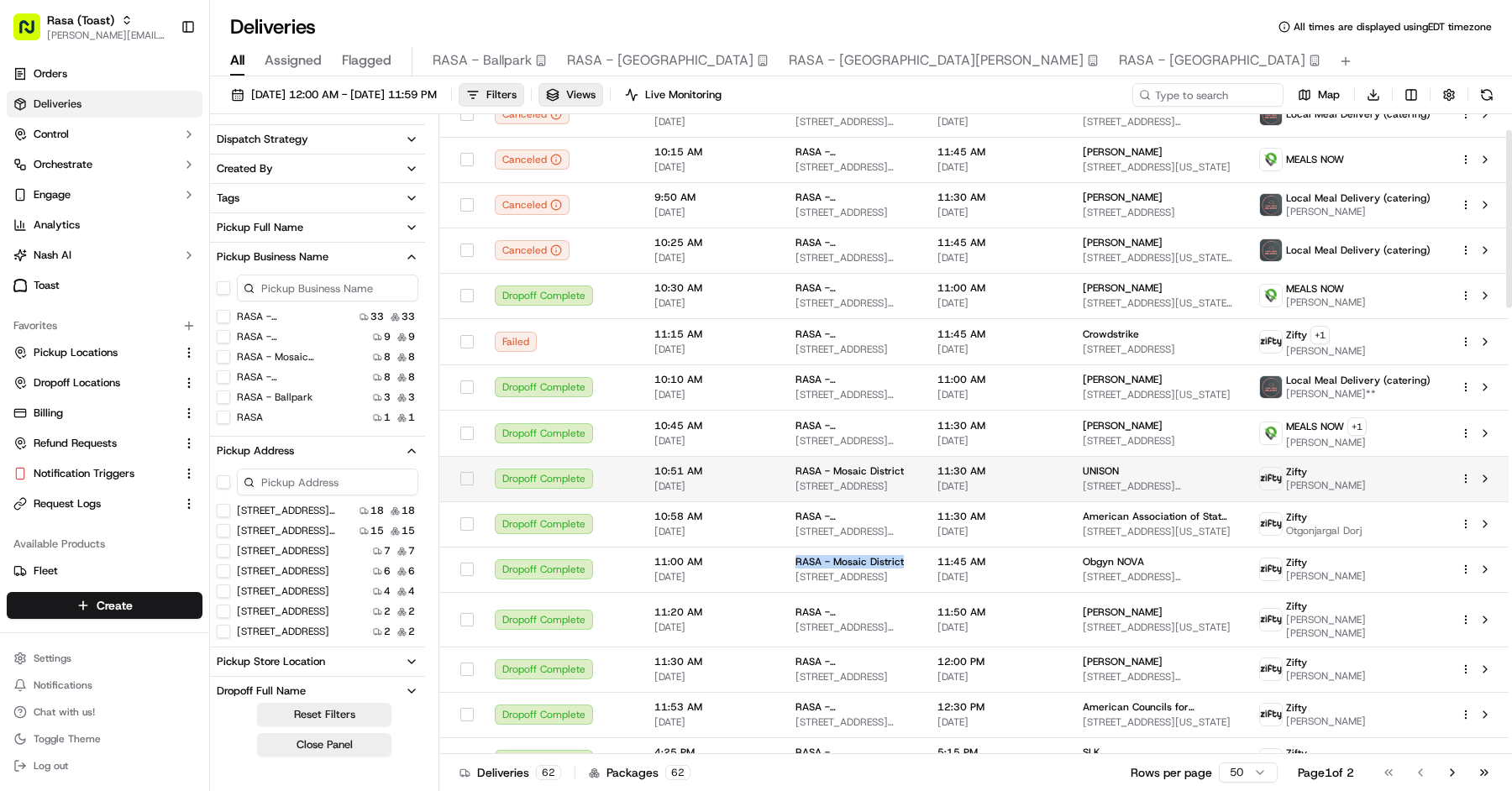
drag, startPoint x: 901, startPoint y: 557, endPoint x: 844, endPoint y: 484, distance: 92.6
click at [786, 556] on td "[GEOGRAPHIC_DATA][STREET_ADDRESS]" at bounding box center [853, 569] width 142 height 45
click at [1334, 61] on button at bounding box center [1346, 61] width 23 height 23
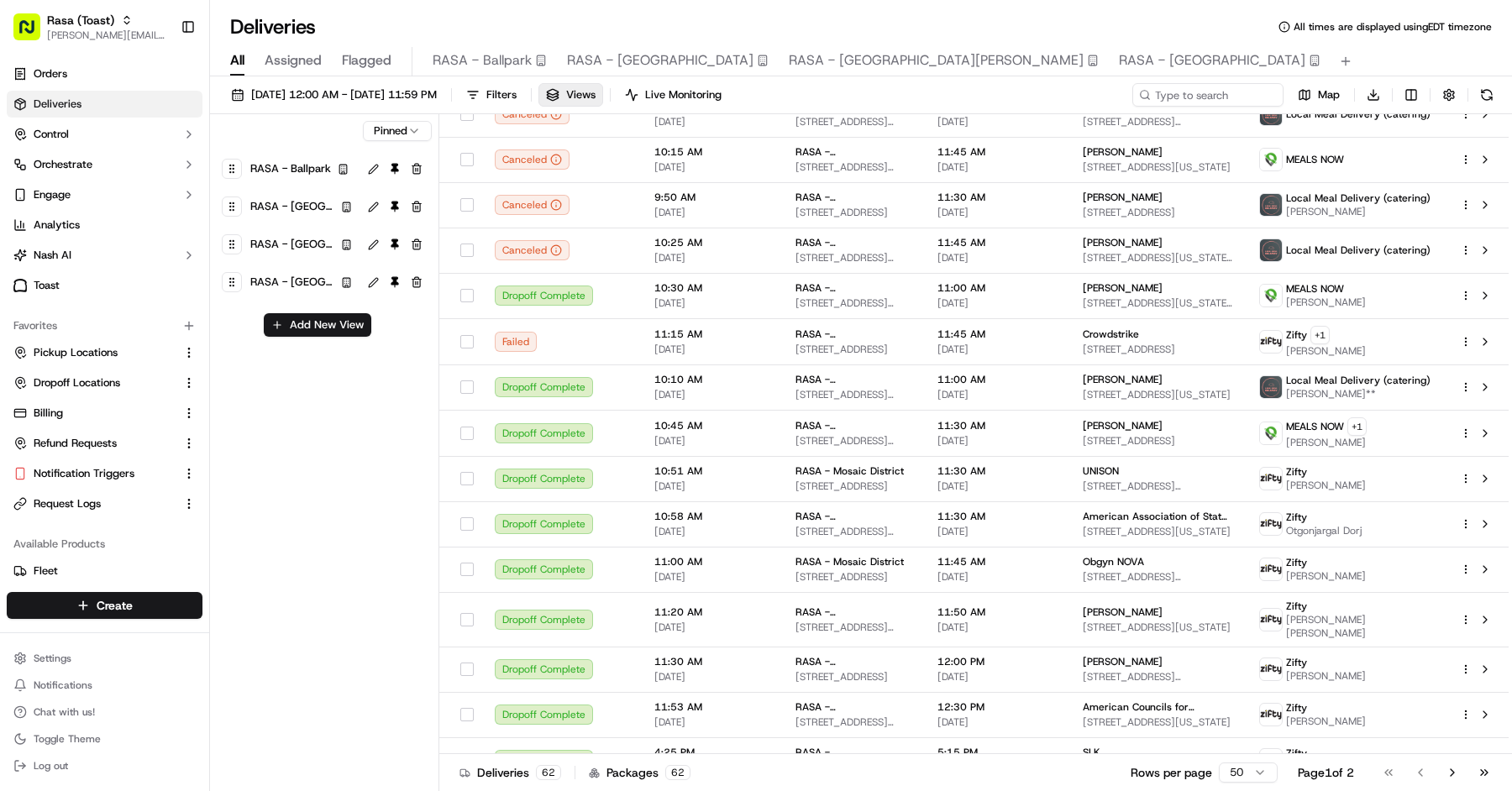
click at [314, 310] on div "[GEOGRAPHIC_DATA] [GEOGRAPHIC_DATA] [GEOGRAPHIC_DATA] - [GEOGRAPHIC_DATA][PERSO…" at bounding box center [324, 453] width 229 height 680
click at [315, 316] on button "Add New View" at bounding box center [318, 325] width 108 height 23
click at [314, 325] on input at bounding box center [289, 330] width 133 height 23
paste input "RASA - Mosaic District"
type input "RASA - Mosaic District"
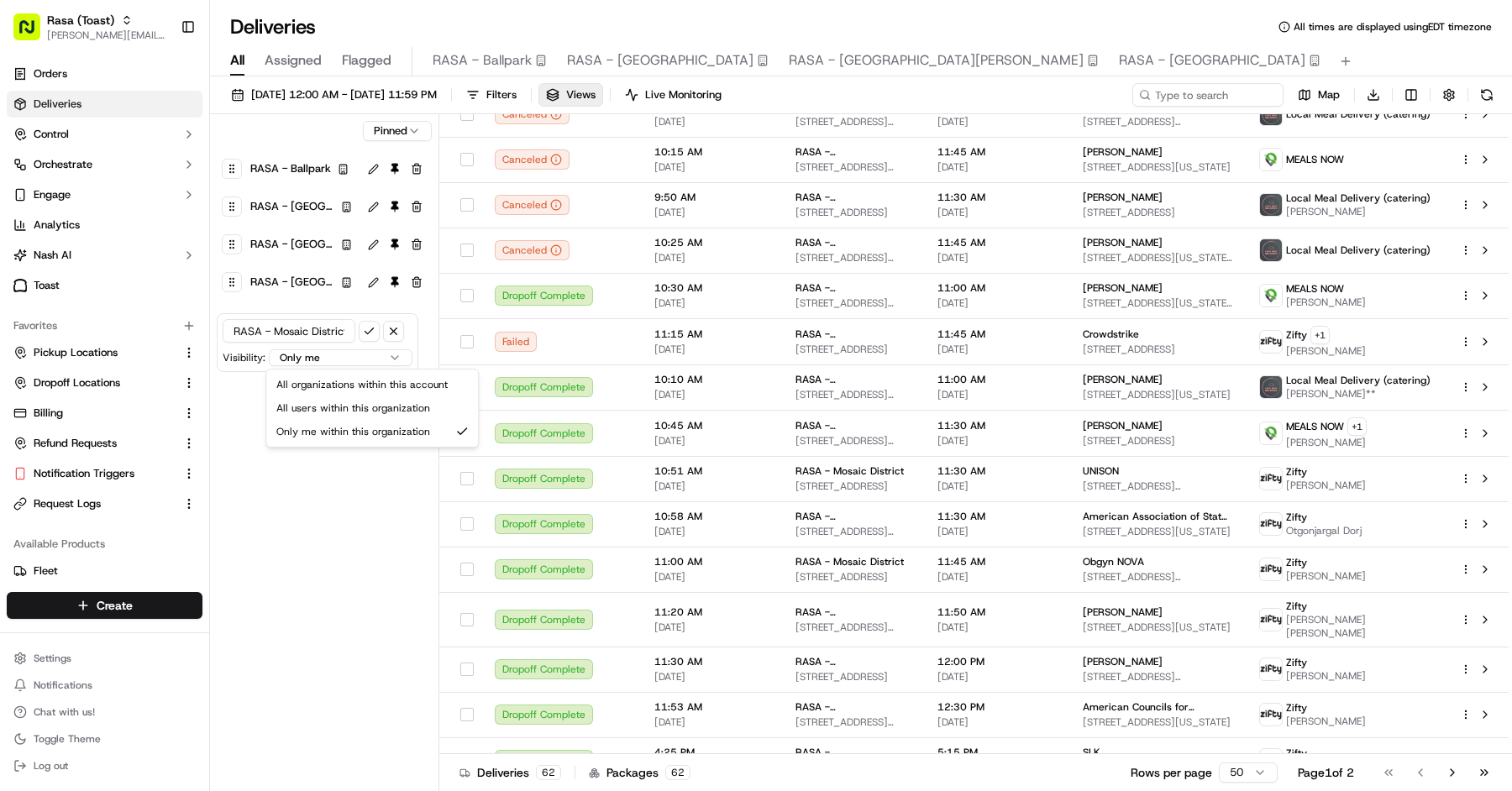
click at [363, 348] on html "Rasa (Toast) [PERSON_NAME][EMAIL_ADDRESS][DOMAIN_NAME] Toggle Sidebar Orders De…" at bounding box center [756, 395] width 1512 height 791
select select "user"
click at [376, 330] on button "submit" at bounding box center [368, 330] width 21 height 21
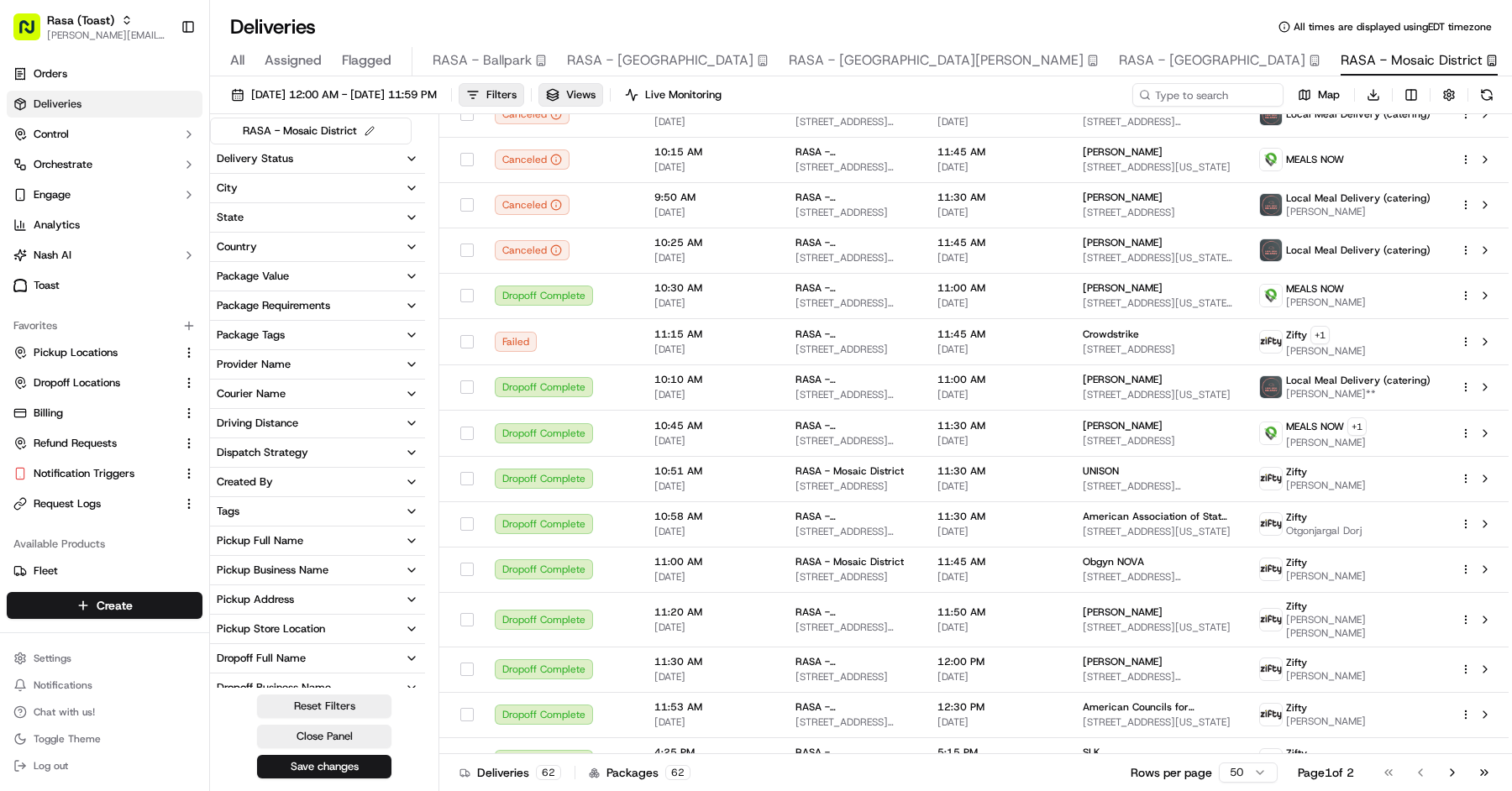
click at [317, 562] on div "Pickup Business Name" at bounding box center [272, 569] width 111 height 15
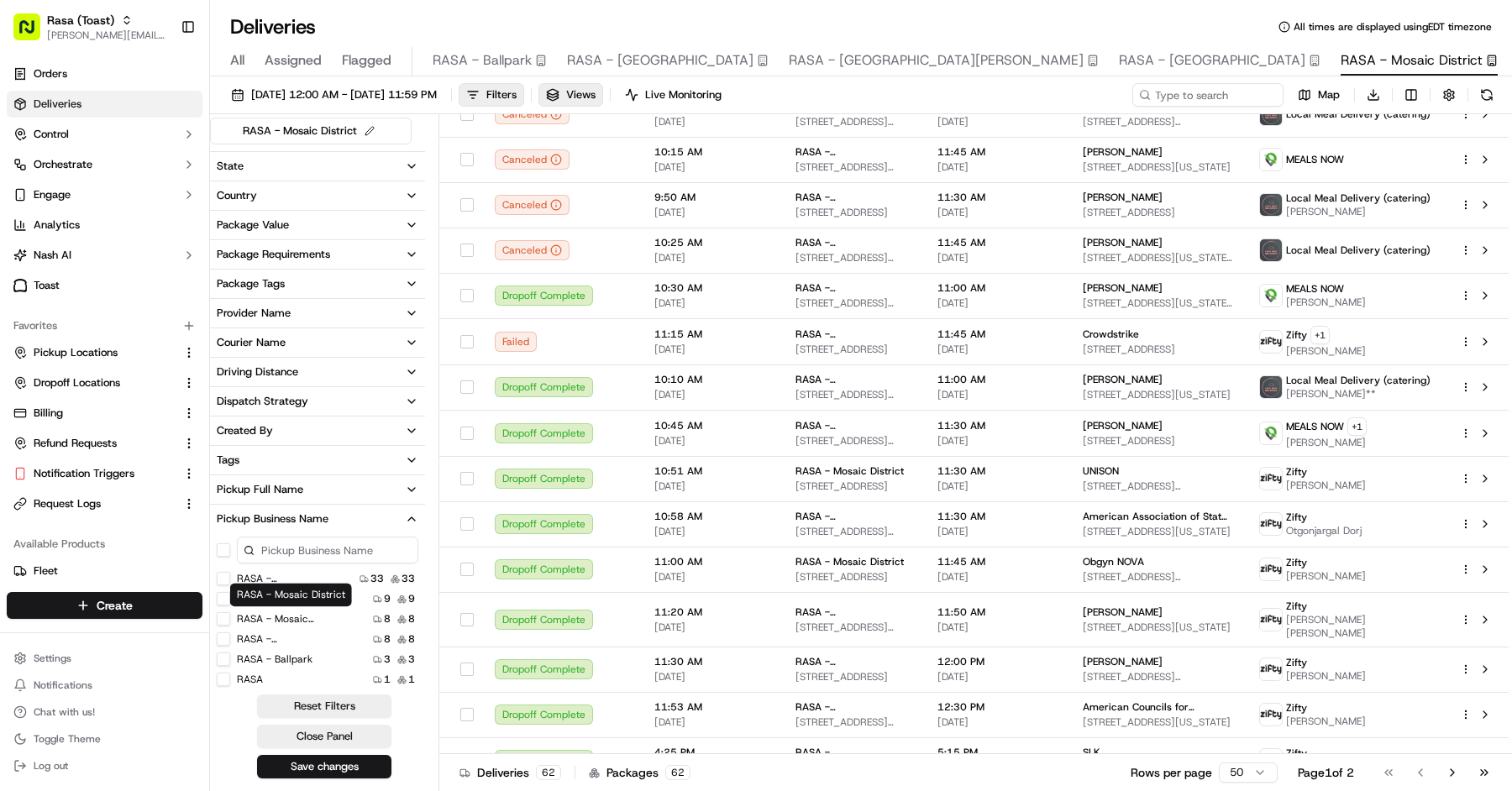
click at [309, 612] on label "RASA - Mosaic District" at bounding box center [291, 619] width 108 height 13
click at [230, 612] on District "RASA - Mosaic District" at bounding box center [223, 619] width 13 height 13
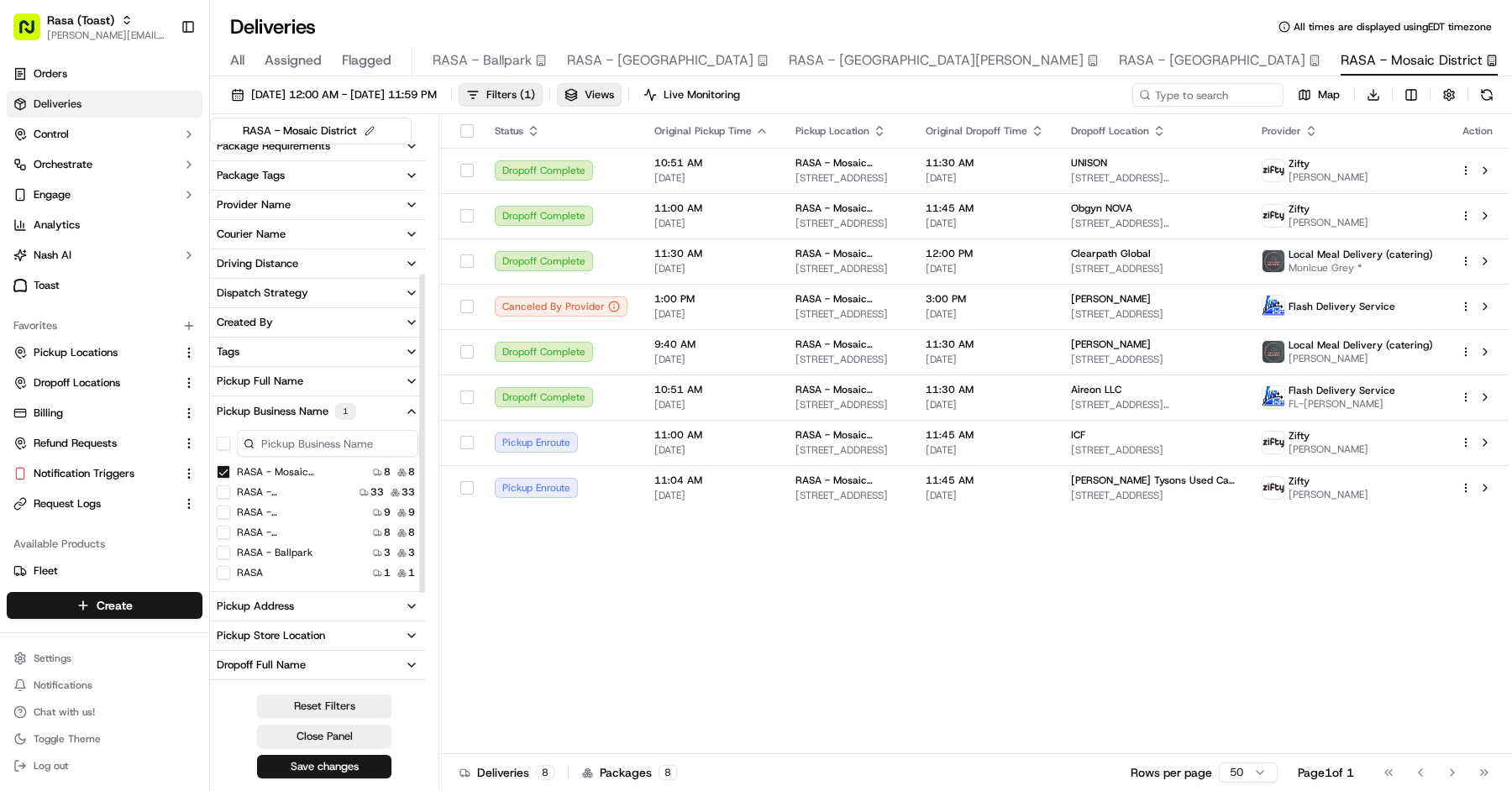
scroll to position [249, 0]
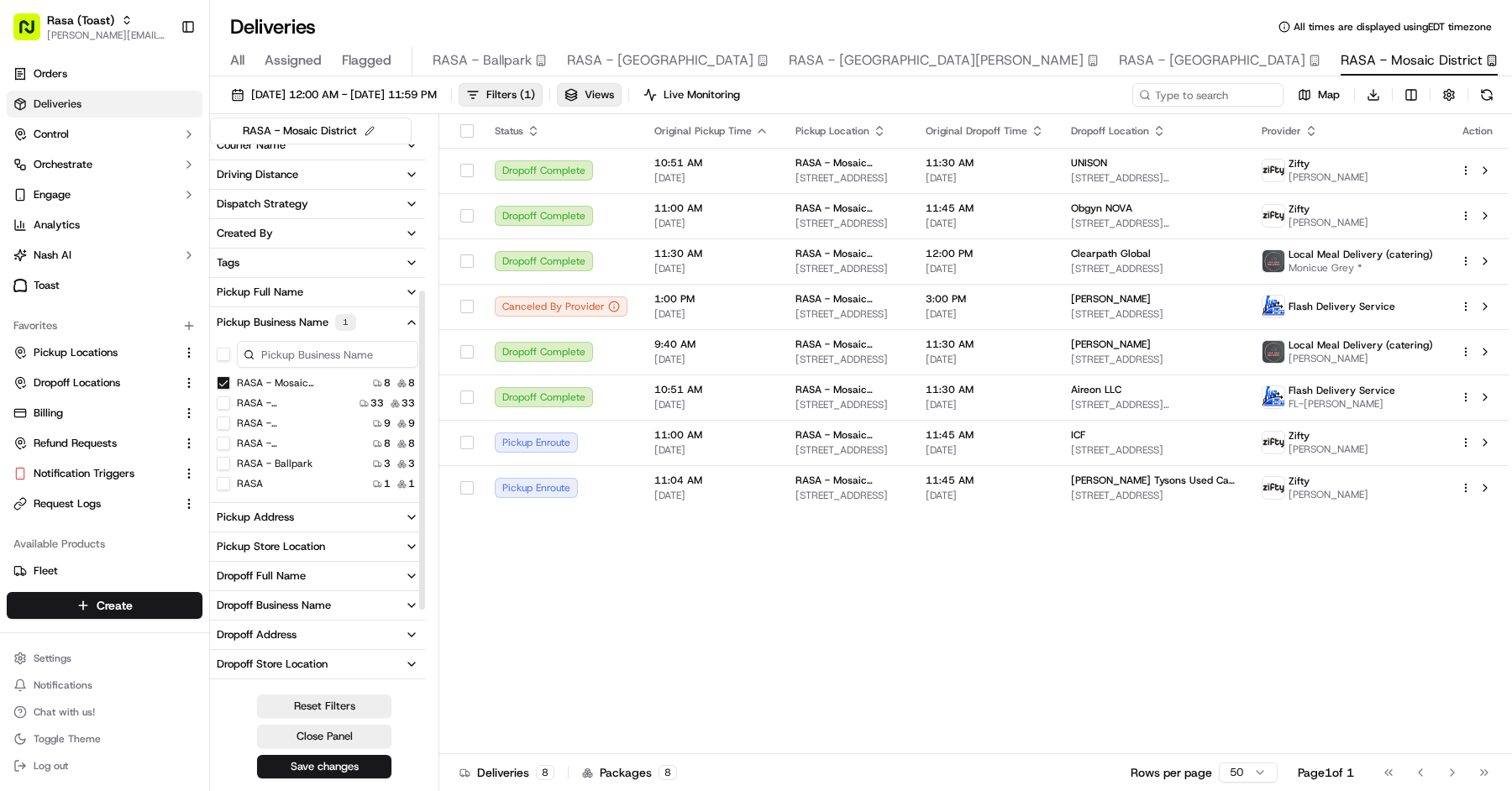
click at [288, 511] on div "Pickup Address" at bounding box center [255, 516] width 77 height 15
drag, startPoint x: 261, startPoint y: 572, endPoint x: 262, endPoint y: 591, distance: 19.0
click at [261, 572] on label "[STREET_ADDRESS]" at bounding box center [283, 575] width 93 height 13
click at [230, 572] on USA "[STREET_ADDRESS]" at bounding box center [223, 575] width 13 height 13
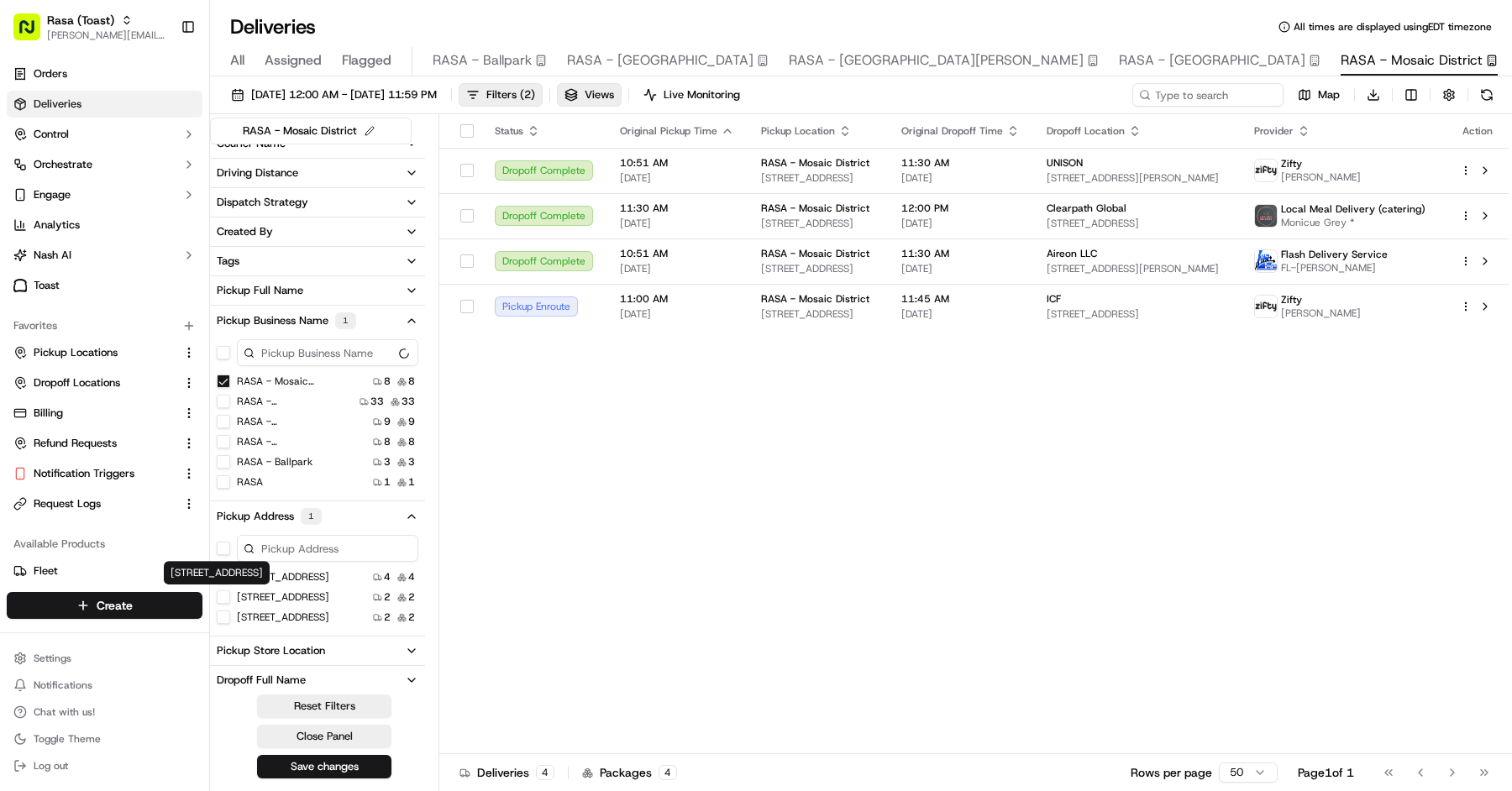
click at [264, 590] on label "[STREET_ADDRESS]" at bounding box center [283, 596] width 93 height 13
click at [230, 590] on US "[STREET_ADDRESS]" at bounding box center [223, 596] width 13 height 13
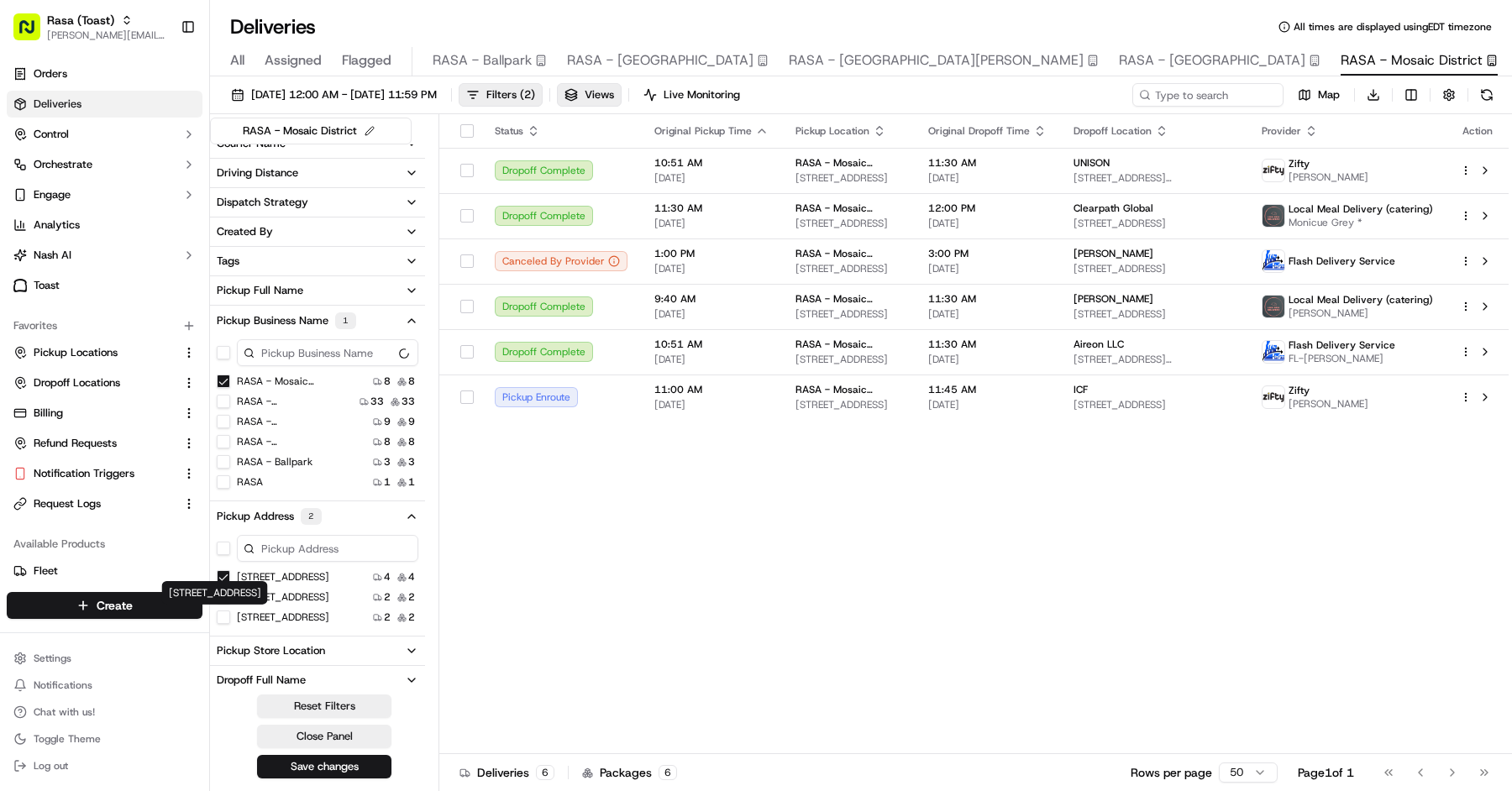
click at [277, 612] on label "[STREET_ADDRESS]" at bounding box center [283, 617] width 93 height 13
click at [230, 612] on USA "[STREET_ADDRESS]" at bounding box center [223, 617] width 13 height 13
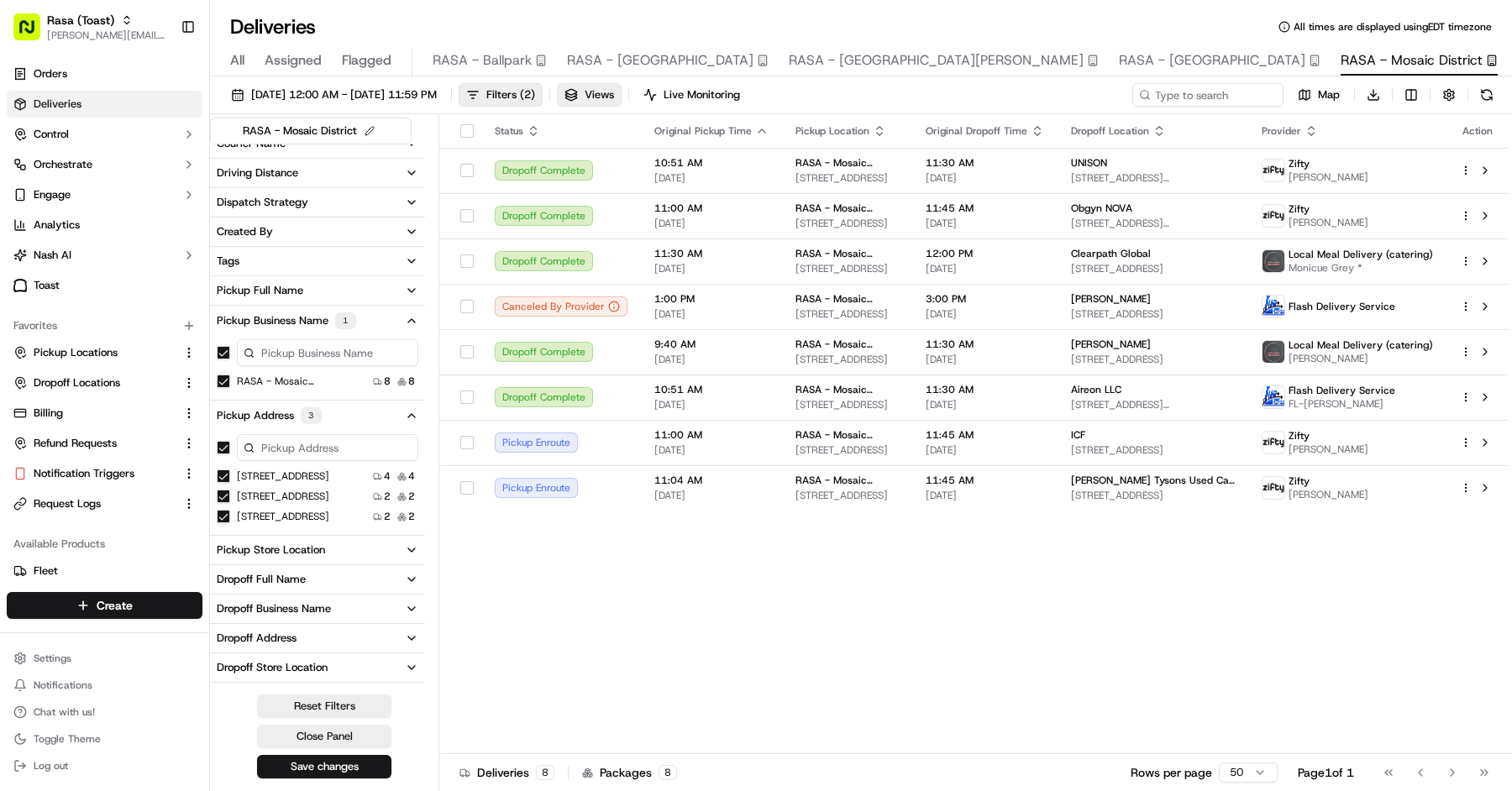
click at [367, 763] on button "Save changes" at bounding box center [324, 766] width 135 height 23
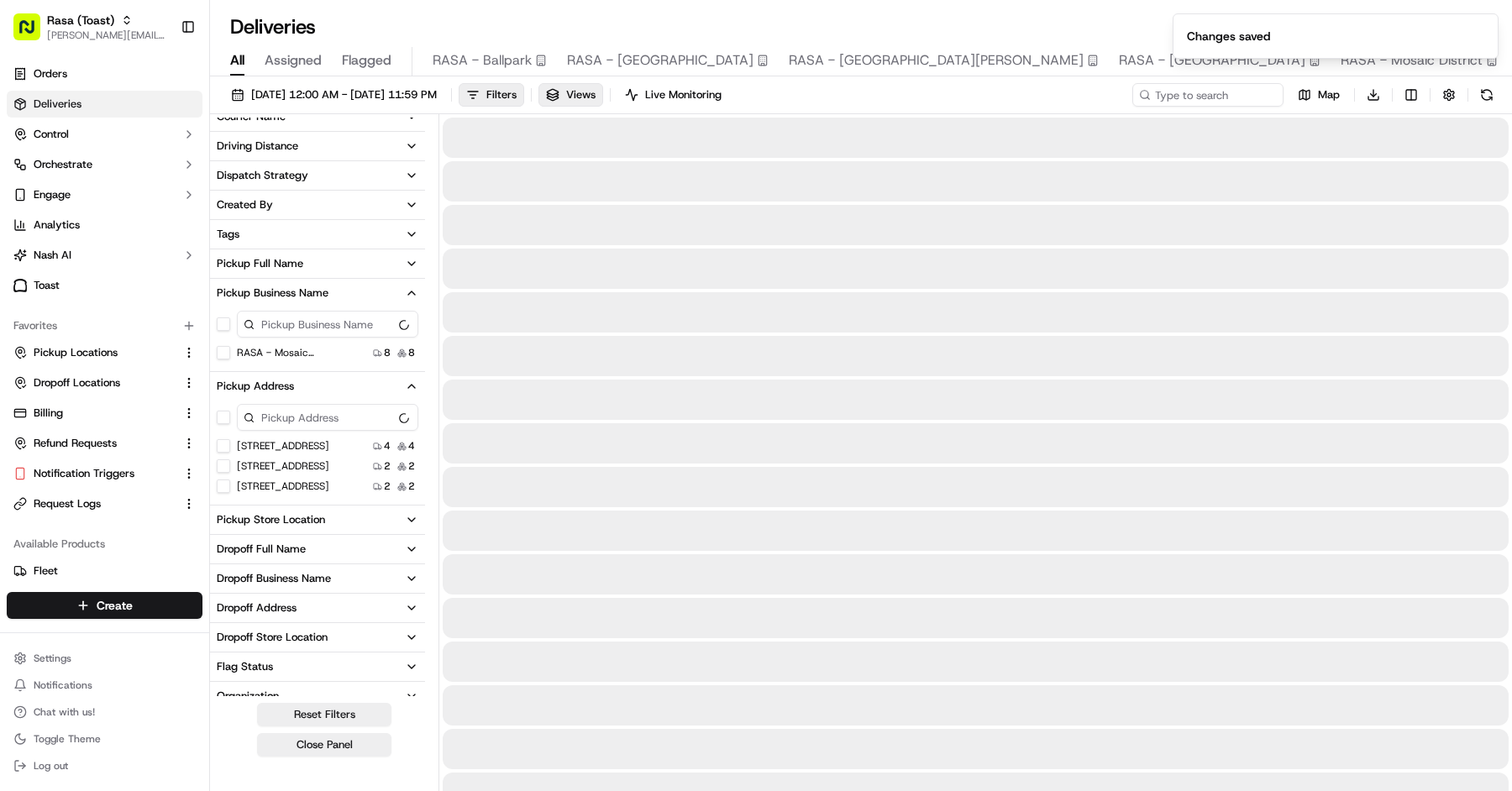
click at [238, 52] on span "All" at bounding box center [237, 60] width 14 height 20
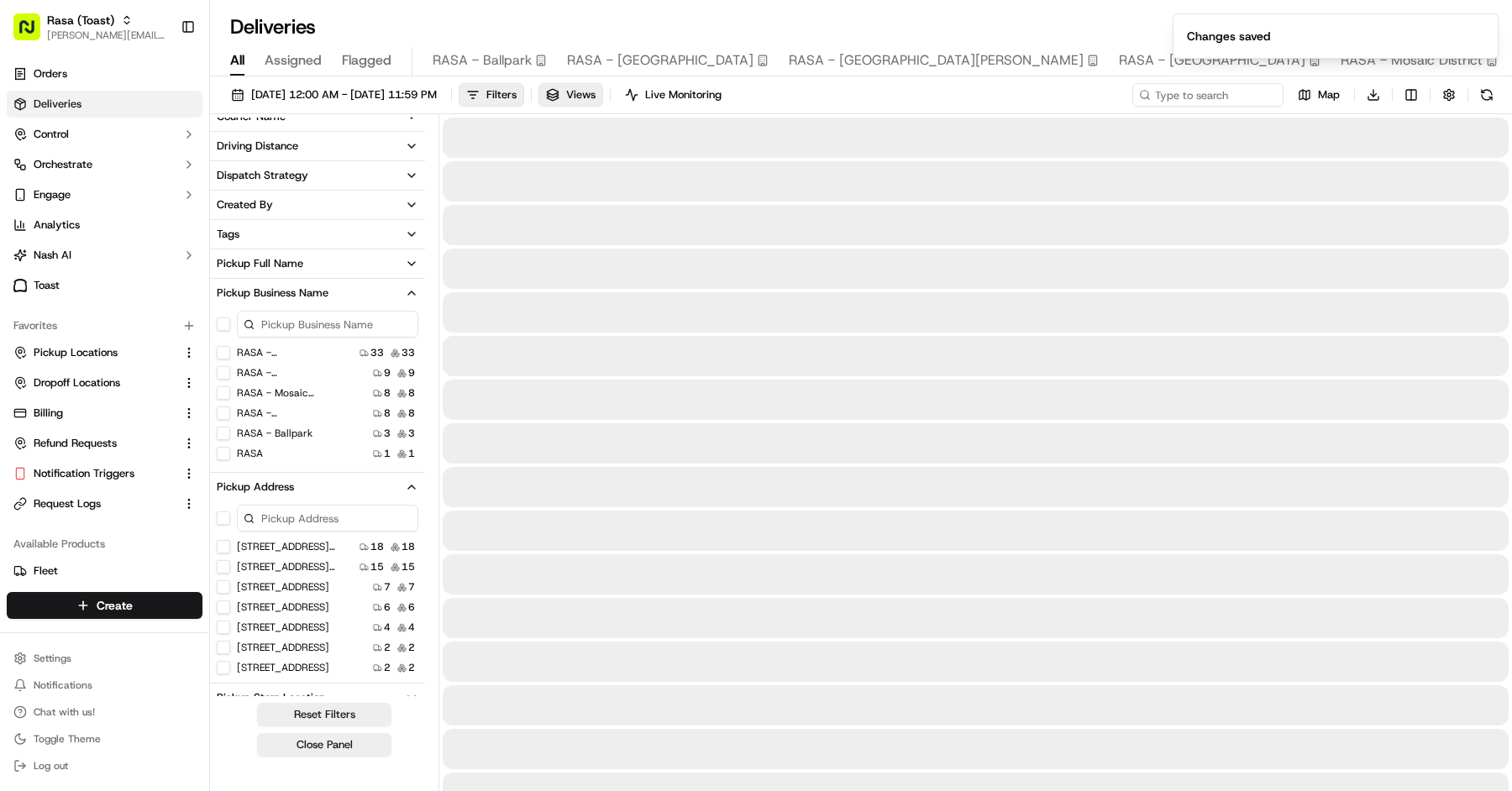
click at [597, 7] on div "Deliveries All times are displayed using EDT timezone All Assigned Flagged RASA…" at bounding box center [861, 395] width 1302 height 791
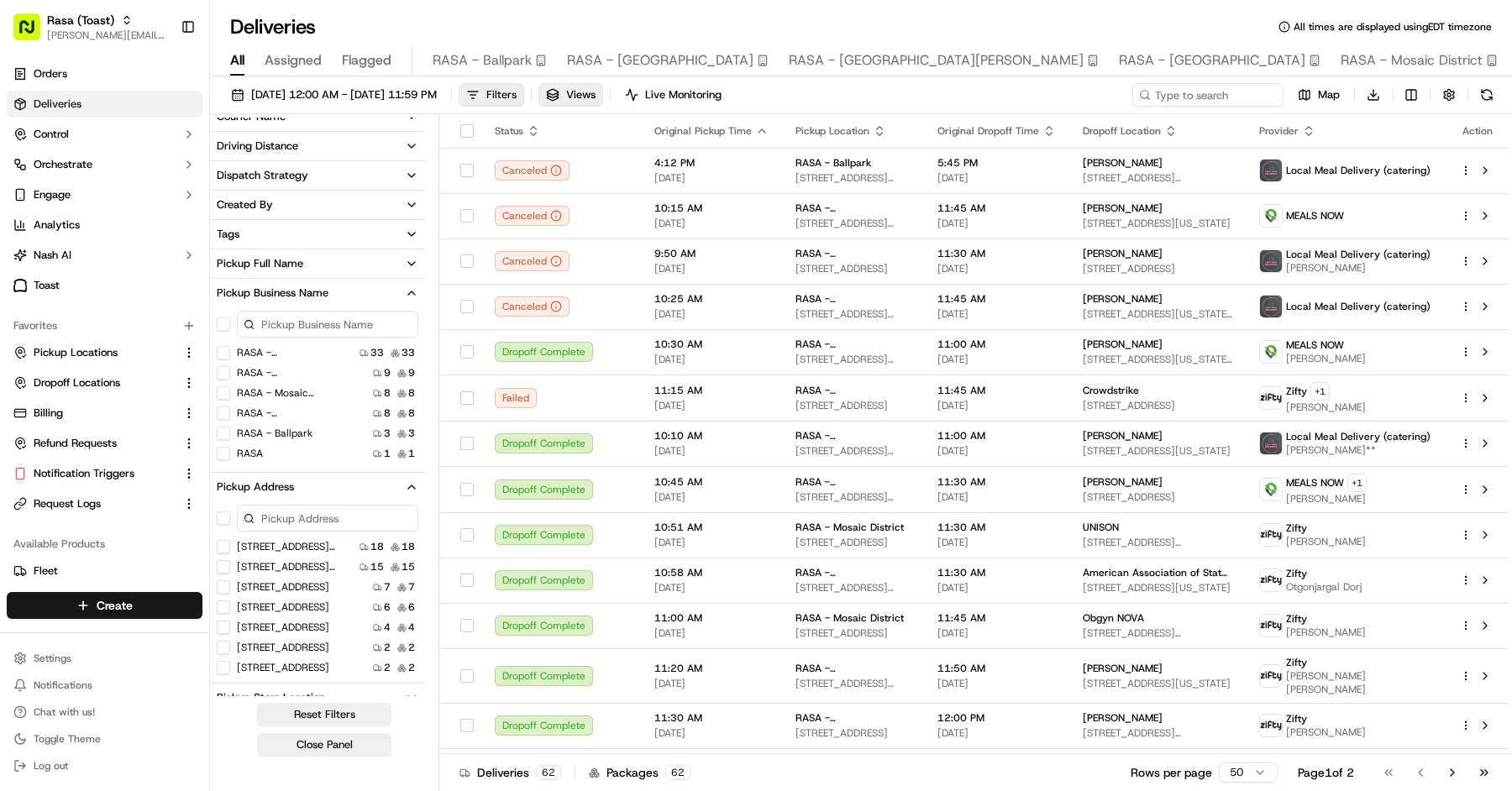
click at [524, 83] on button "Filters" at bounding box center [491, 95] width 66 height 23
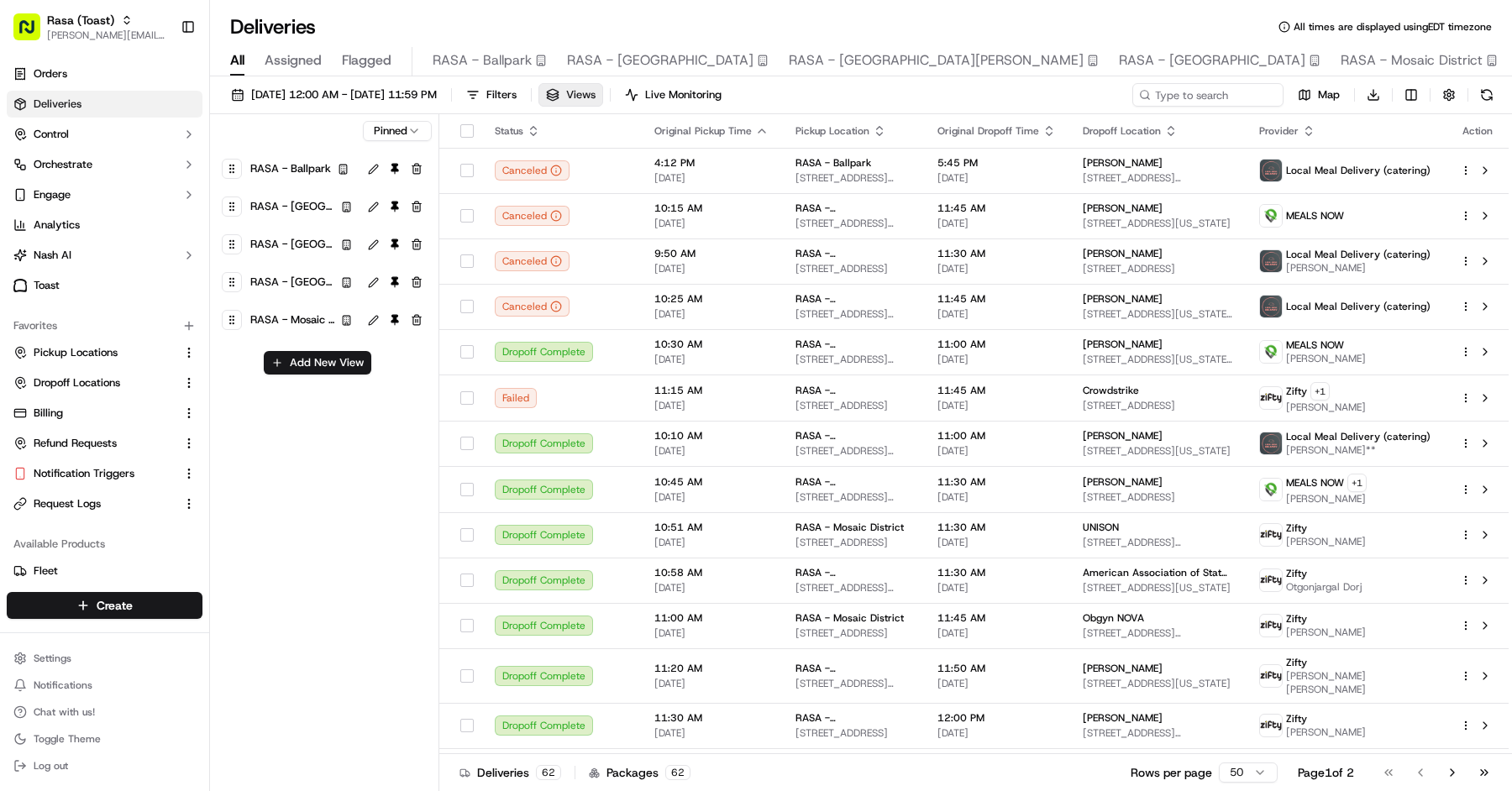
click at [603, 85] on button "Views" at bounding box center [570, 95] width 65 height 23
